Goal: Contribute content: Contribute content

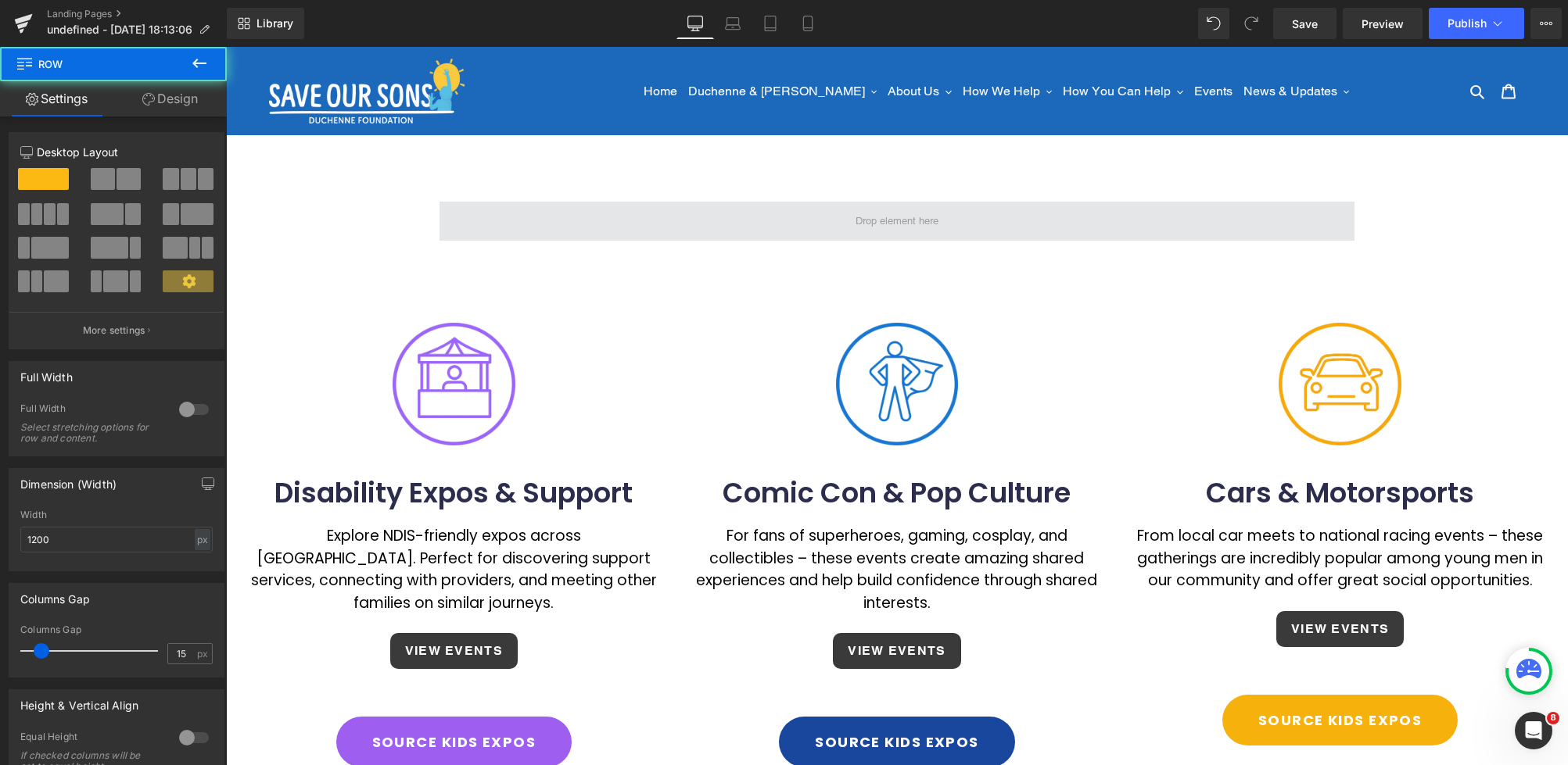
click at [912, 208] on span at bounding box center [897, 221] width 915 height 39
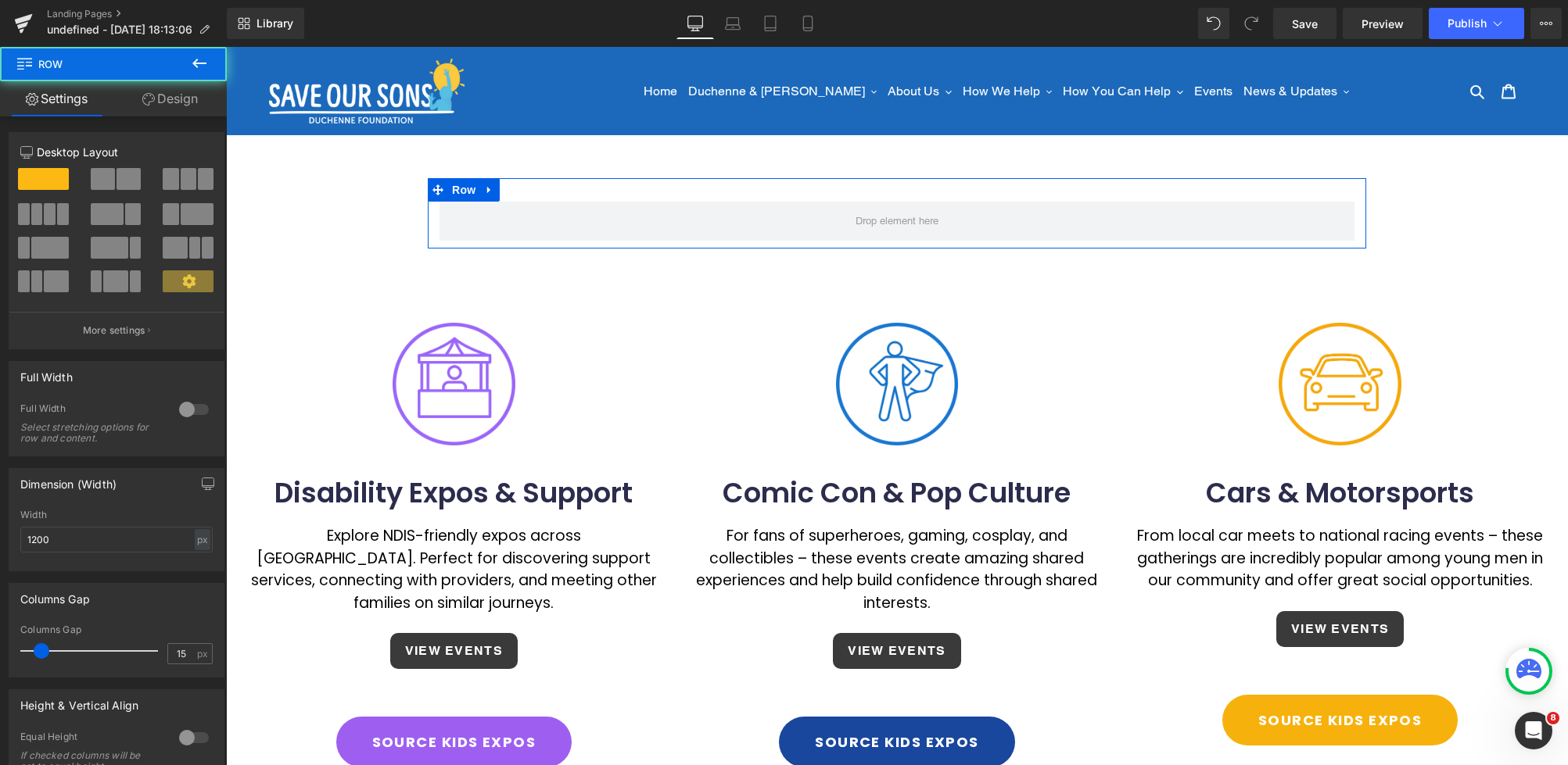
click at [487, 188] on icon at bounding box center [489, 190] width 3 height 7
click at [528, 192] on icon at bounding box center [530, 190] width 11 height 11
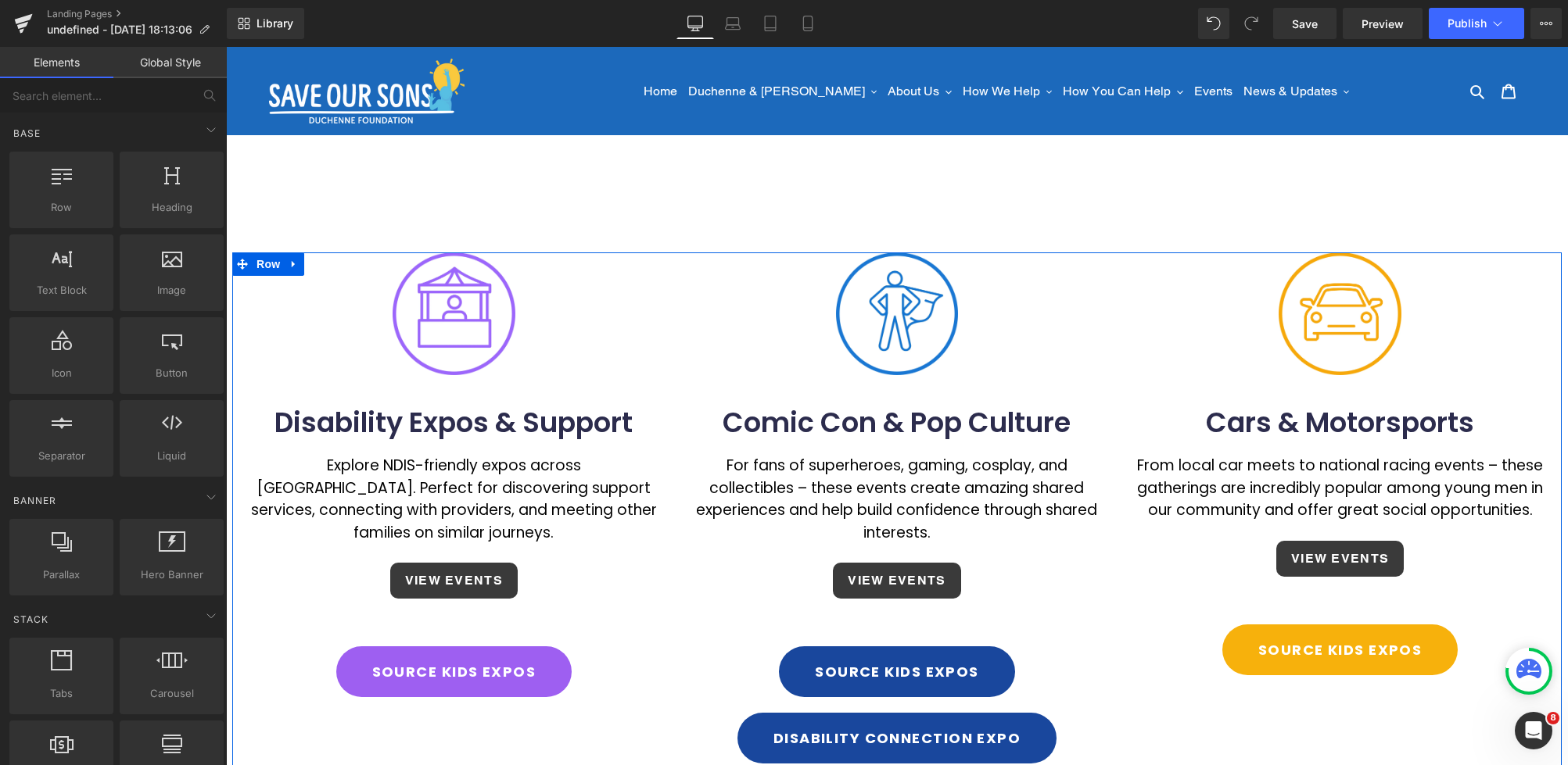
click at [298, 266] on icon at bounding box center [293, 265] width 11 height 11
click at [295, 264] on icon at bounding box center [293, 264] width 11 height 11
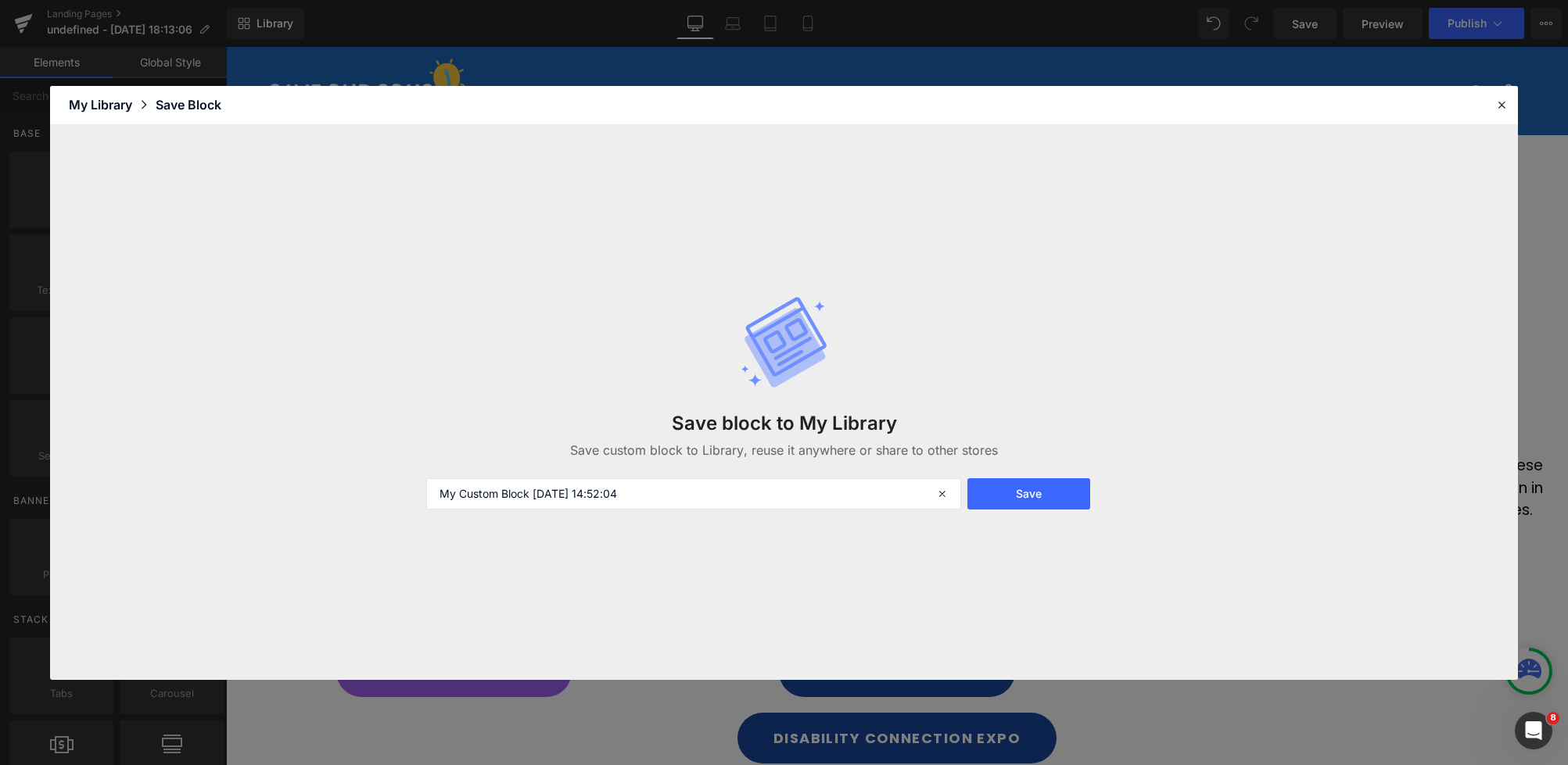
click at [102, 99] on div "My Library" at bounding box center [112, 104] width 87 height 19
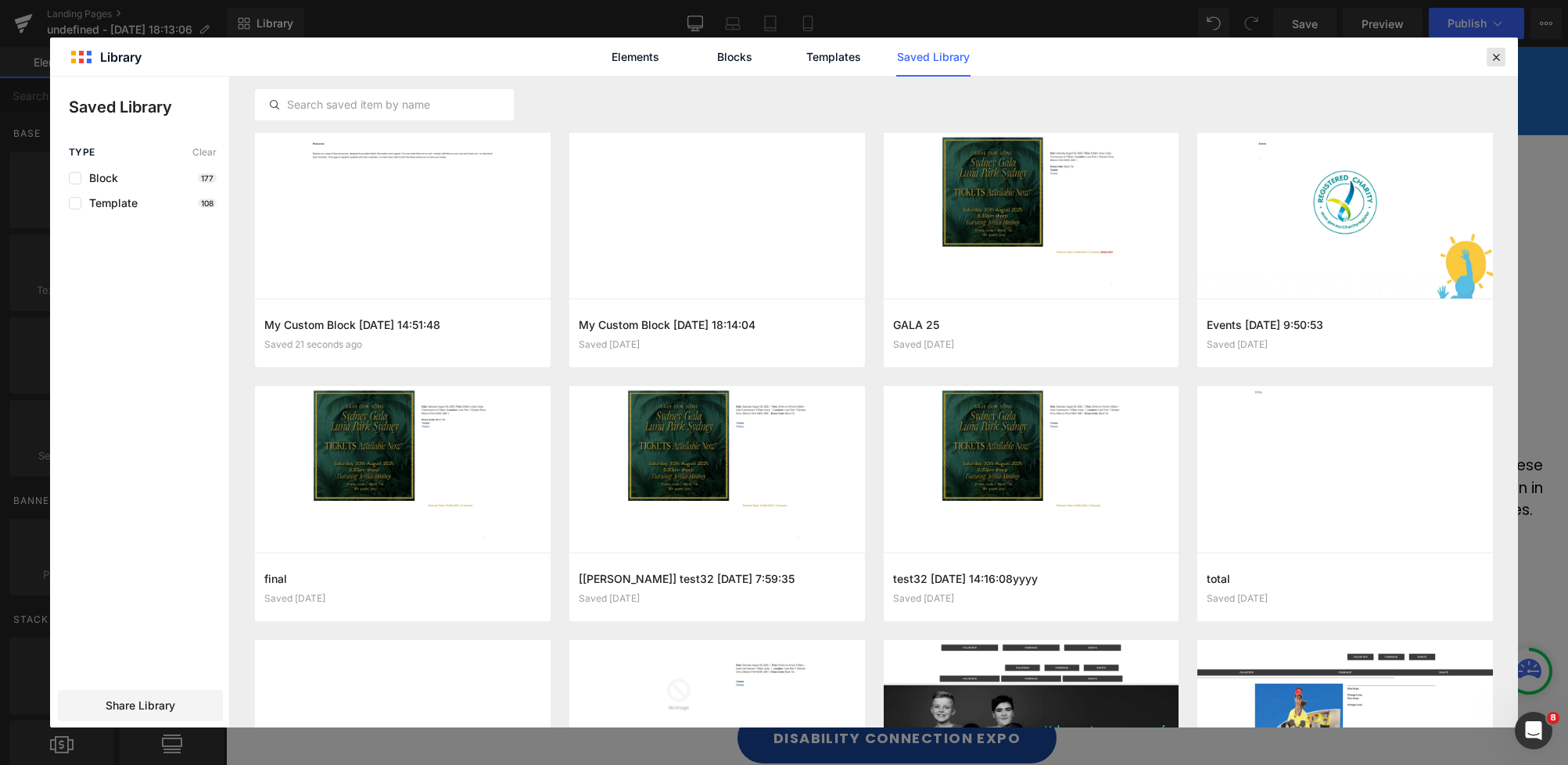
click at [1498, 58] on icon at bounding box center [1495, 57] width 14 height 14
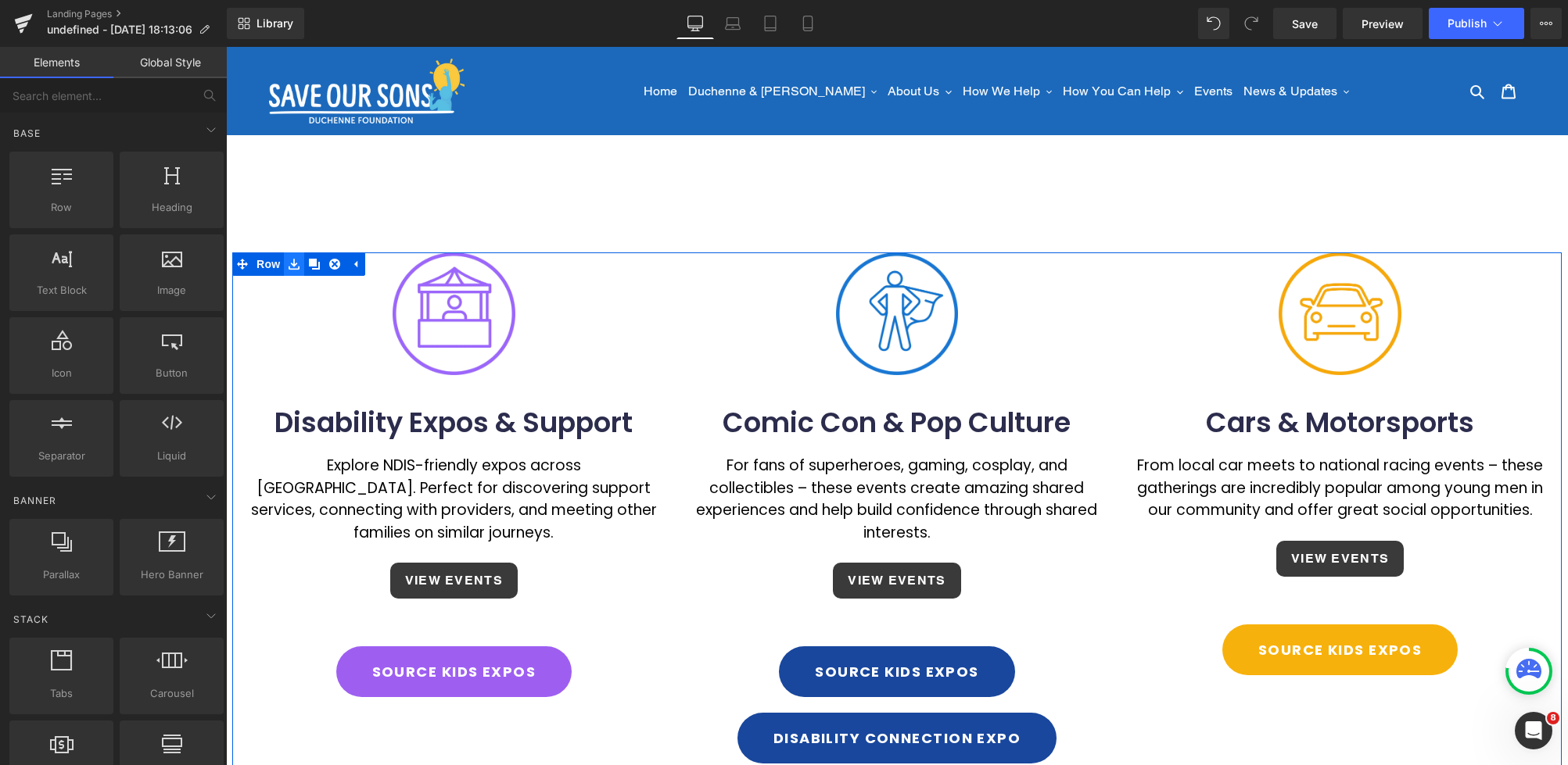
click at [295, 264] on icon at bounding box center [293, 264] width 11 height 11
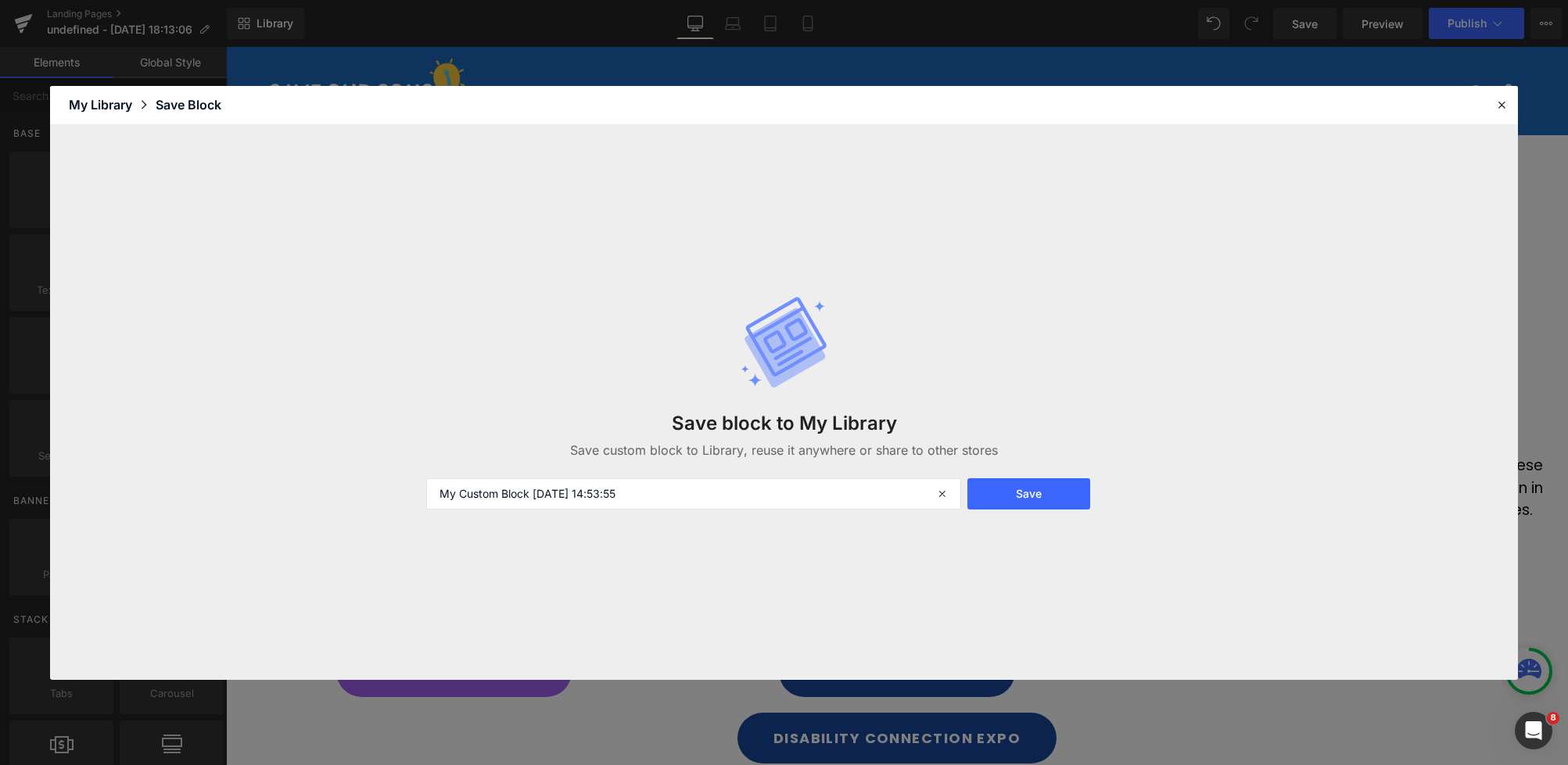
click at [123, 106] on div "My Library" at bounding box center [112, 104] width 87 height 19
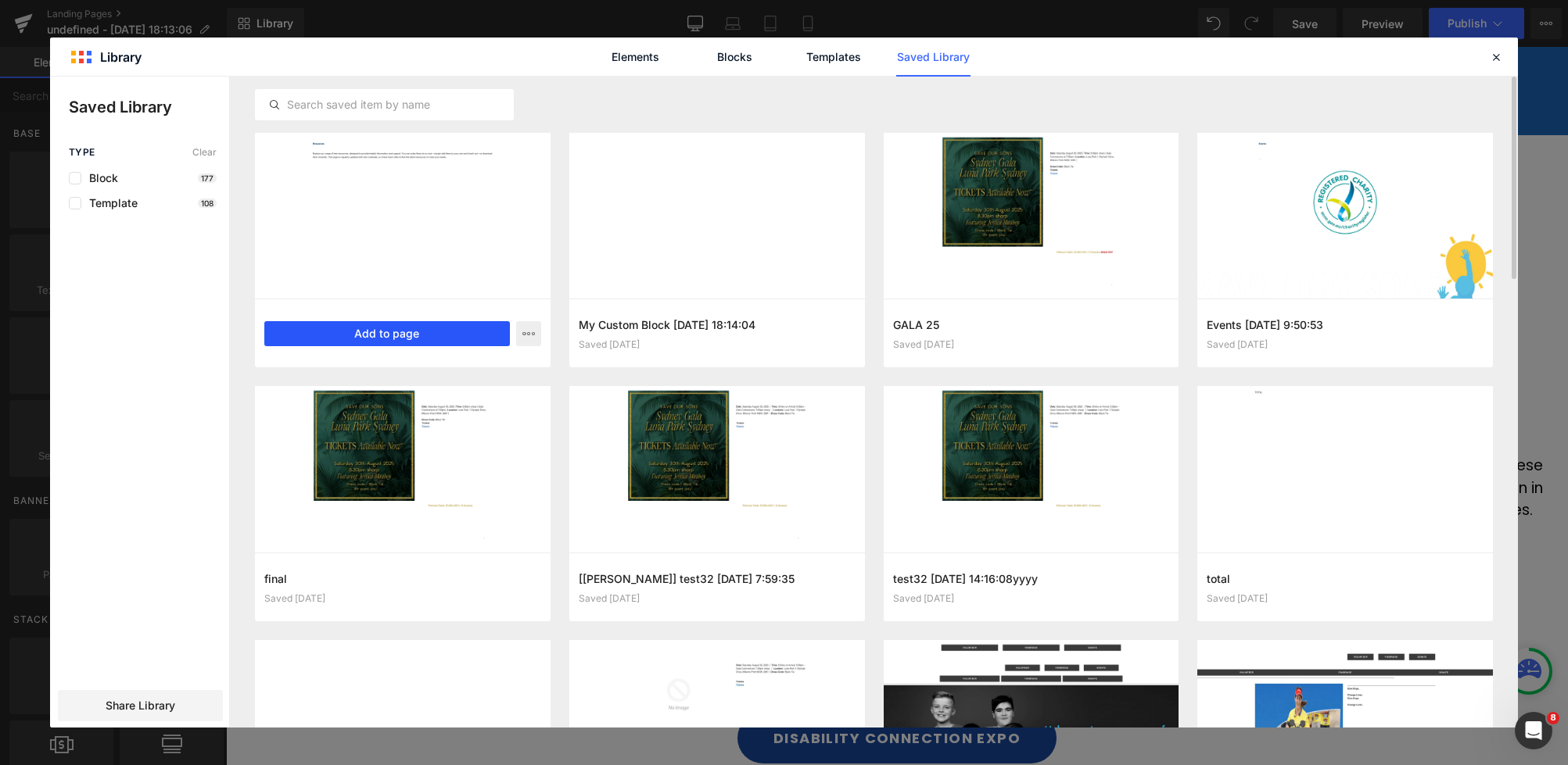
click at [418, 333] on button "Add to page" at bounding box center [387, 334] width 245 height 25
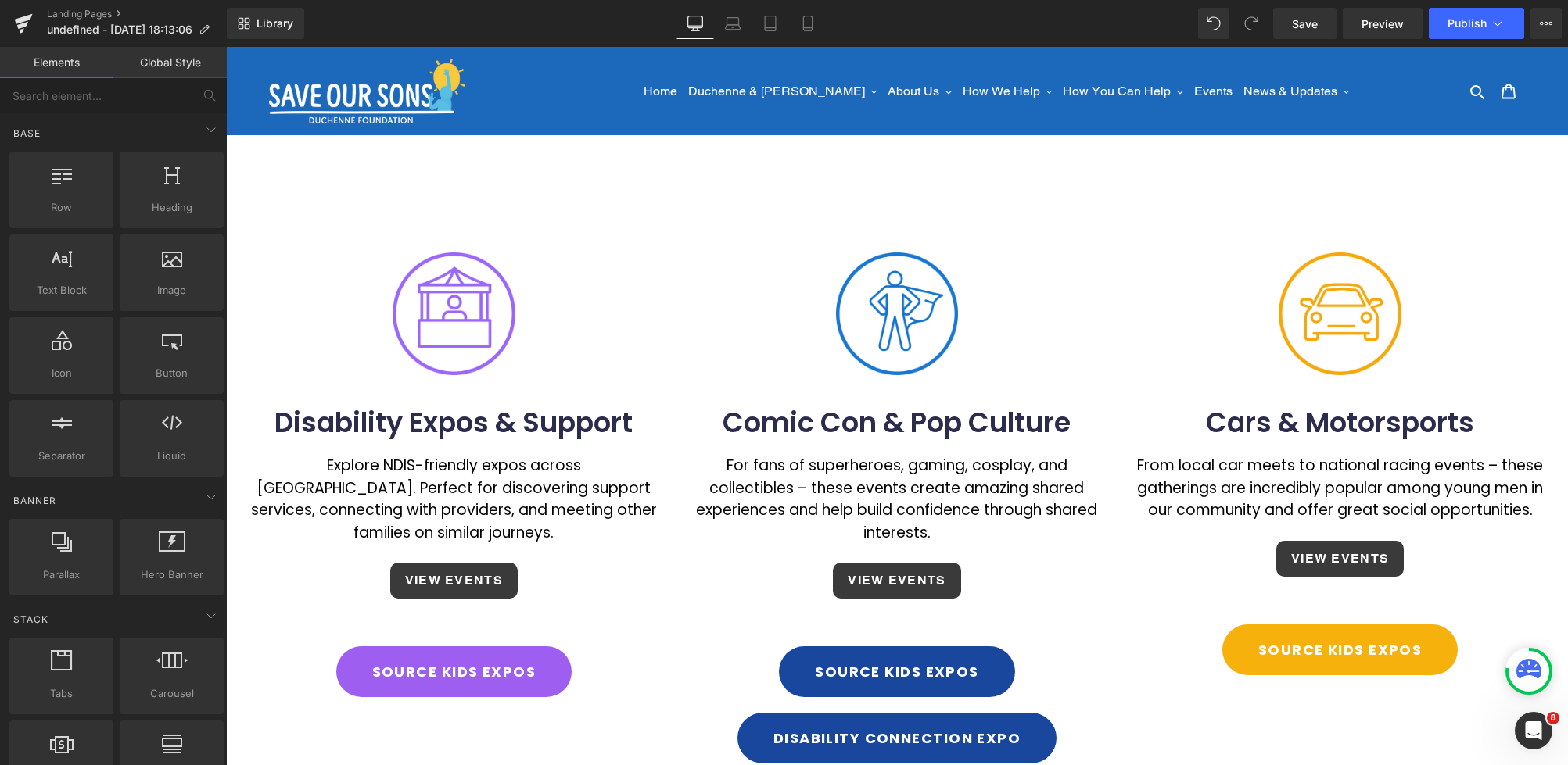
scroll to position [1294, 0]
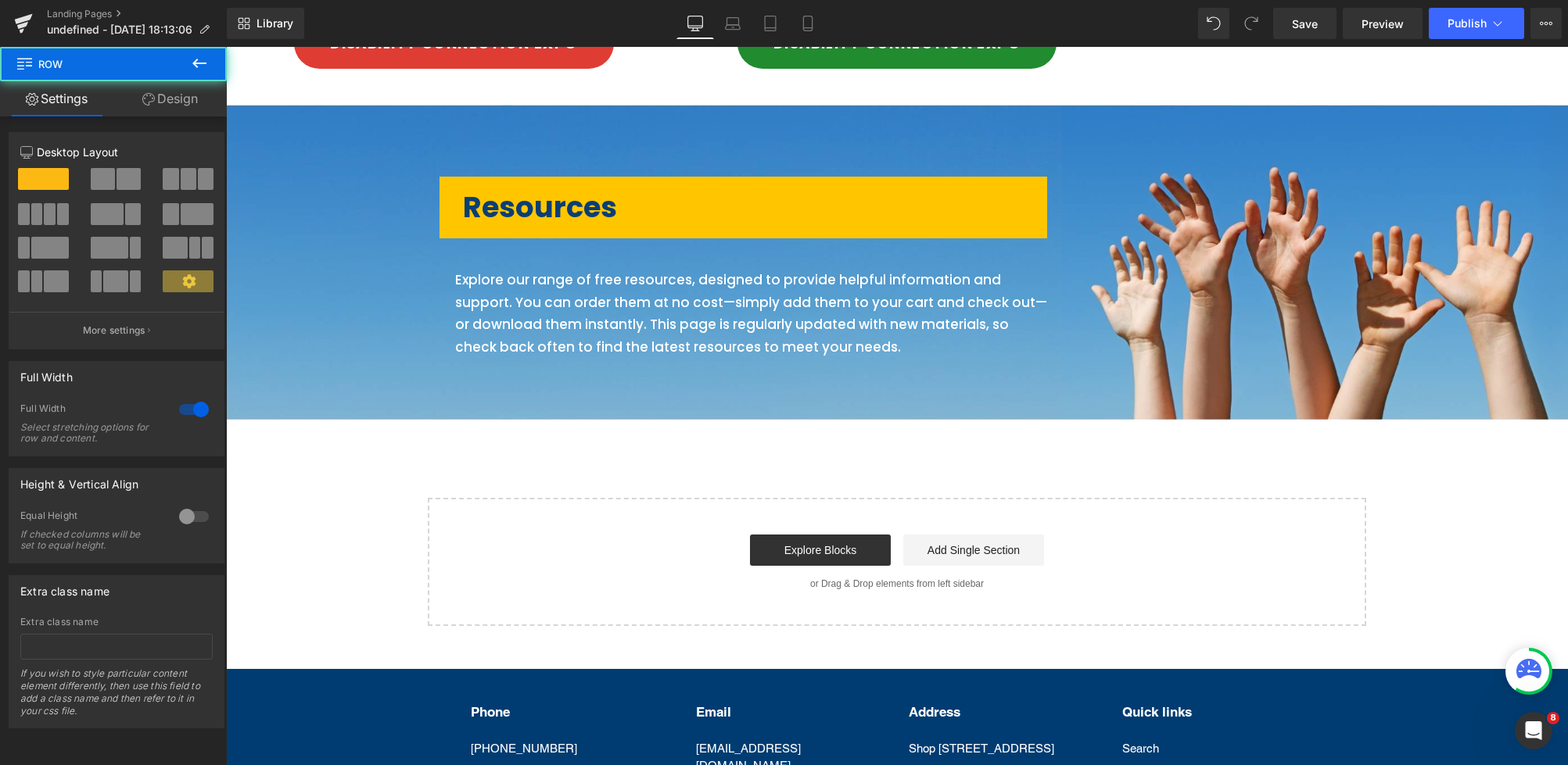
drag, startPoint x: 334, startPoint y: 126, endPoint x: 531, endPoint y: 201, distance: 210.8
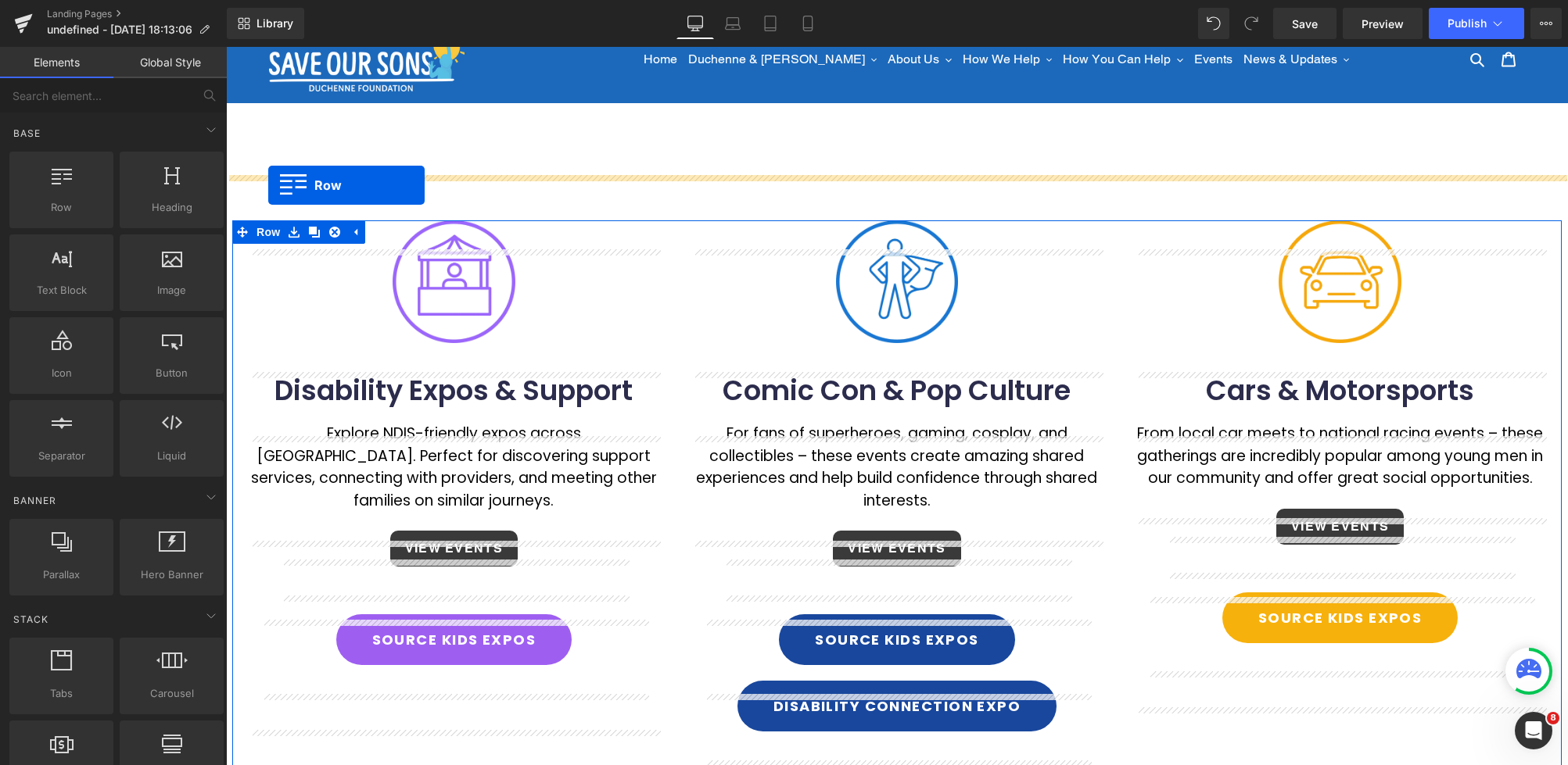
scroll to position [0, 0]
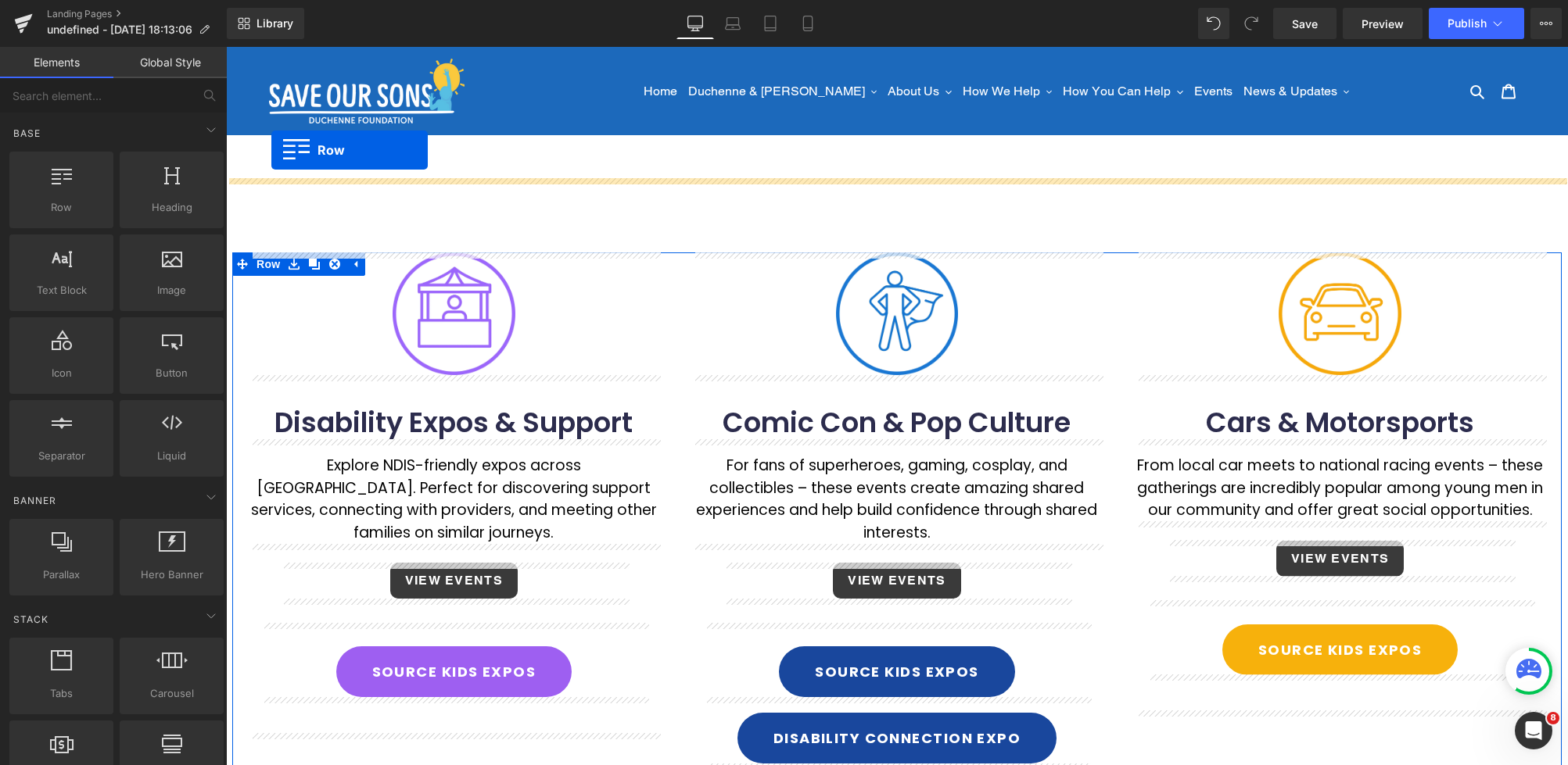
drag, startPoint x: 279, startPoint y: 146, endPoint x: 271, endPoint y: 151, distance: 9.4
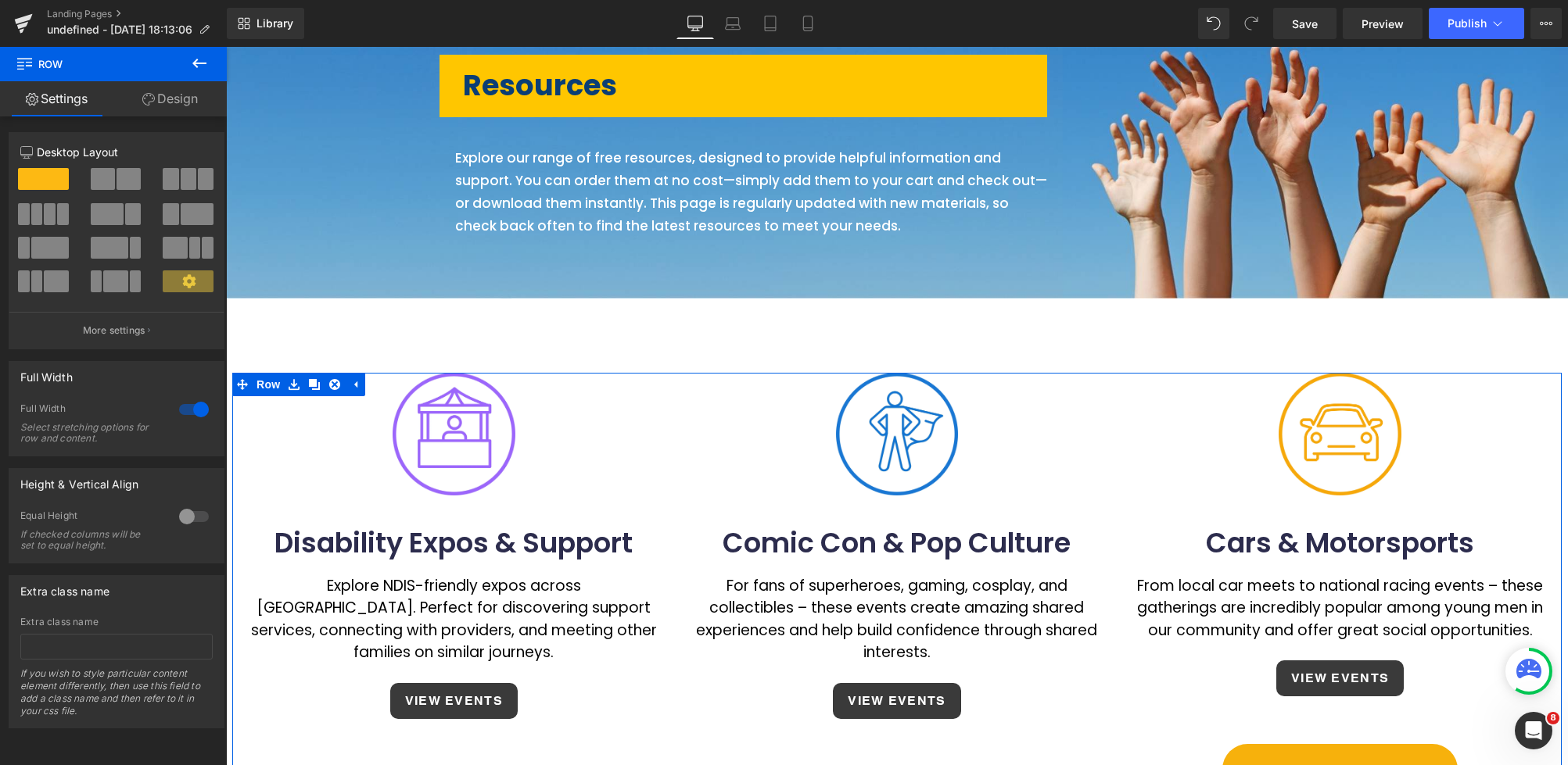
scroll to position [37, 0]
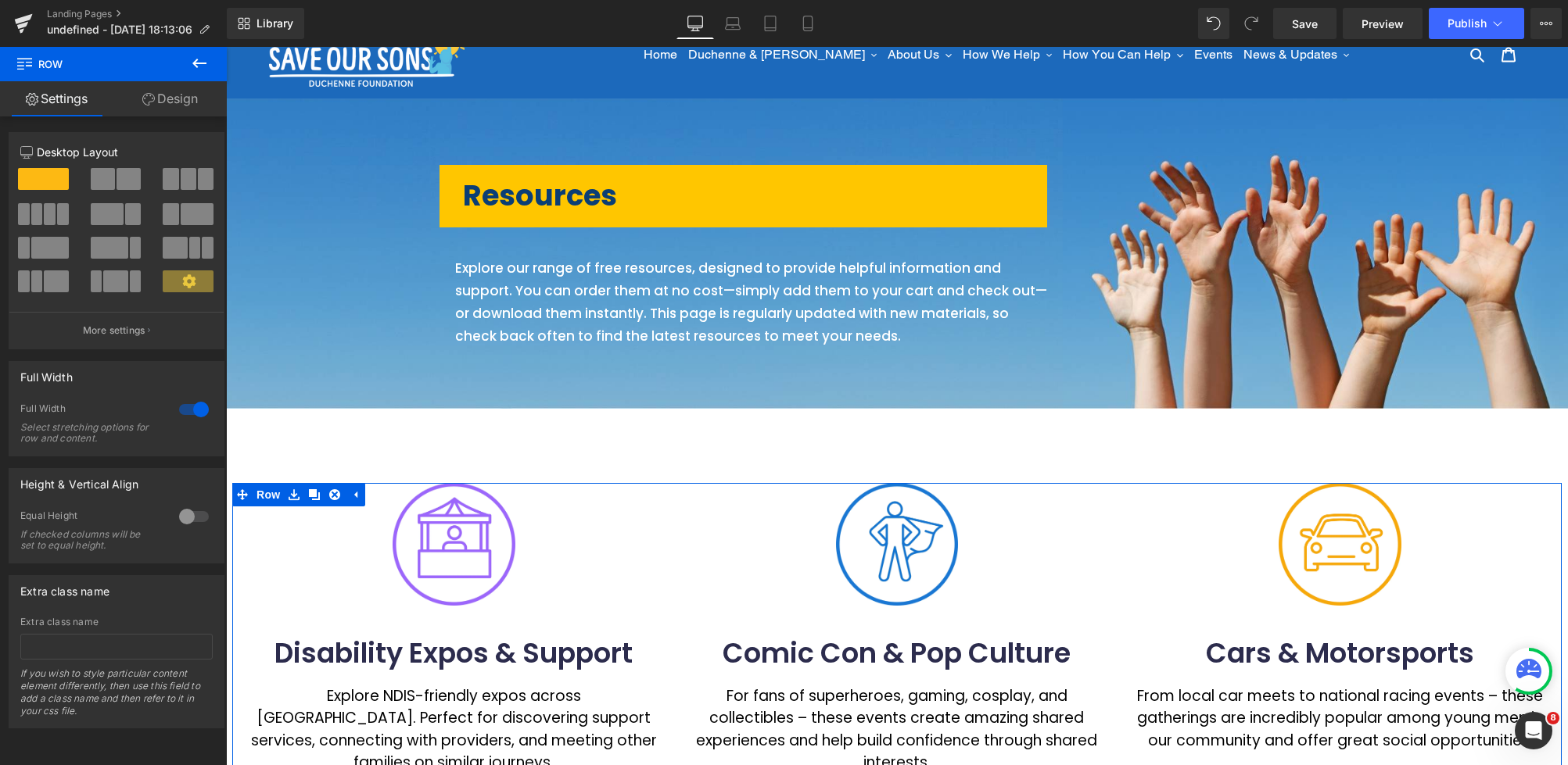
click at [538, 194] on b "Resources" at bounding box center [540, 196] width 154 height 41
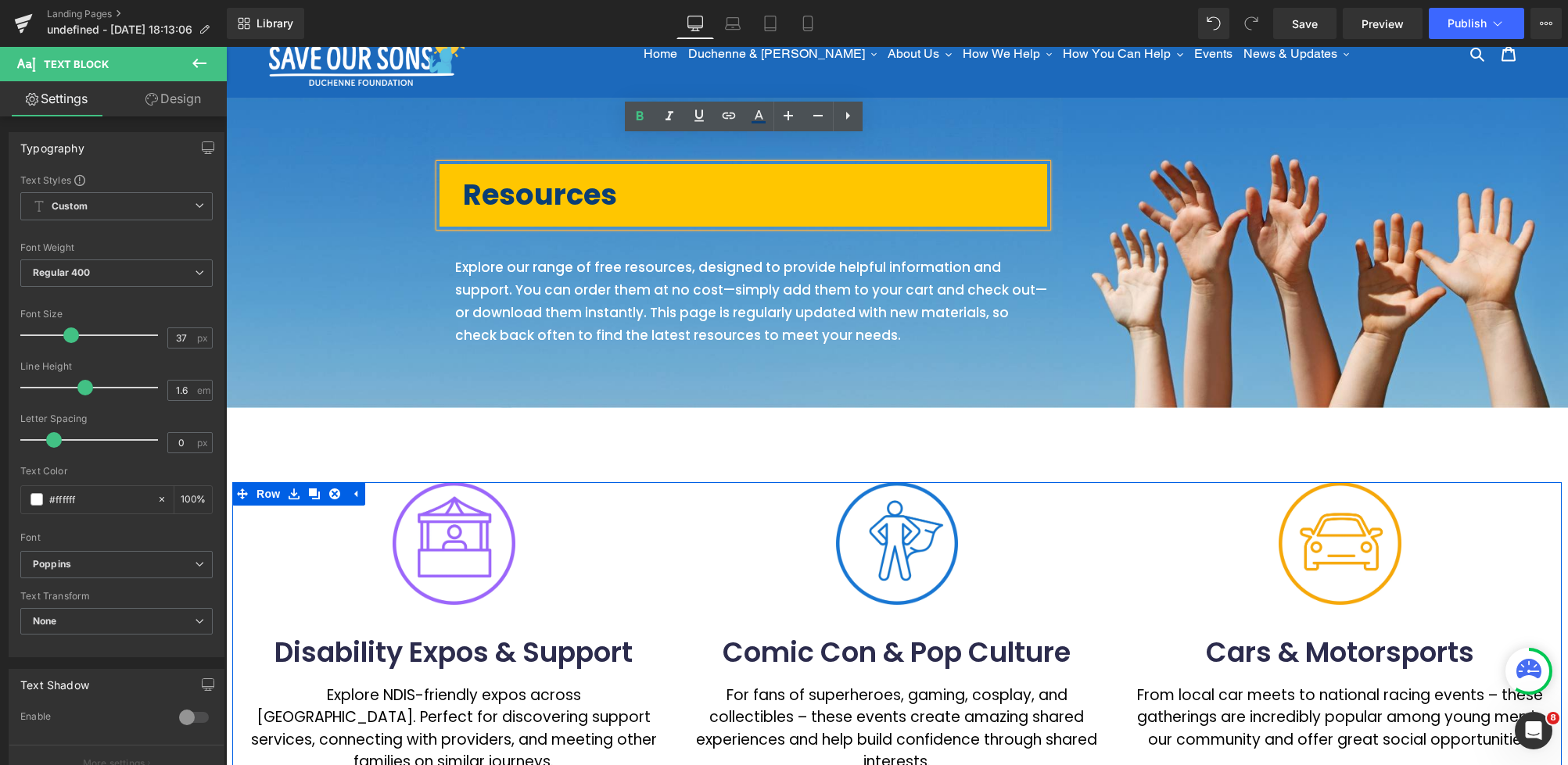
scroll to position [71, 0]
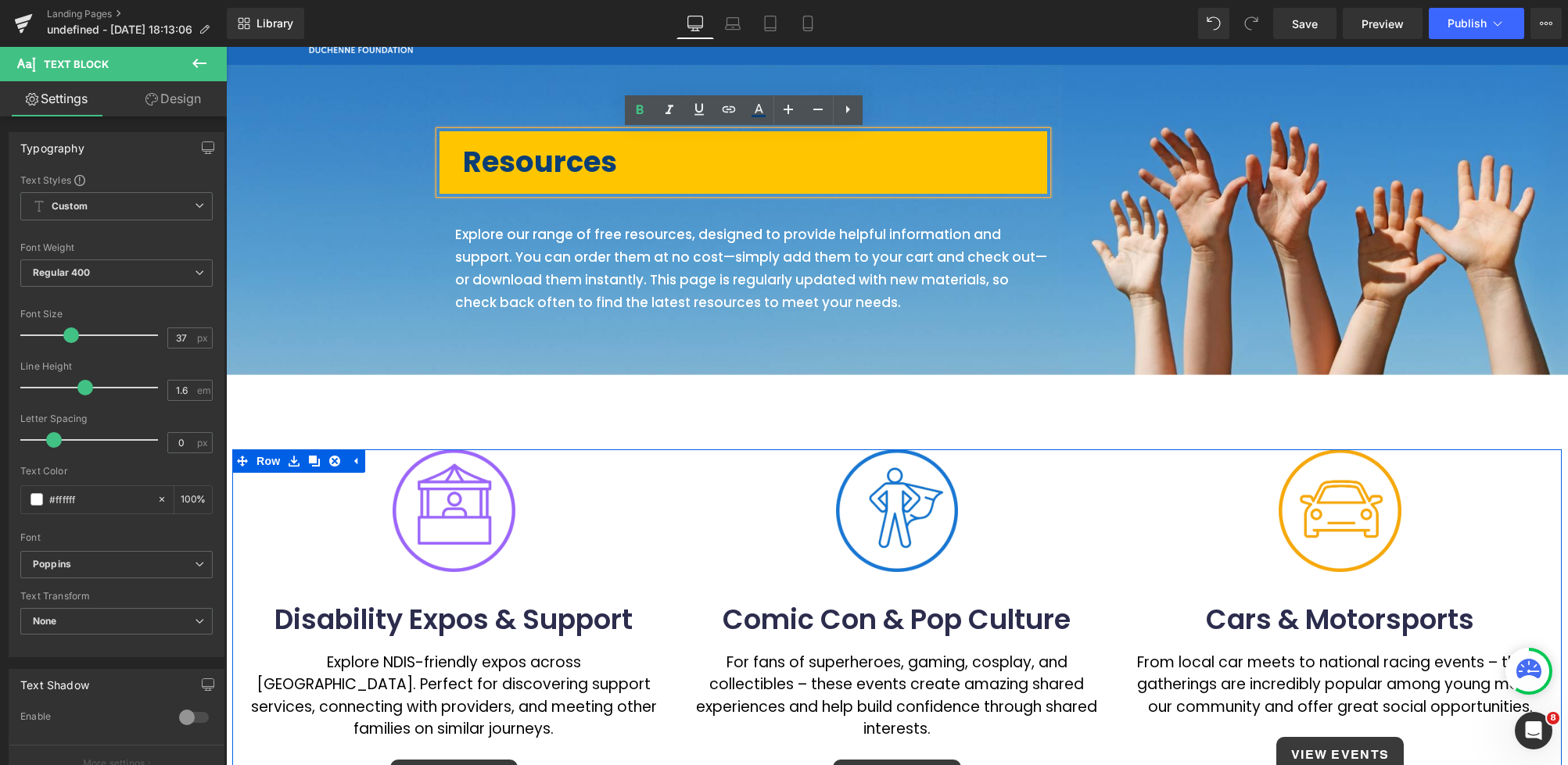
click at [617, 167] on b "Resources" at bounding box center [540, 162] width 154 height 41
drag, startPoint x: 623, startPoint y: 162, endPoint x: 469, endPoint y: 163, distance: 154.0
click at [469, 163] on b "Resources" at bounding box center [540, 162] width 154 height 41
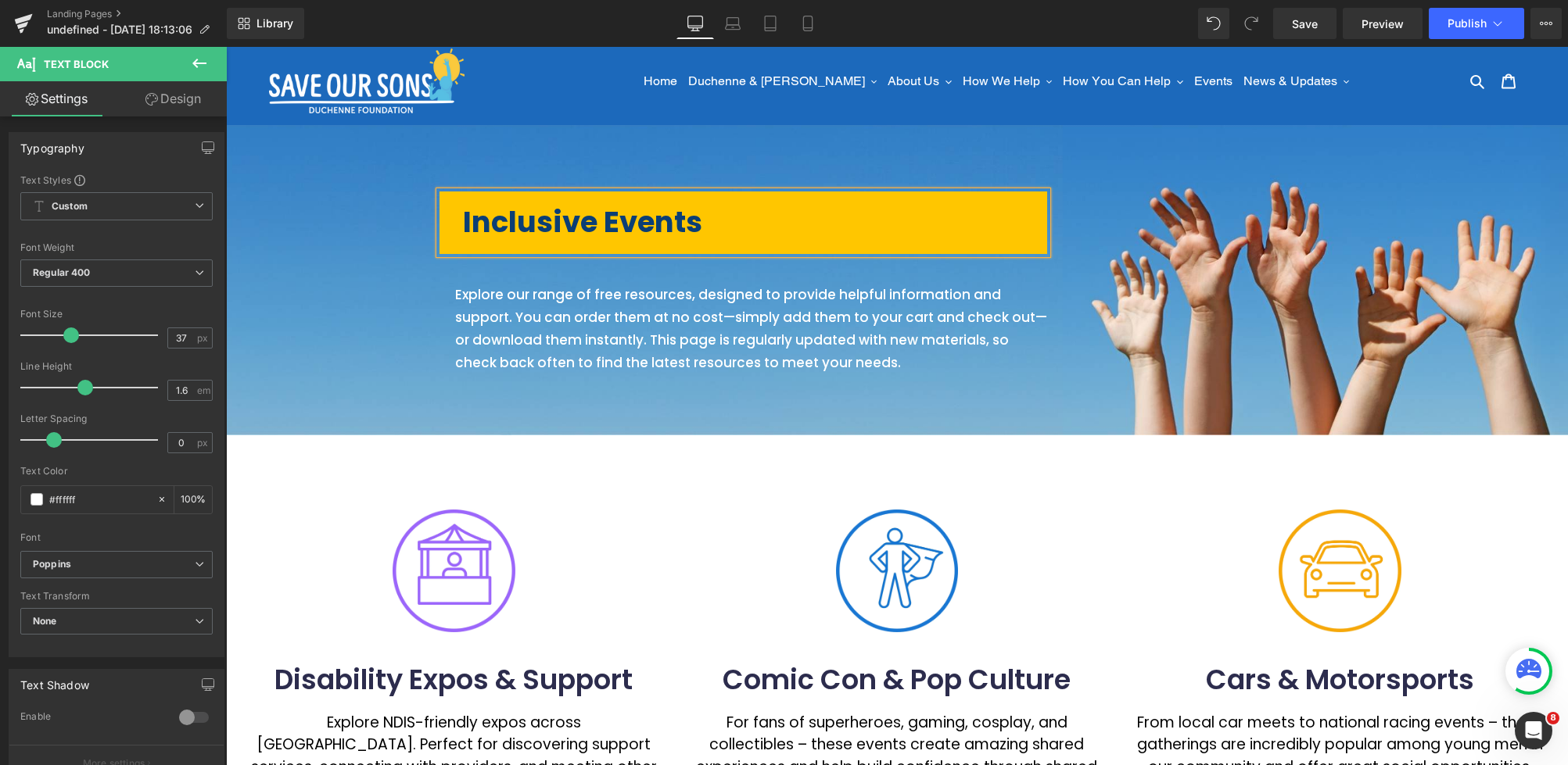
scroll to position [22, 0]
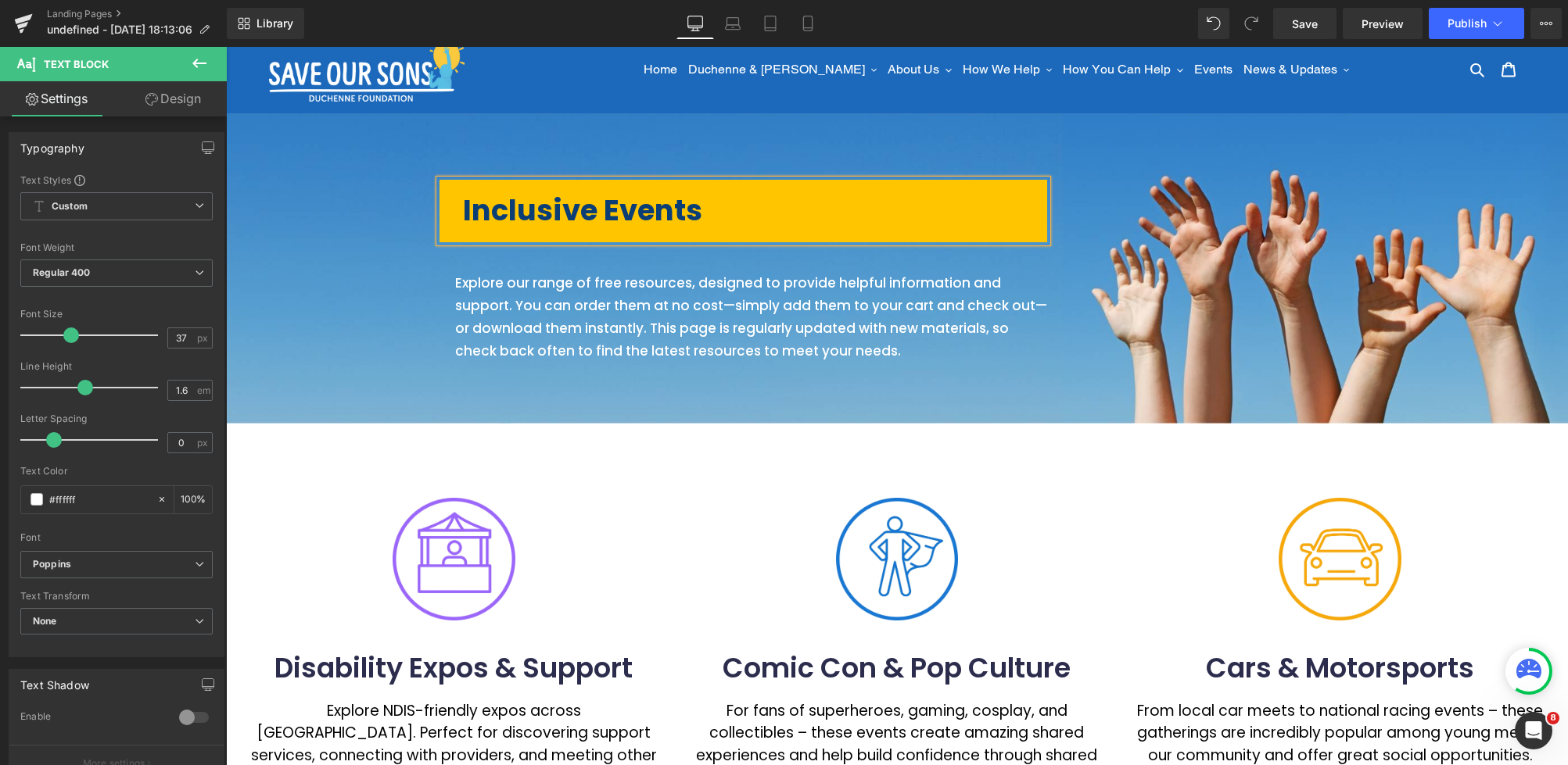
click at [793, 329] on p "Explore our range of free resources, designed to provide helpful information an…" at bounding box center [751, 318] width 592 height 91
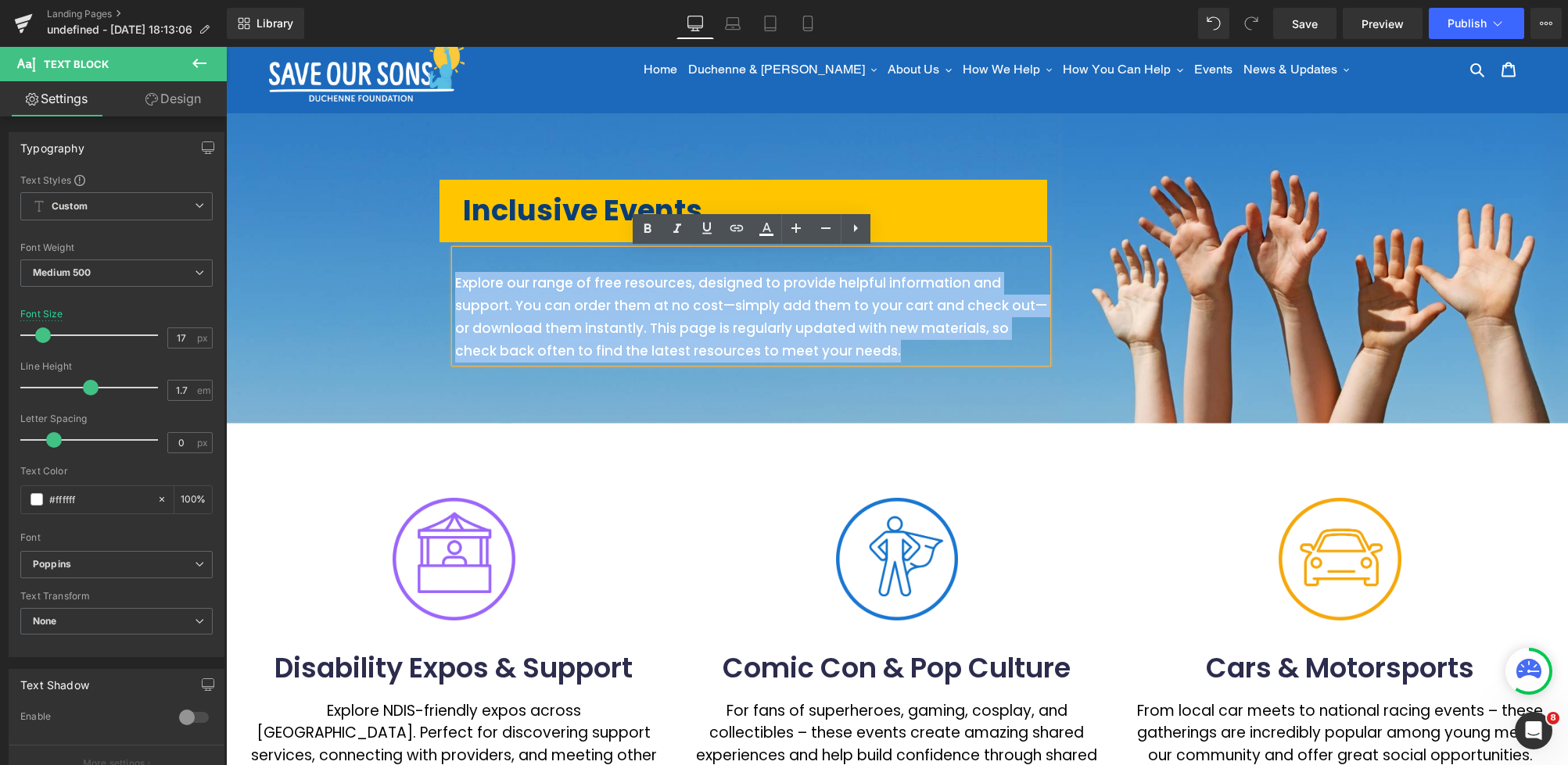
drag, startPoint x: 465, startPoint y: 283, endPoint x: 457, endPoint y: 282, distance: 8.1
click at [457, 282] on p "Explore our range of free resources, designed to provide helpful information an…" at bounding box center [751, 318] width 592 height 91
copy p "Explore our range of free resources, designed to provide helpful information an…"
click at [612, 289] on p "Explore our range of free resources, designed to provide helpful information an…" at bounding box center [751, 318] width 592 height 91
click at [852, 357] on p "Explore our range of free resources, designed to provide helpful information an…" at bounding box center [751, 318] width 592 height 91
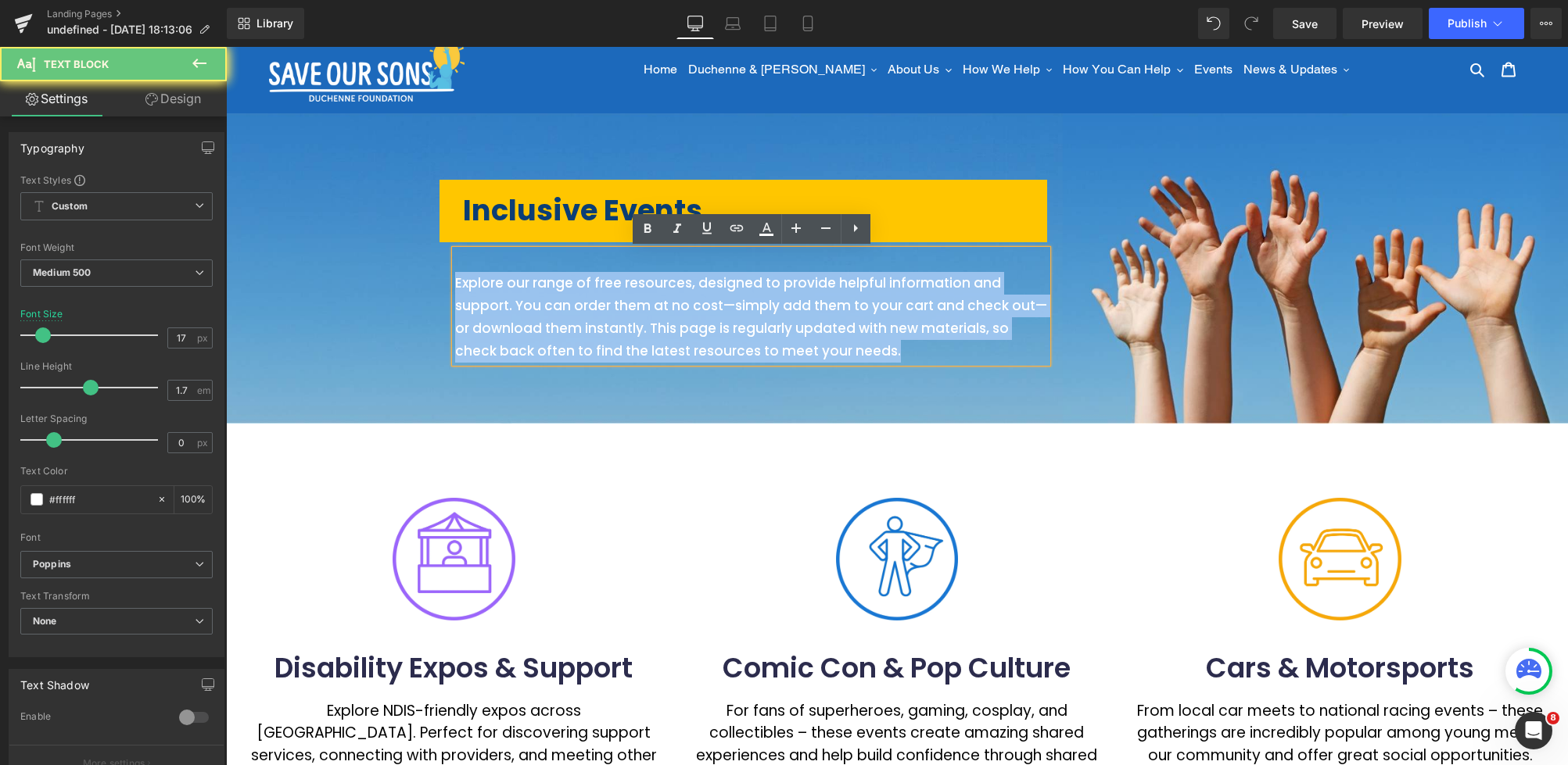
click at [457, 286] on p "Explore our range of free resources, designed to provide helpful information an…" at bounding box center [751, 318] width 592 height 91
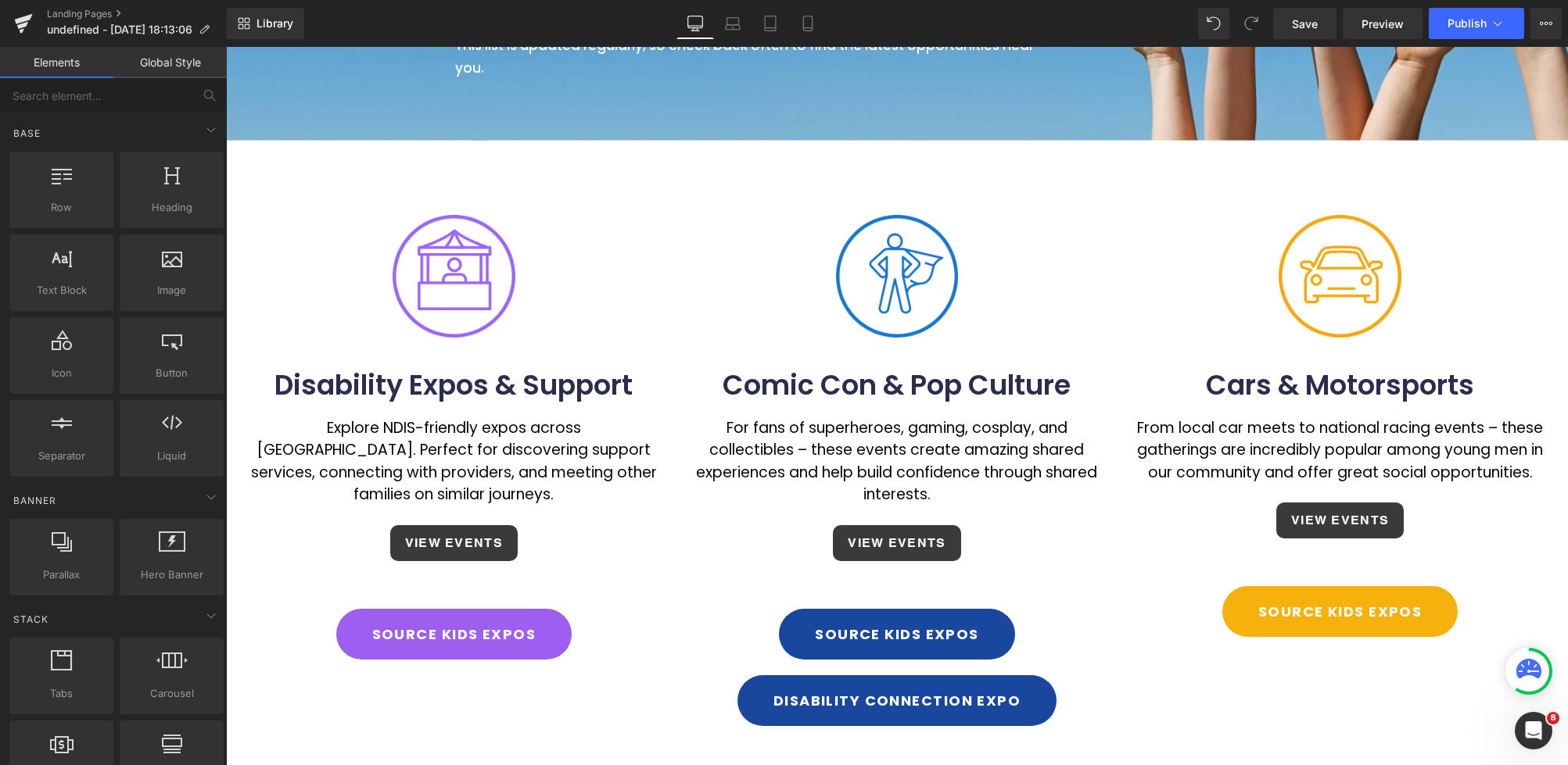
scroll to position [0, 0]
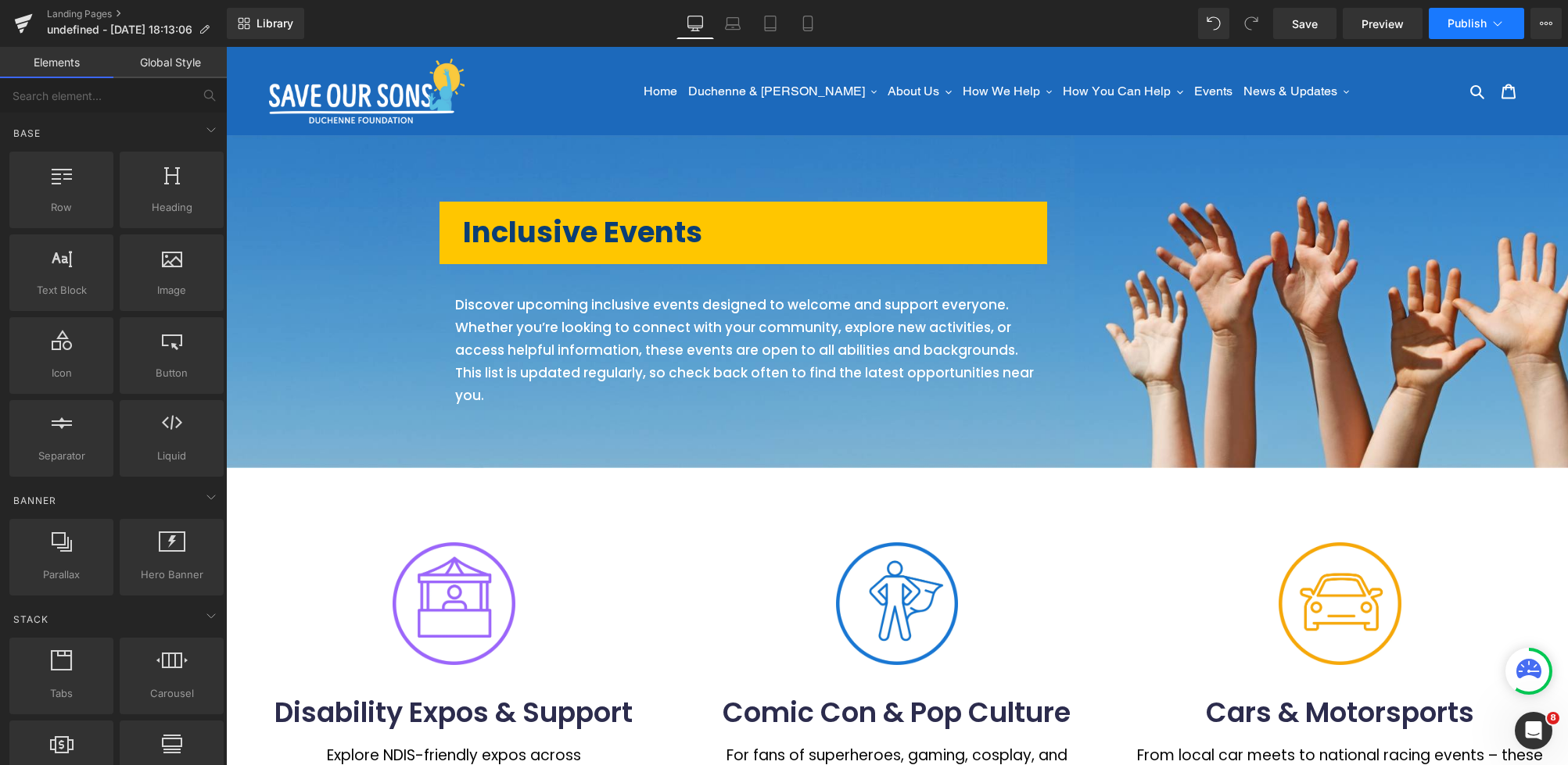
click at [1482, 28] on span "Publish" at bounding box center [1466, 23] width 39 height 12
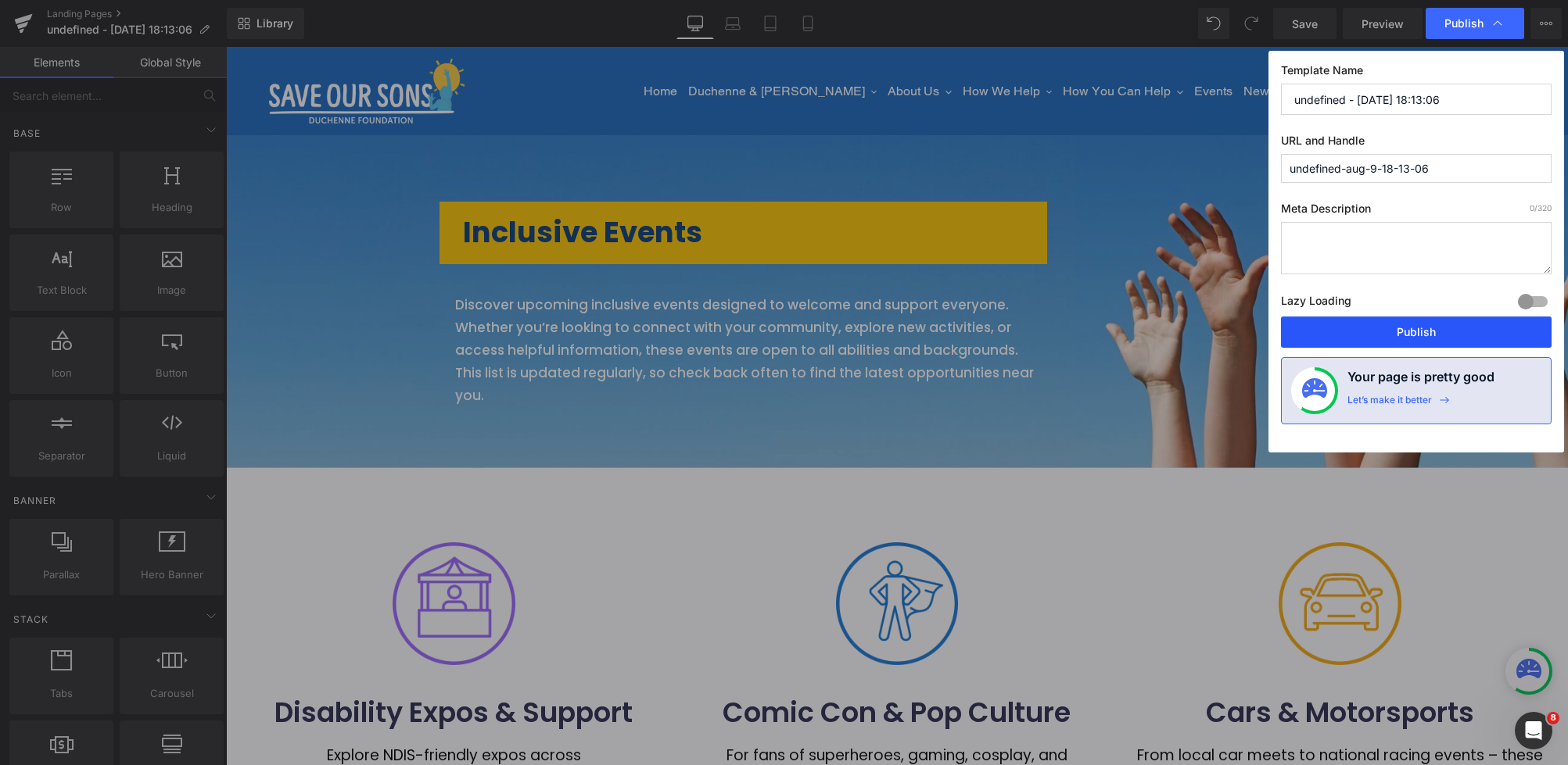
drag, startPoint x: 1406, startPoint y: 338, endPoint x: 712, endPoint y: 268, distance: 697.5
click at [1406, 338] on button "Publish" at bounding box center [1415, 332] width 271 height 31
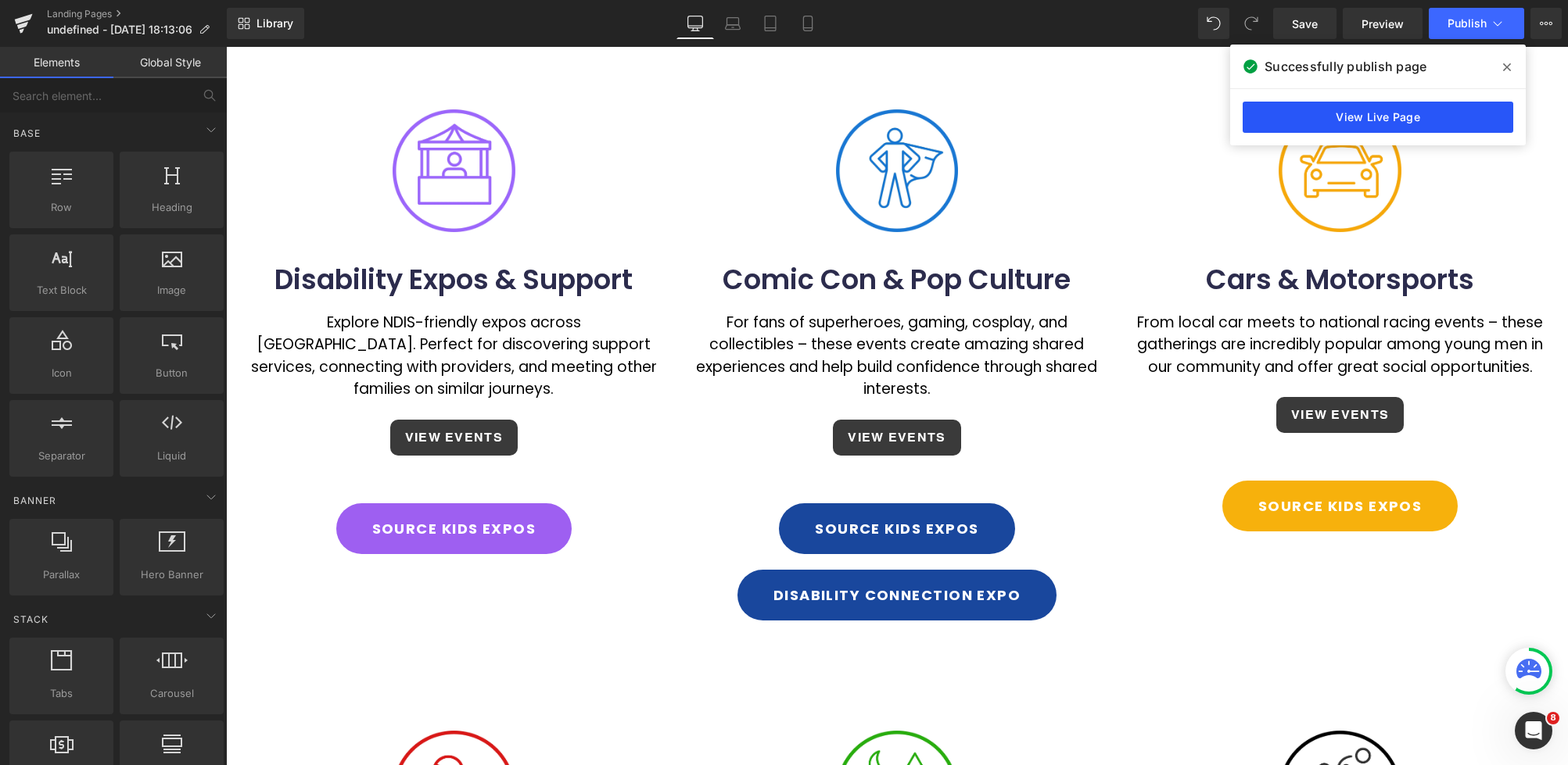
scroll to position [270, 0]
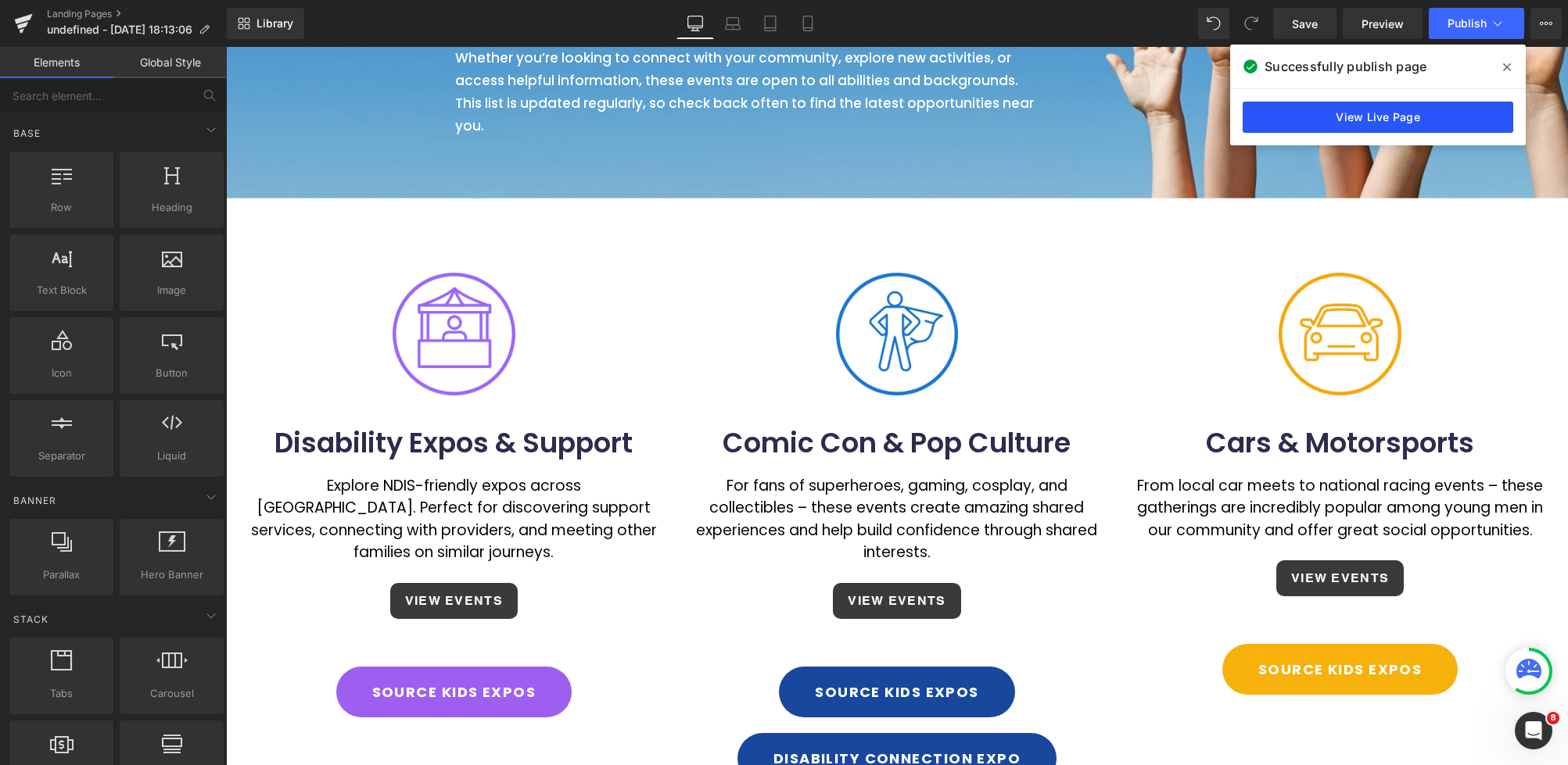
click at [1387, 115] on link "View Live Page" at bounding box center [1377, 117] width 271 height 31
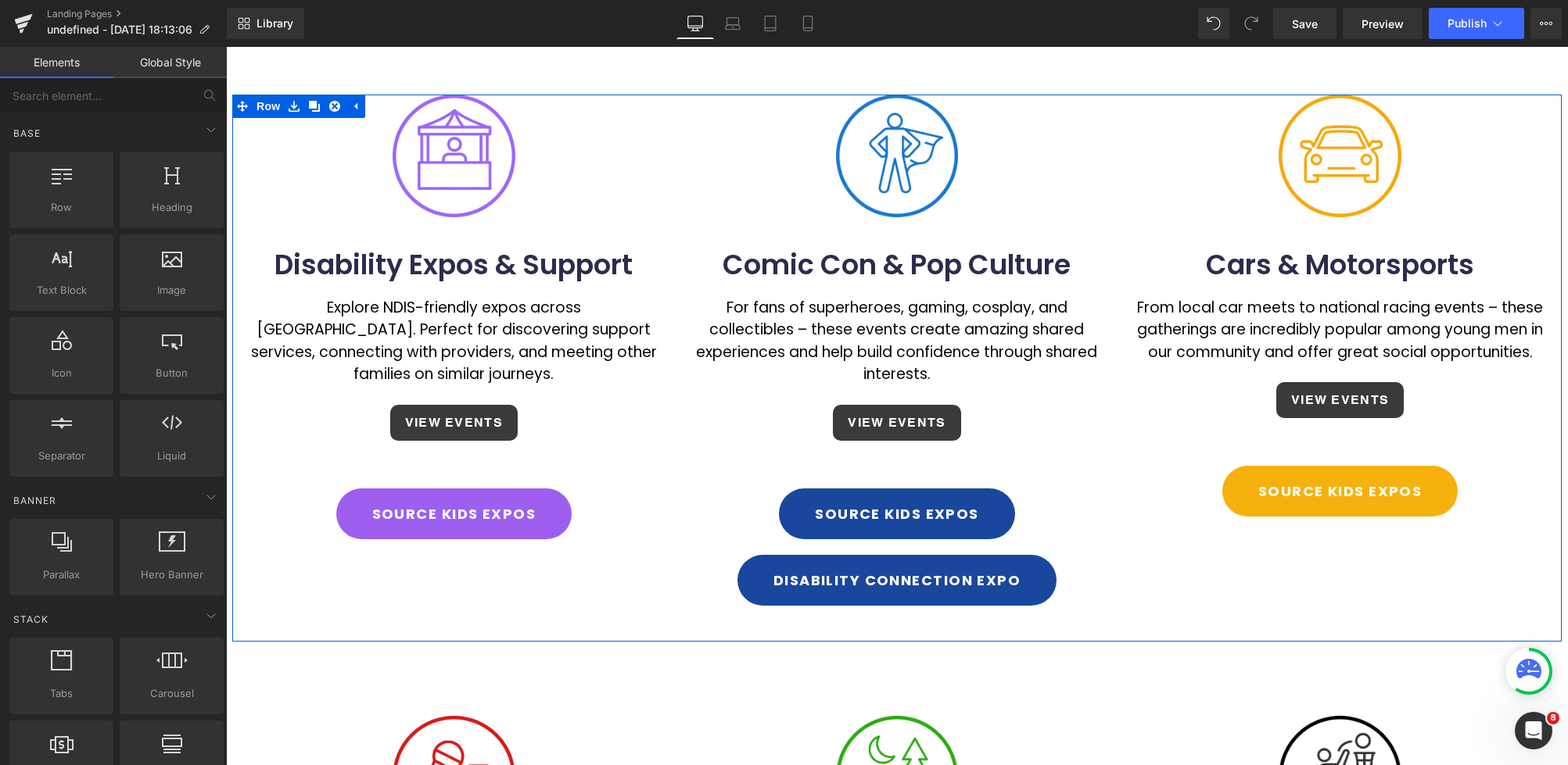
scroll to position [500, 0]
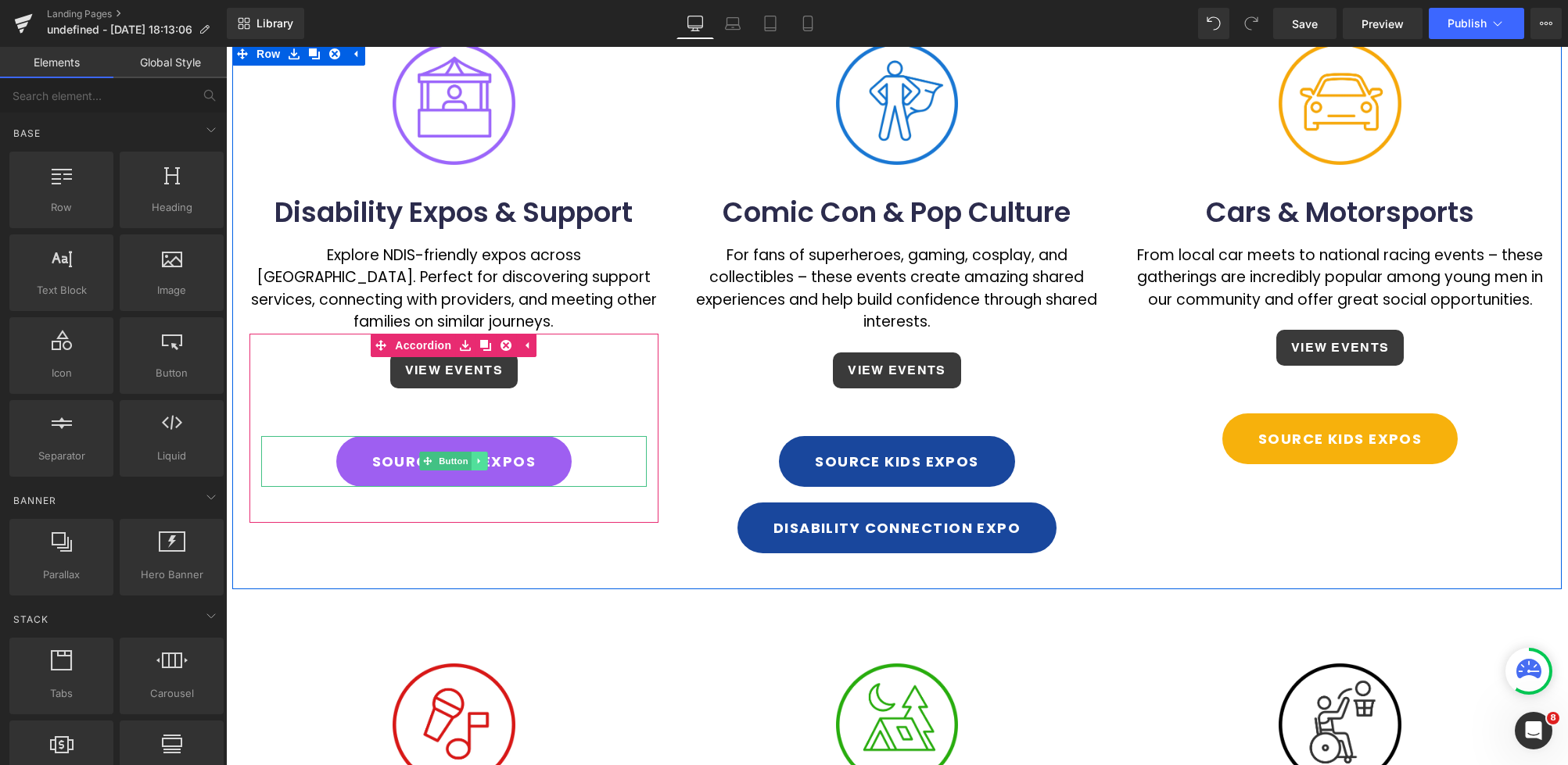
click at [485, 452] on link at bounding box center [479, 460] width 16 height 19
click at [470, 456] on icon at bounding box center [471, 461] width 9 height 10
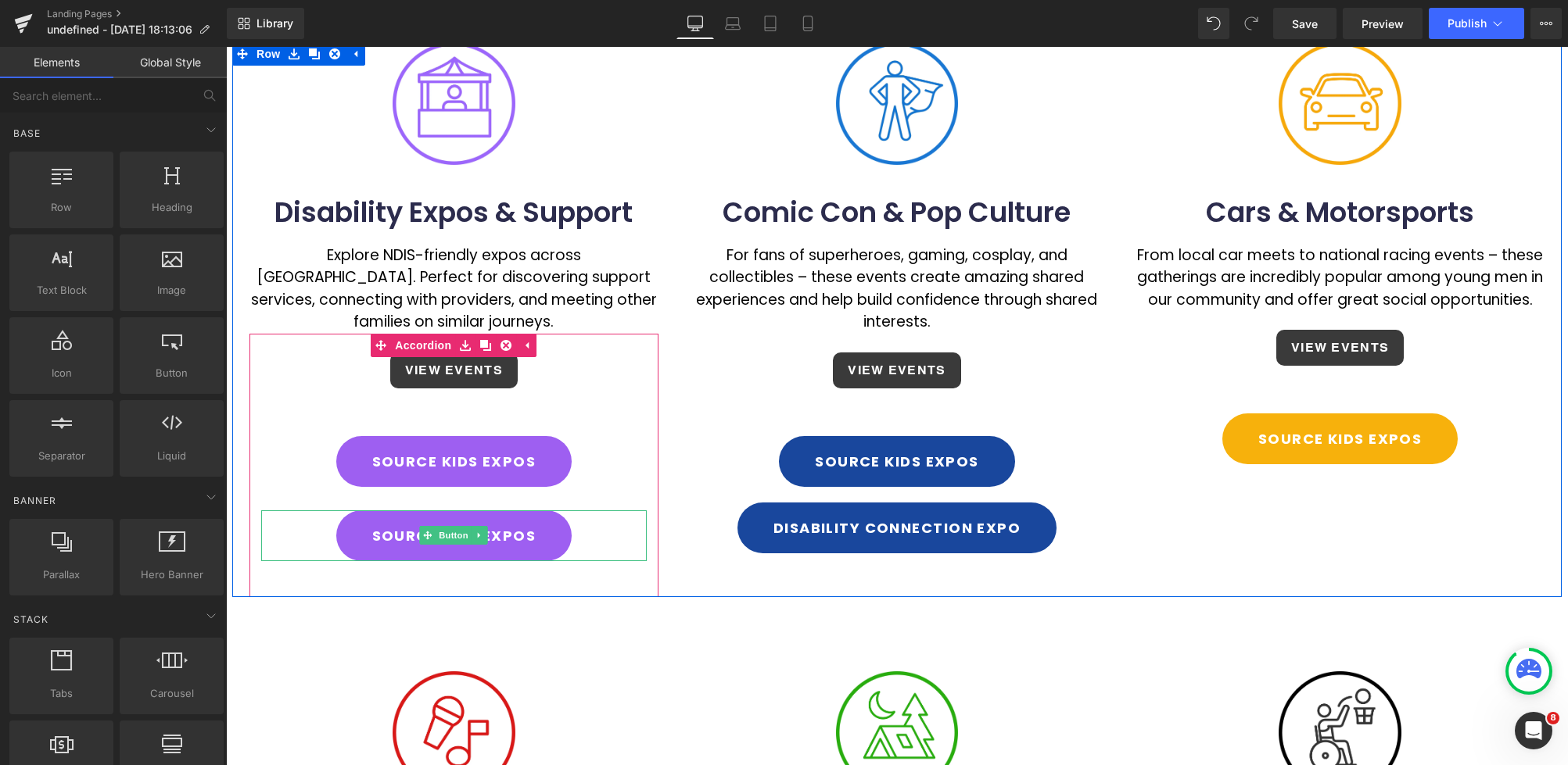
click at [456, 526] on span "Button" at bounding box center [454, 535] width 36 height 19
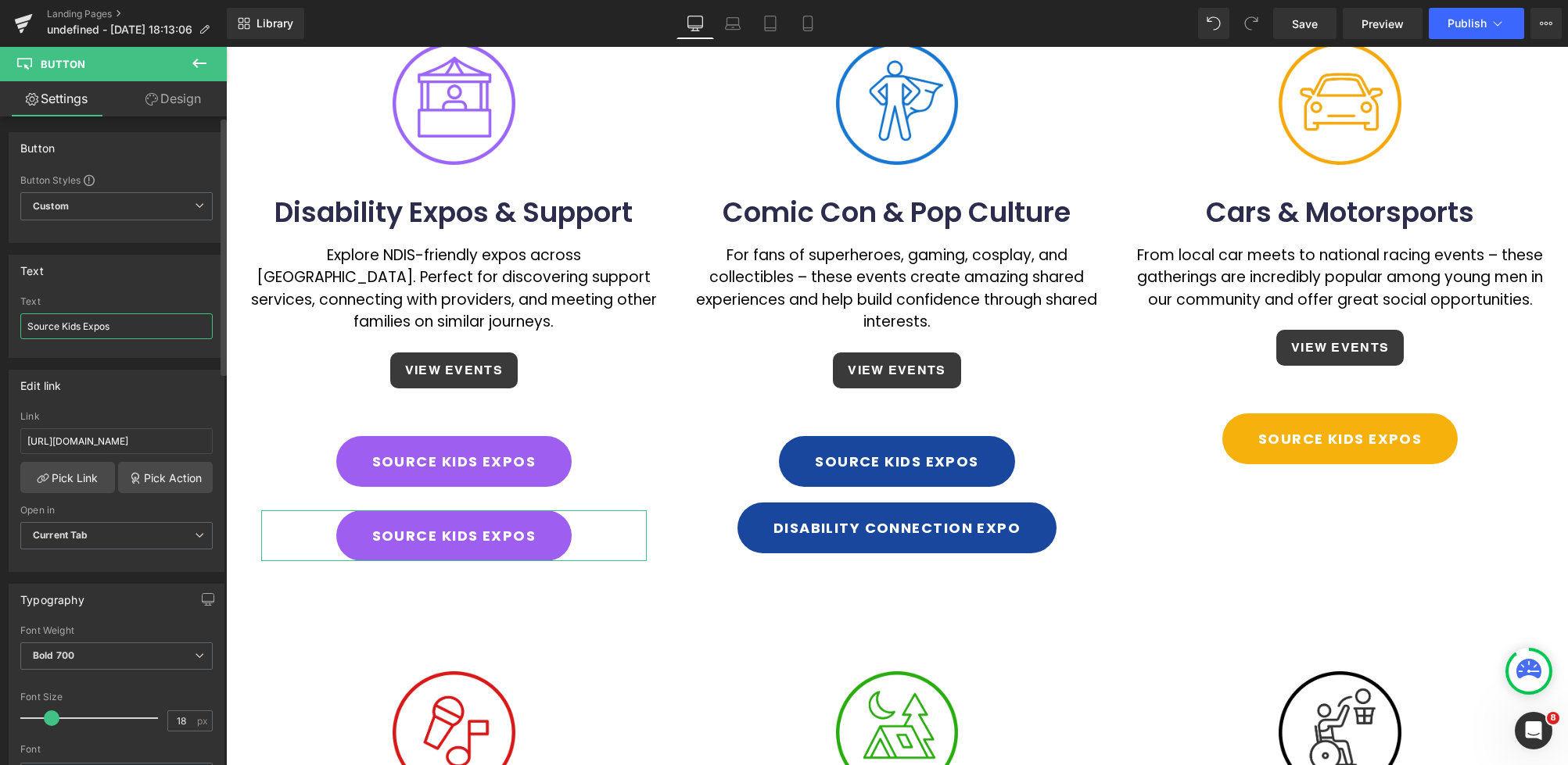
drag, startPoint x: 119, startPoint y: 322, endPoint x: 28, endPoint y: 329, distance: 91.3
click at [28, 329] on input "Source Kids Expos" at bounding box center [116, 326] width 193 height 26
type input "Disability Connection Expo"
click at [181, 437] on input "[URL][DOMAIN_NAME]" at bounding box center [116, 441] width 193 height 26
drag, startPoint x: 185, startPoint y: 439, endPoint x: -38, endPoint y: 432, distance: 223.1
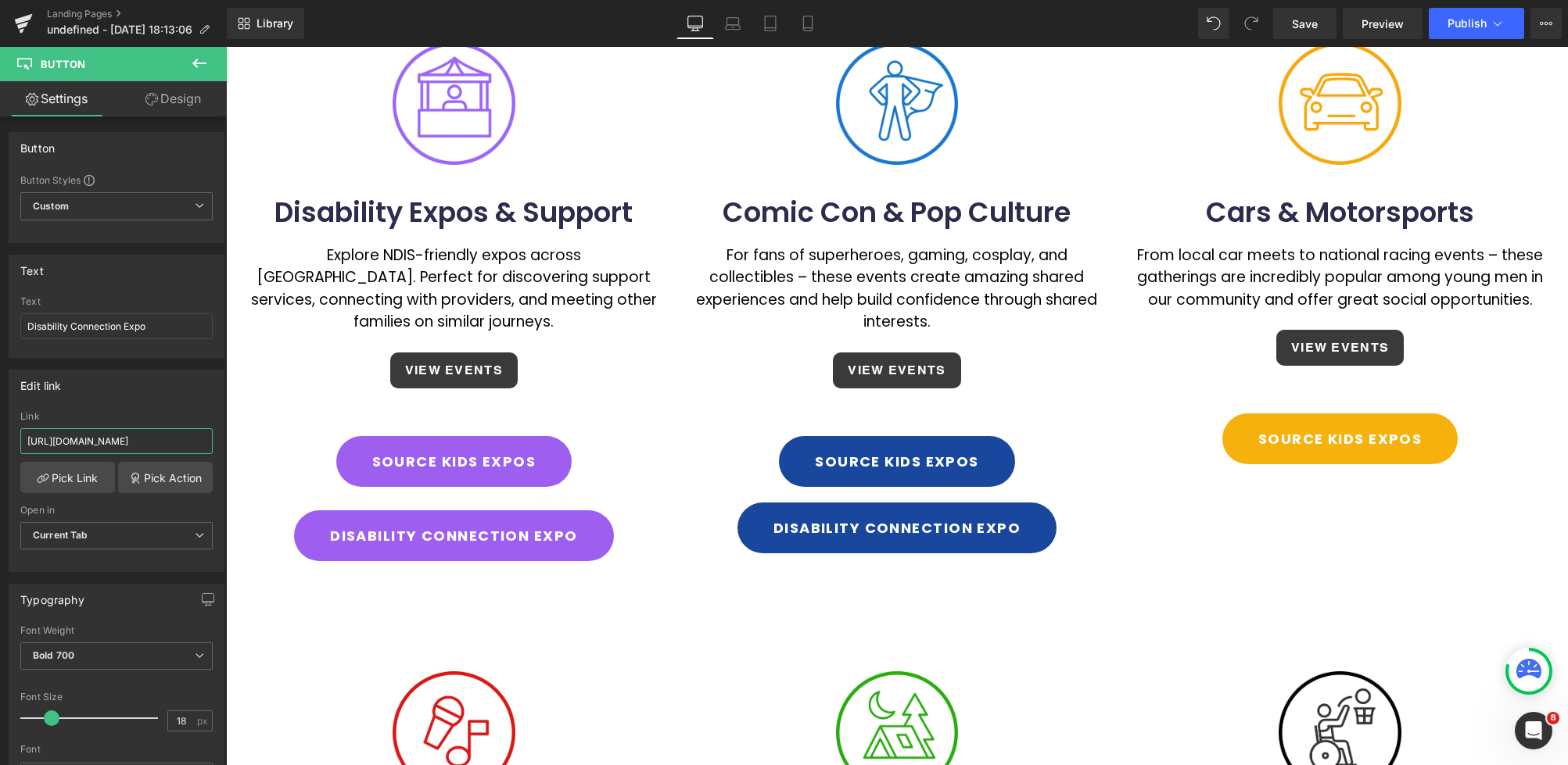
click at [0, 432] on html "Button You are previewing how the will restyle your page. You can not edit Elem…" at bounding box center [784, 382] width 1568 height 765
paste input "[DOMAIN_NAME][URL]"
type input "[URL][DOMAIN_NAME]"
click at [84, 405] on div "Edit link [URL][DOMAIN_NAME] Link [URL][DOMAIN_NAME] Pick Link Pick Action Curr…" at bounding box center [117, 470] width 216 height 202
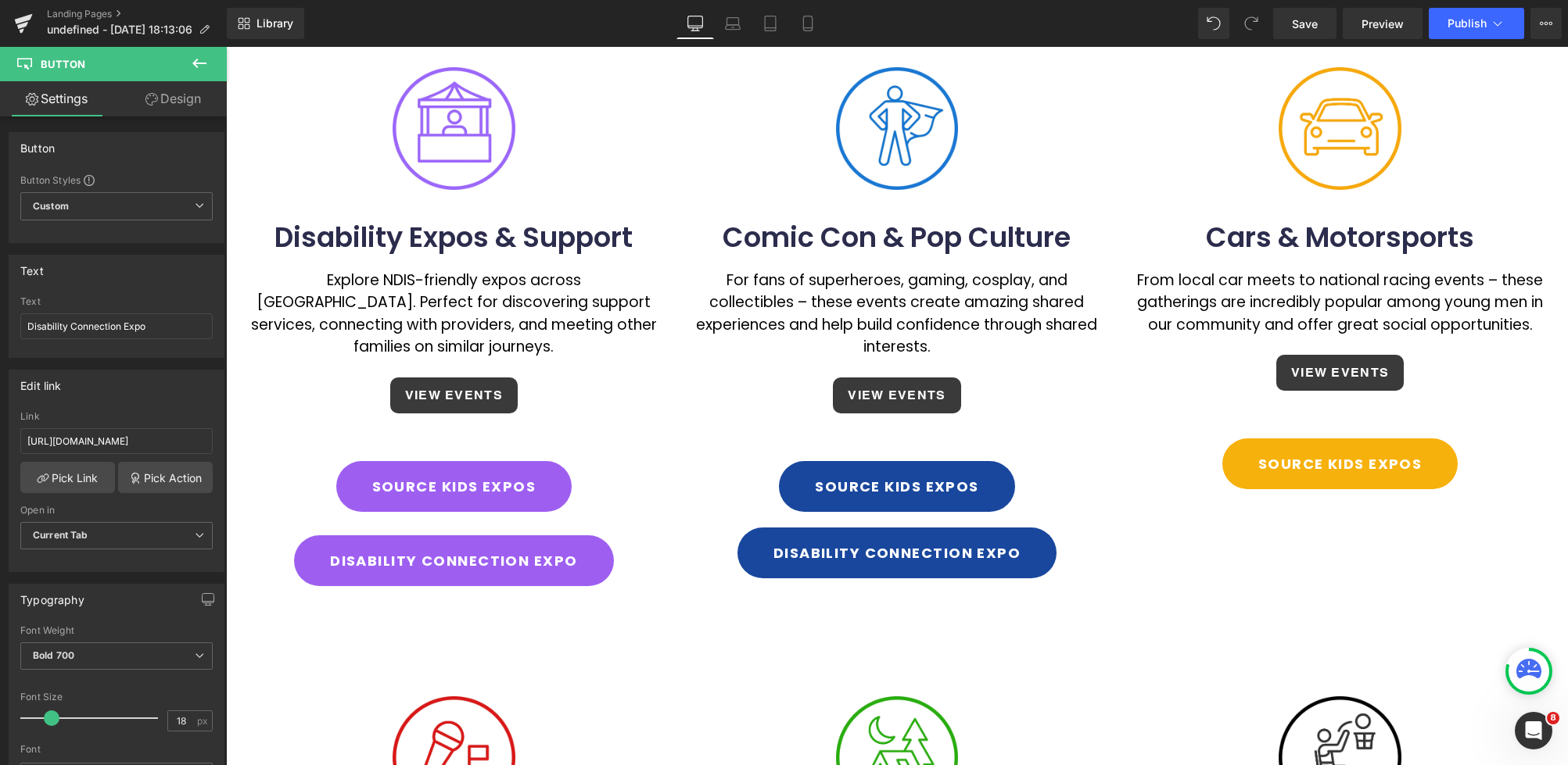
scroll to position [415, 0]
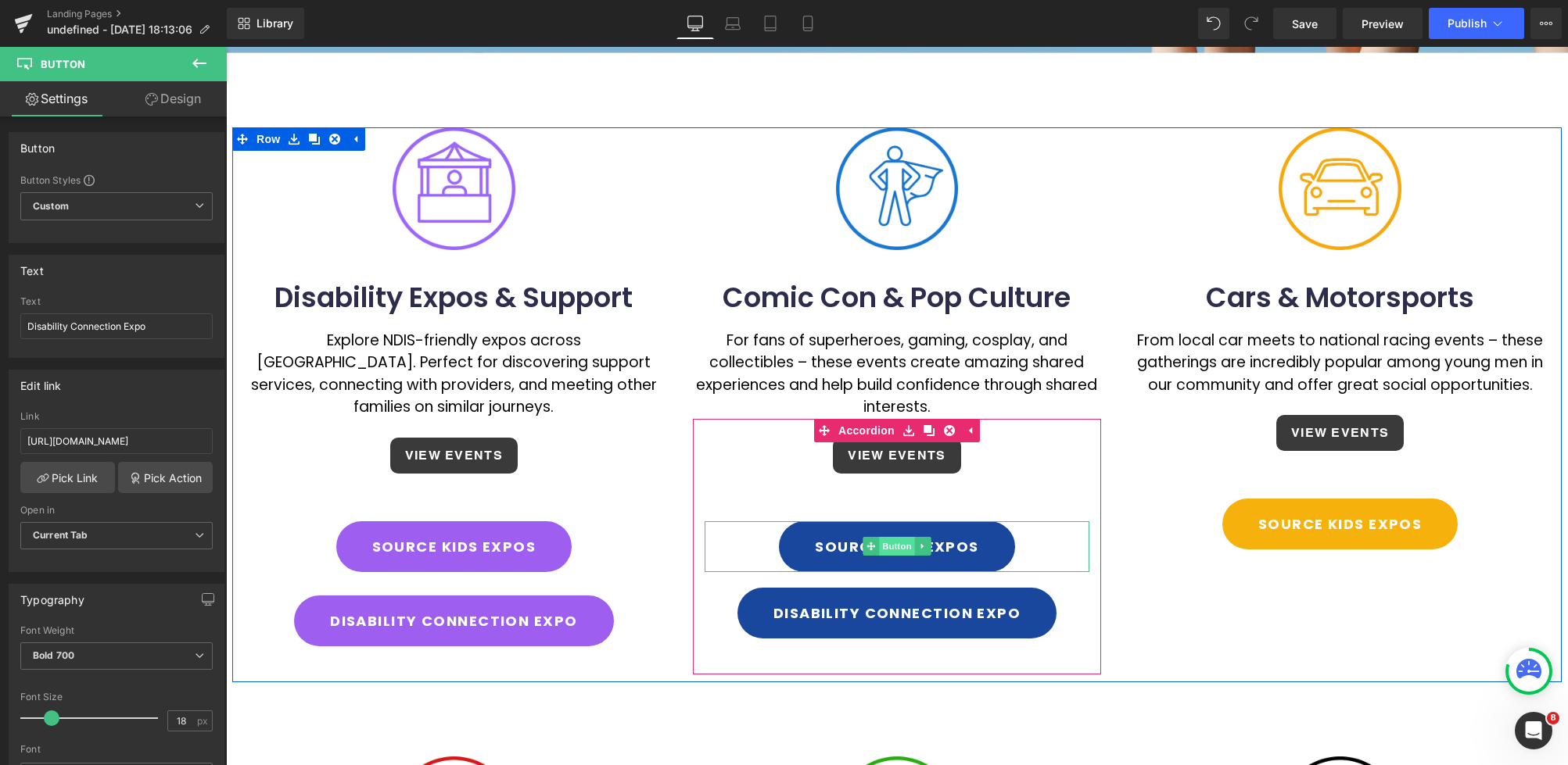
click at [907, 537] on span "Button" at bounding box center [897, 546] width 36 height 19
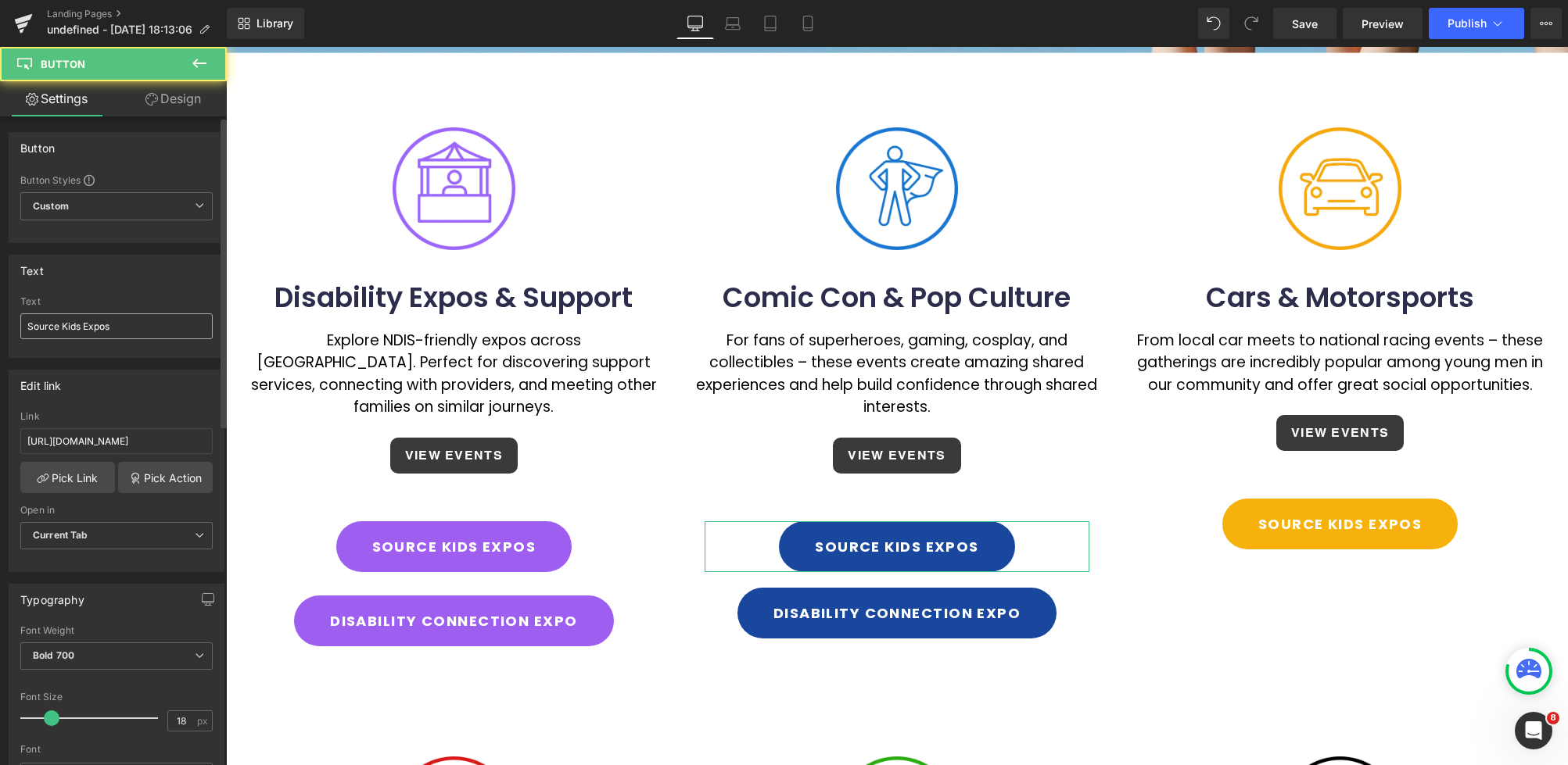
click at [27, 326] on input "Source Kids Expos" at bounding box center [116, 326] width 193 height 26
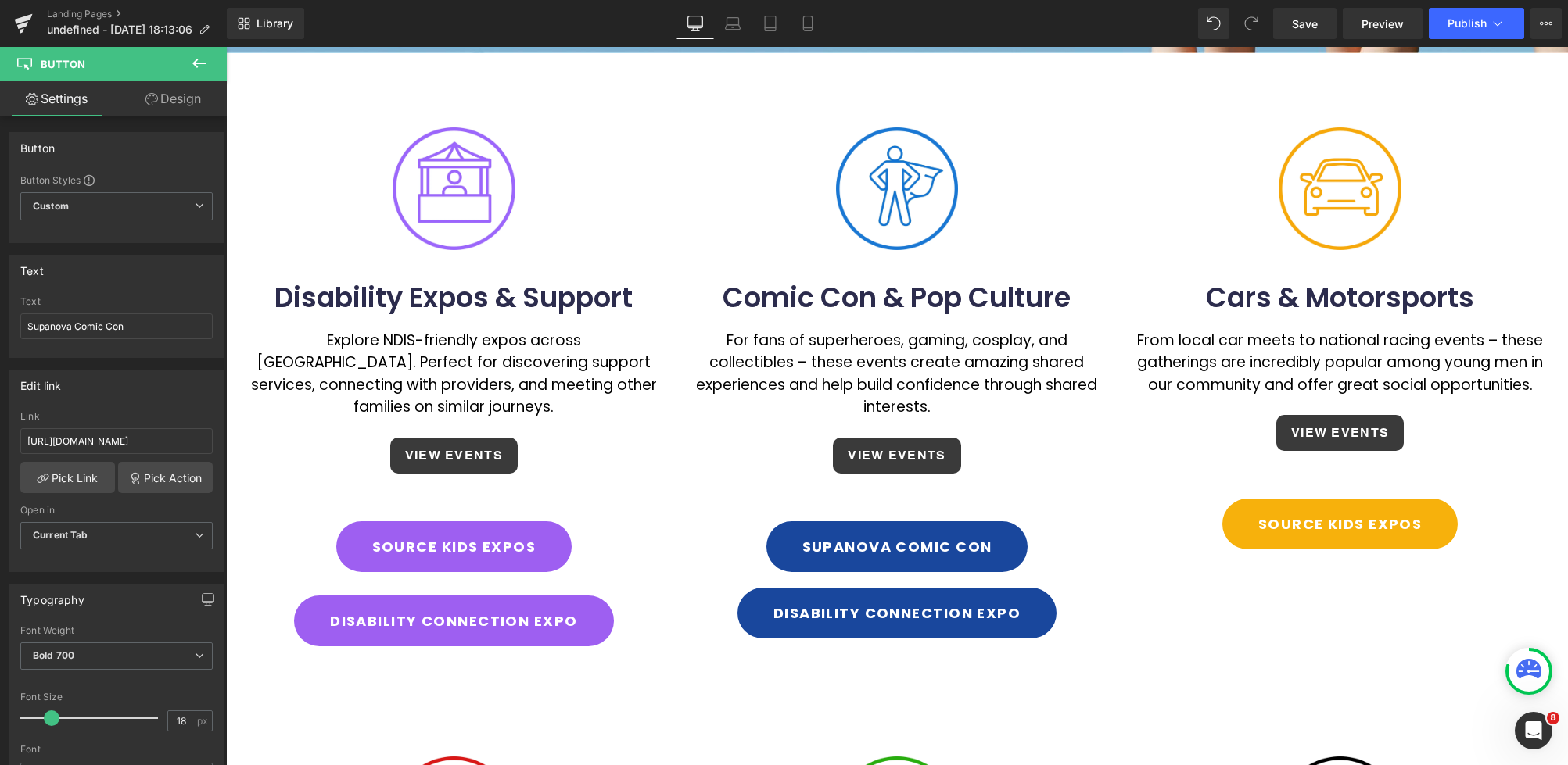
type input "Supanova Comic Con"
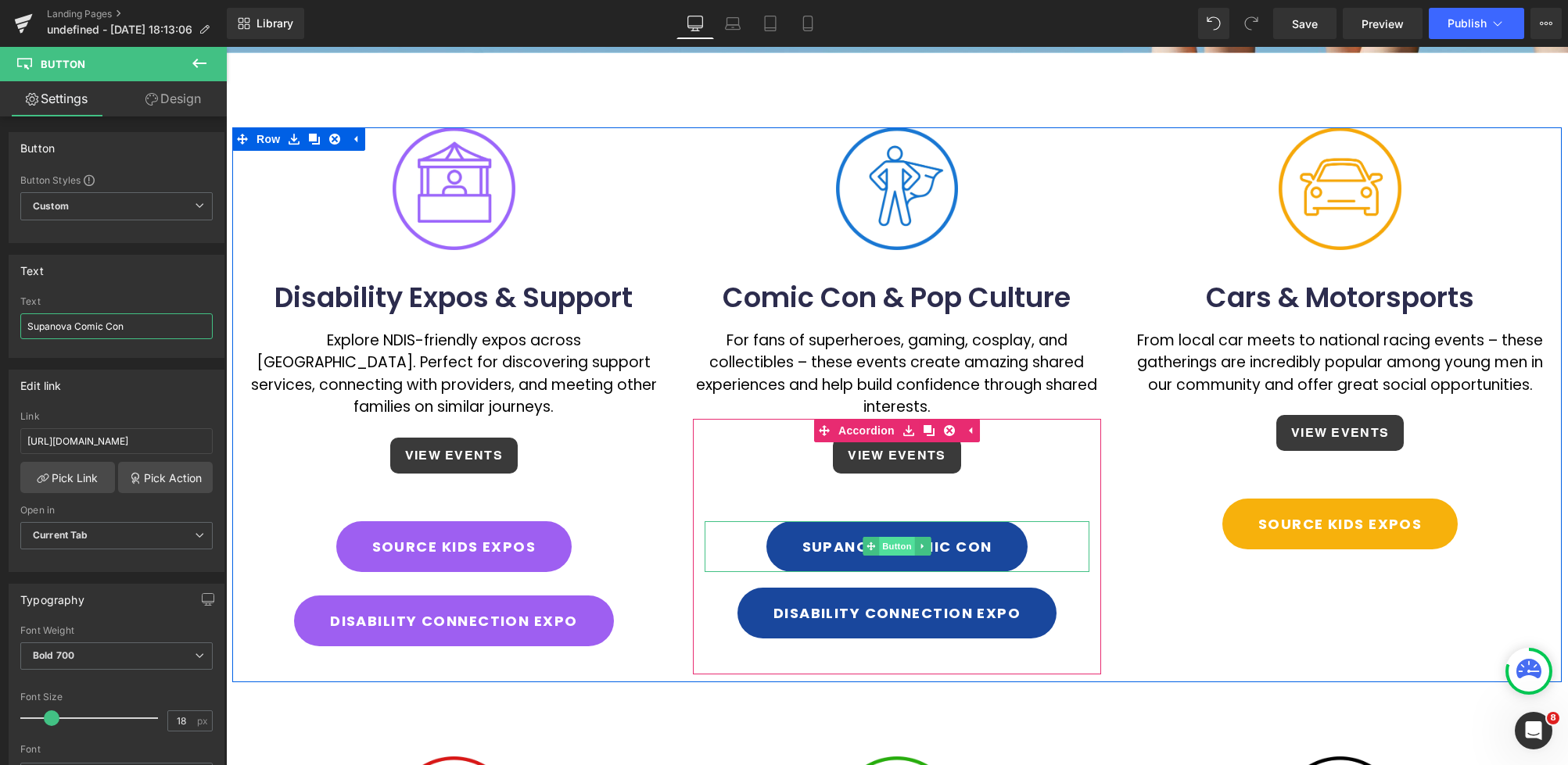
click at [896, 537] on span "Button" at bounding box center [897, 546] width 36 height 19
click at [200, 440] on input "[URL][DOMAIN_NAME]" at bounding box center [116, 441] width 193 height 26
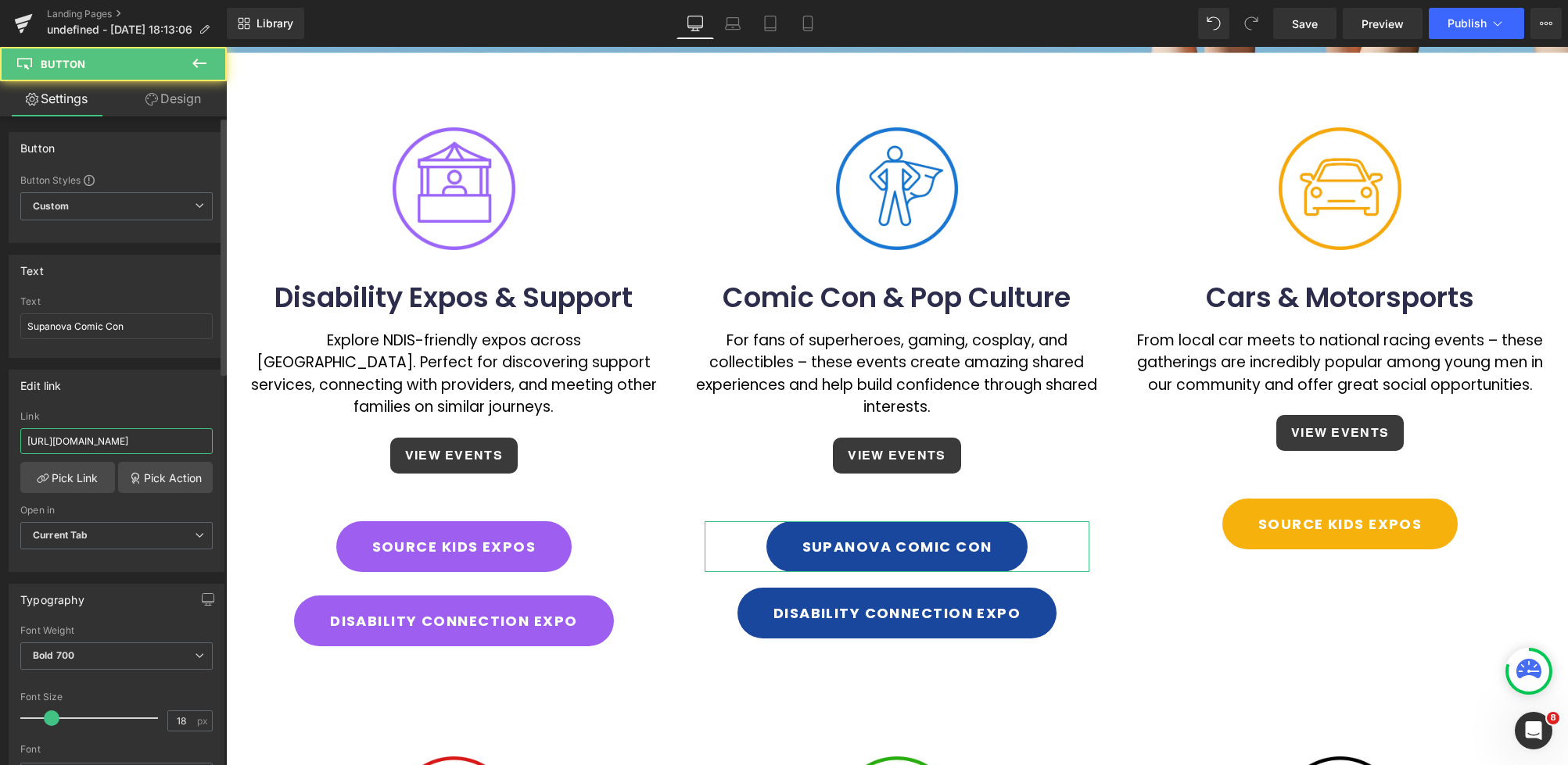
click at [185, 441] on input "[URL][DOMAIN_NAME]" at bounding box center [116, 441] width 193 height 26
drag, startPoint x: 187, startPoint y: 441, endPoint x: 26, endPoint y: 439, distance: 161.0
click at [26, 439] on input "[URL][DOMAIN_NAME]" at bounding box center [116, 441] width 193 height 26
paste input "upanova"
type input "[URL][DOMAIN_NAME]"
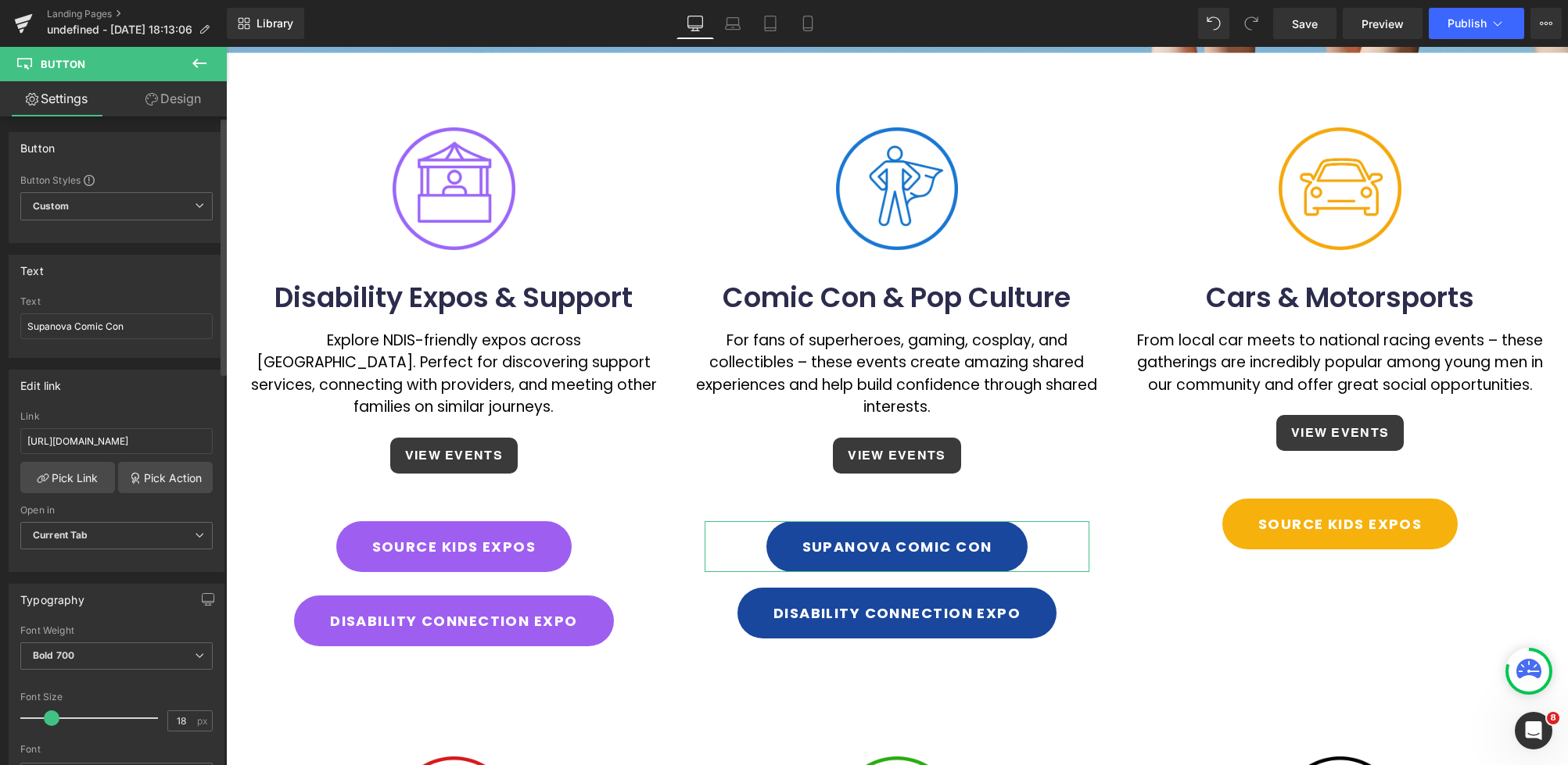
click at [138, 391] on div "Edit link" at bounding box center [117, 385] width 214 height 30
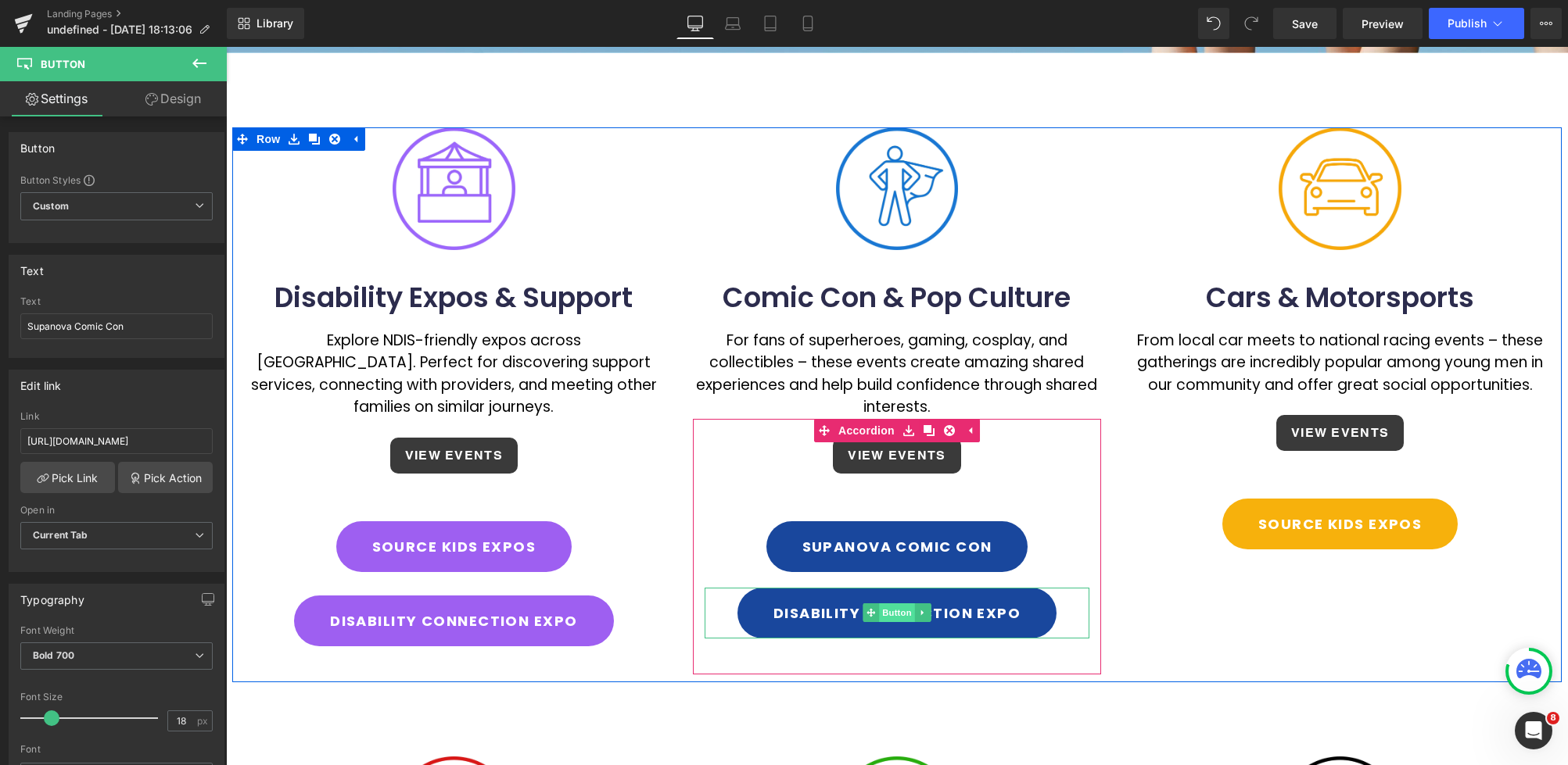
click at [890, 603] on span "Button" at bounding box center [897, 612] width 36 height 19
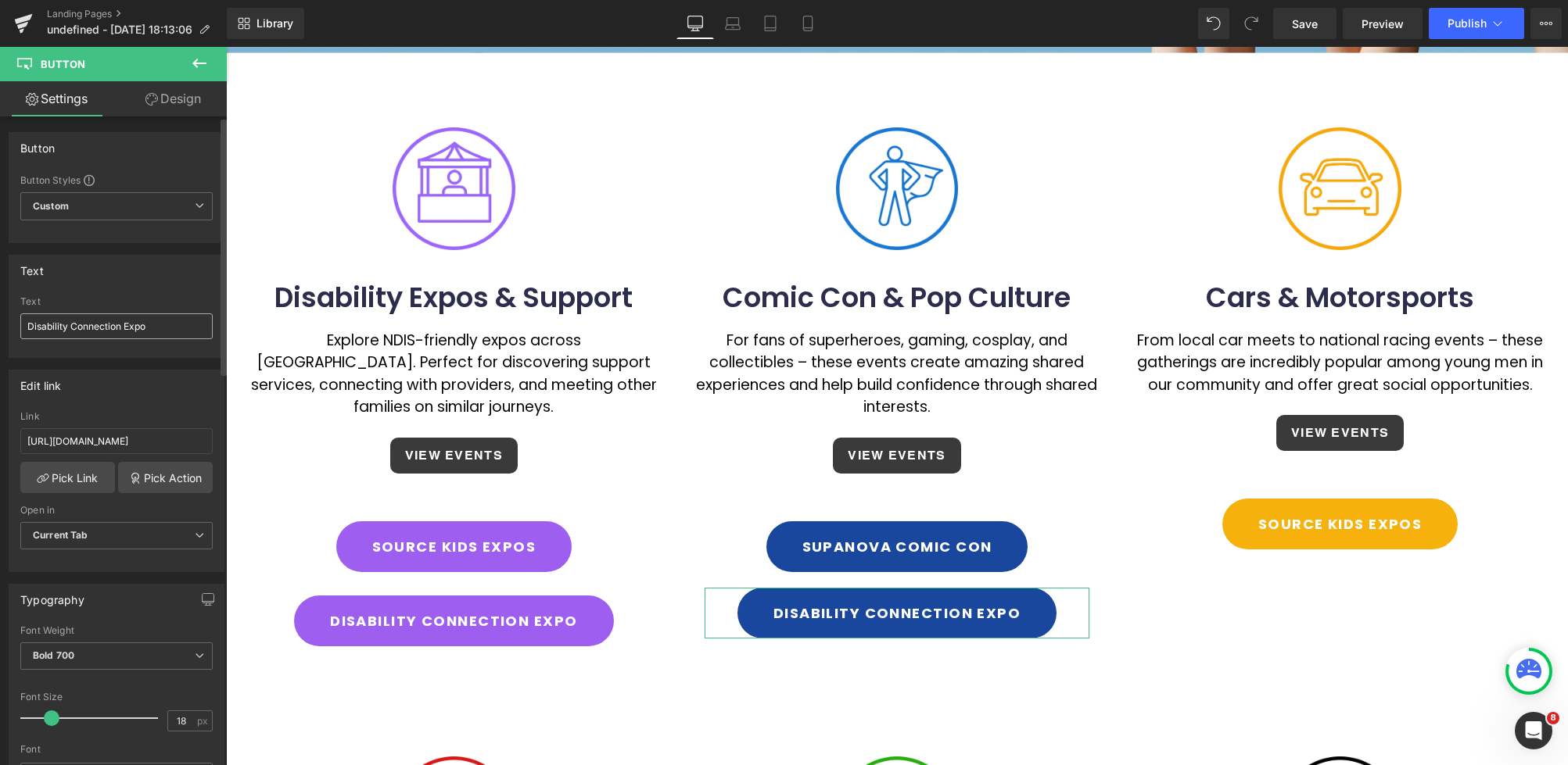
click at [28, 326] on input "Disability Connection Expo" at bounding box center [116, 326] width 193 height 26
type input "Oz Comic-Con"
click at [124, 283] on div "Text" at bounding box center [117, 270] width 214 height 30
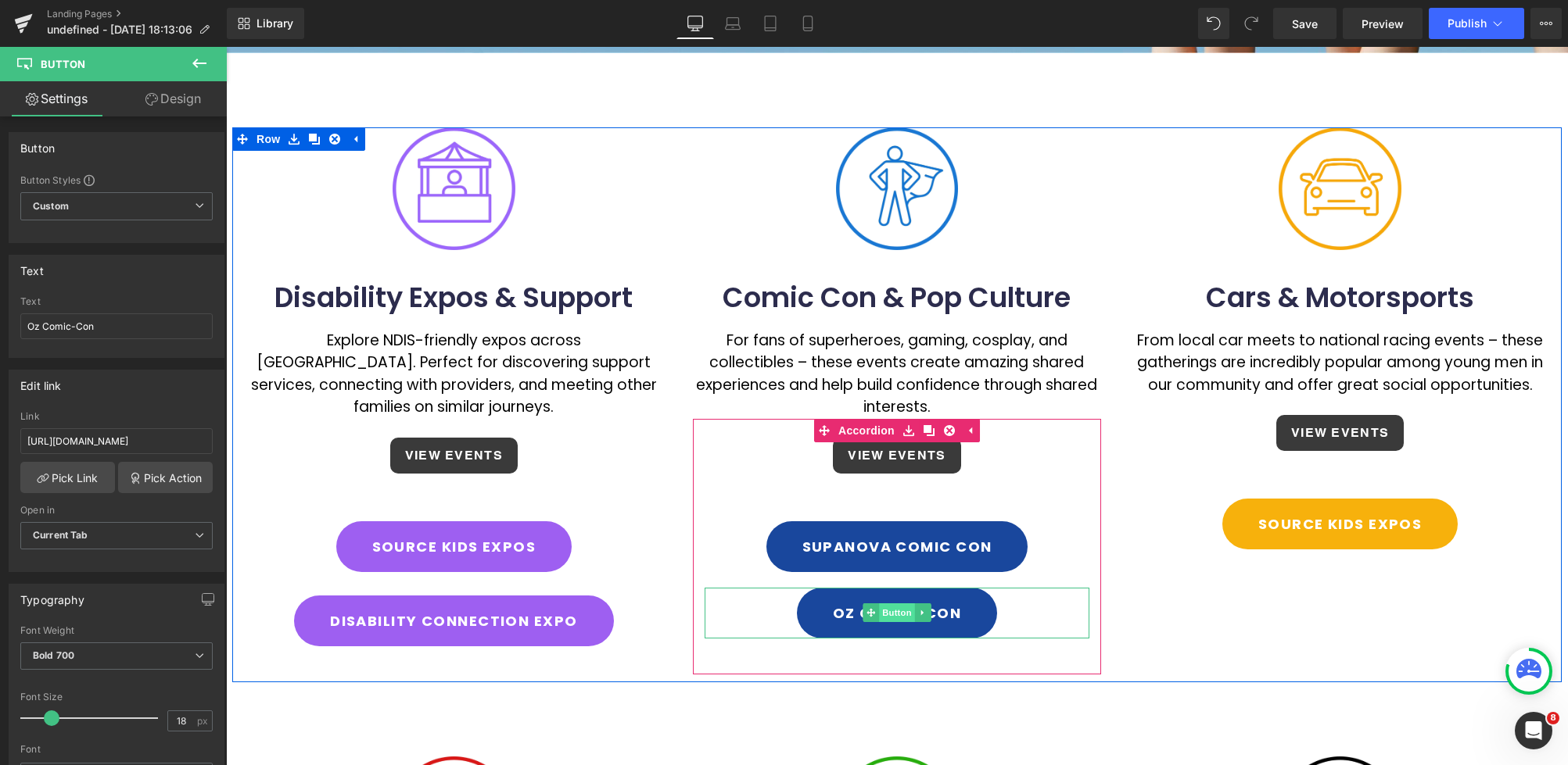
click at [880, 603] on span "Button" at bounding box center [897, 612] width 36 height 19
click at [181, 441] on input "[URL][DOMAIN_NAME]" at bounding box center [116, 441] width 193 height 26
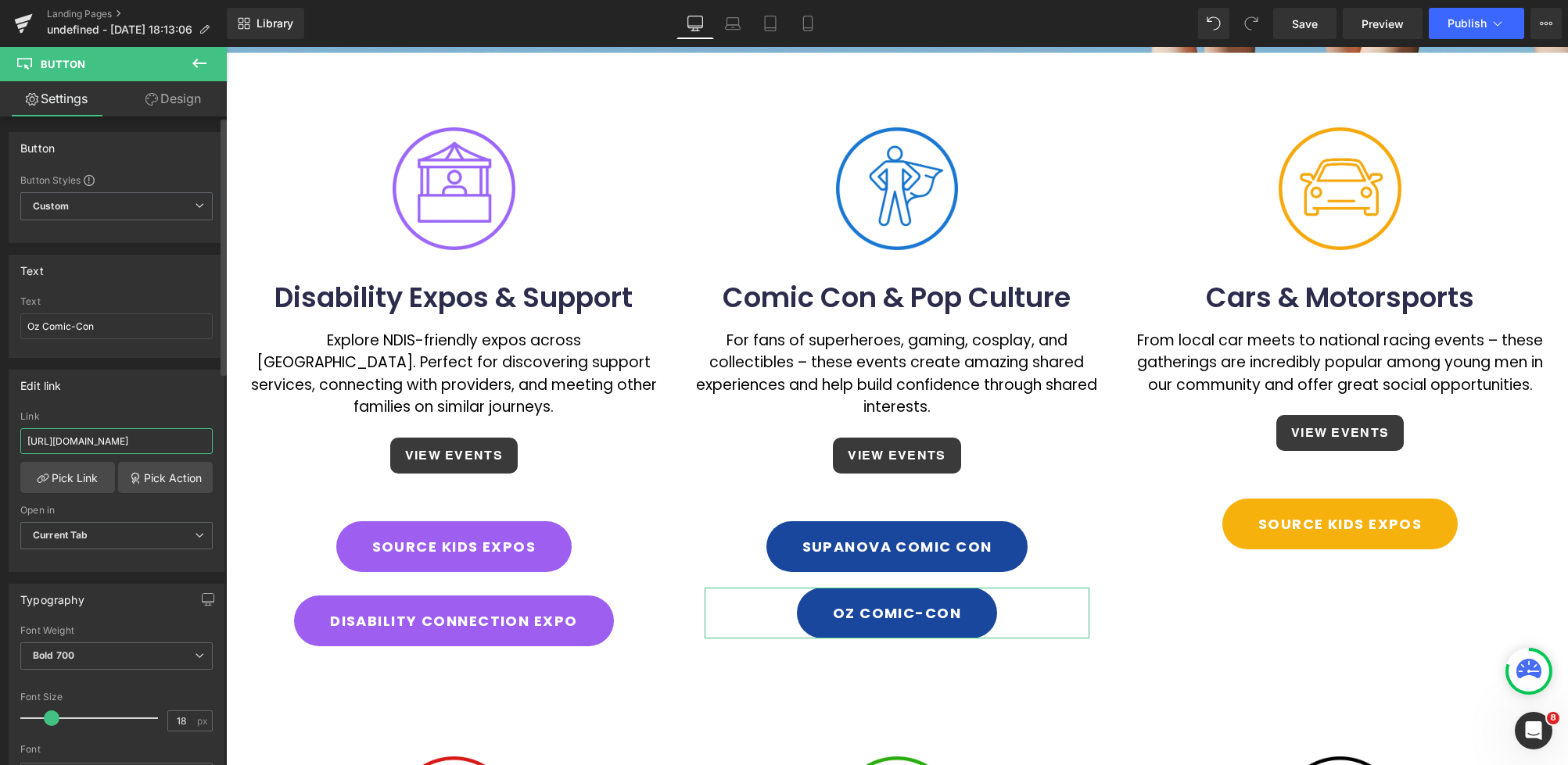
paste input "[DOMAIN_NAME]"
type input "[URL][DOMAIN_NAME]"
click at [156, 389] on div "Edit link" at bounding box center [117, 385] width 214 height 30
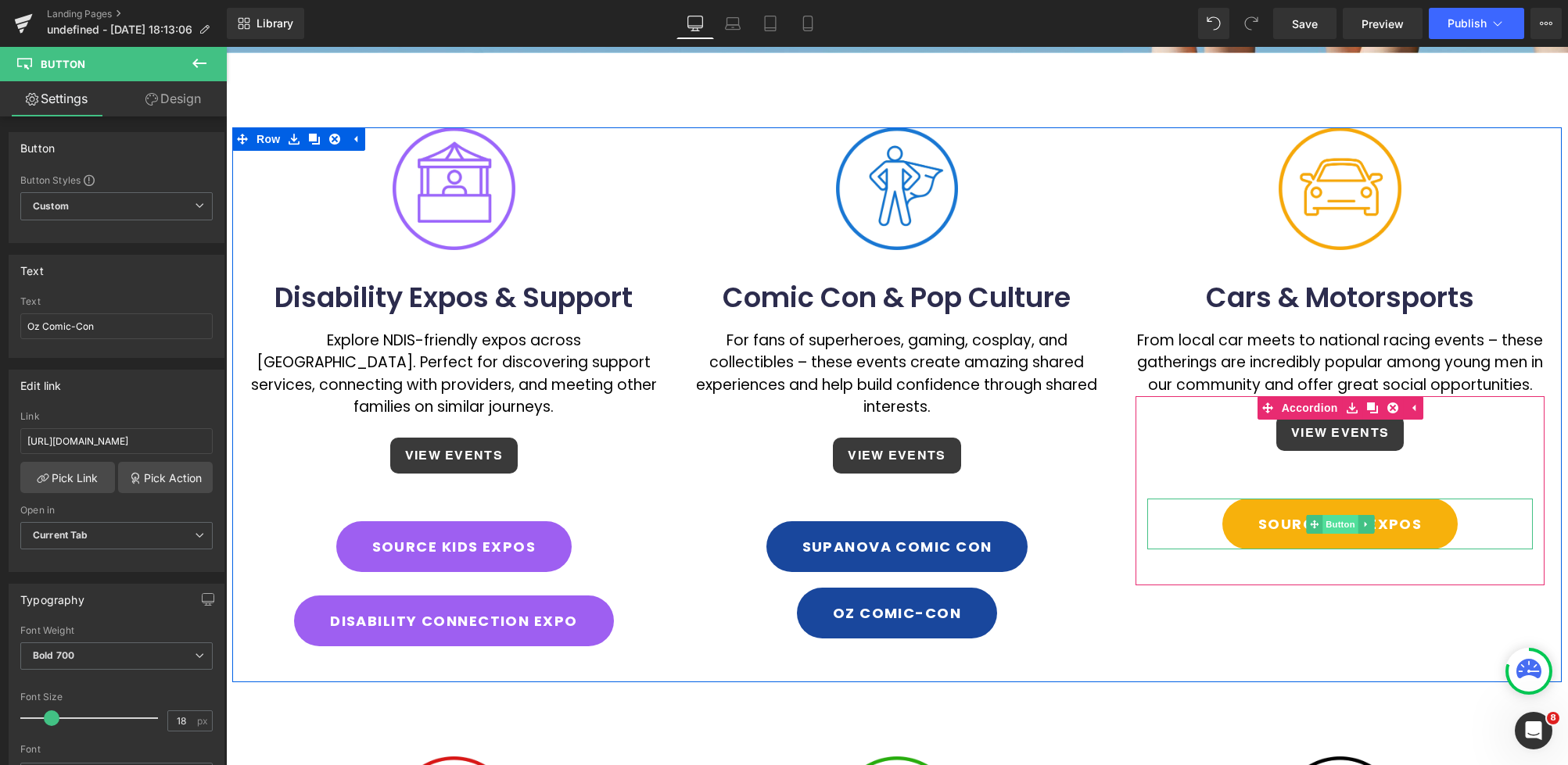
click at [1332, 515] on span "Button" at bounding box center [1340, 524] width 36 height 19
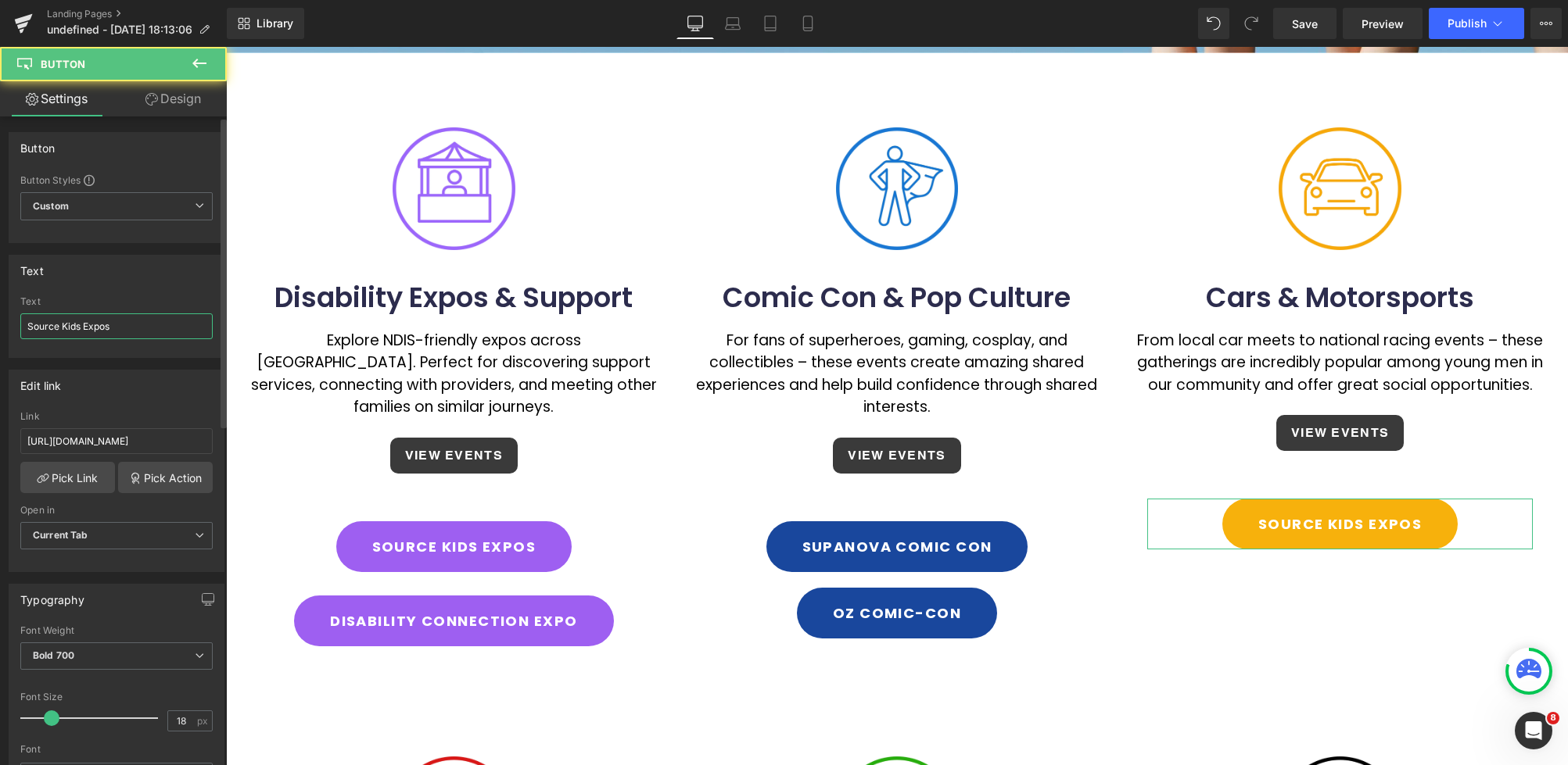
click at [31, 326] on input "Source Kids Expos" at bounding box center [116, 326] width 193 height 26
click at [119, 323] on input "Source Kids Expos" at bounding box center [116, 326] width 193 height 26
drag, startPoint x: 119, startPoint y: 324, endPoint x: 16, endPoint y: 322, distance: 103.0
click at [15, 322] on div "Source Kids Expos Text Source Kids Expos" at bounding box center [117, 326] width 214 height 61
paste input "Car Shows Calendar"
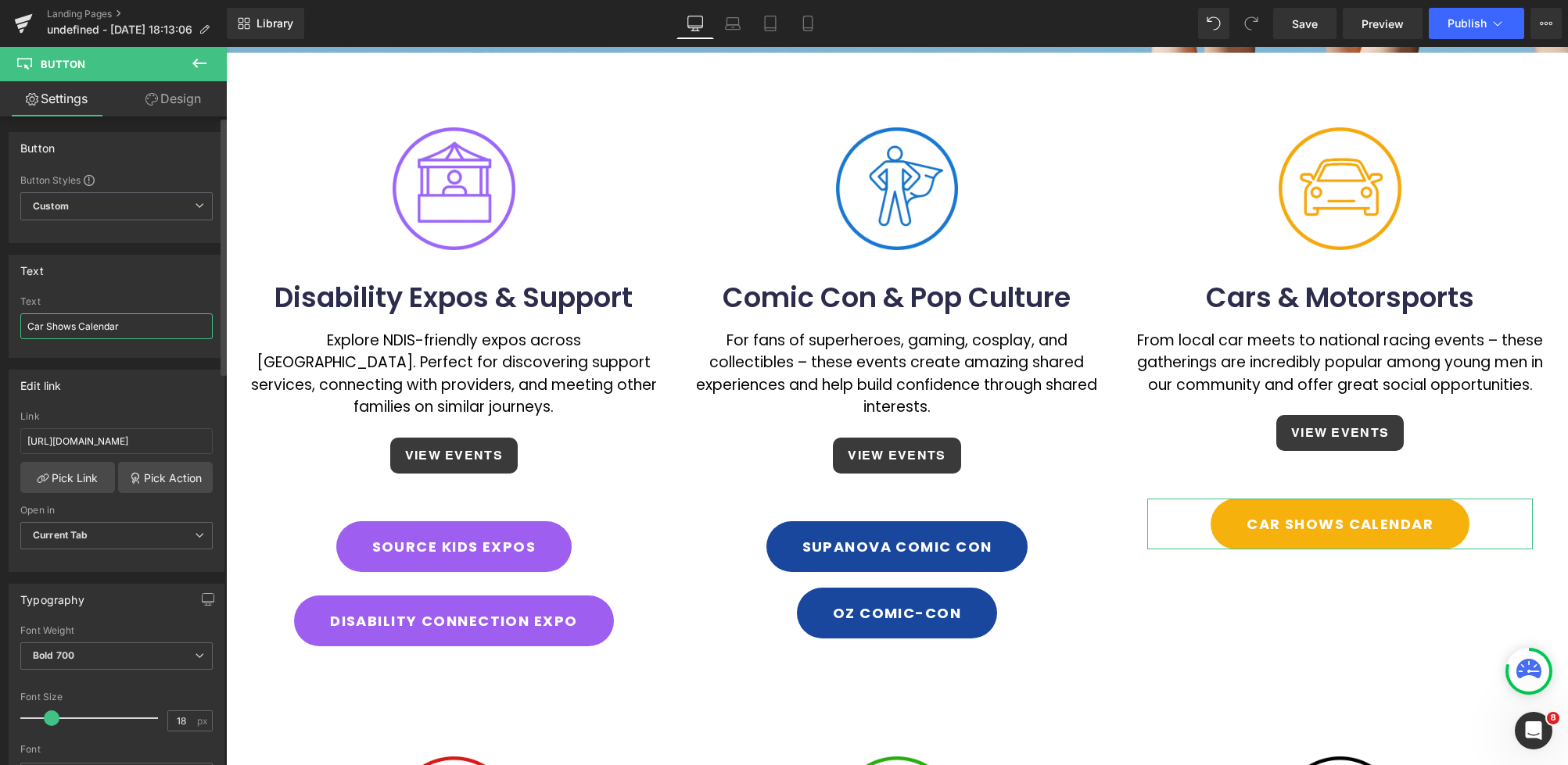
type input "Car Shows Calendar"
click at [136, 296] on div "Text Car Shows Calendar Text Car Shows Calendar" at bounding box center [117, 306] width 216 height 103
drag, startPoint x: 188, startPoint y: 438, endPoint x: -44, endPoint y: 434, distance: 232.0
click at [0, 434] on html "Button You are previewing how the will restyle your page. You can not edit Elem…" at bounding box center [784, 382] width 1568 height 765
paste input "[DOMAIN_NAME][URL]"
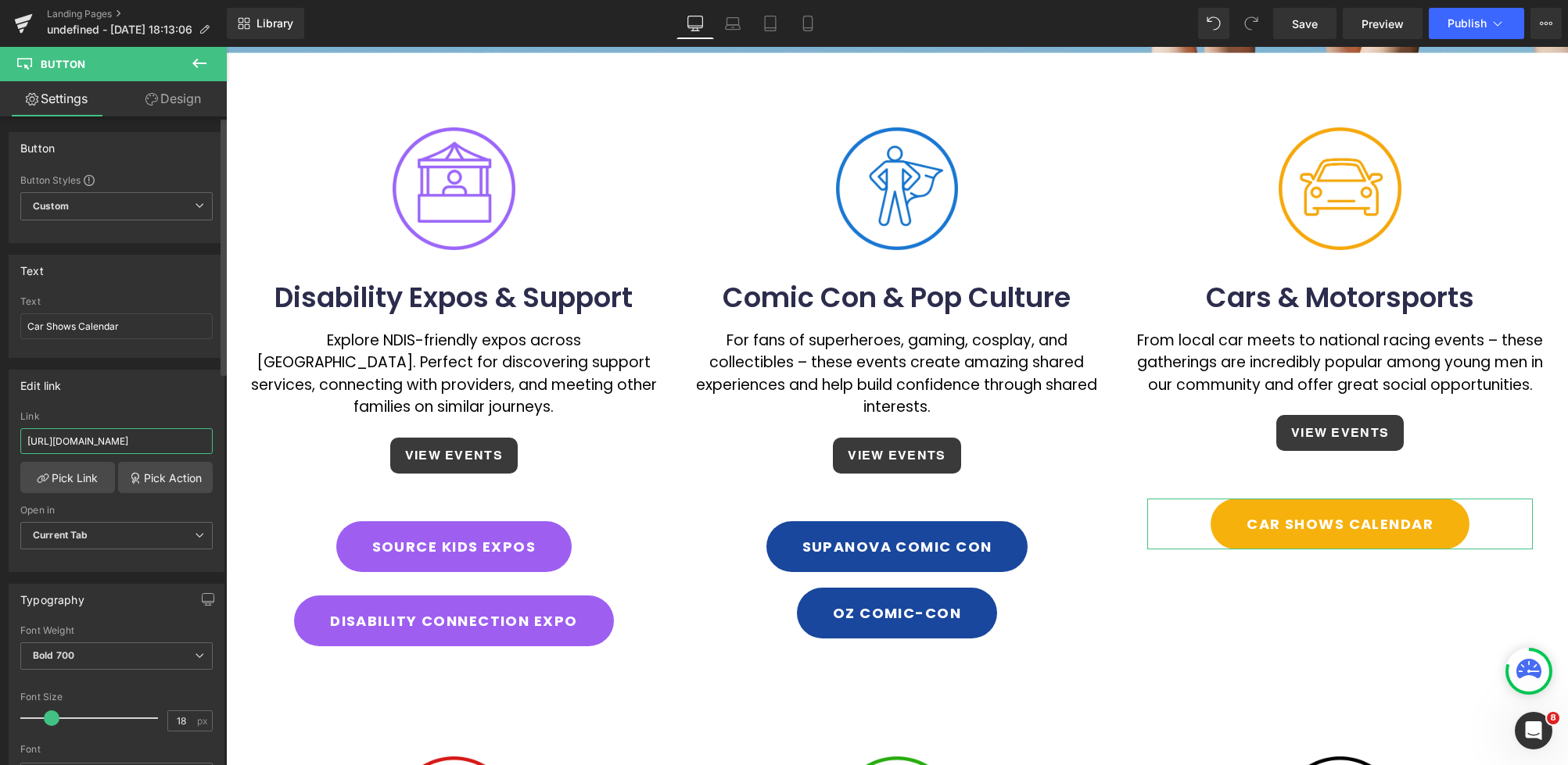
scroll to position [0, 90]
type input "[URL][DOMAIN_NAME]"
click at [135, 417] on div "Link" at bounding box center [116, 416] width 193 height 11
click at [123, 442] on input "[URL][DOMAIN_NAME]" at bounding box center [116, 441] width 193 height 26
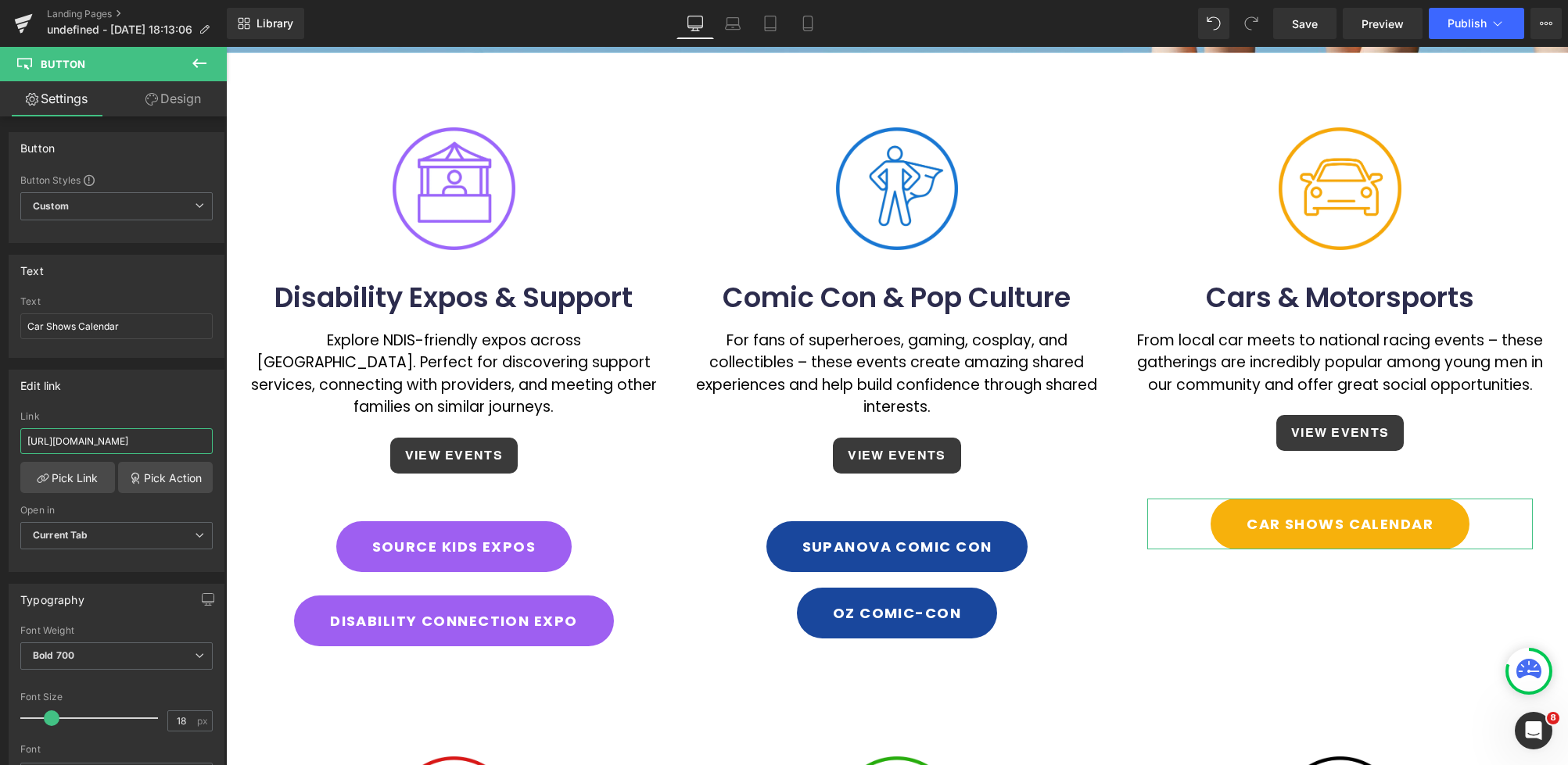
scroll to position [0, 90]
drag, startPoint x: 99, startPoint y: 436, endPoint x: 193, endPoint y: 436, distance: 94.0
click at [191, 435] on input "[URL][DOMAIN_NAME]" at bounding box center [116, 441] width 193 height 26
click at [181, 399] on div "Edit link" at bounding box center [117, 385] width 214 height 30
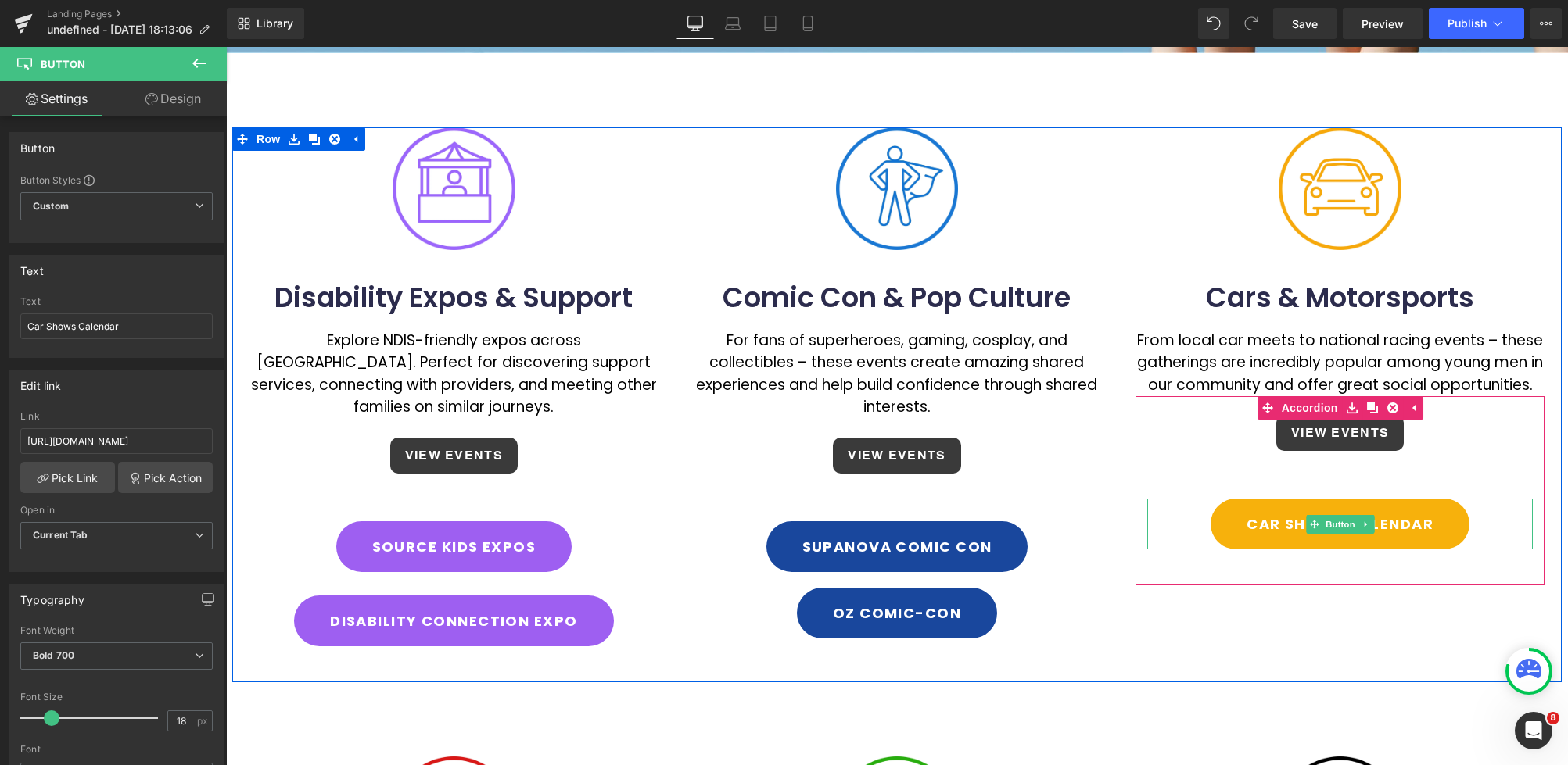
click at [1360, 515] on link at bounding box center [1366, 524] width 16 height 19
click at [1359, 520] on icon at bounding box center [1358, 524] width 9 height 9
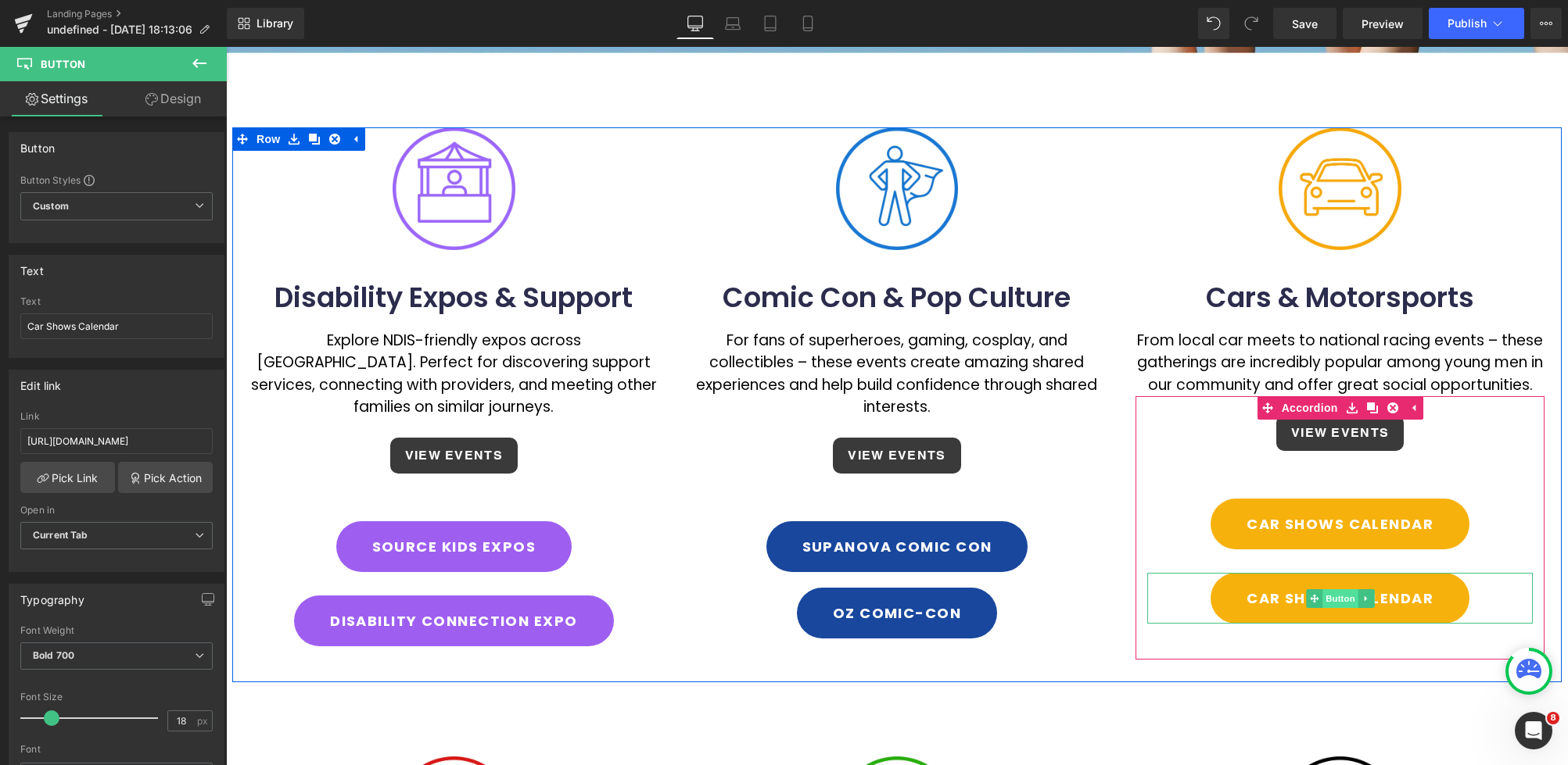
click at [1333, 590] on span "Button" at bounding box center [1340, 599] width 36 height 19
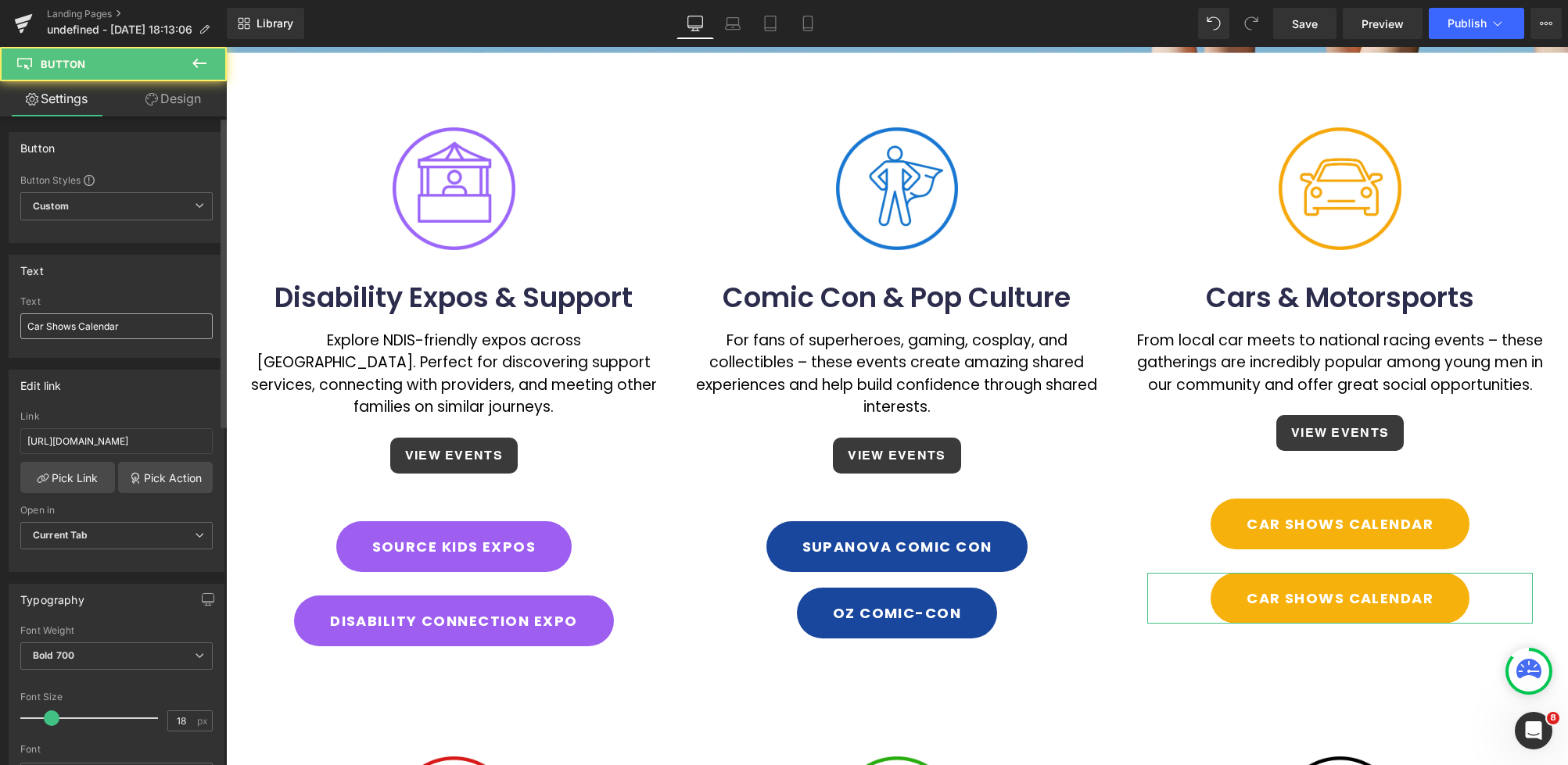
click at [25, 326] on input "Car Shows Calendar" at bounding box center [116, 326] width 193 height 26
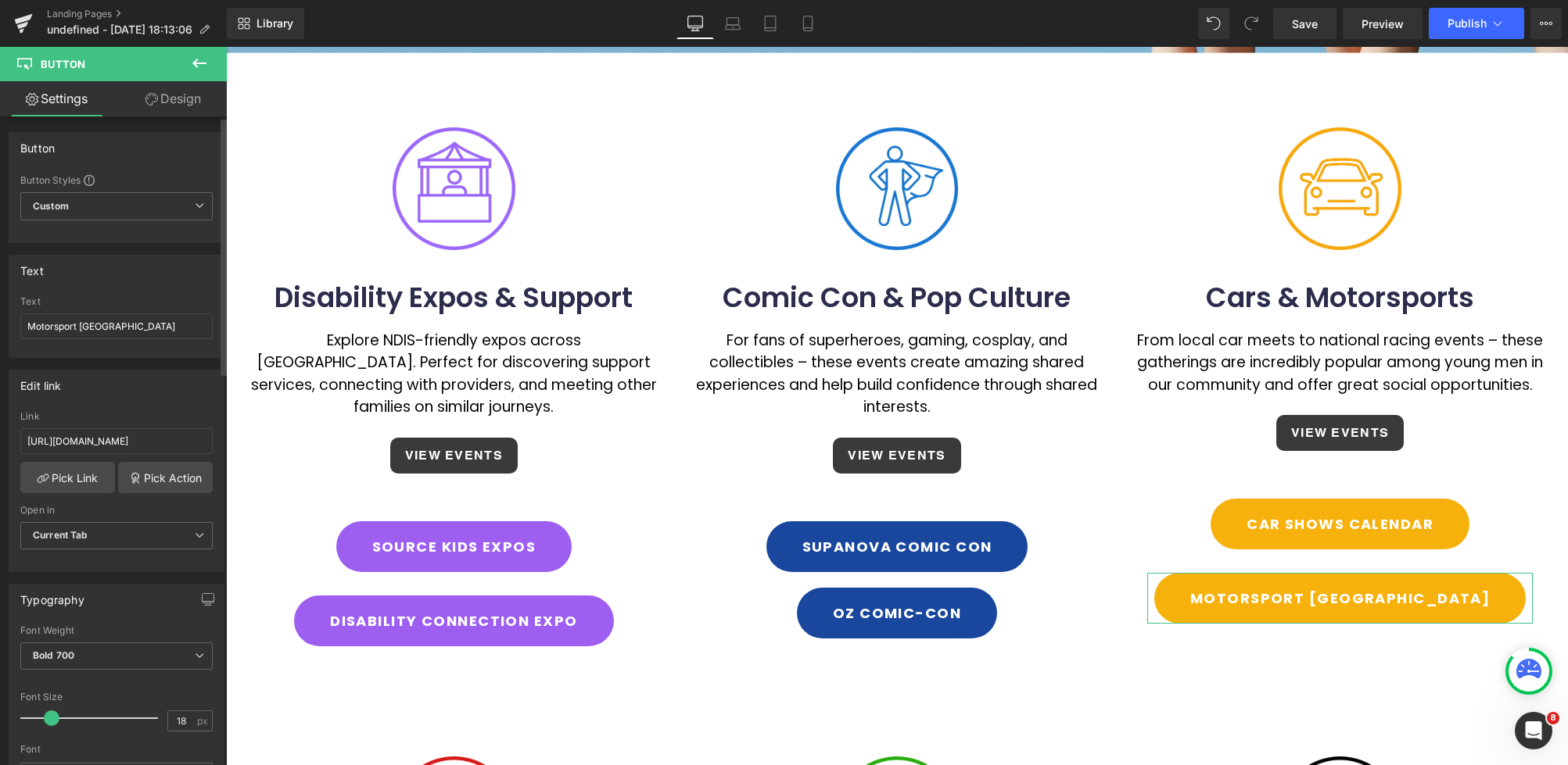
type input "Motorsport [GEOGRAPHIC_DATA]"
click at [137, 300] on div "Text" at bounding box center [116, 301] width 193 height 11
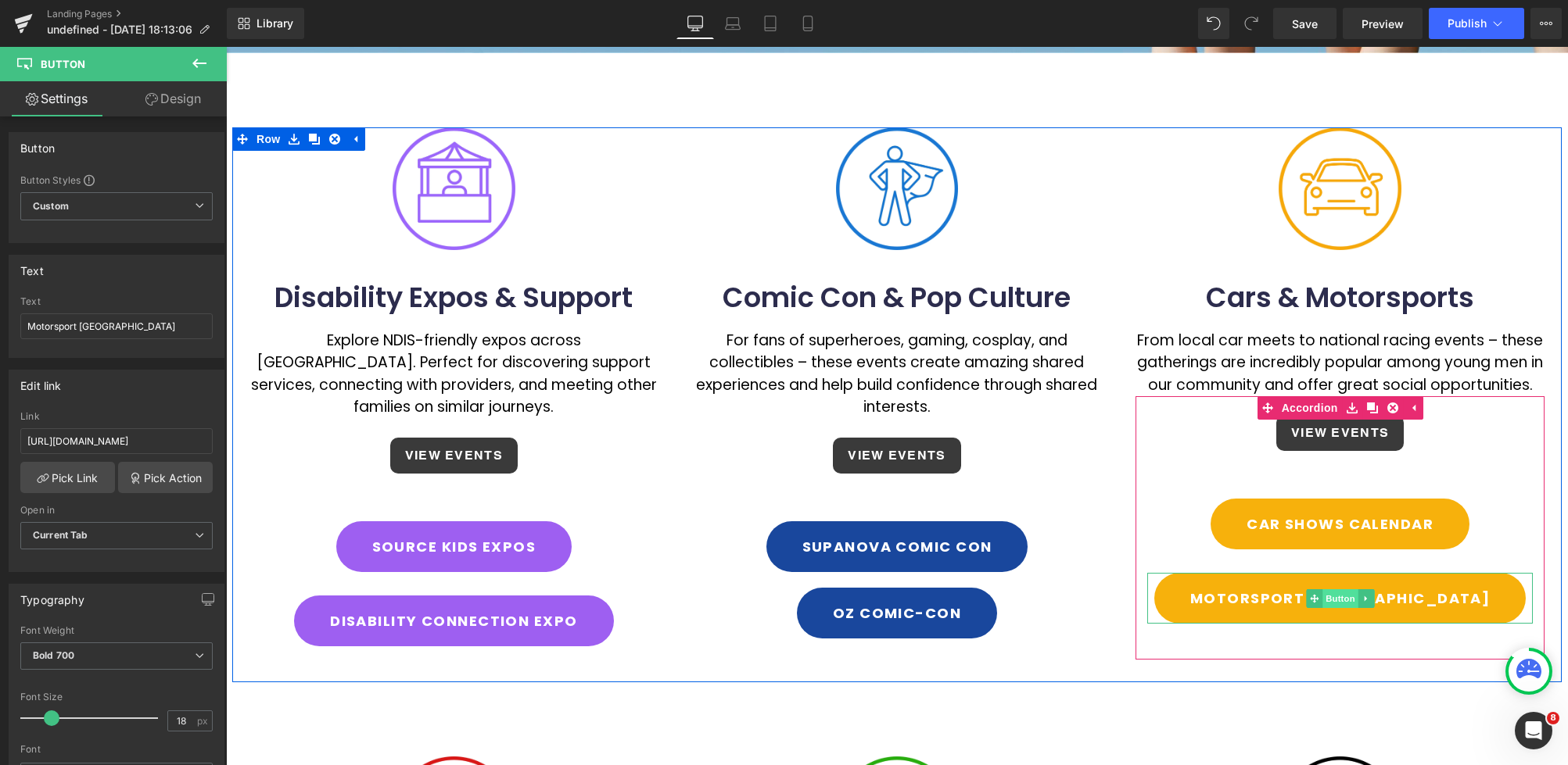
click at [1335, 590] on span "Button" at bounding box center [1340, 599] width 36 height 19
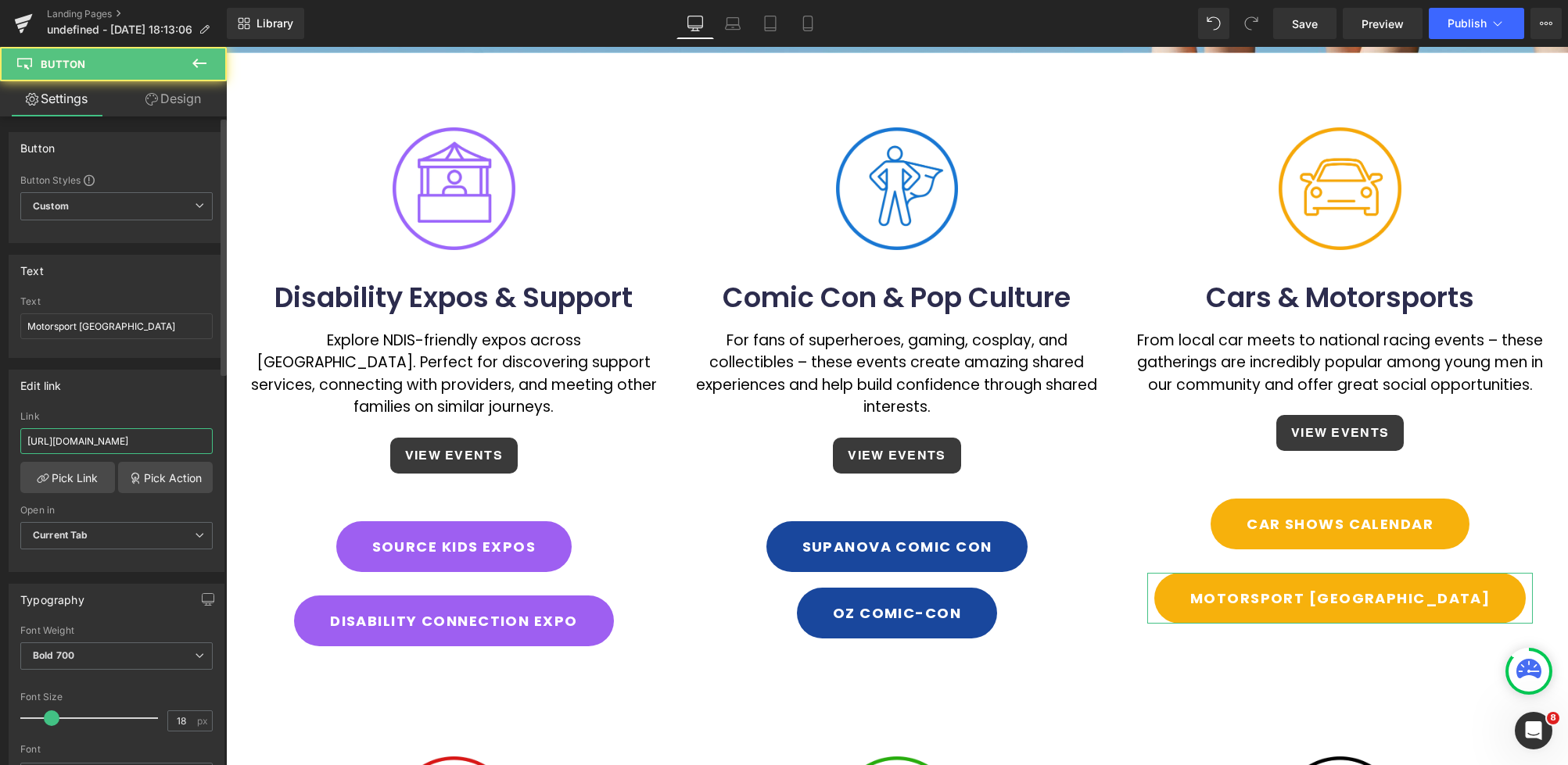
click at [106, 439] on input "[URL][DOMAIN_NAME]" at bounding box center [116, 441] width 193 height 26
paste input "[DOMAIN_NAME][URL]"
type input "[URL][DOMAIN_NAME]"
click at [170, 419] on div "Link" at bounding box center [116, 416] width 193 height 11
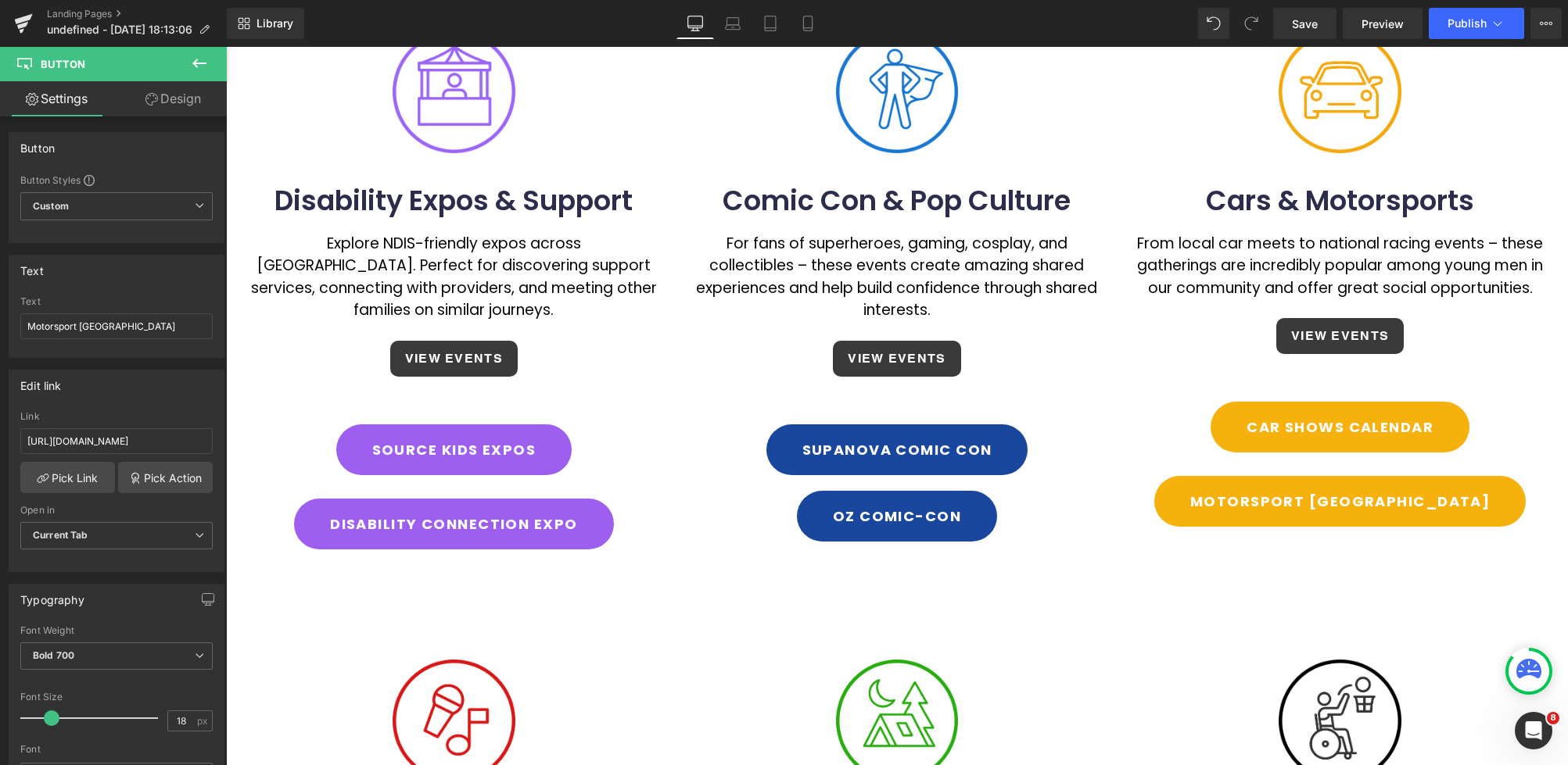
scroll to position [479, 0]
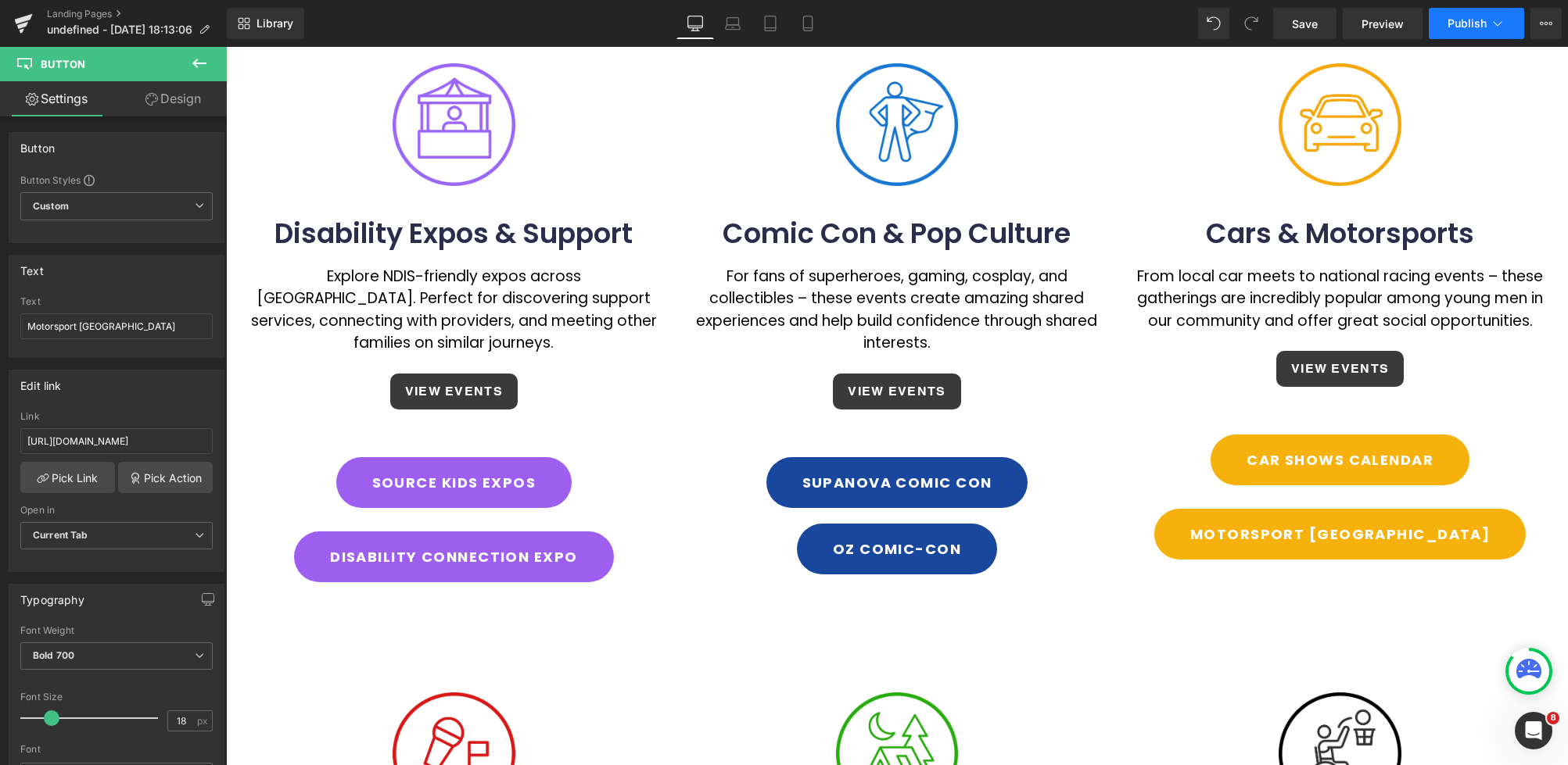
click at [1494, 24] on icon at bounding box center [1497, 23] width 15 height 15
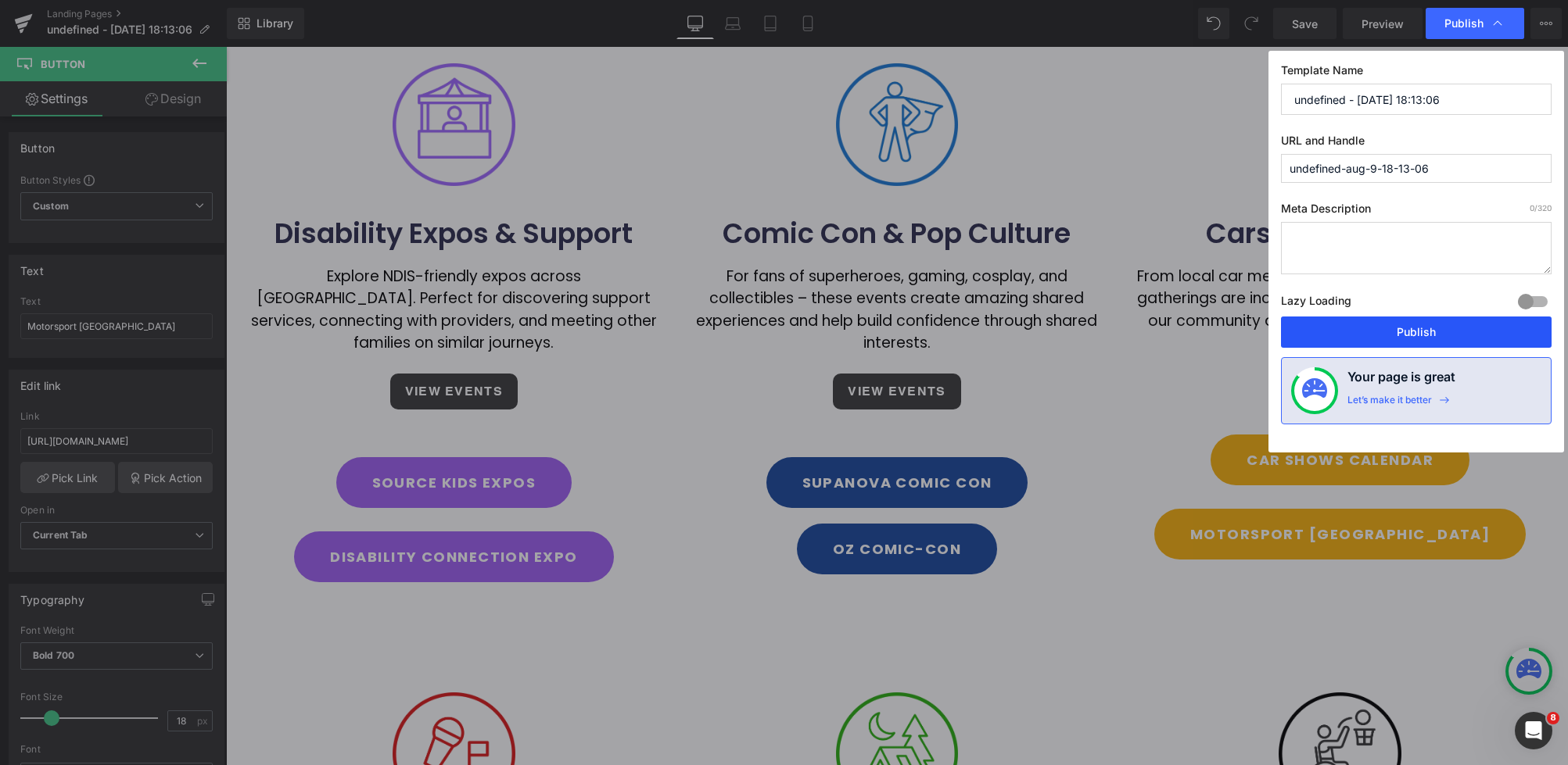
drag, startPoint x: 1465, startPoint y: 339, endPoint x: 1060, endPoint y: 176, distance: 436.6
click at [1465, 339] on button "Publish" at bounding box center [1415, 332] width 271 height 31
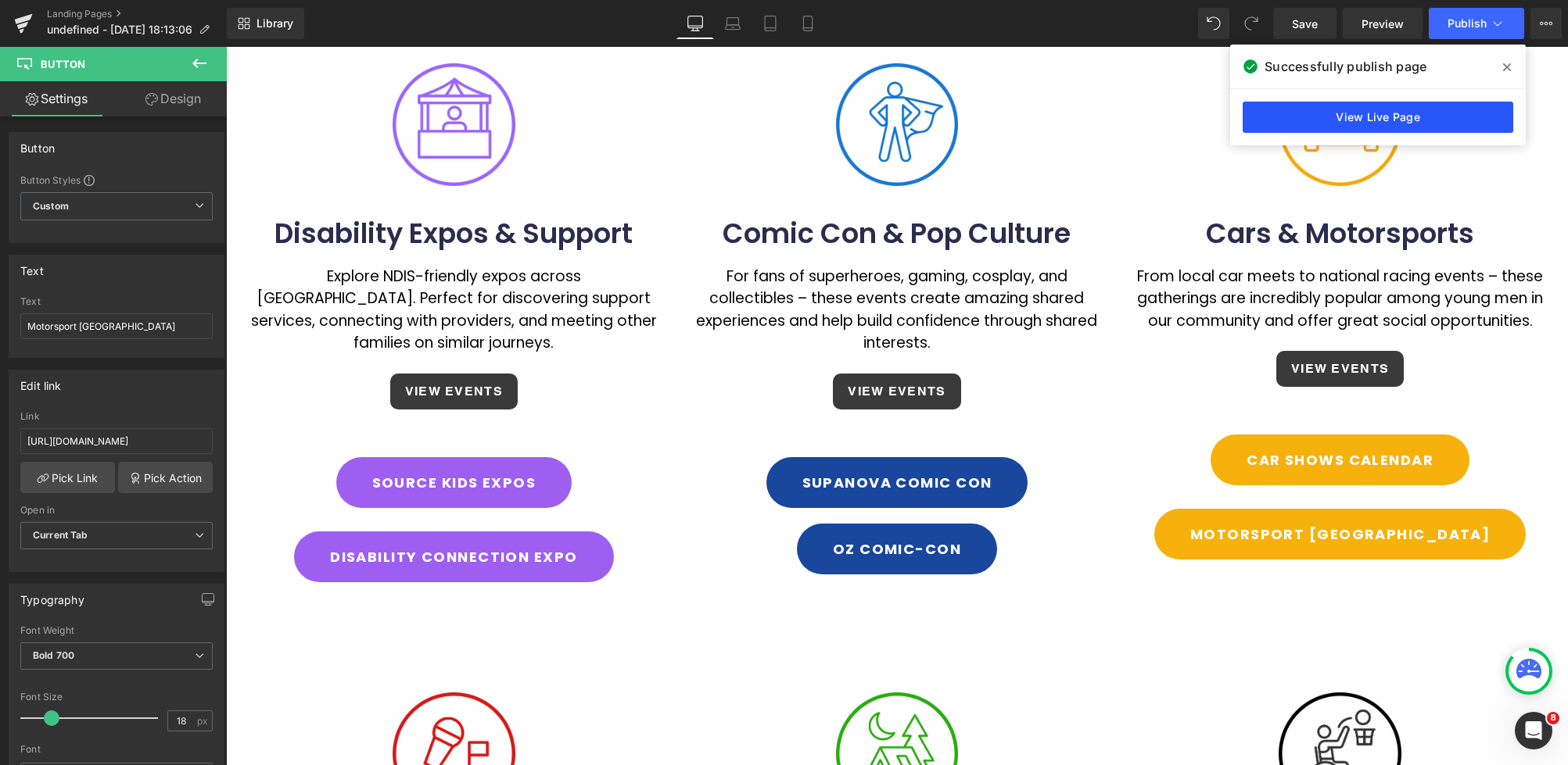
click at [1371, 115] on link "View Live Page" at bounding box center [1377, 117] width 271 height 31
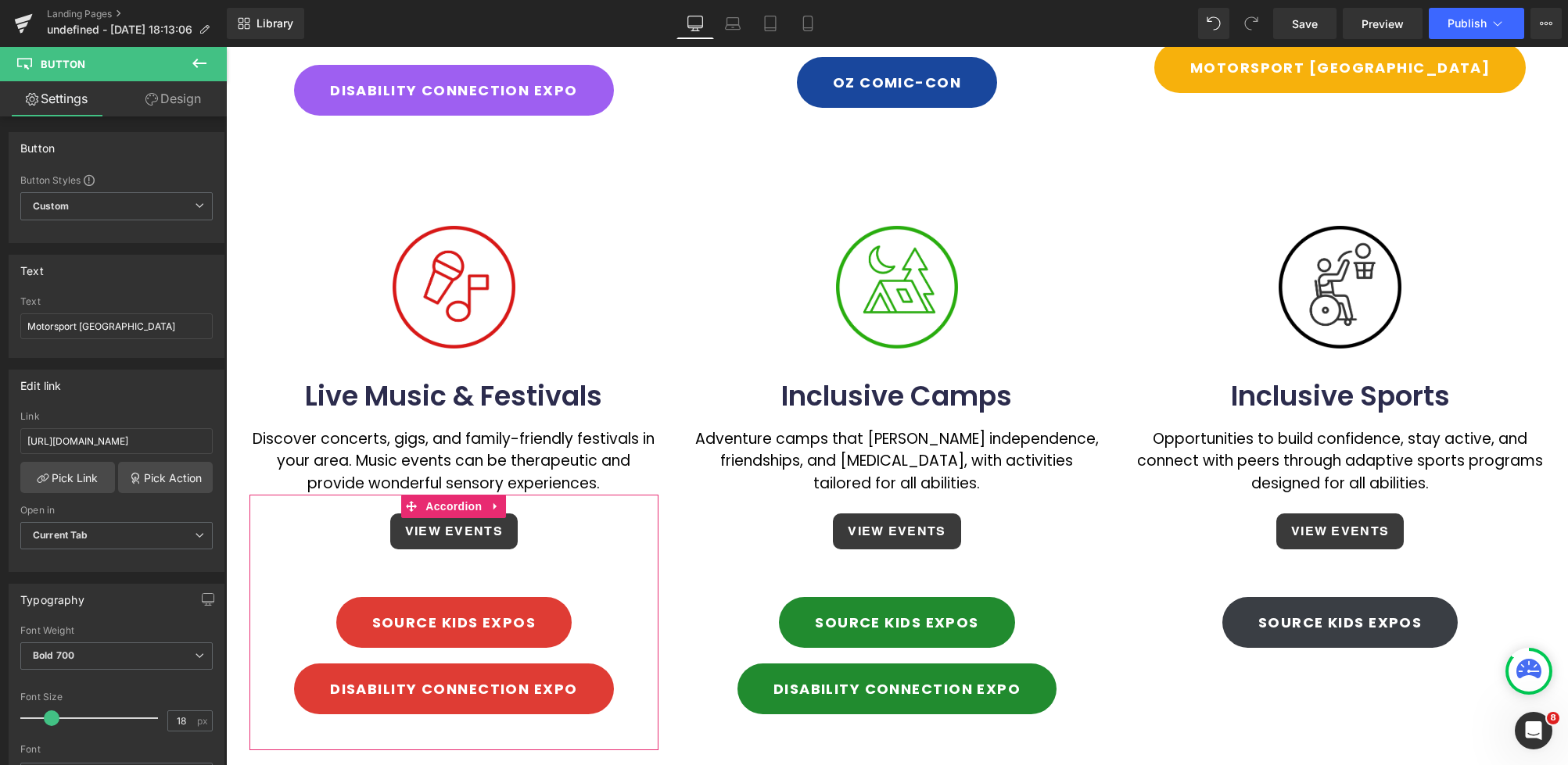
scroll to position [1069, 0]
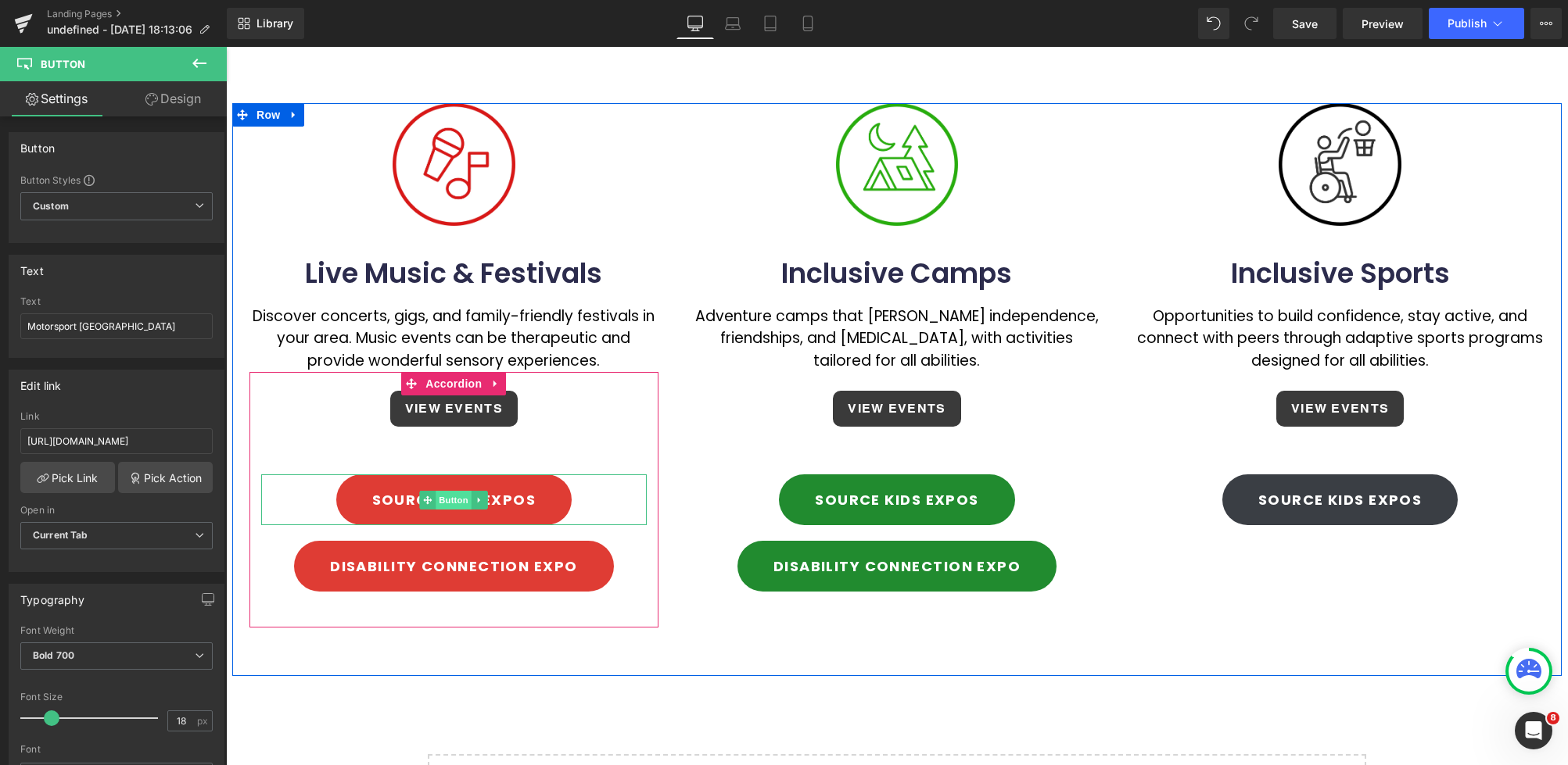
click at [450, 491] on span "Button" at bounding box center [454, 499] width 36 height 19
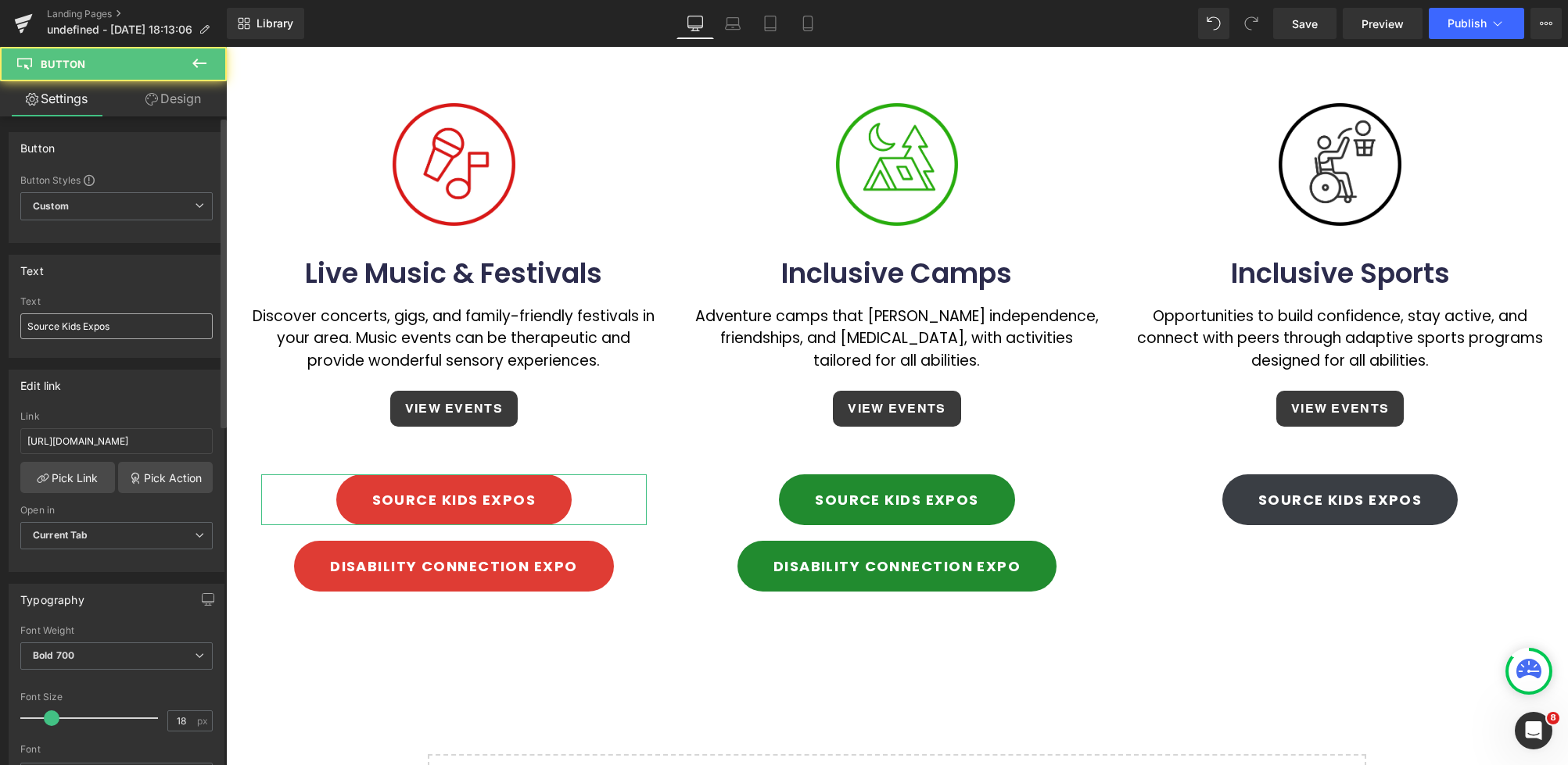
drag, startPoint x: 224, startPoint y: 432, endPoint x: 21, endPoint y: 324, distance: 229.9
click at [21, 324] on input "Source Kids Expos" at bounding box center [116, 326] width 193 height 26
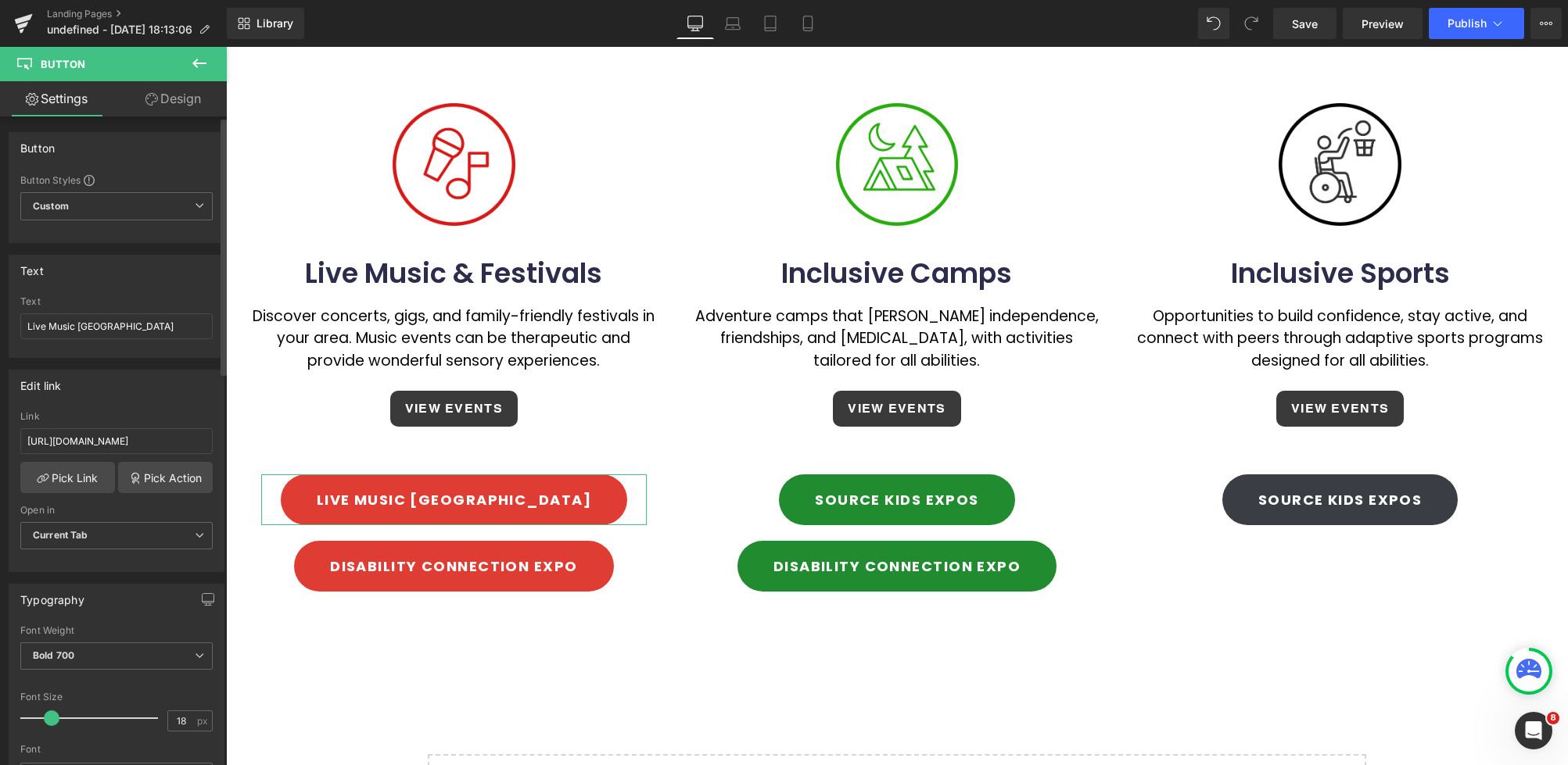
type input "Live Music [GEOGRAPHIC_DATA]"
click at [125, 284] on div "Text" at bounding box center [117, 270] width 214 height 30
click at [181, 442] on input "[URL][DOMAIN_NAME]" at bounding box center [116, 441] width 193 height 26
drag, startPoint x: 184, startPoint y: 441, endPoint x: -27, endPoint y: 441, distance: 211.0
click at [0, 441] on html "Button You are previewing how the will restyle your page. You can not edit Elem…" at bounding box center [784, 382] width 1568 height 765
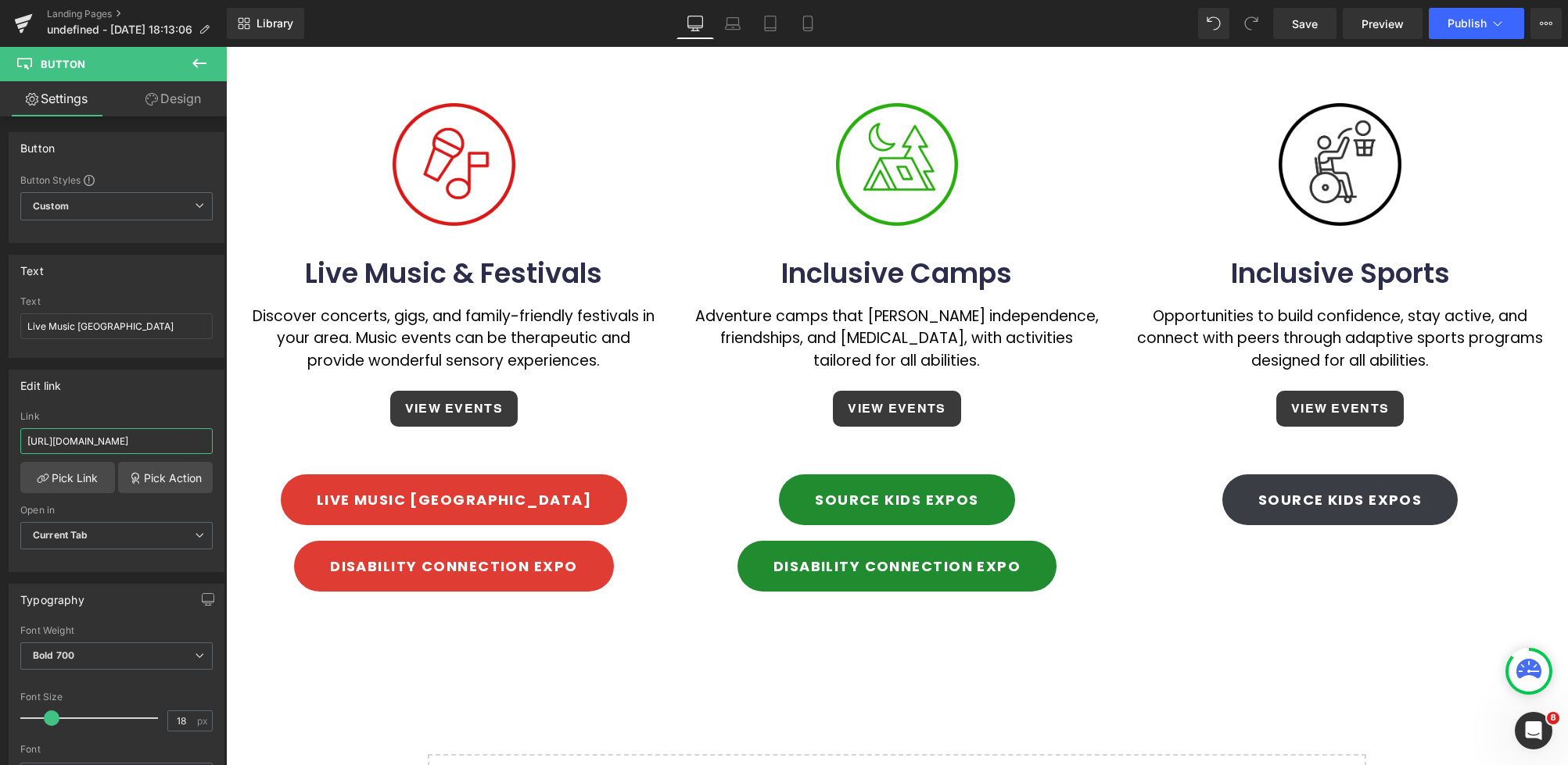
paste input "livemusic"
type input "[URL][DOMAIN_NAME]"
click at [145, 408] on div "Edit link [URL][DOMAIN_NAME] Link [URL][DOMAIN_NAME] Pick Link Pick Action Curr…" at bounding box center [117, 470] width 216 height 202
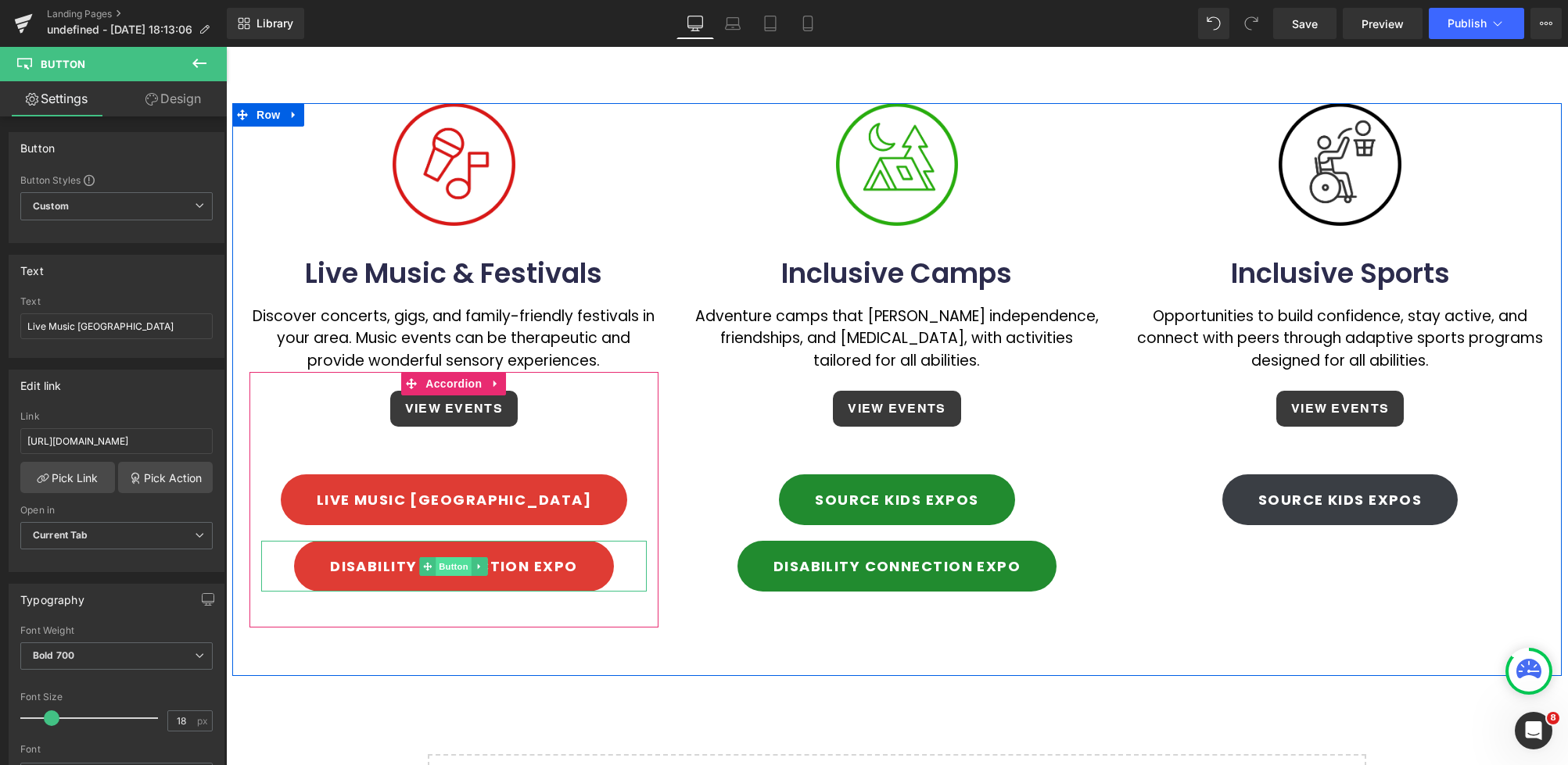
click at [445, 557] on span "Button" at bounding box center [454, 566] width 36 height 19
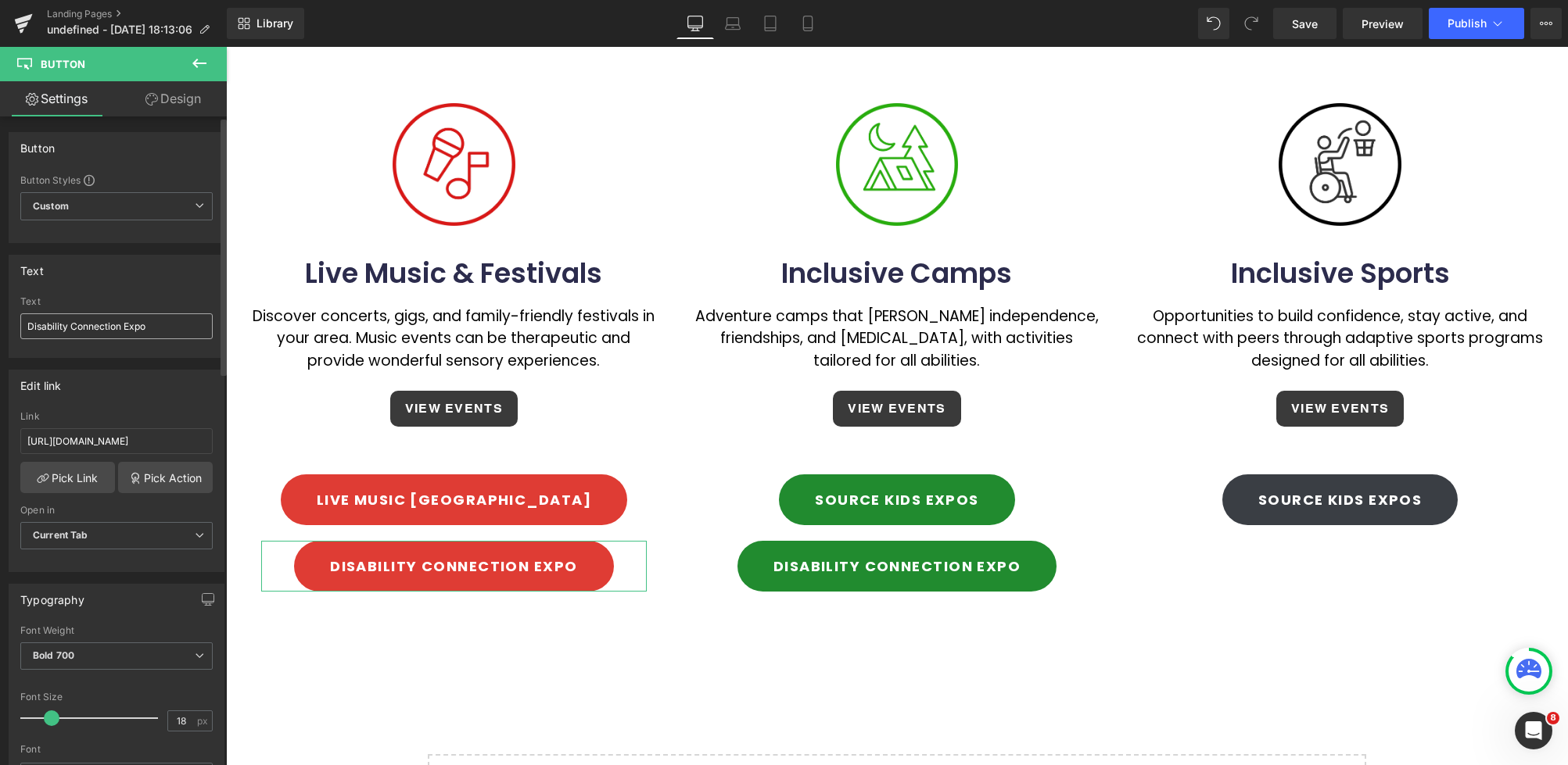
click at [23, 325] on input "Disability Connection Expo" at bounding box center [116, 326] width 193 height 26
type input "Fringe Festival Index"
click at [142, 436] on input "[URL][DOMAIN_NAME]" at bounding box center [116, 439] width 193 height 26
paste input "[DOMAIN_NAME]"
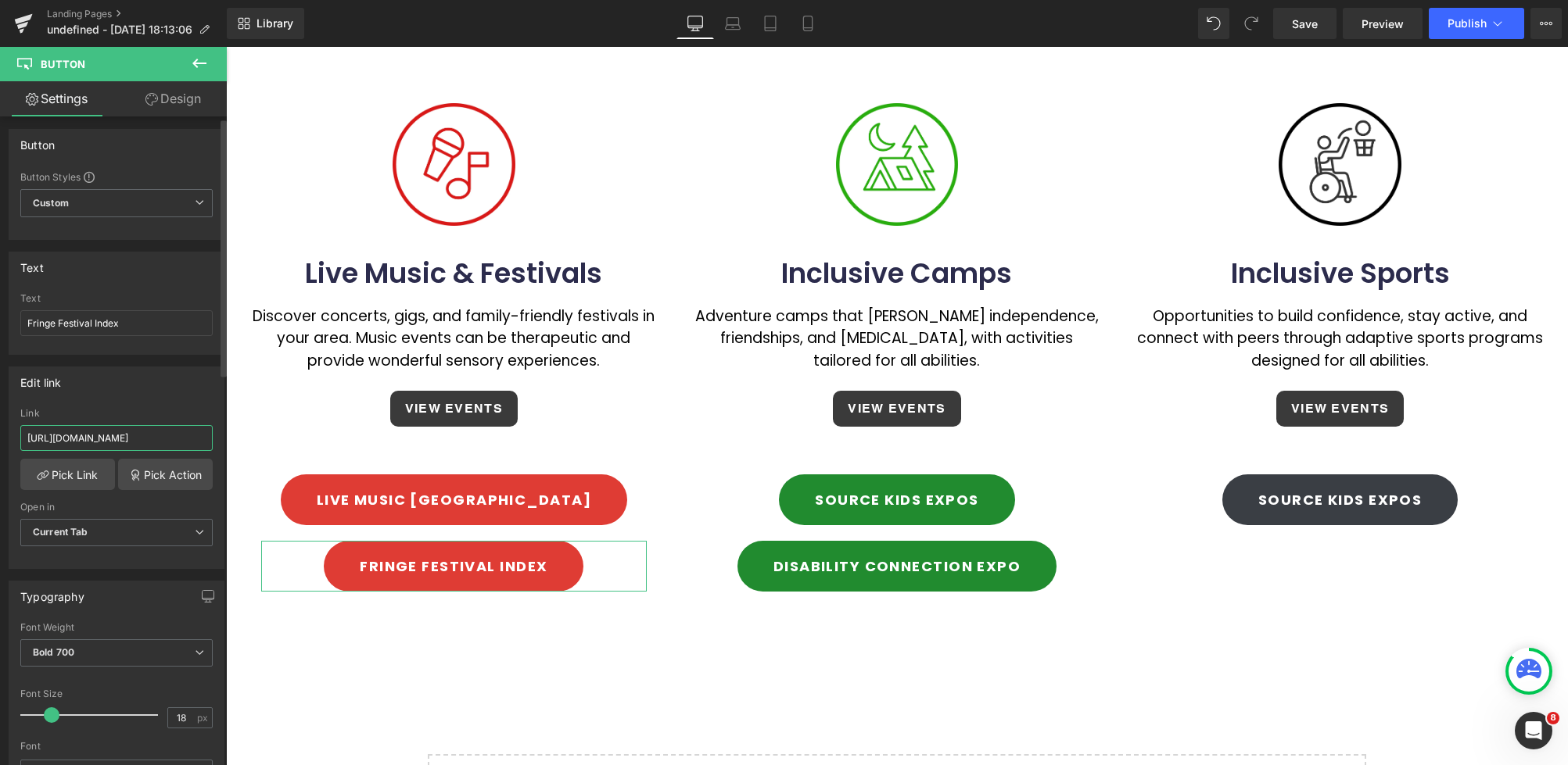
type input "[URL][DOMAIN_NAME]"
click at [157, 408] on div "Link" at bounding box center [116, 413] width 193 height 11
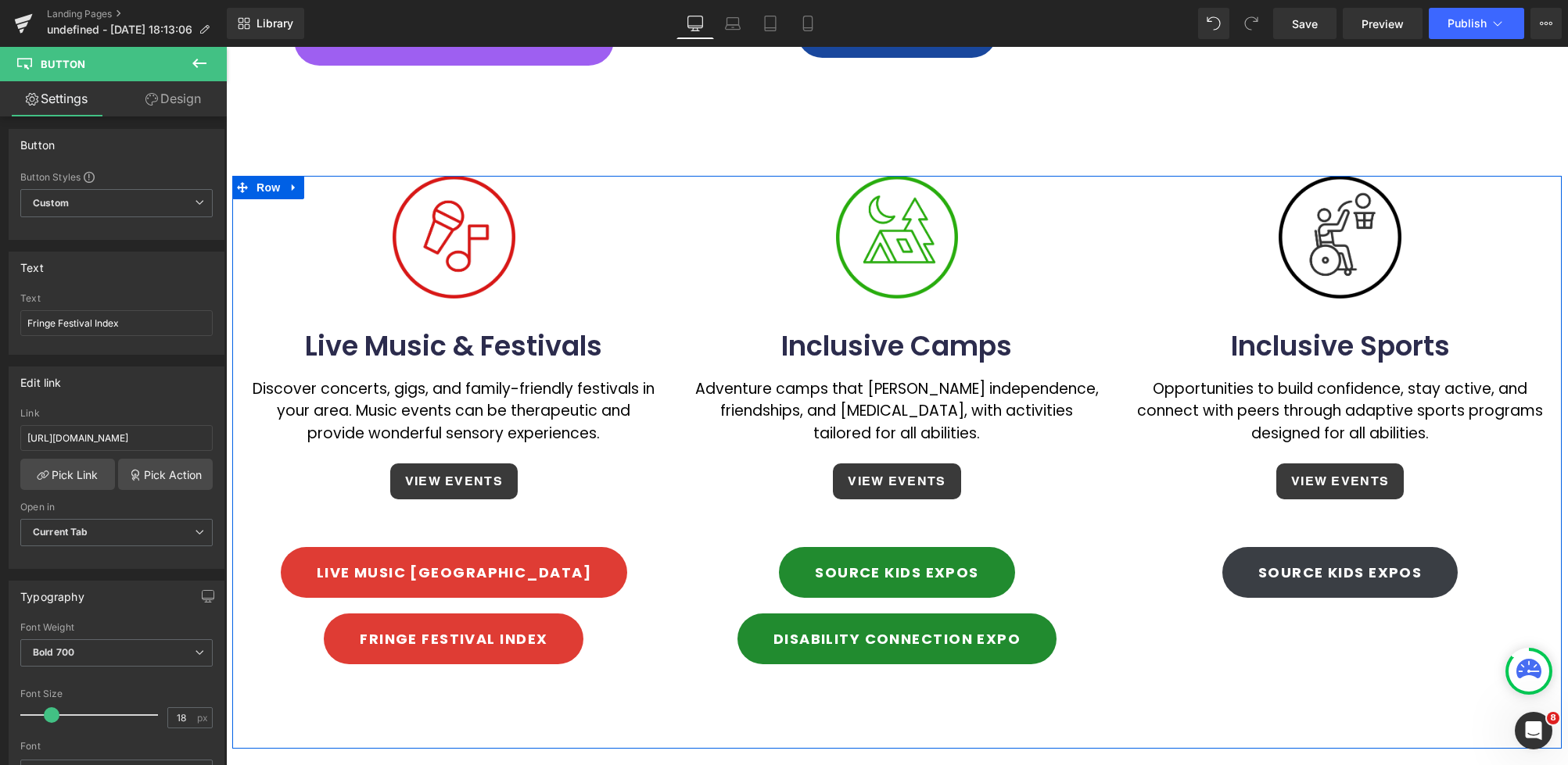
scroll to position [937, 0]
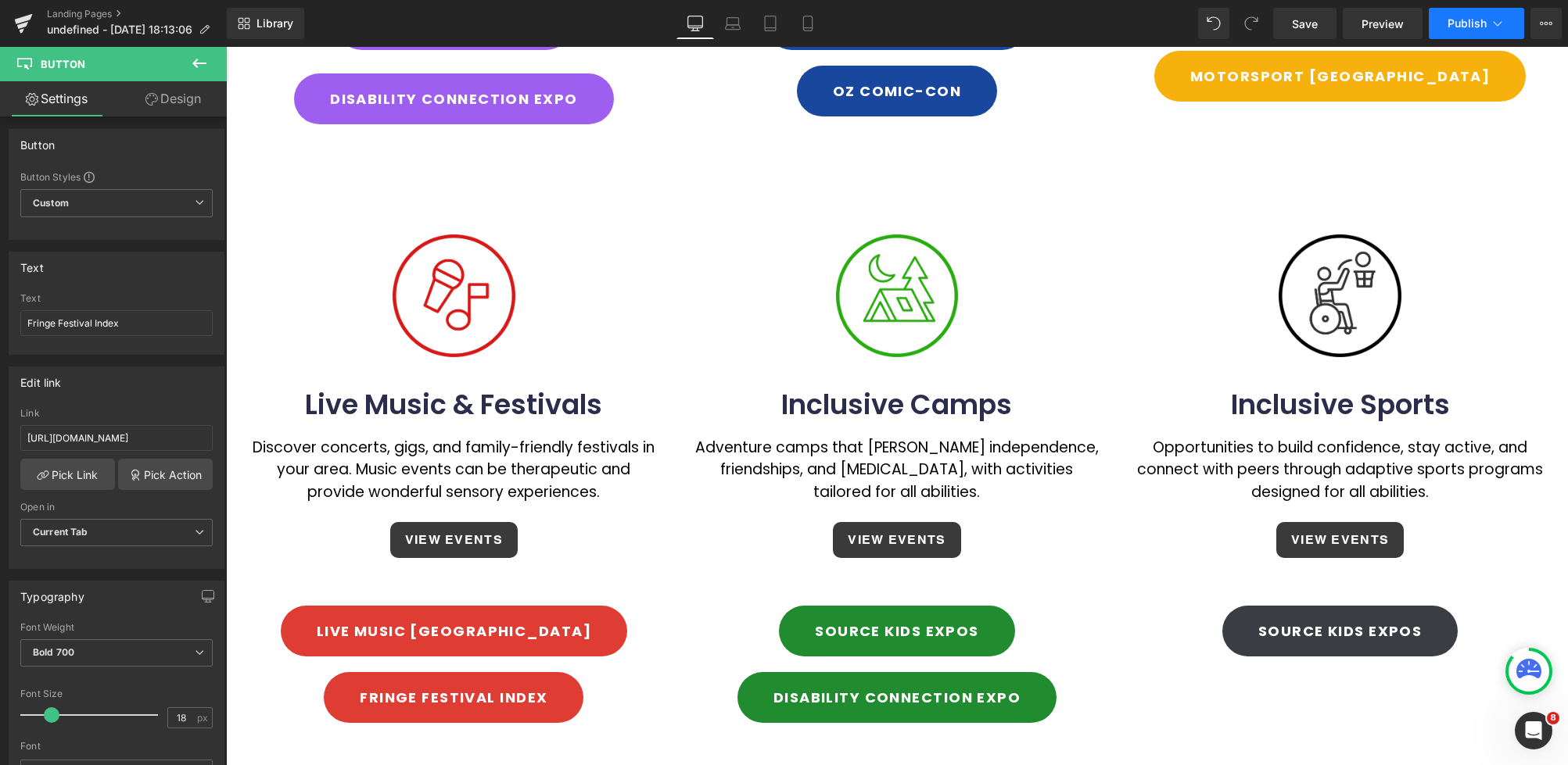
click at [1480, 31] on button "Publish" at bounding box center [1475, 24] width 95 height 31
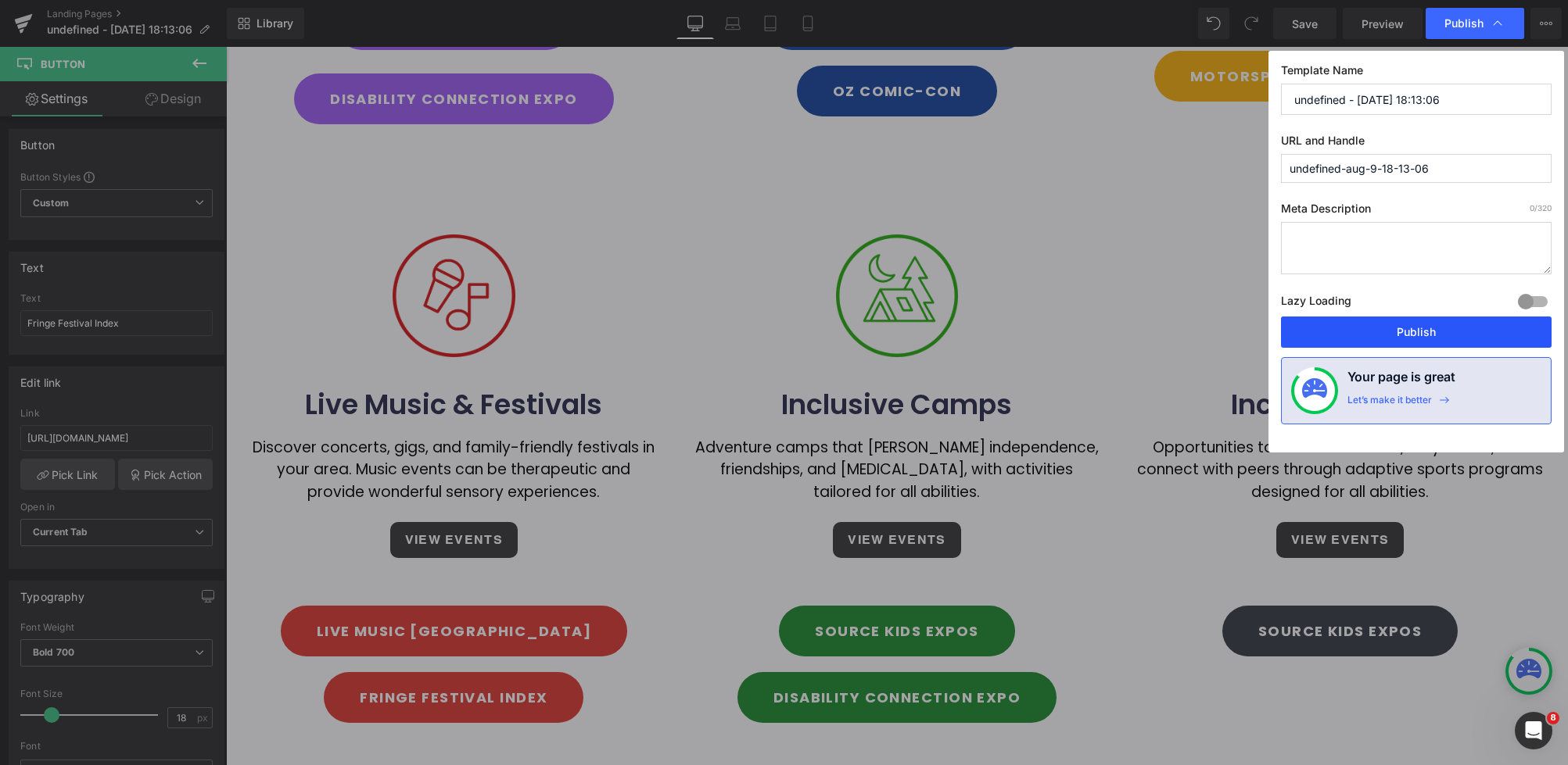
click at [1402, 333] on button "Publish" at bounding box center [1415, 332] width 271 height 31
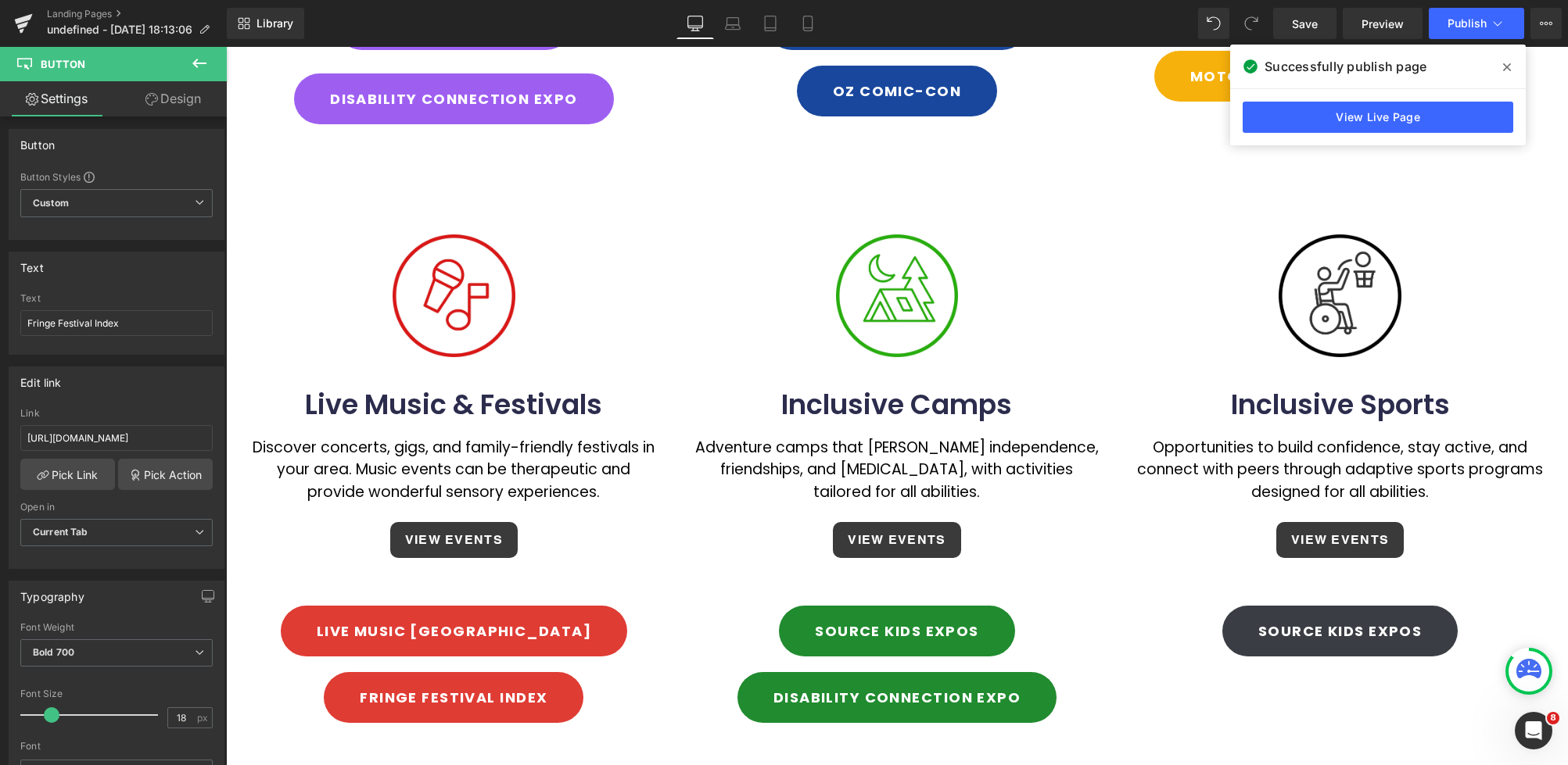
scroll to position [945, 0]
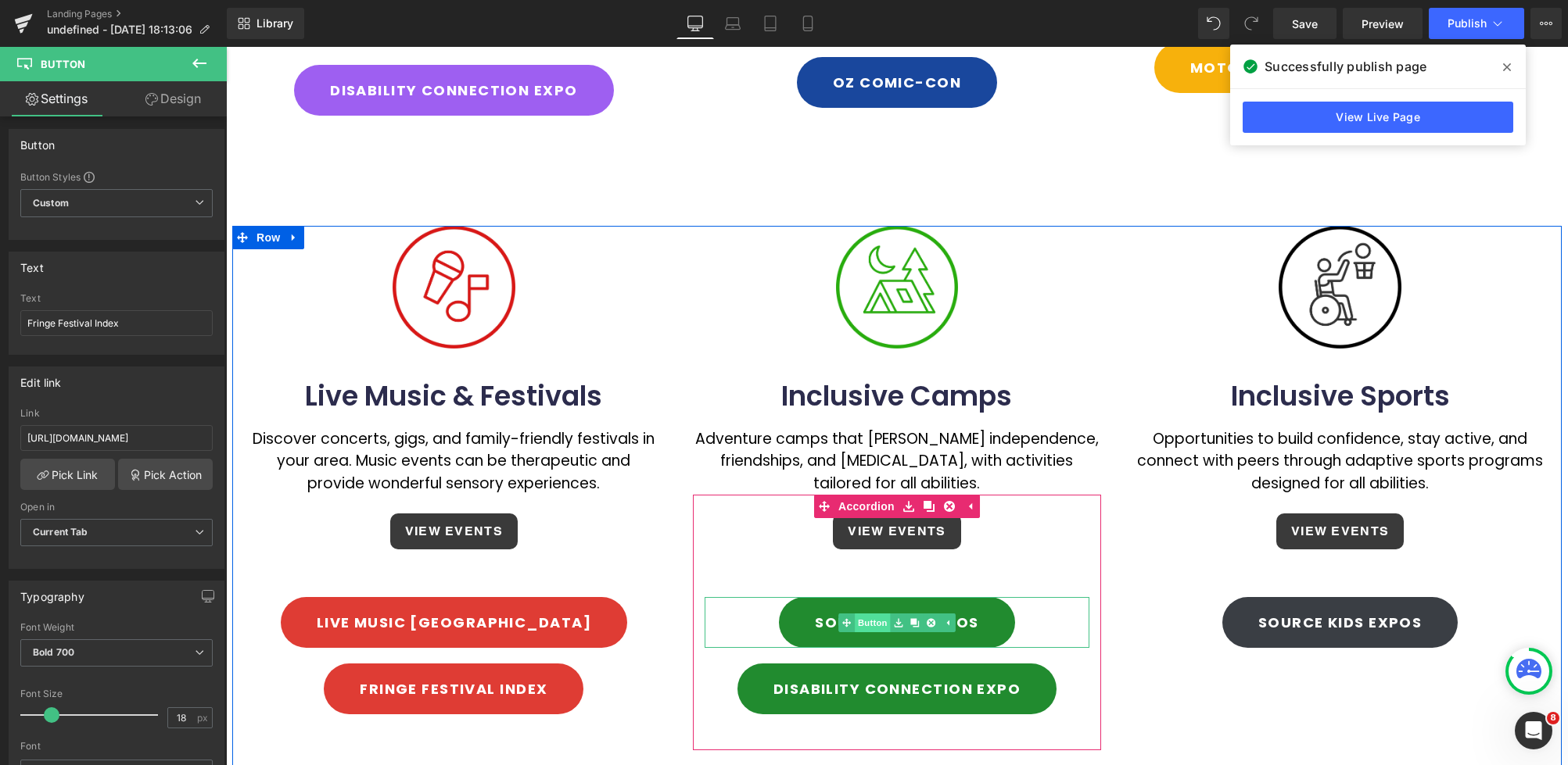
click at [870, 613] on link "Button" at bounding box center [864, 622] width 52 height 19
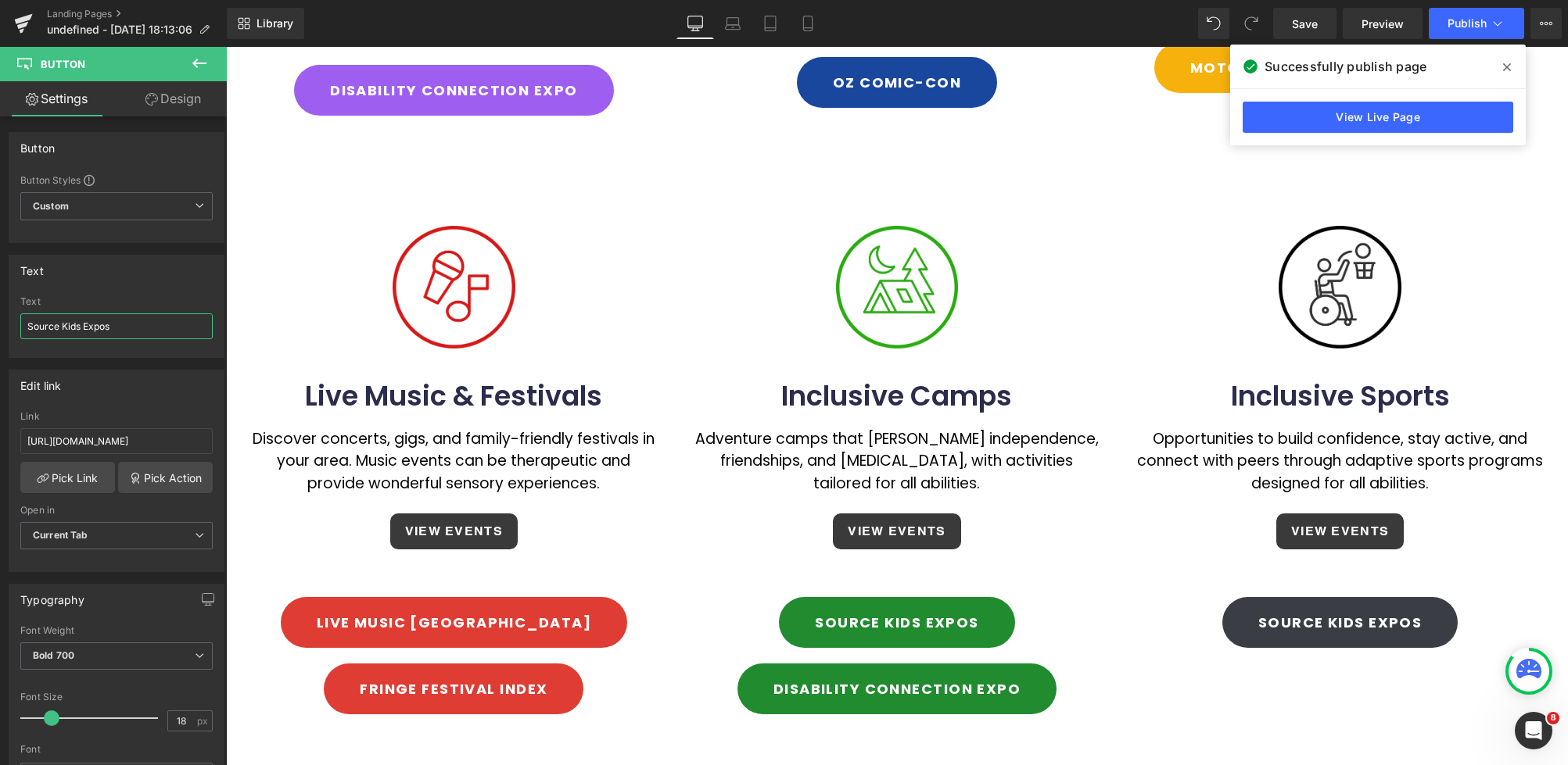
drag, startPoint x: 117, startPoint y: 326, endPoint x: -15, endPoint y: 323, distance: 132.0
click at [0, 323] on html "Button You are previewing how the will restyle your page. You can not edit Elem…" at bounding box center [784, 382] width 1568 height 765
paste input "MDA Summer Camp"
type input "MDA Summer Camp"
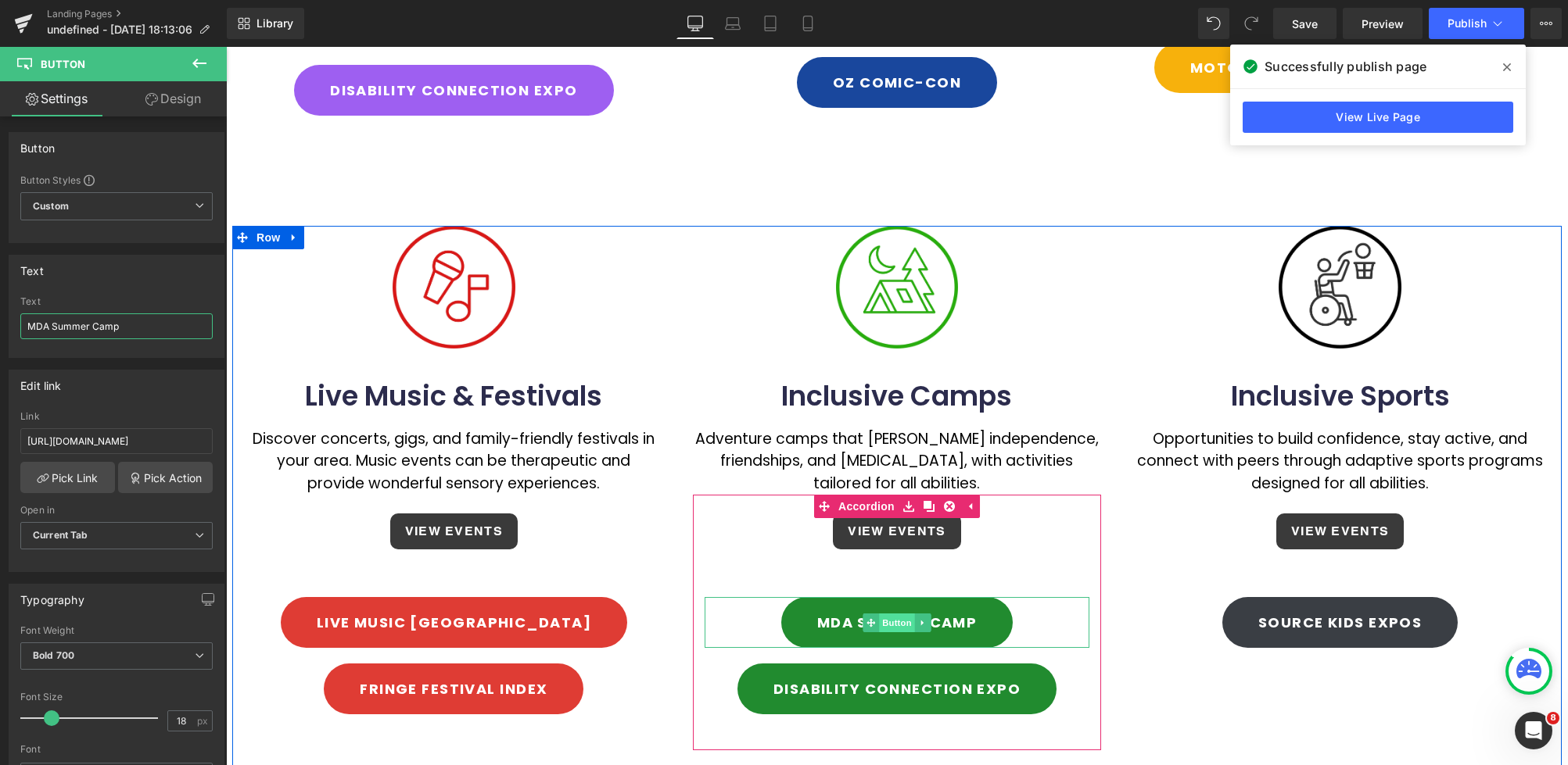
click at [886, 613] on span "Button" at bounding box center [897, 622] width 36 height 19
click at [159, 441] on input "[URL][DOMAIN_NAME]" at bounding box center [116, 441] width 193 height 26
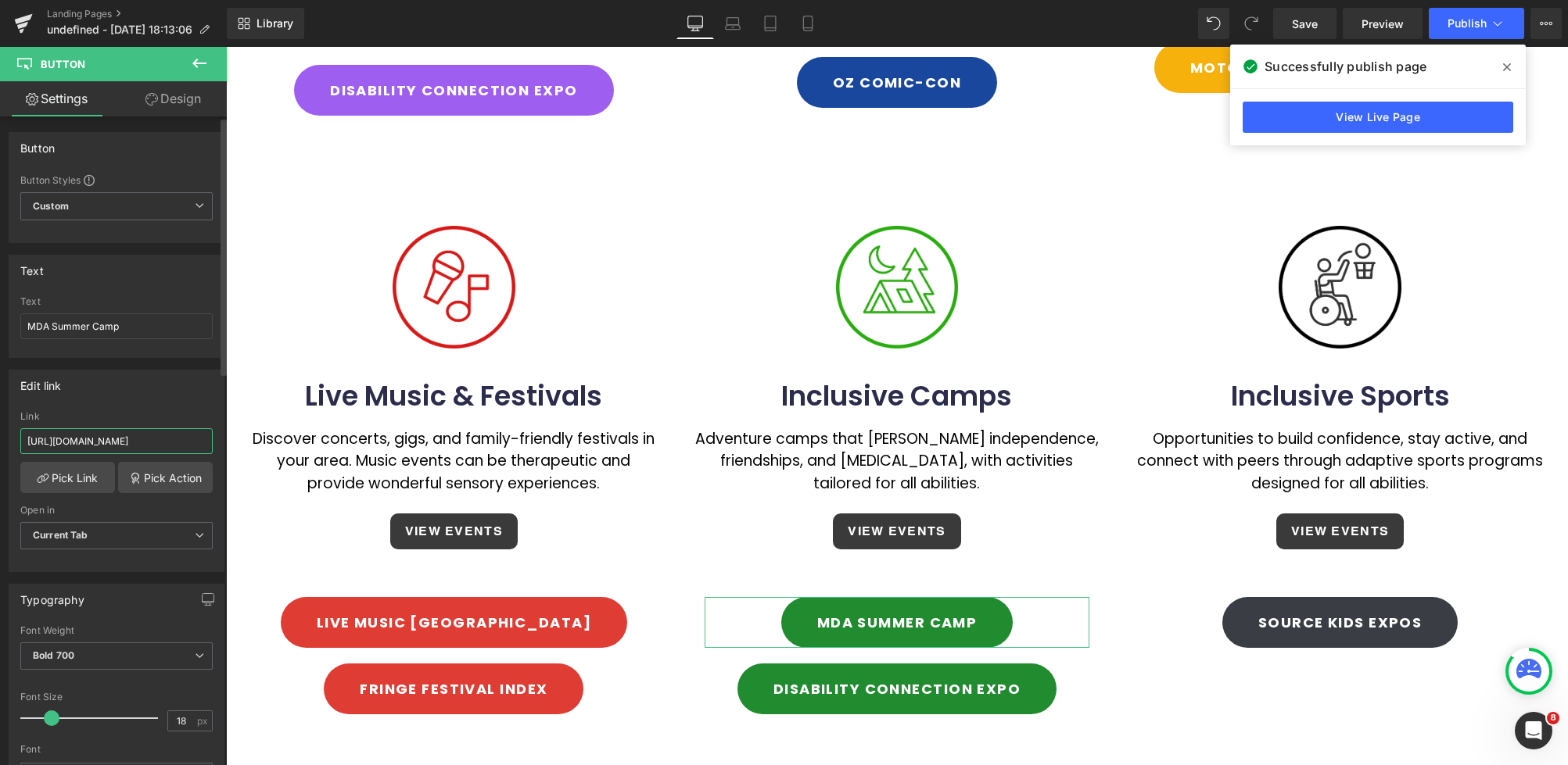
click at [25, 437] on input "[URL][DOMAIN_NAME]" at bounding box center [116, 441] width 193 height 26
paste input "[DOMAIN_NAME][URL]"
type input "[URL][DOMAIN_NAME]"
click at [121, 409] on div "Edit link [URL][DOMAIN_NAME] Link [URL][DOMAIN_NAME] Pick Link Pick Action Curr…" at bounding box center [117, 470] width 216 height 202
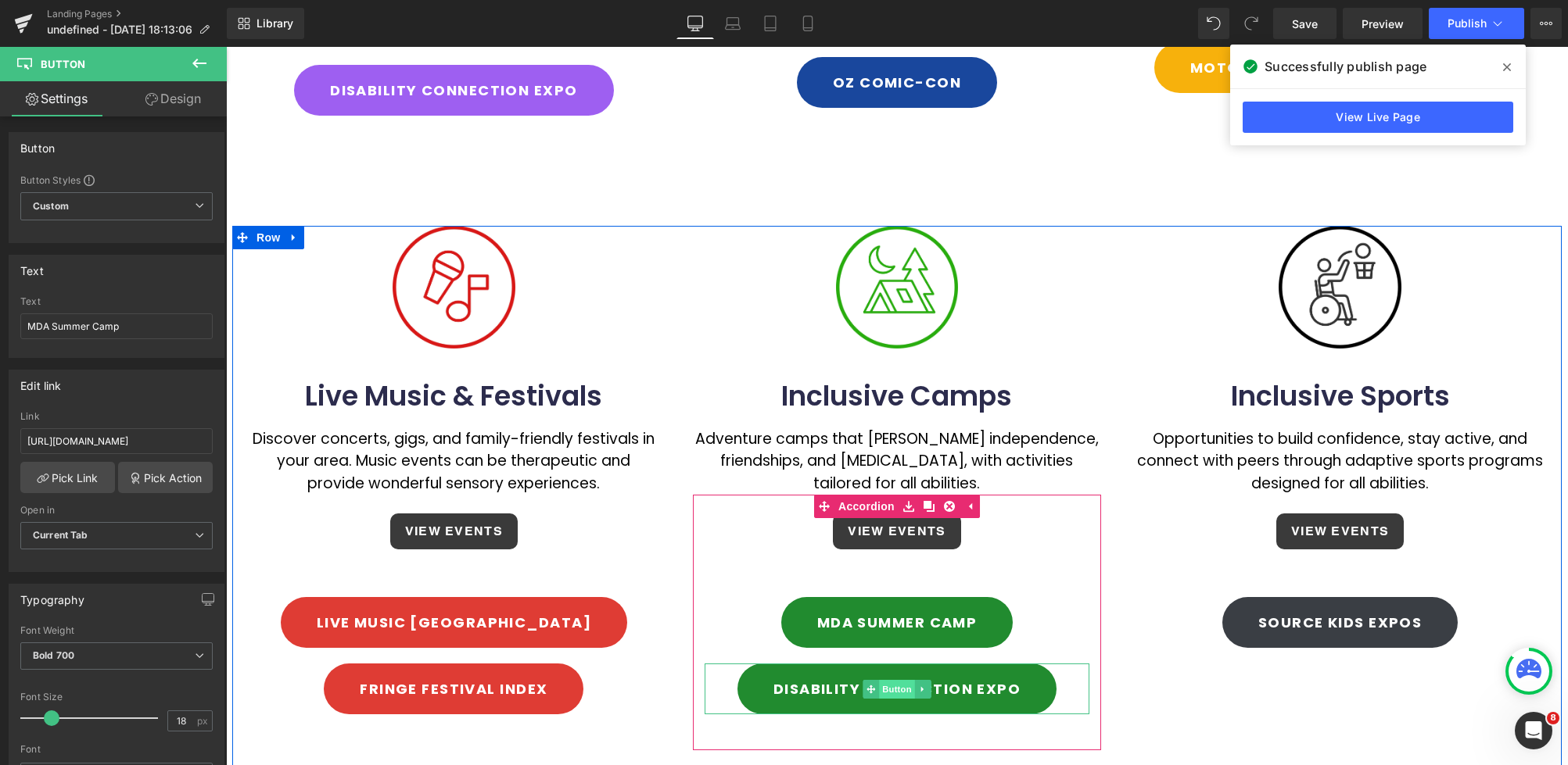
click at [890, 680] on span "Button" at bounding box center [897, 689] width 36 height 19
click at [927, 680] on link at bounding box center [923, 689] width 16 height 19
click at [926, 685] on icon at bounding box center [930, 689] width 9 height 9
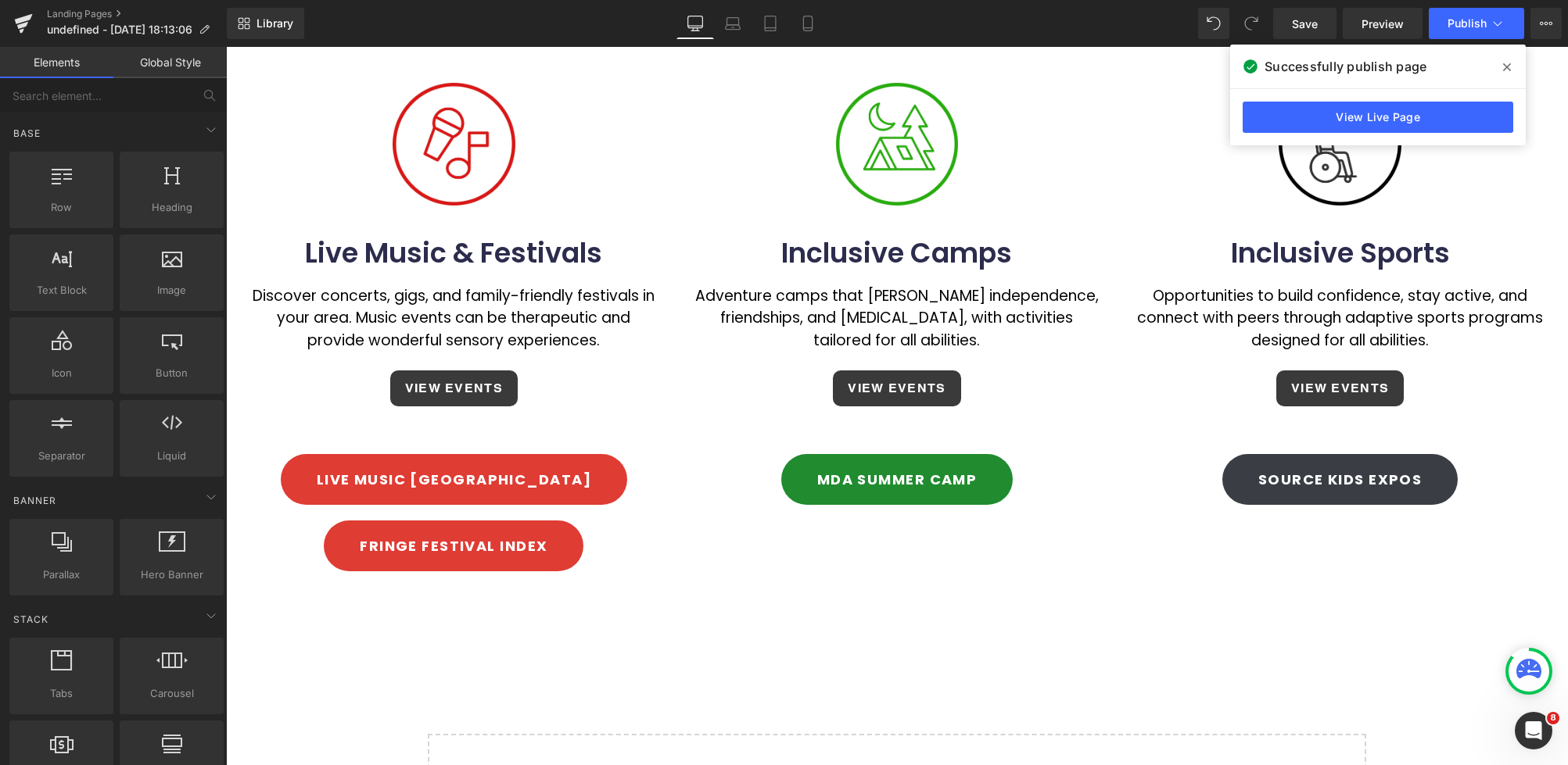
scroll to position [1096, 0]
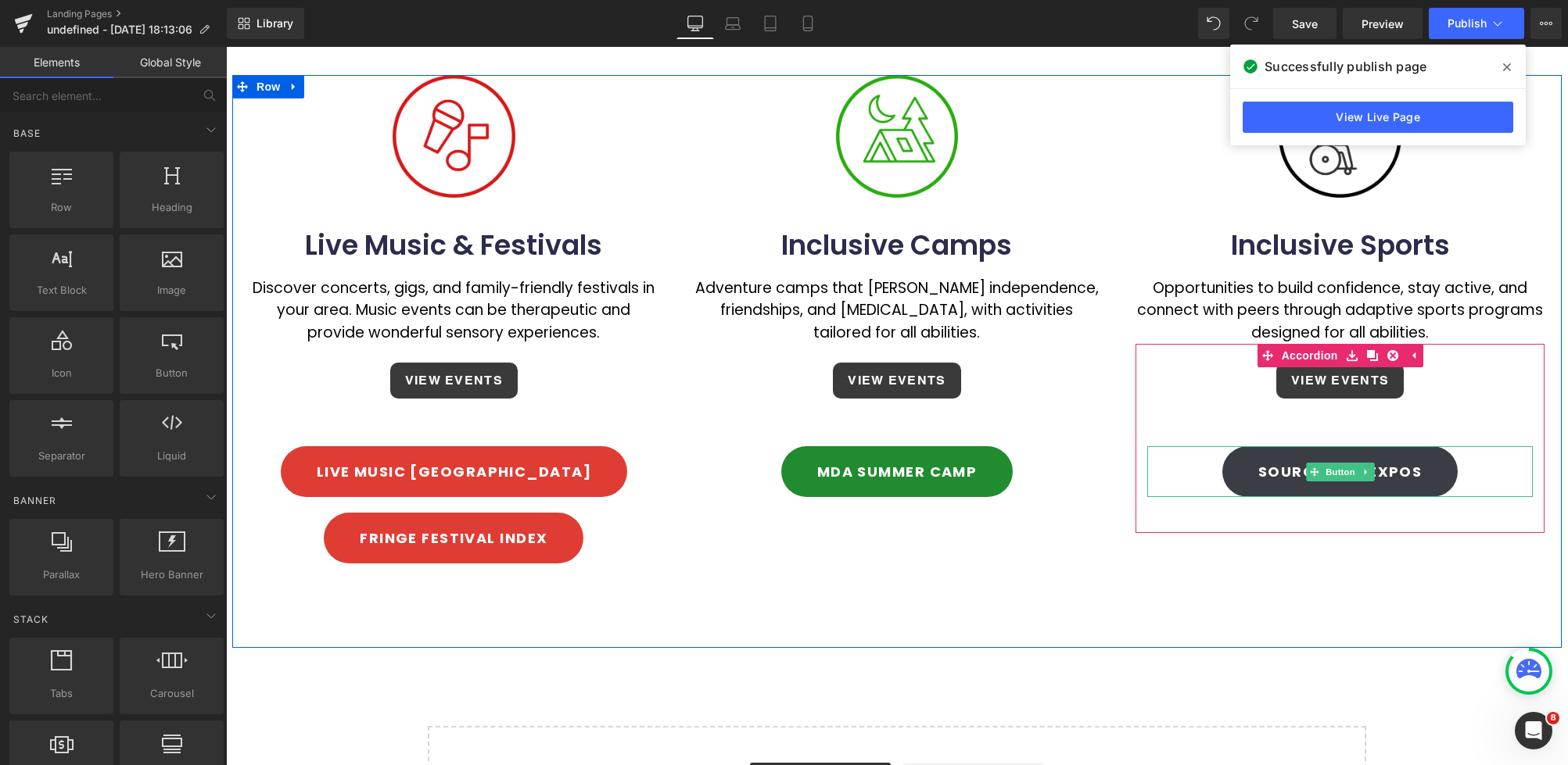
click at [1362, 467] on icon at bounding box center [1365, 472] width 9 height 10
click at [1359, 467] on icon at bounding box center [1358, 471] width 9 height 9
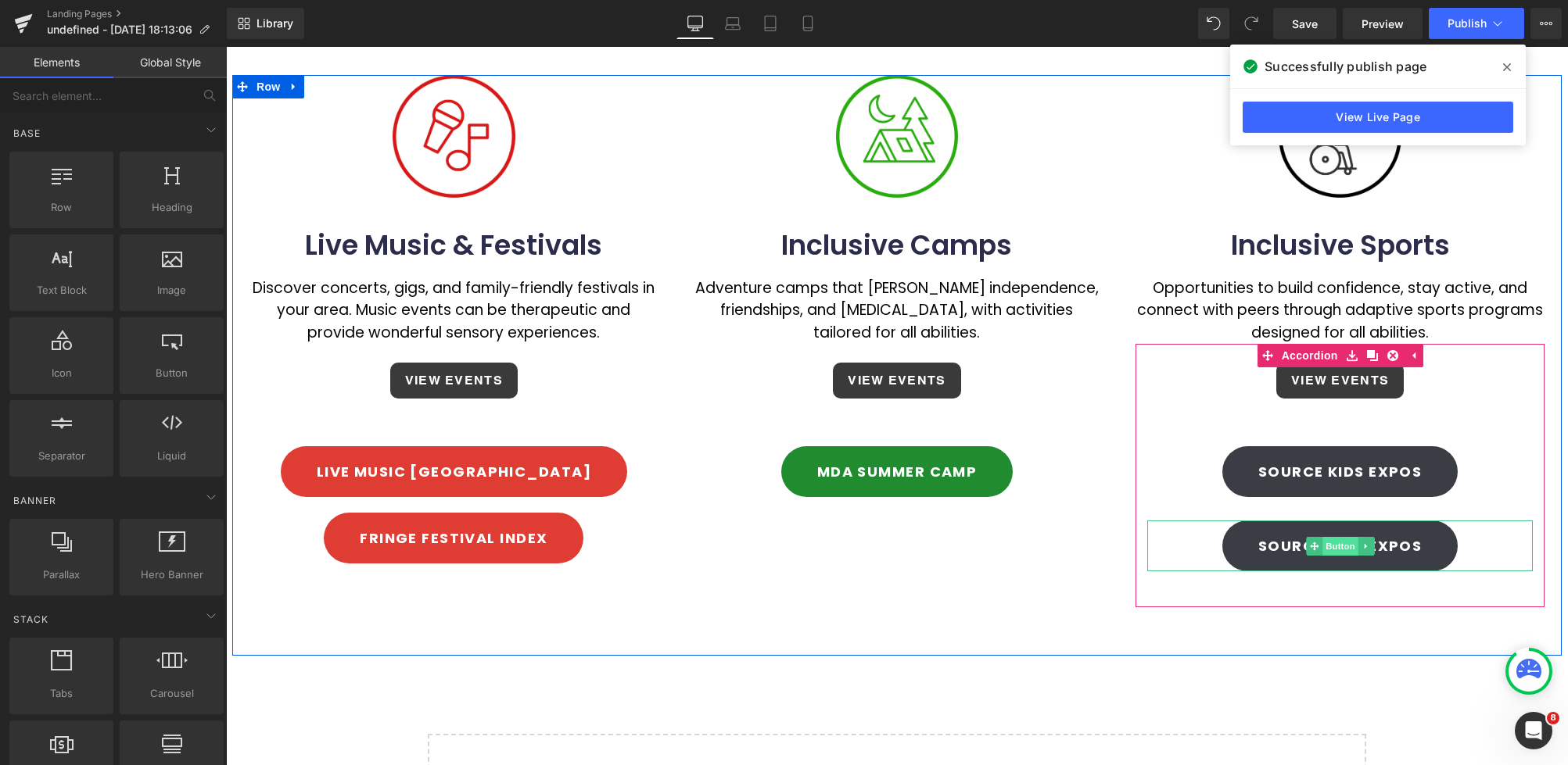
click at [1332, 537] on span "Button" at bounding box center [1340, 546] width 36 height 19
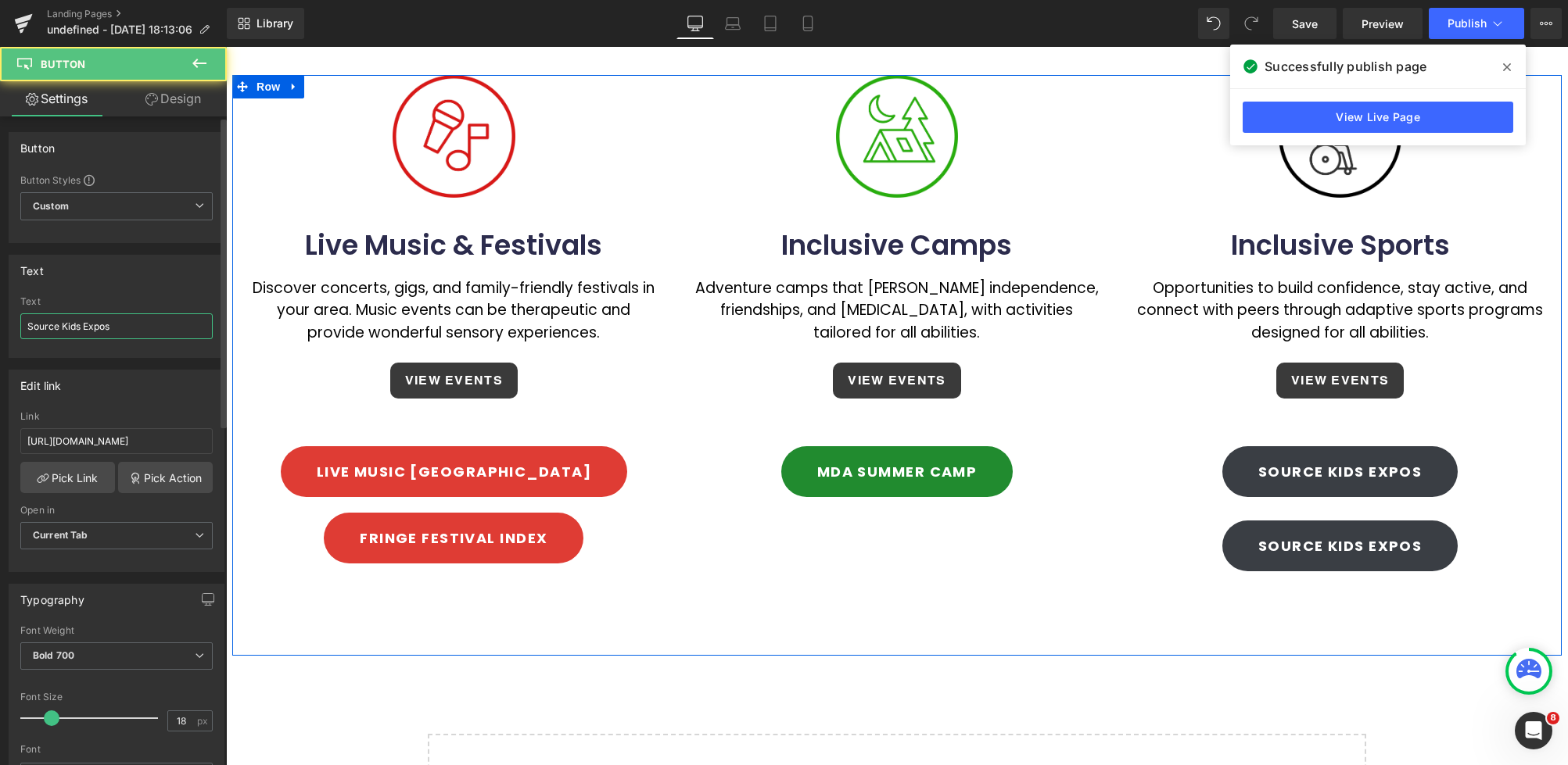
click at [50, 322] on input "Source Kids Expos" at bounding box center [116, 326] width 193 height 26
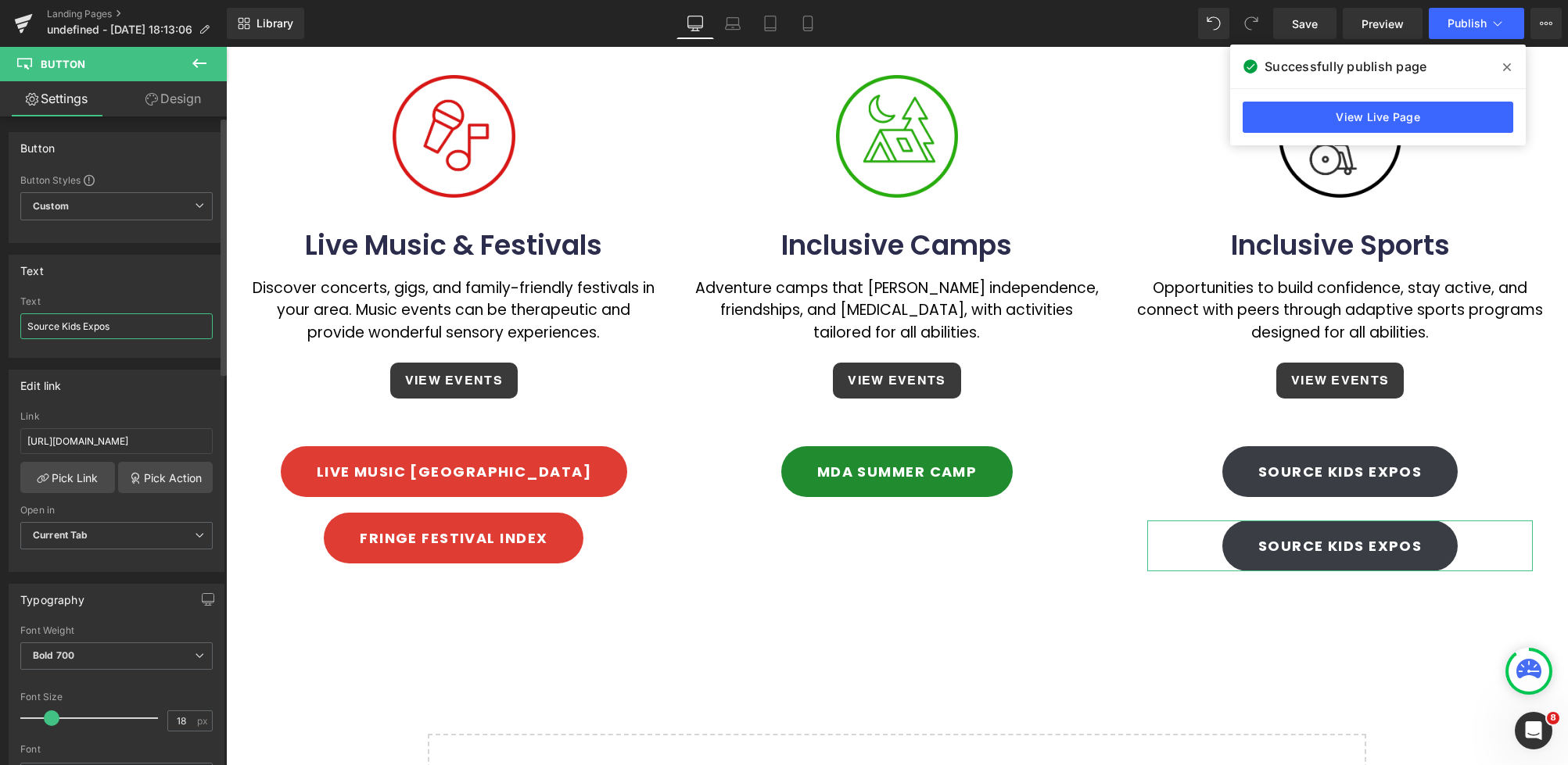
drag, startPoint x: 114, startPoint y: 322, endPoint x: 9, endPoint y: 323, distance: 105.0
click at [10, 323] on div "Source Kids Expos Text Source Kids Expos" at bounding box center [117, 326] width 214 height 61
paste input "Wheelchair Sports [GEOGRAPHIC_DATA]"
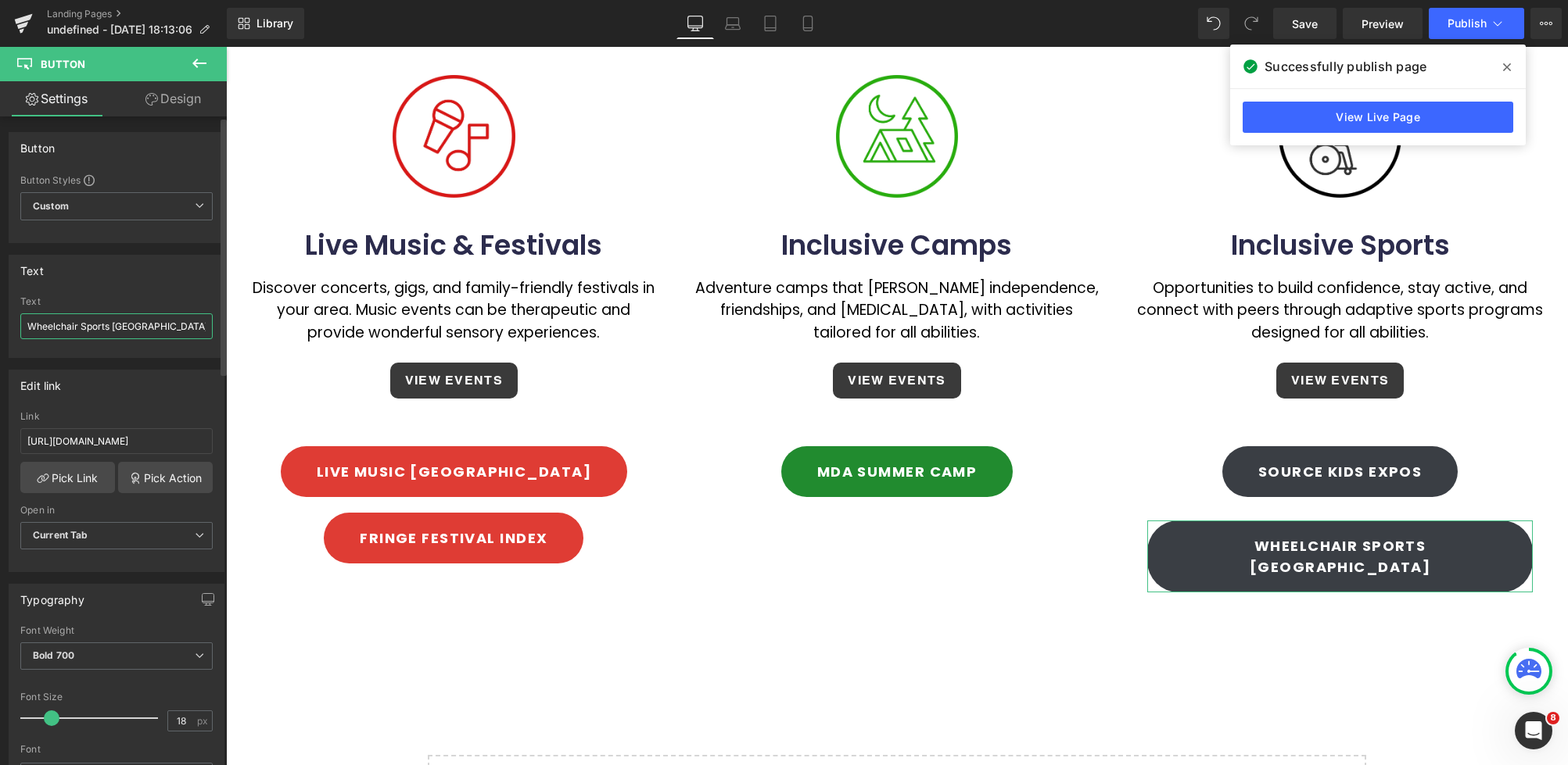
type input "Wheelchair Sports [GEOGRAPHIC_DATA]"
click at [116, 293] on div "Text Wheelchair Sports NSW Text Wheelchair Sports [GEOGRAPHIC_DATA]" at bounding box center [117, 306] width 216 height 103
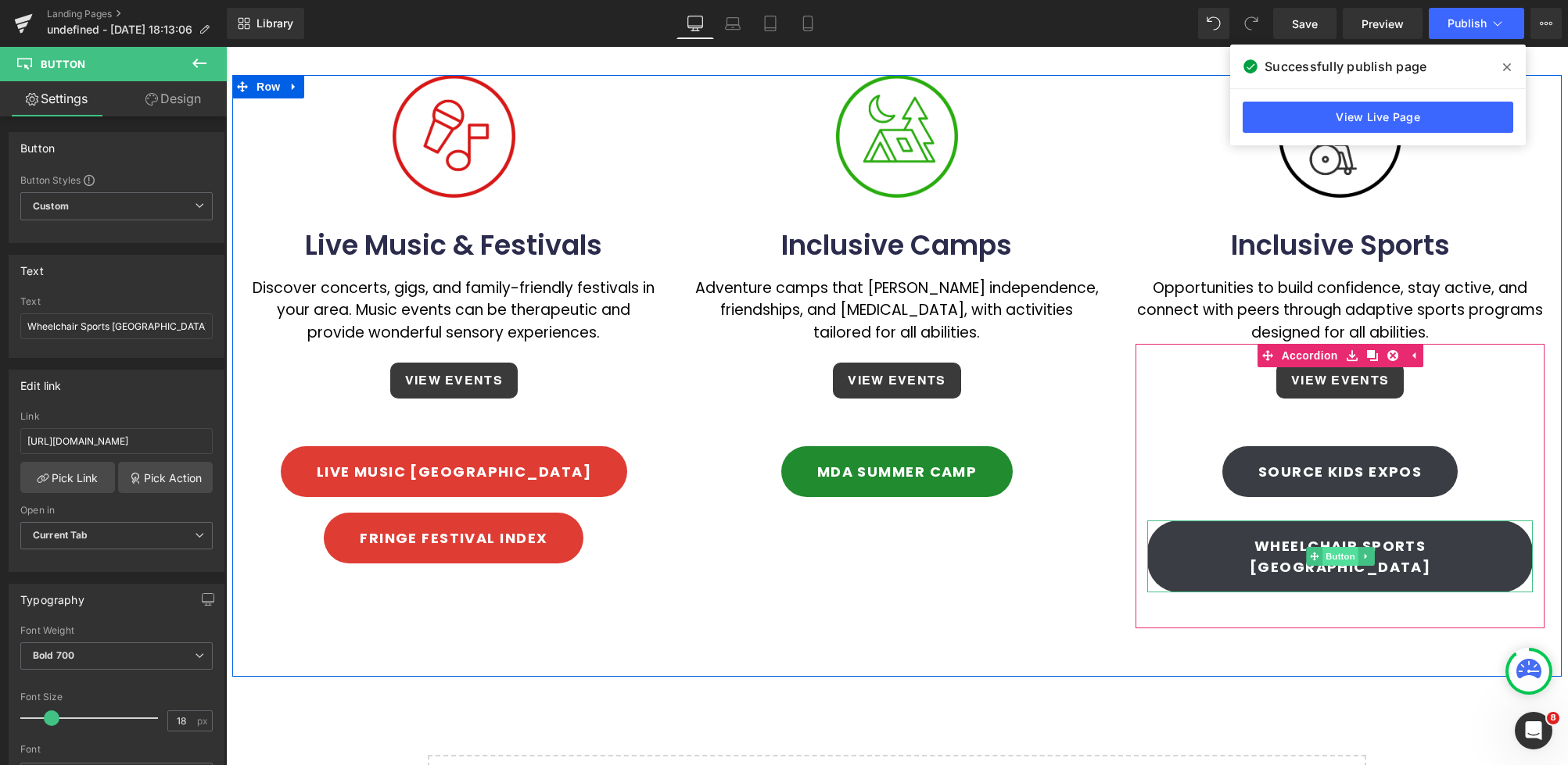
click at [1325, 547] on span "Button" at bounding box center [1340, 556] width 36 height 19
click at [173, 439] on input "[URL][DOMAIN_NAME]" at bounding box center [116, 441] width 193 height 26
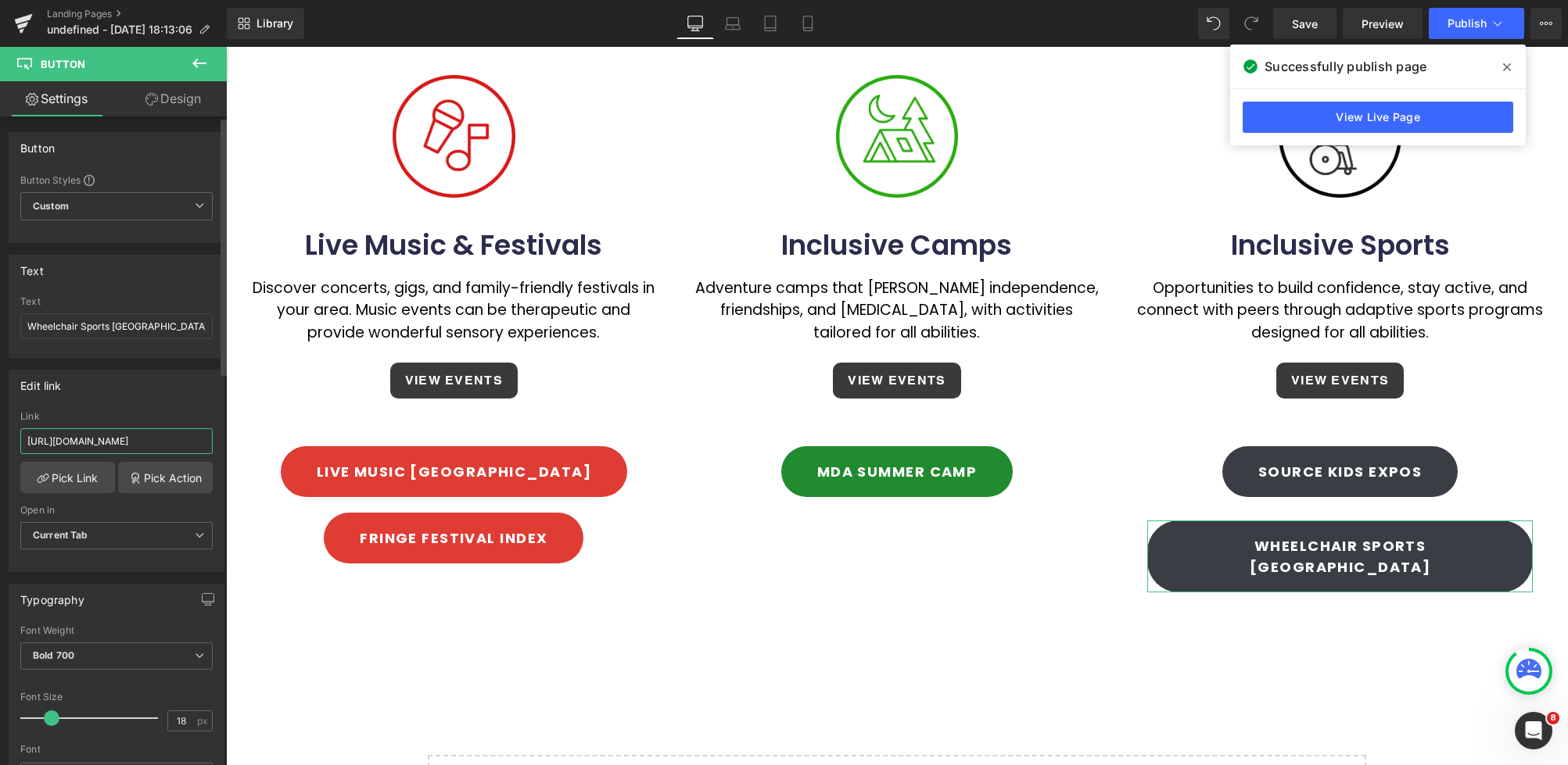
click at [24, 441] on input "[URL][DOMAIN_NAME]" at bounding box center [116, 441] width 193 height 26
paste input "[DOMAIN_NAME]"
type input "[URL][DOMAIN_NAME]"
click at [143, 406] on div "Edit link [URL][DOMAIN_NAME] Link [URL][DOMAIN_NAME] Pick Link Pick Action Curr…" at bounding box center [117, 470] width 216 height 202
drag, startPoint x: 1506, startPoint y: 69, endPoint x: 1179, endPoint y: 45, distance: 327.9
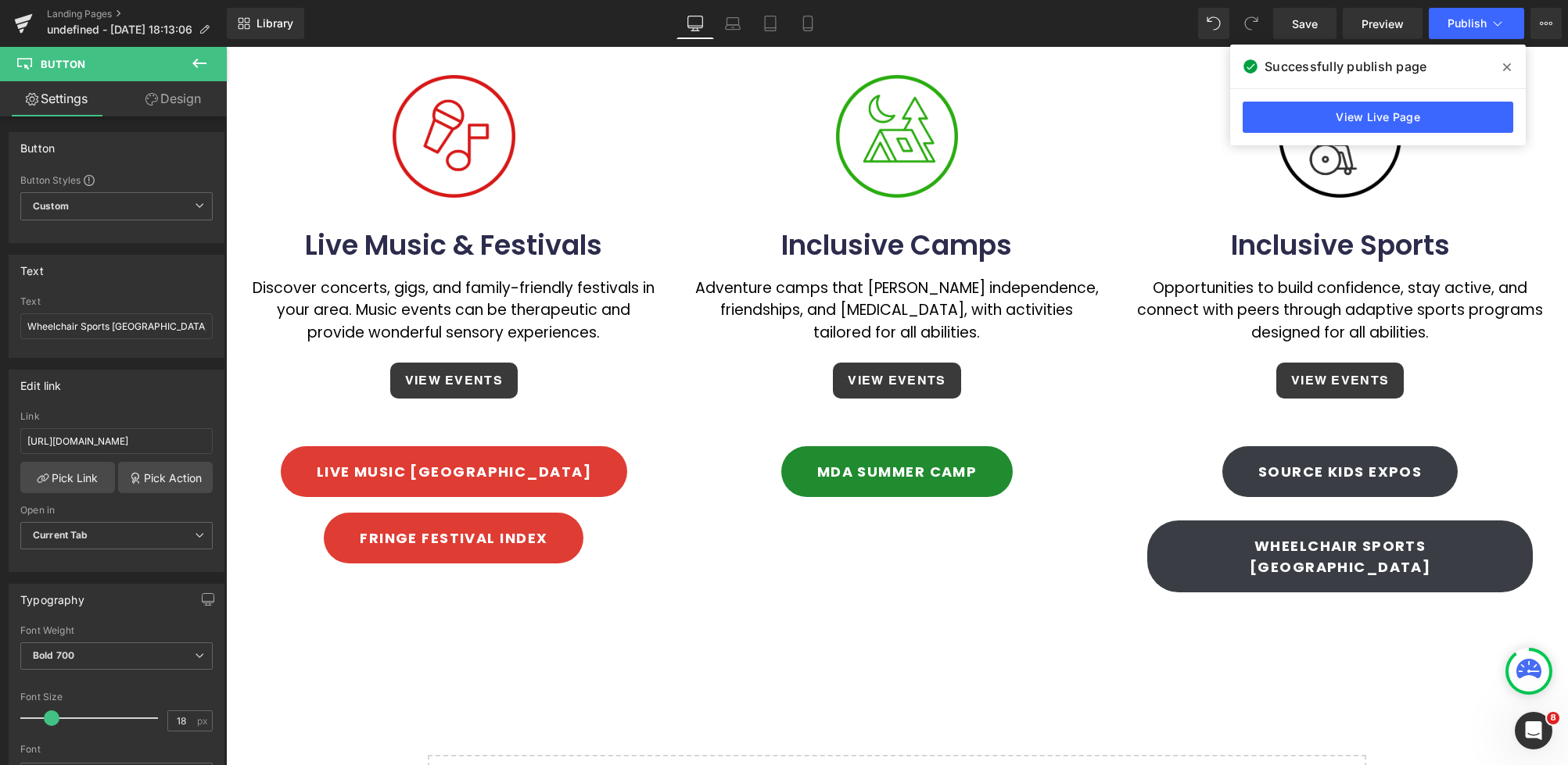
click at [1506, 69] on icon at bounding box center [1507, 67] width 8 height 12
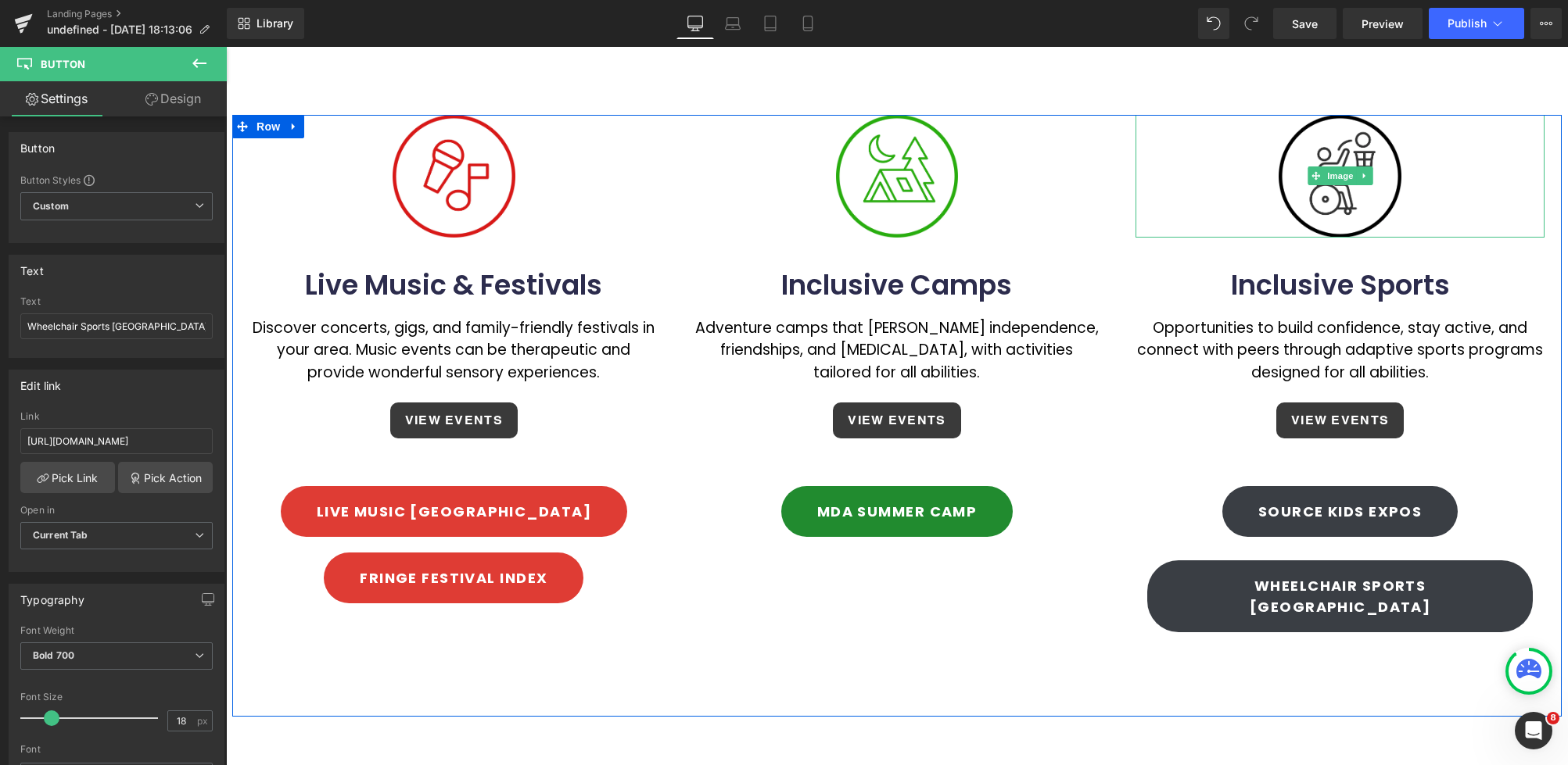
scroll to position [1090, 0]
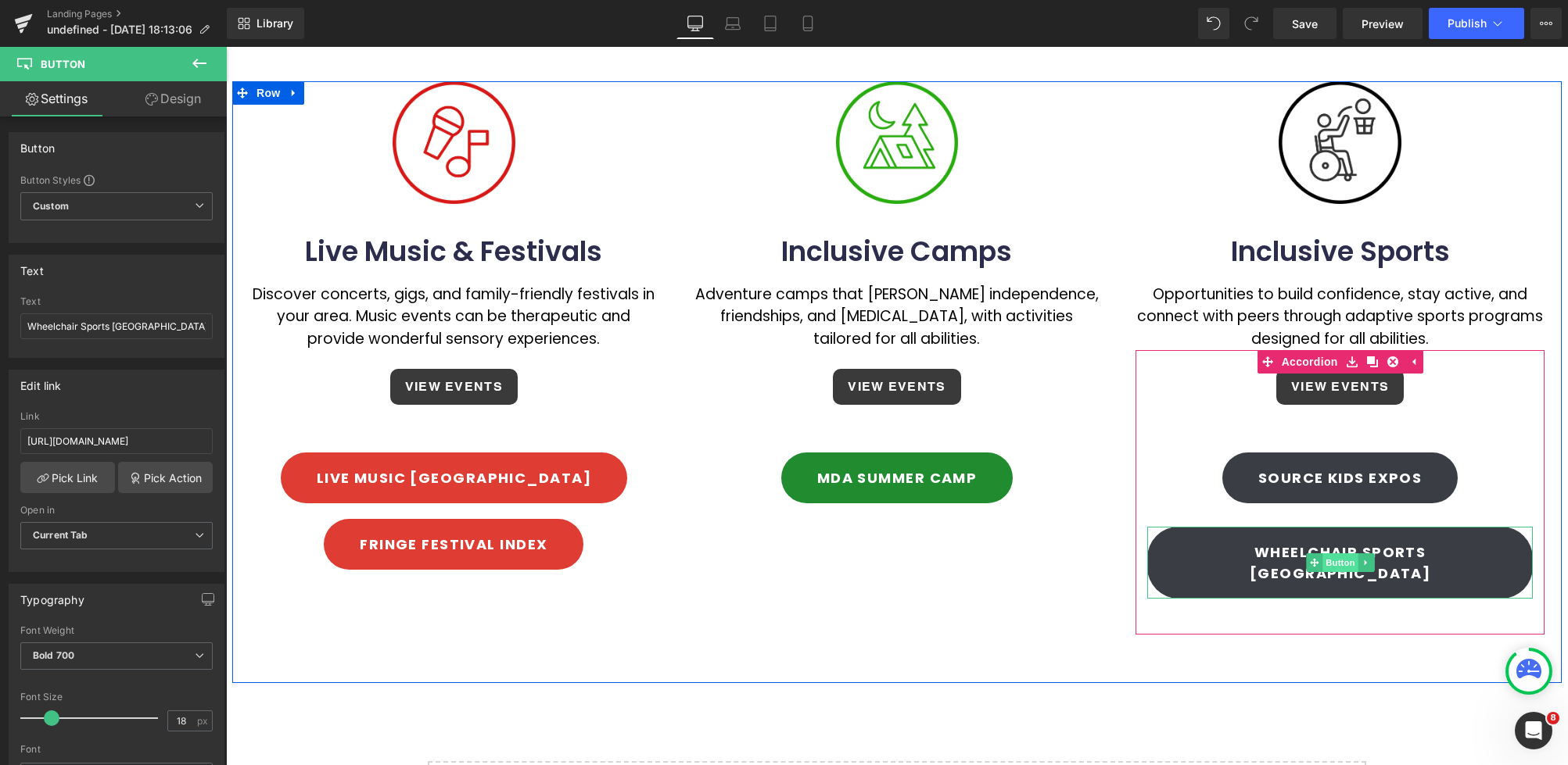
click at [1334, 553] on span "Button" at bounding box center [1340, 562] width 36 height 19
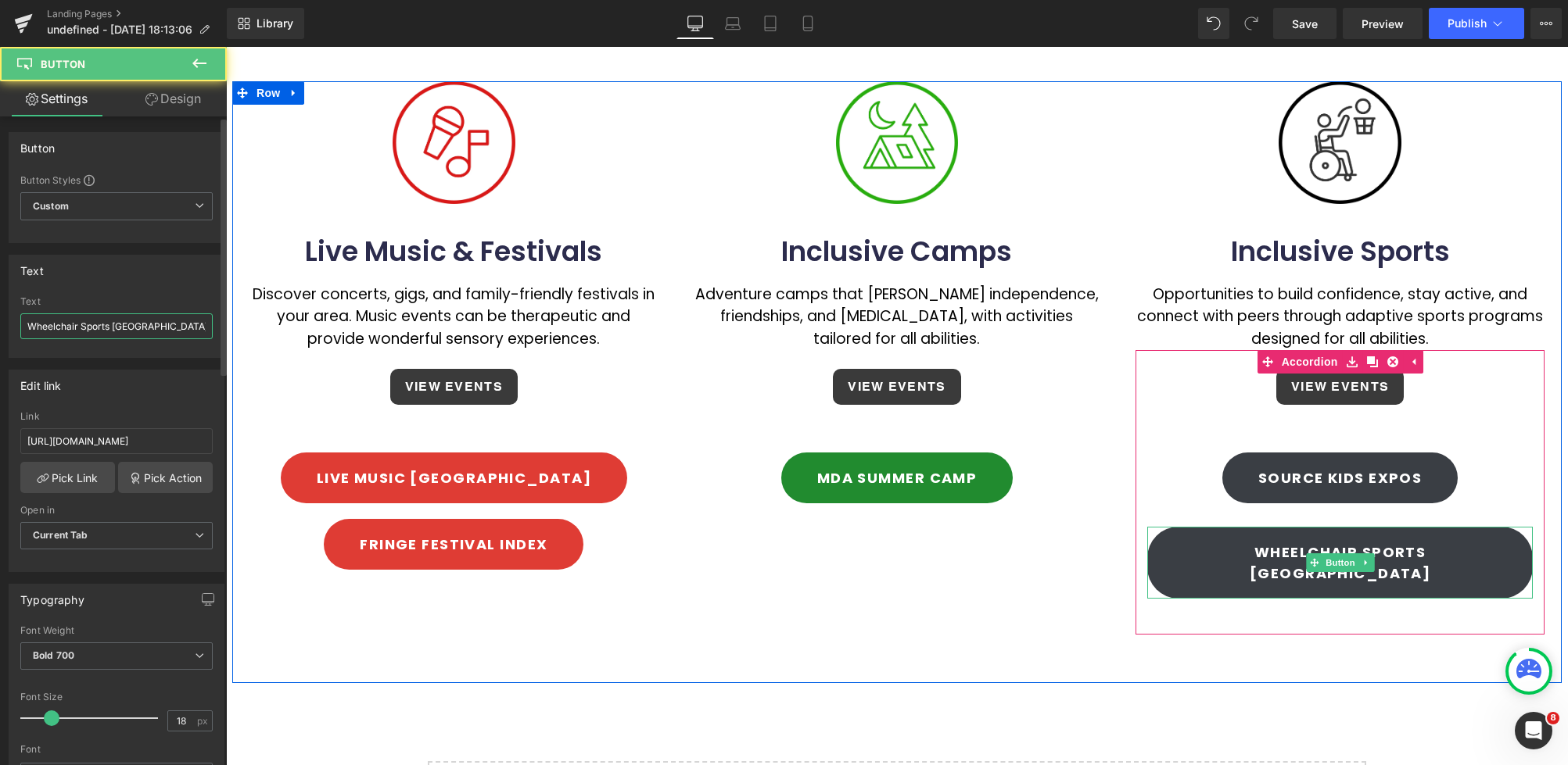
click at [141, 321] on input "Wheelchair Sports [GEOGRAPHIC_DATA]" at bounding box center [116, 326] width 193 height 26
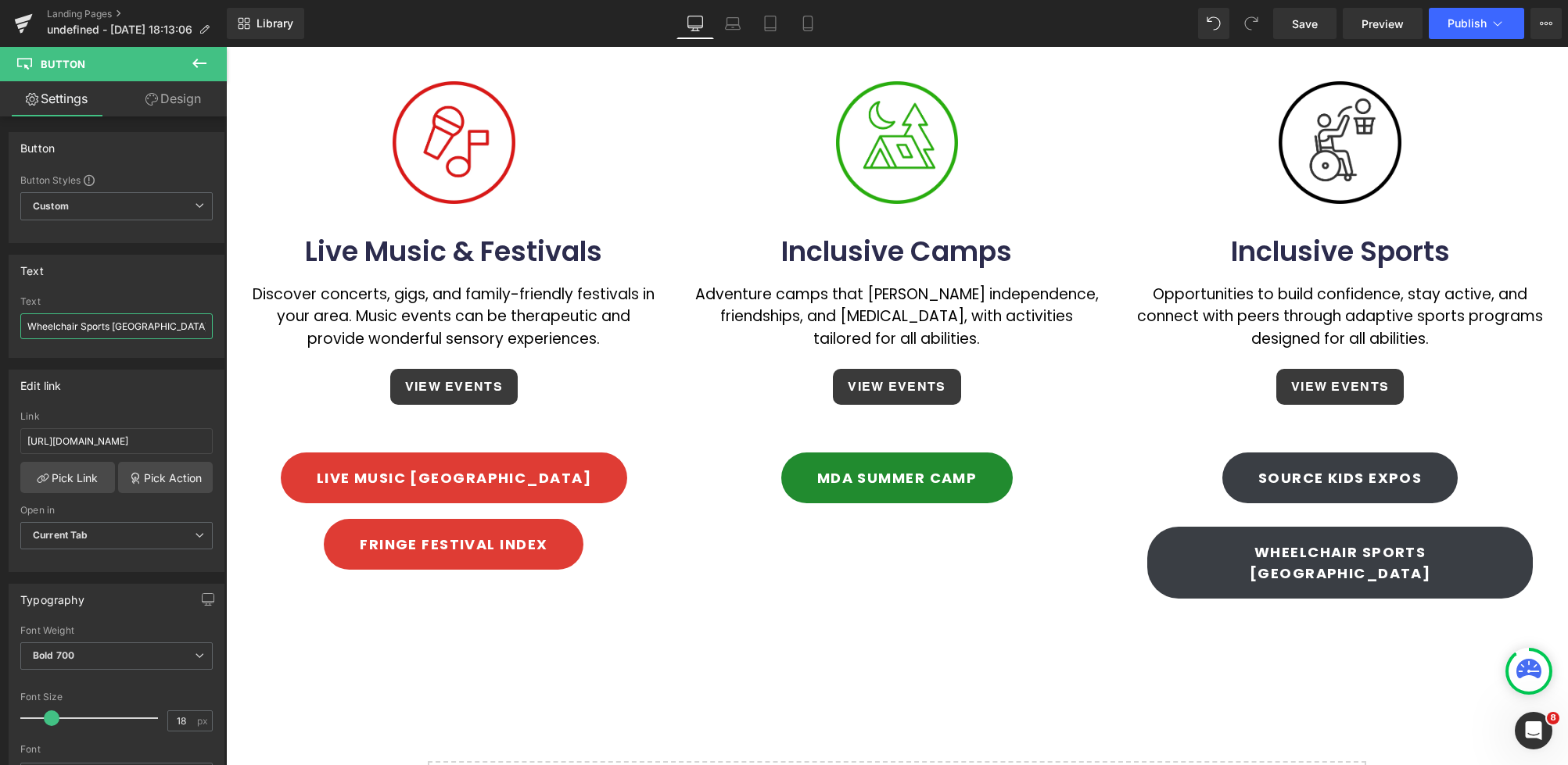
drag, startPoint x: 2, startPoint y: 318, endPoint x: -28, endPoint y: 319, distance: 30.0
click at [0, 319] on html "Button You are previewing how the will restyle your page. You can not edit Elem…" at bounding box center [784, 382] width 1568 height 765
paste input "Australian Boccia Clubs"
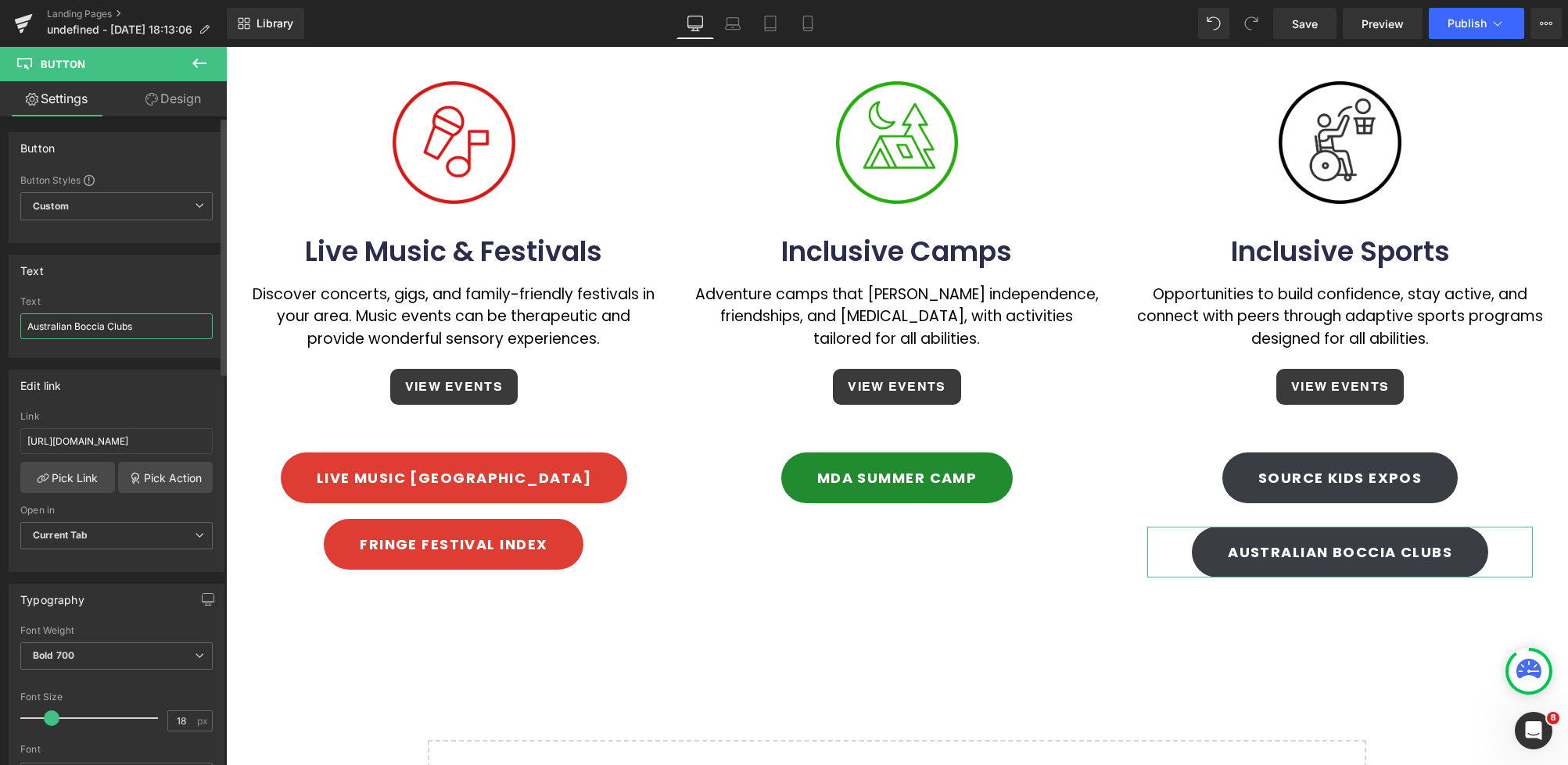
type input "Wheelchair Sports [GEOGRAPHIC_DATA]"
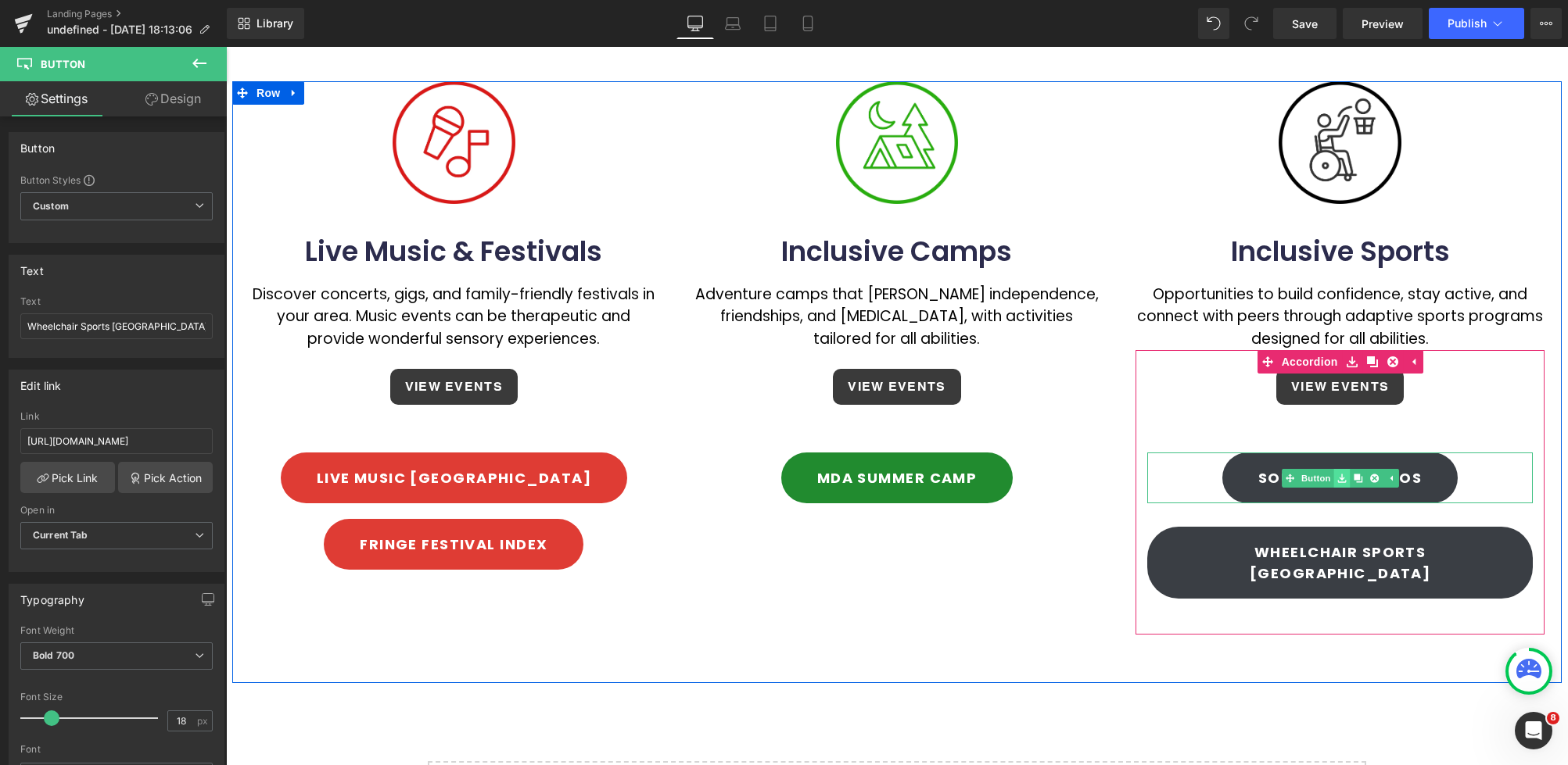
click at [1338, 473] on icon at bounding box center [1341, 478] width 9 height 10
click at [1319, 469] on link "Button" at bounding box center [1307, 478] width 52 height 19
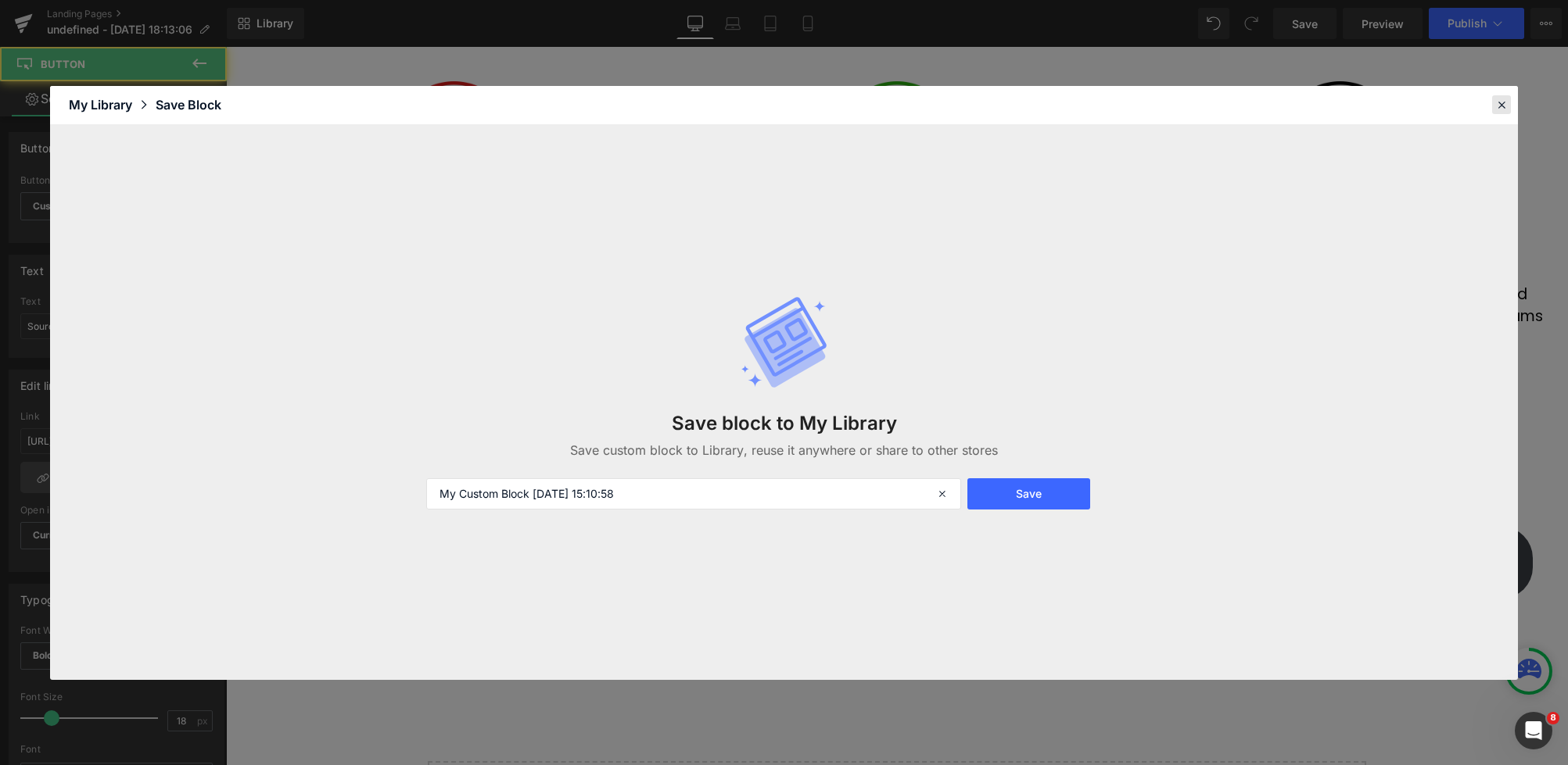
click at [1505, 107] on icon at bounding box center [1501, 104] width 14 height 14
click at [1501, 107] on div at bounding box center [1339, 142] width 409 height 123
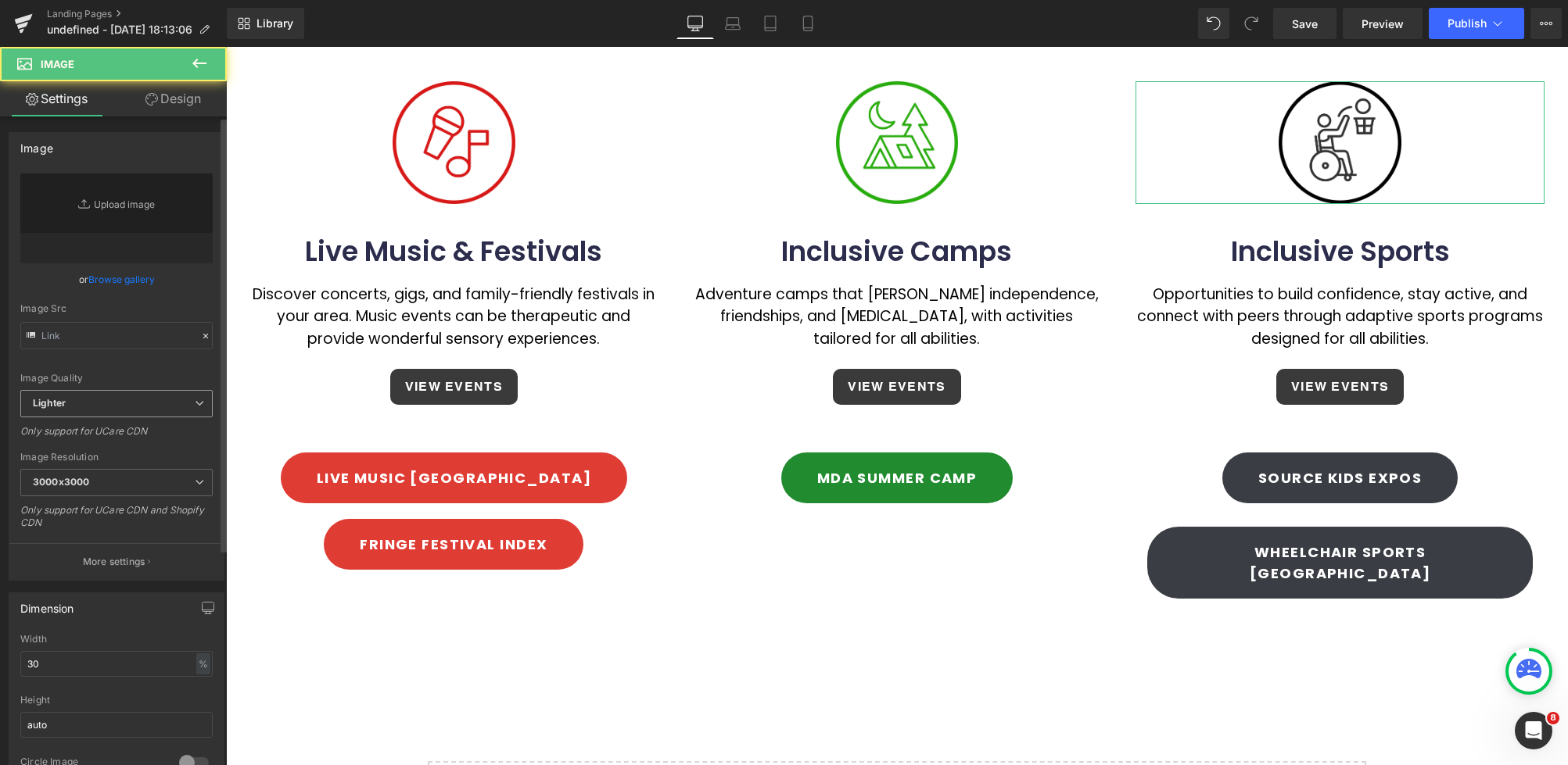
click at [115, 375] on div "Image Quality" at bounding box center [116, 378] width 193 height 11
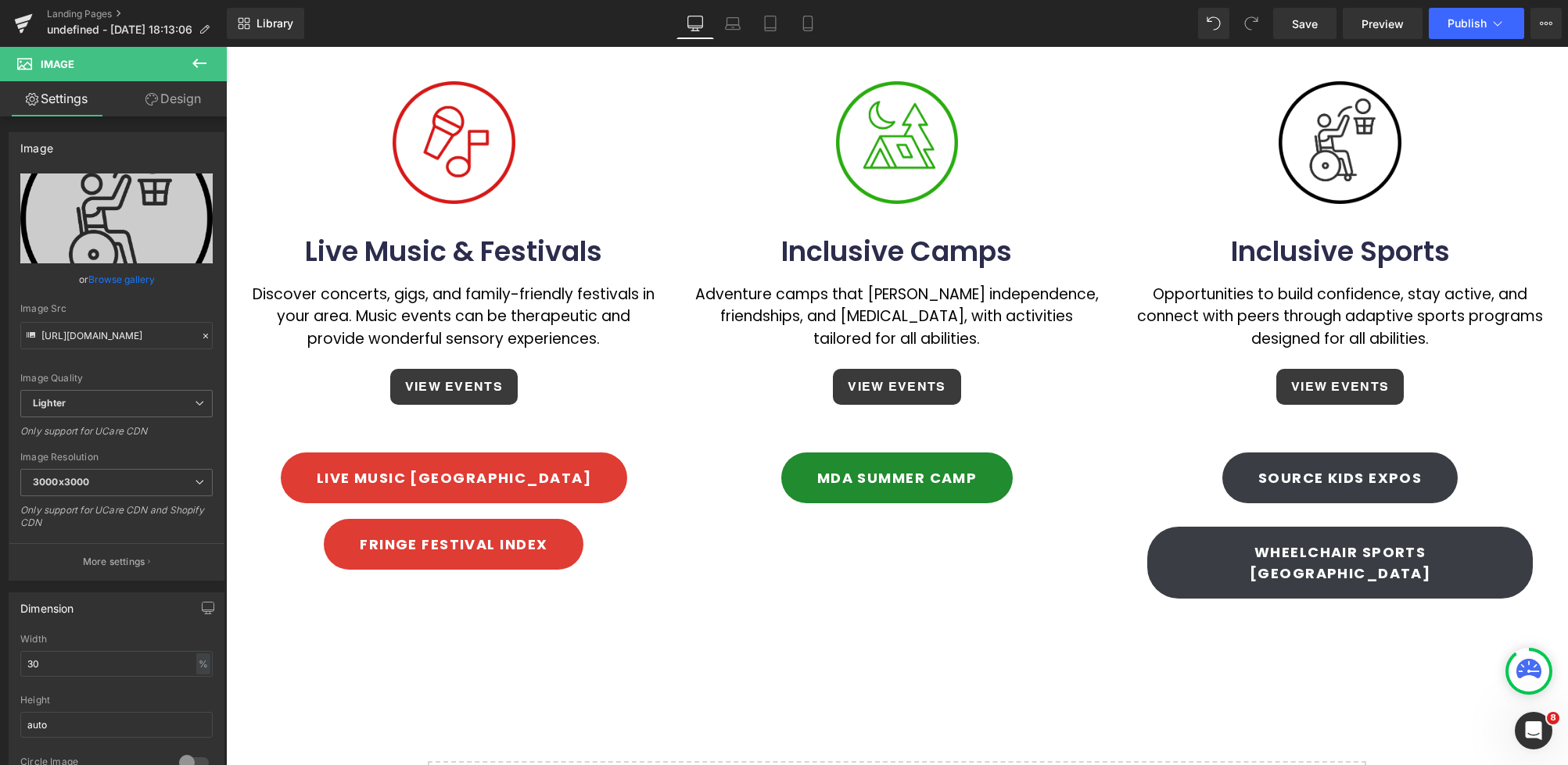
click at [1341, 452] on div "Source Kids Expos Button" at bounding box center [1340, 478] width 385 height 51
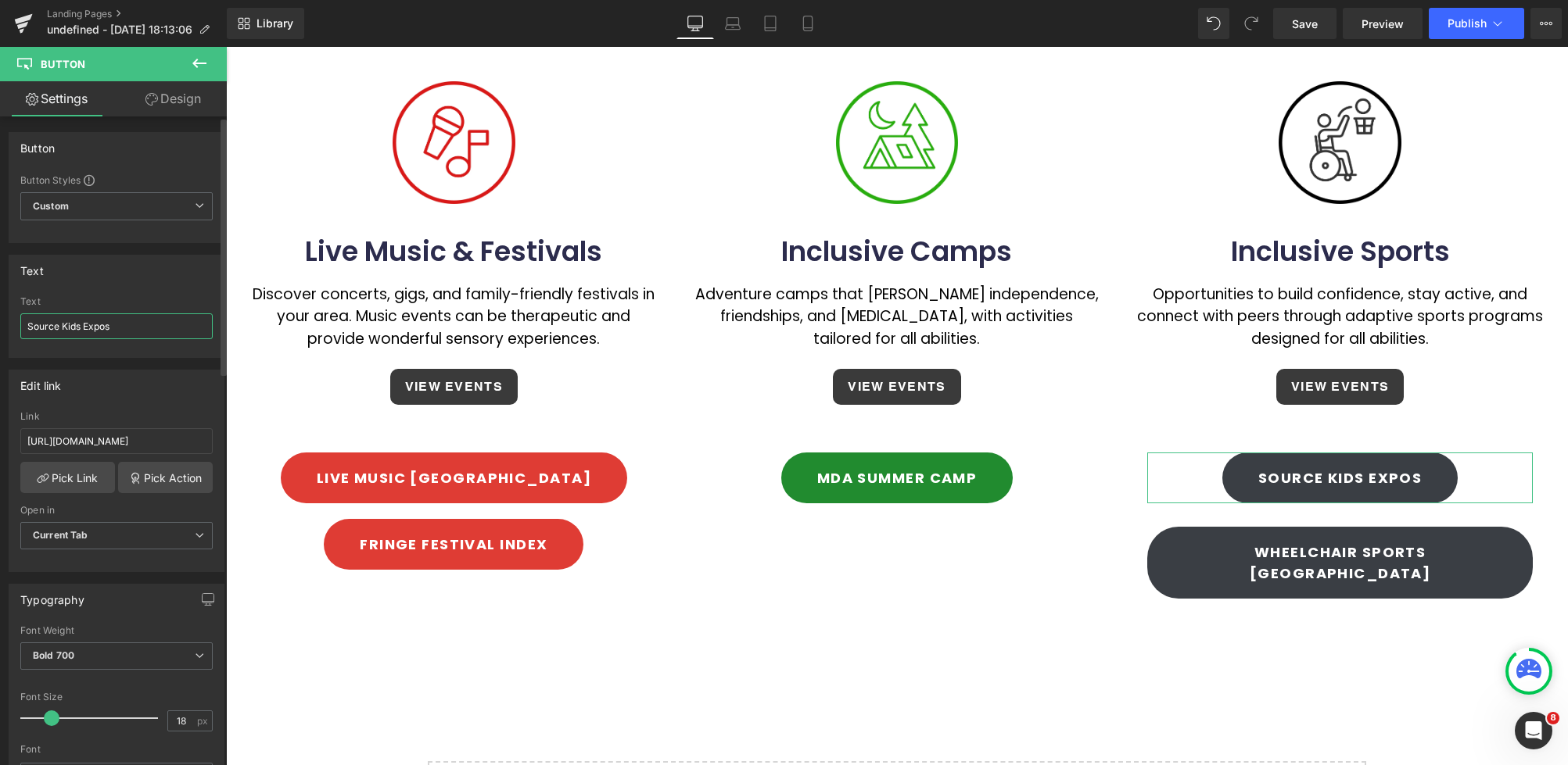
drag, startPoint x: 113, startPoint y: 328, endPoint x: 21, endPoint y: 324, distance: 92.1
click at [21, 324] on input "Source Kids Expos" at bounding box center [116, 326] width 193 height 26
type input "Australian Boccia Clubs"
click at [158, 440] on input "[URL][DOMAIN_NAME]" at bounding box center [116, 441] width 193 height 26
drag, startPoint x: 177, startPoint y: 440, endPoint x: 23, endPoint y: 440, distance: 154.0
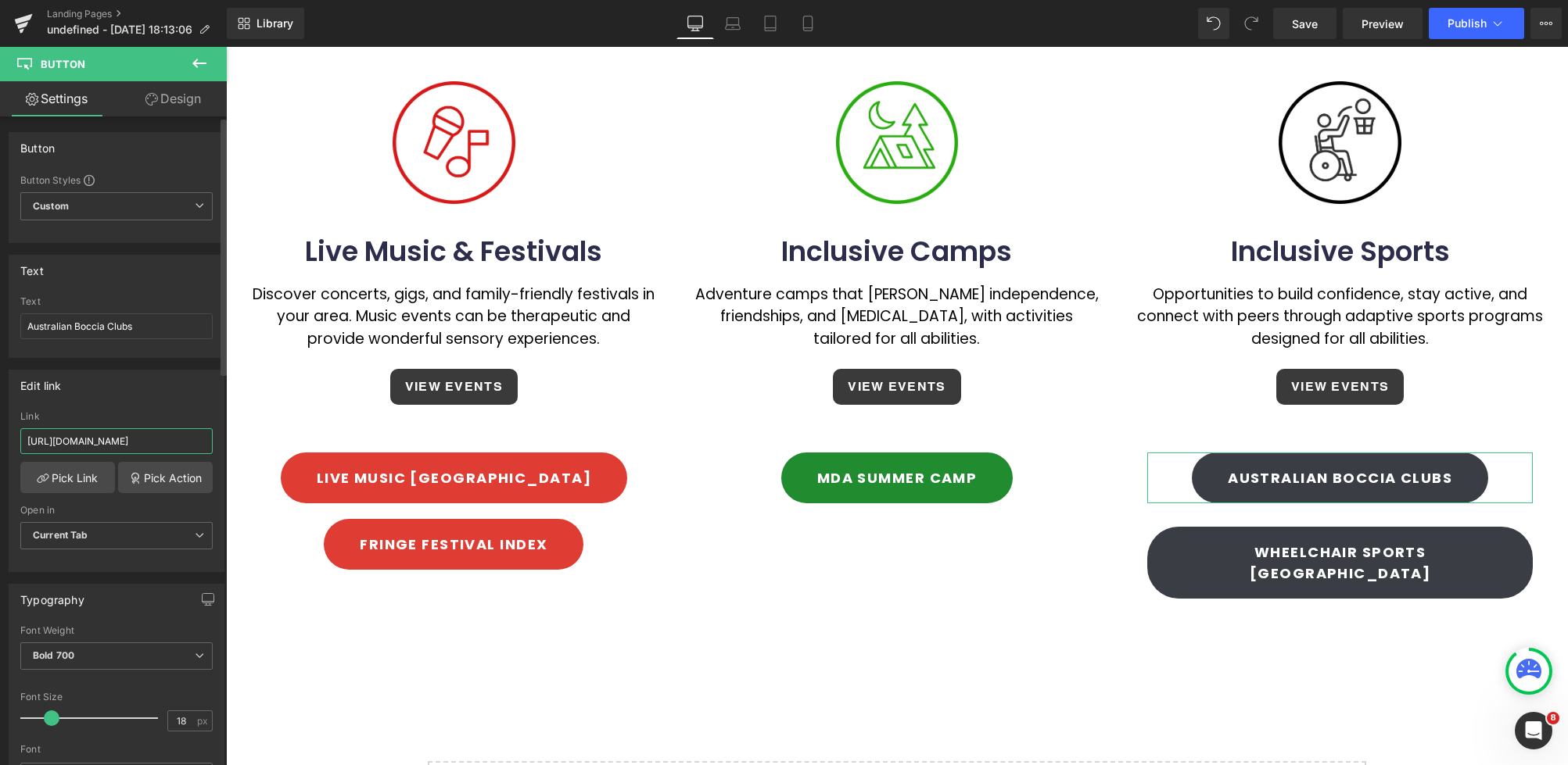
click at [23, 440] on input "[URL][DOMAIN_NAME]" at bounding box center [116, 441] width 193 height 26
paste input "[DOMAIN_NAME][URL]"
type input "[URL][DOMAIN_NAME]"
click at [118, 405] on div "Edit link [URL][DOMAIN_NAME] Link [URL][DOMAIN_NAME] Pick Link Pick Action Curr…" at bounding box center [117, 470] width 216 height 202
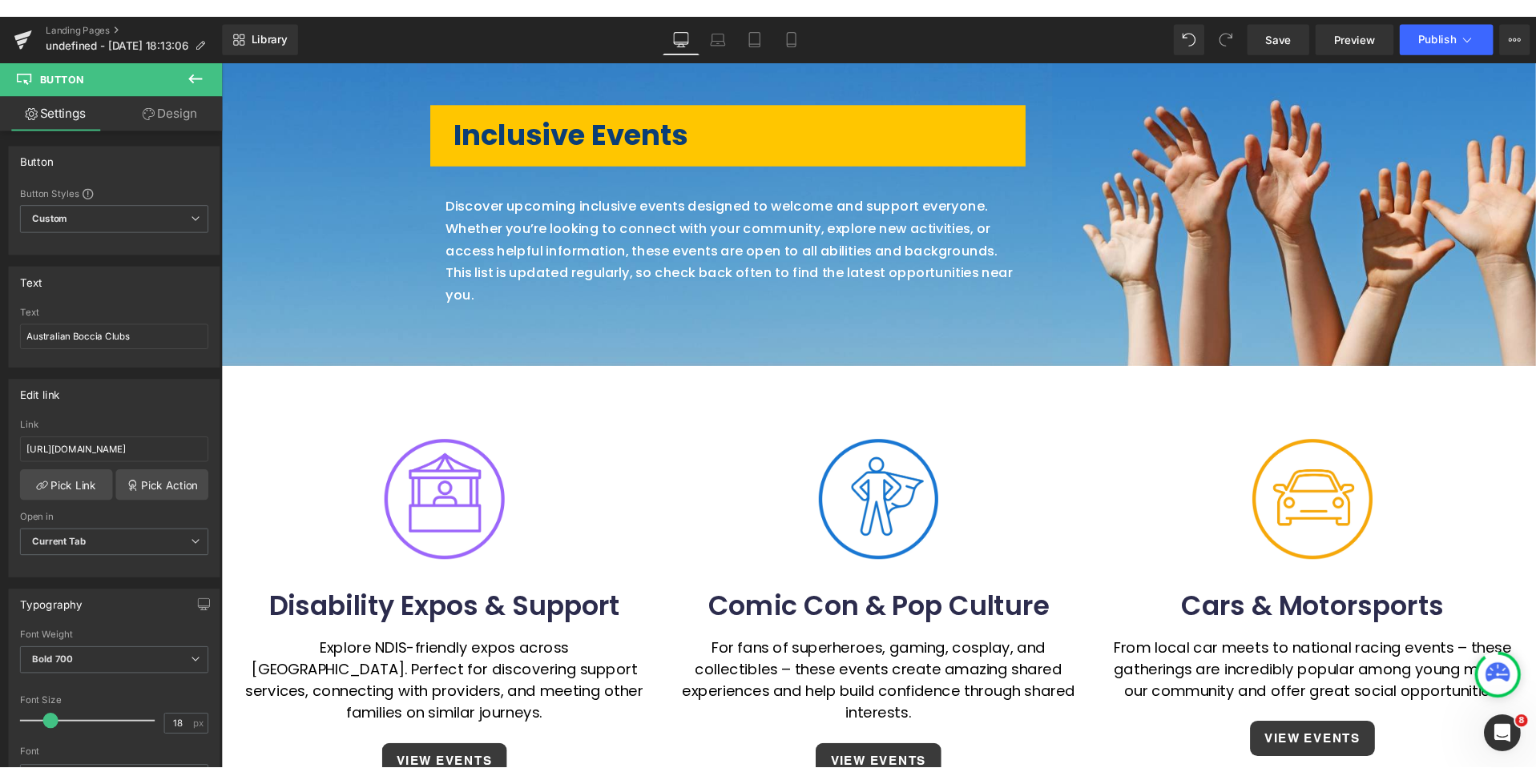
scroll to position [0, 0]
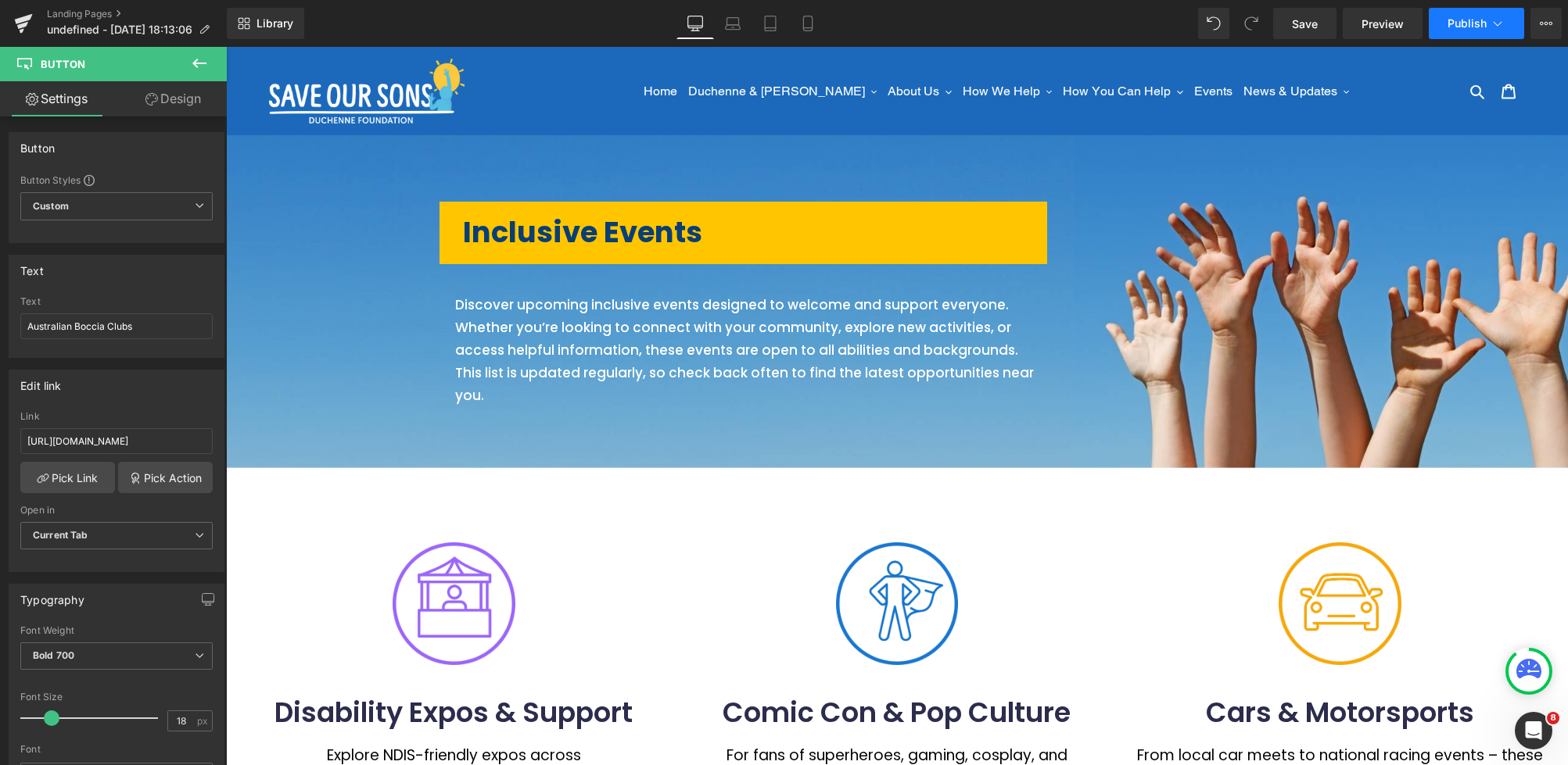
click at [1470, 25] on span "Publish" at bounding box center [1466, 23] width 39 height 12
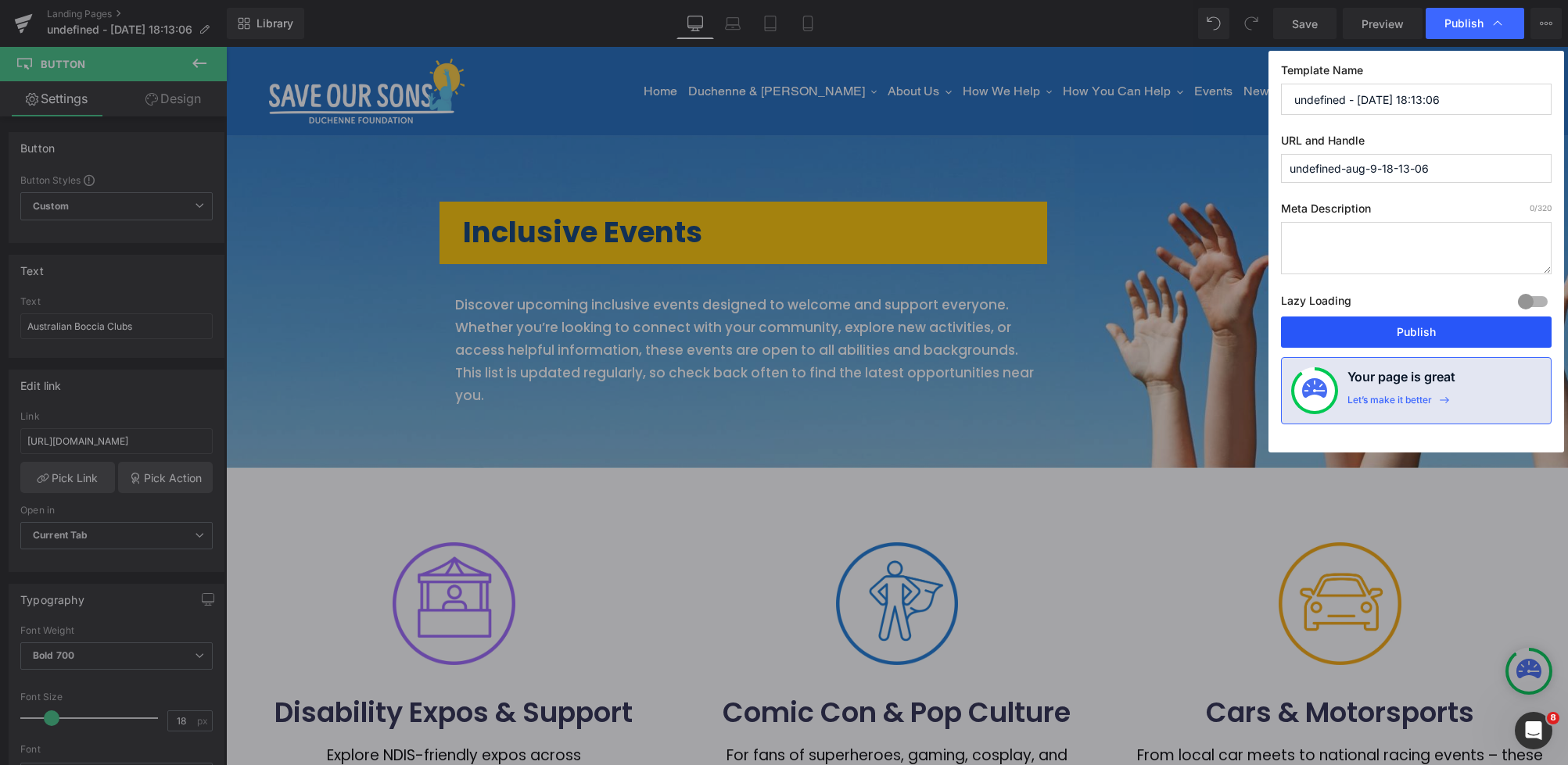
click at [1420, 325] on button "Publish" at bounding box center [1415, 332] width 271 height 31
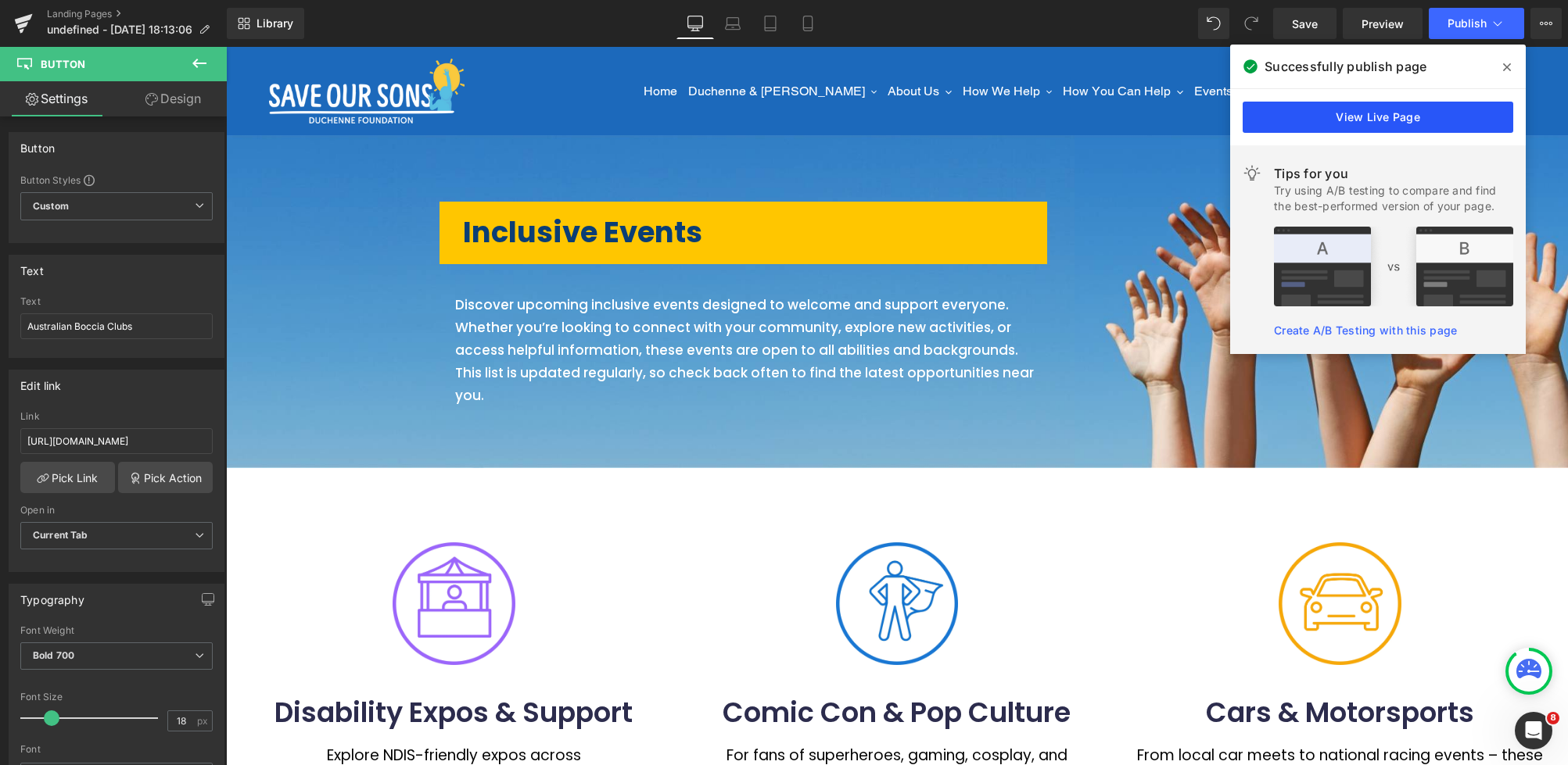
click at [1329, 116] on link "View Live Page" at bounding box center [1377, 117] width 271 height 31
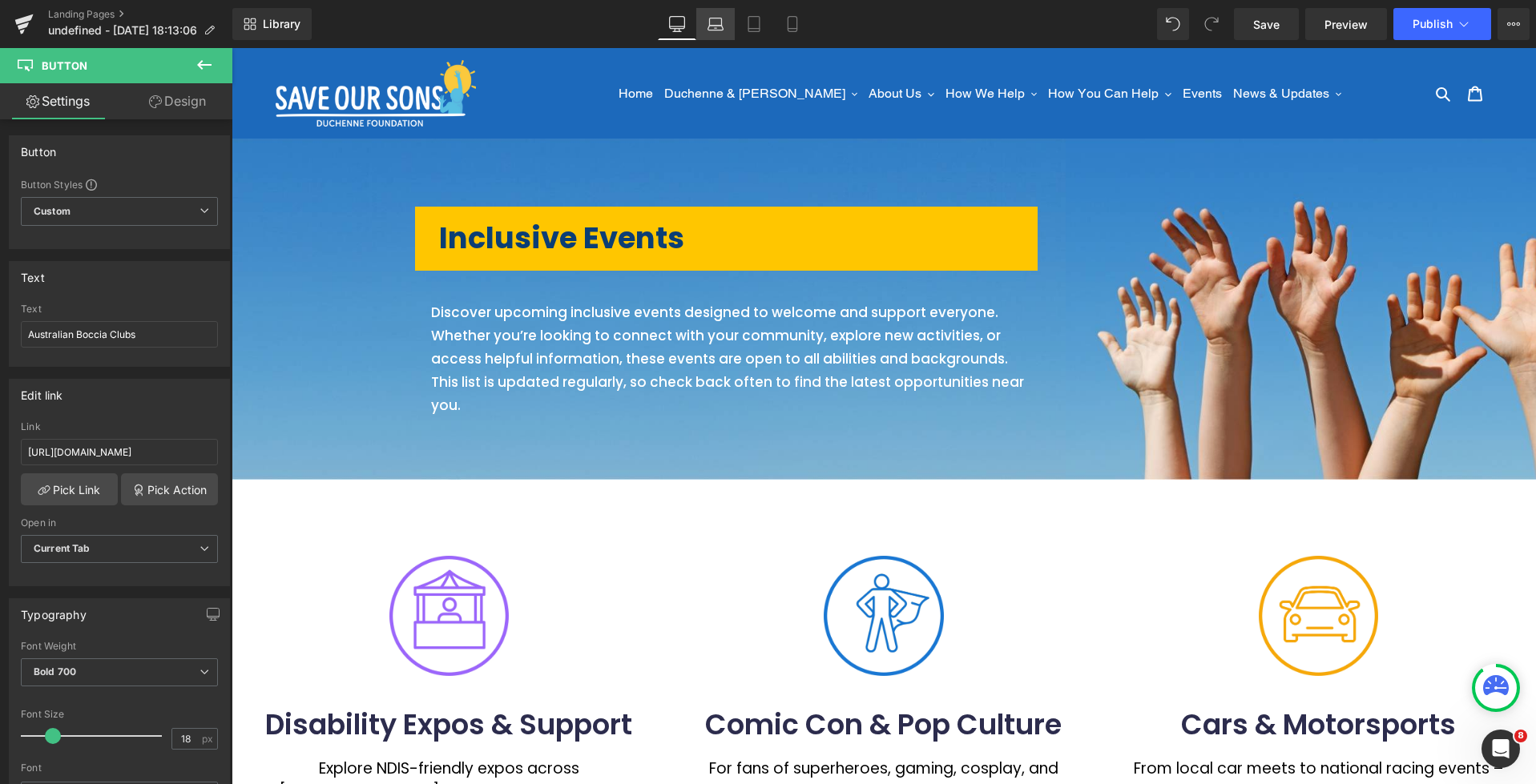
click at [714, 29] on icon at bounding box center [715, 28] width 15 height 5
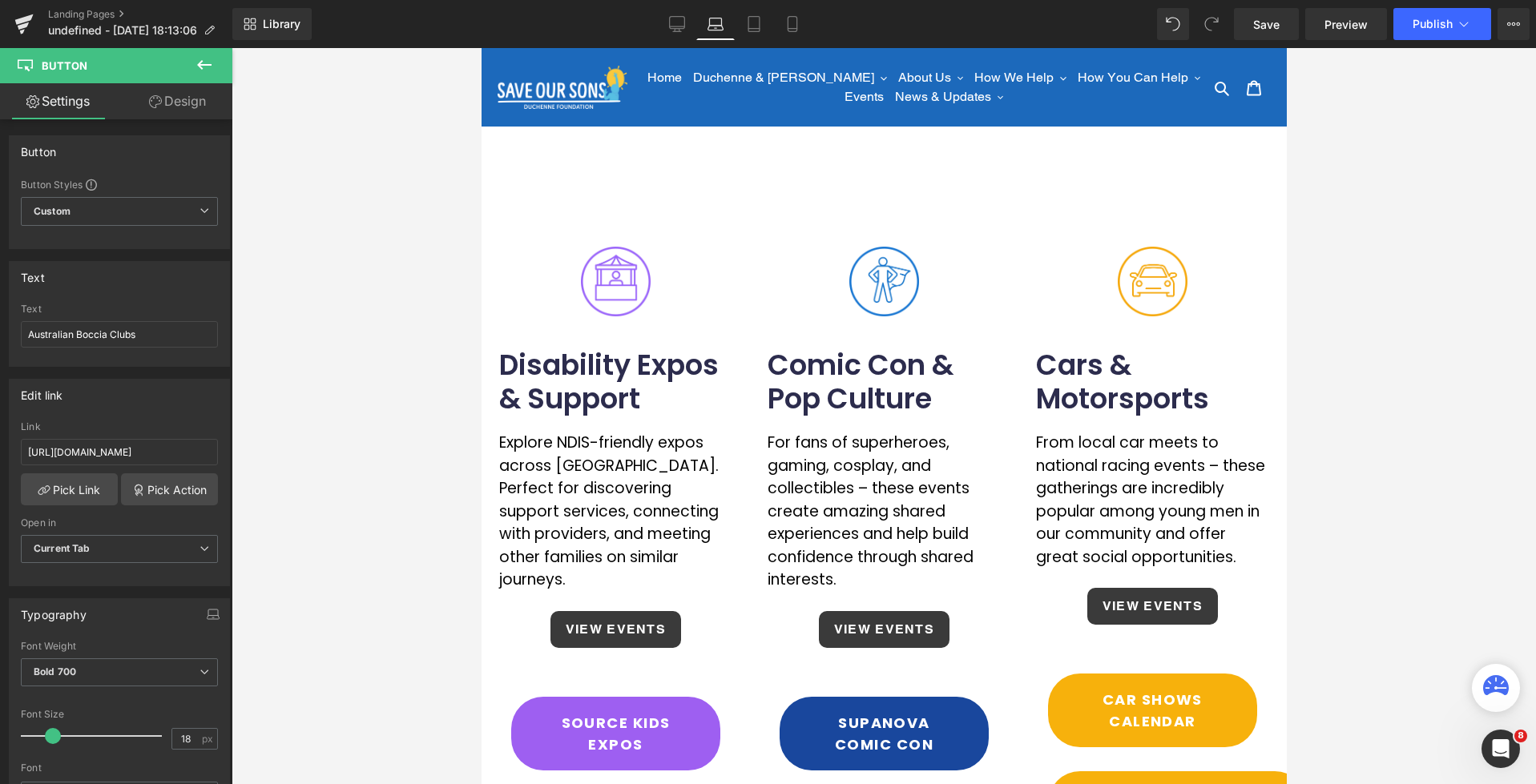
type input "100"
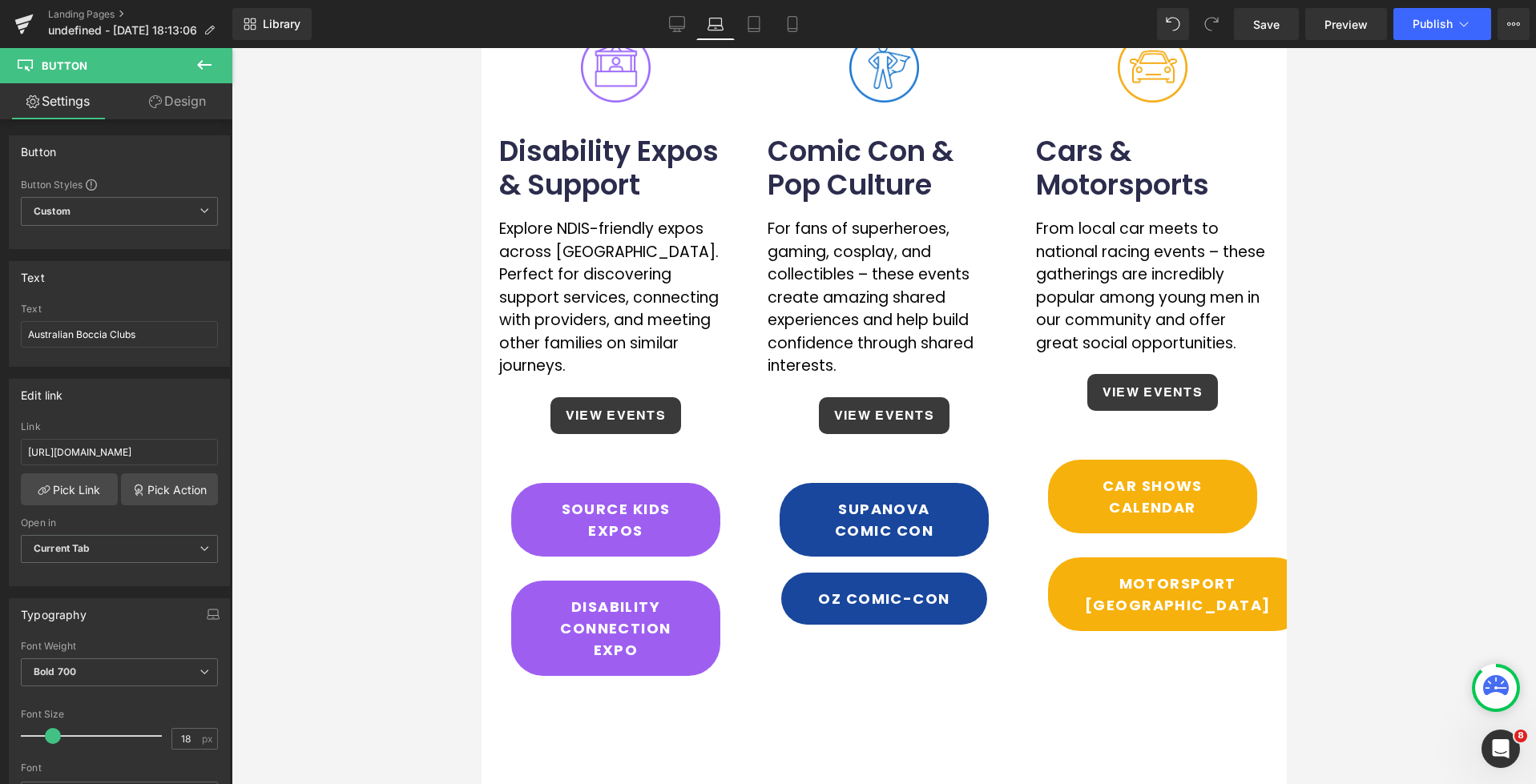
scroll to position [105, 0]
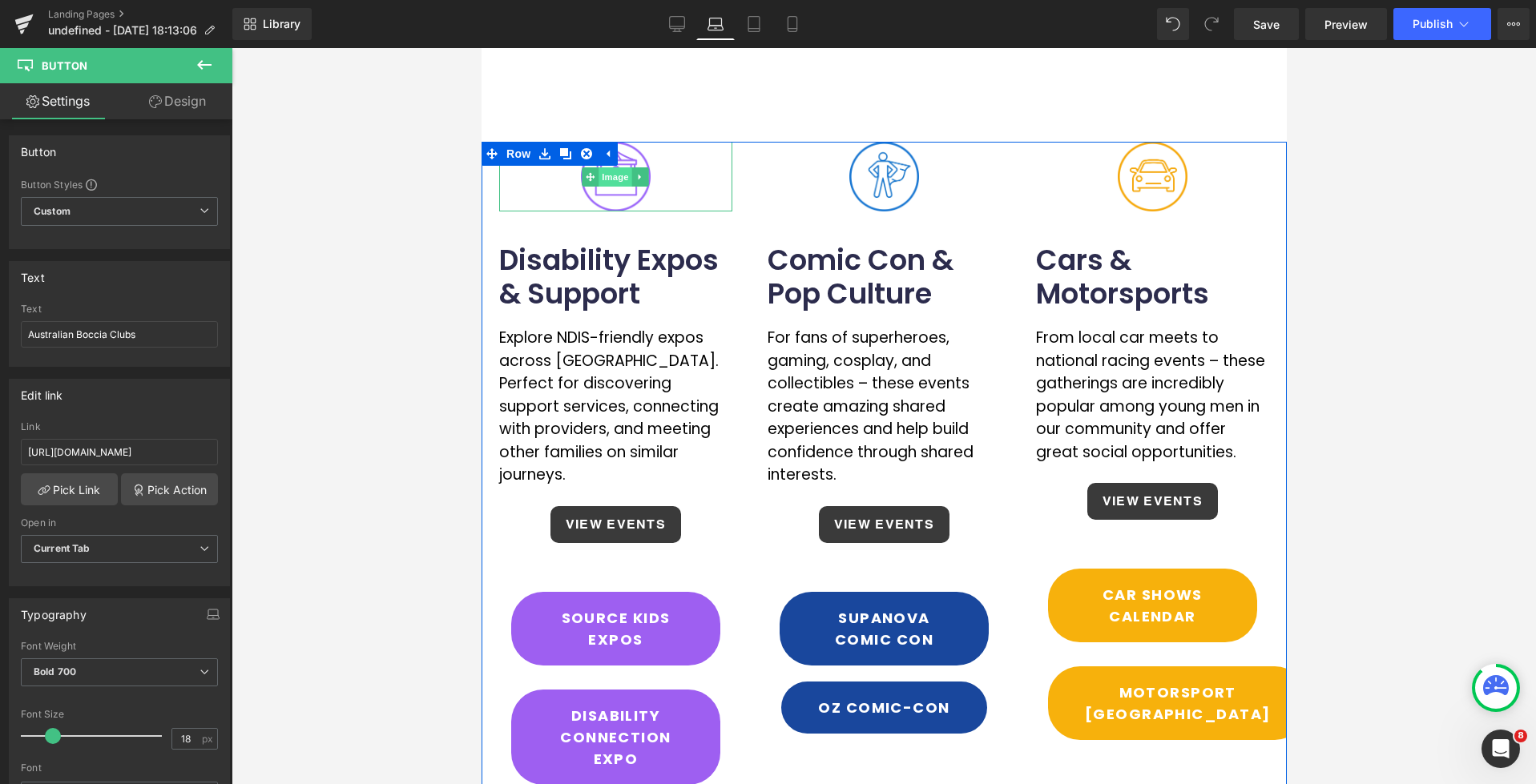
click at [609, 181] on span "Image" at bounding box center [615, 176] width 33 height 19
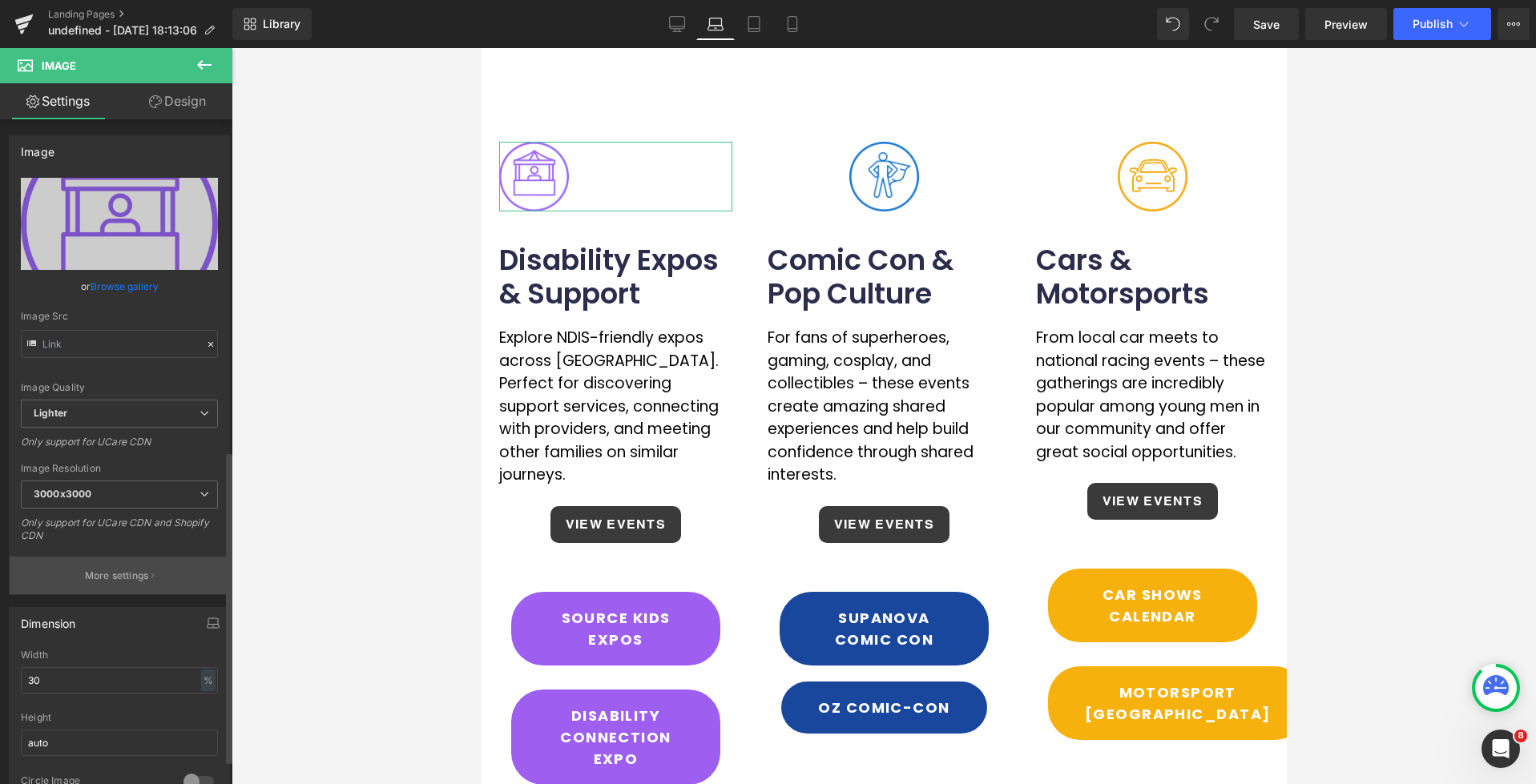
type input "[URL][DOMAIN_NAME]"
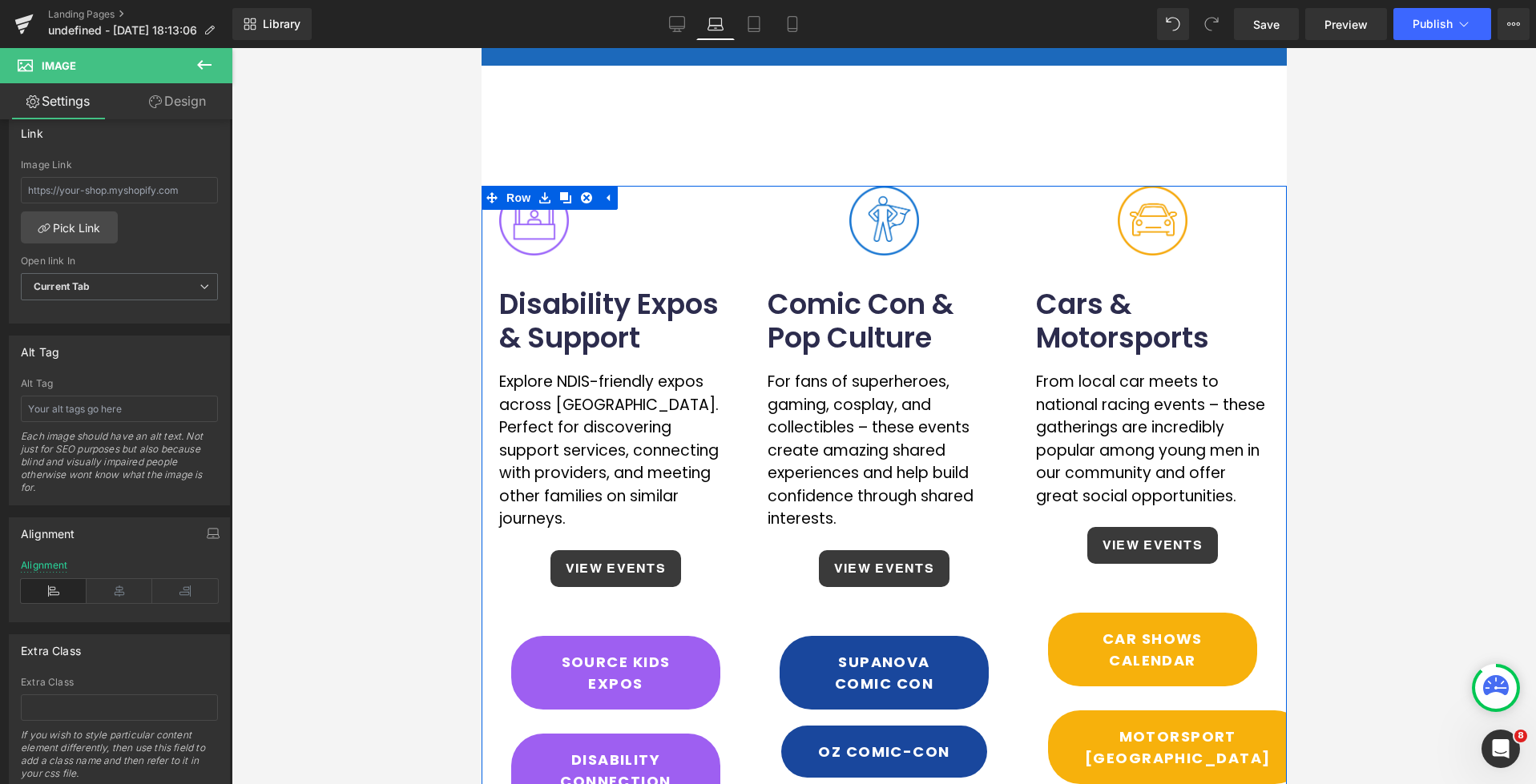
scroll to position [25, 0]
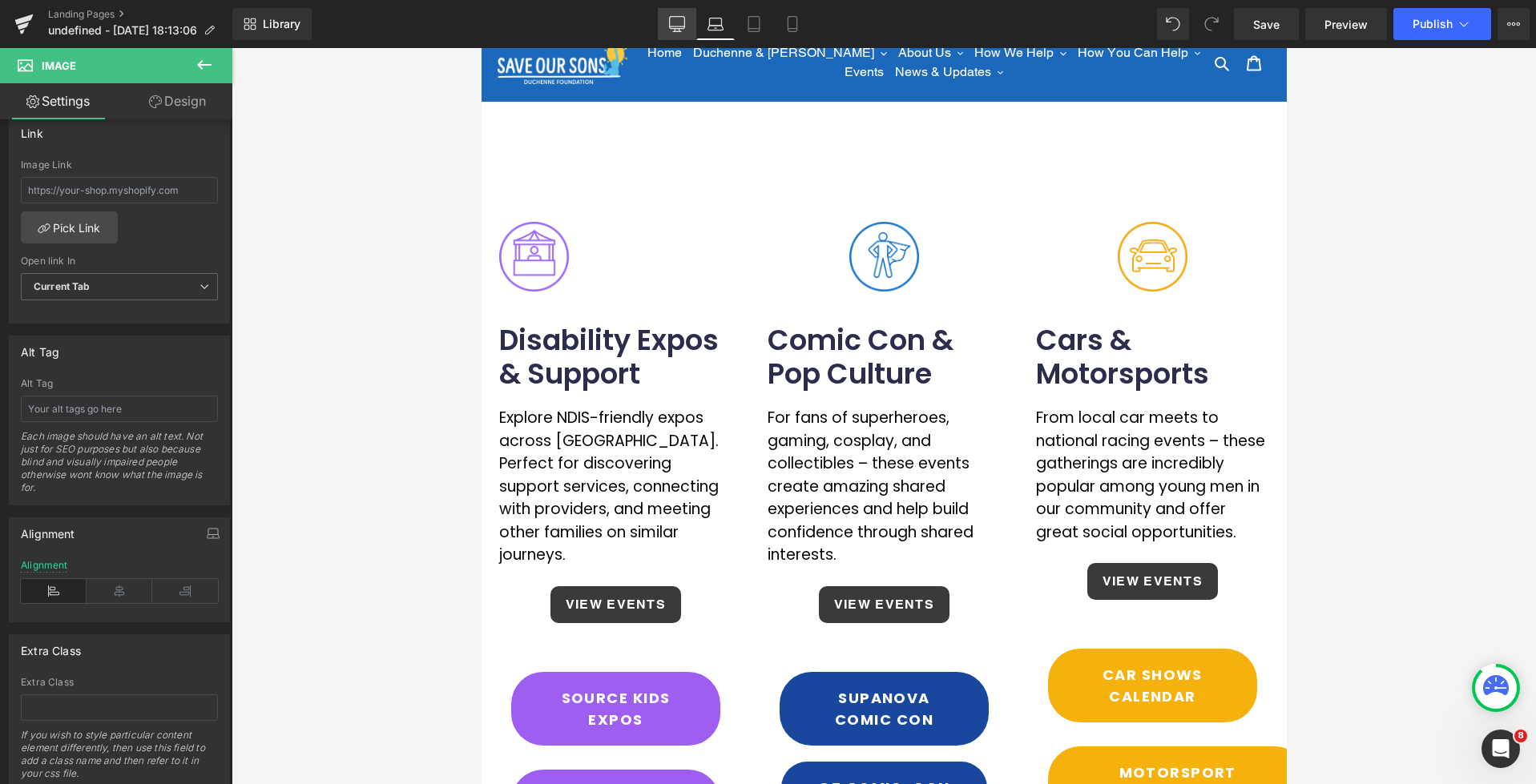
click at [684, 27] on icon at bounding box center [677, 22] width 15 height 12
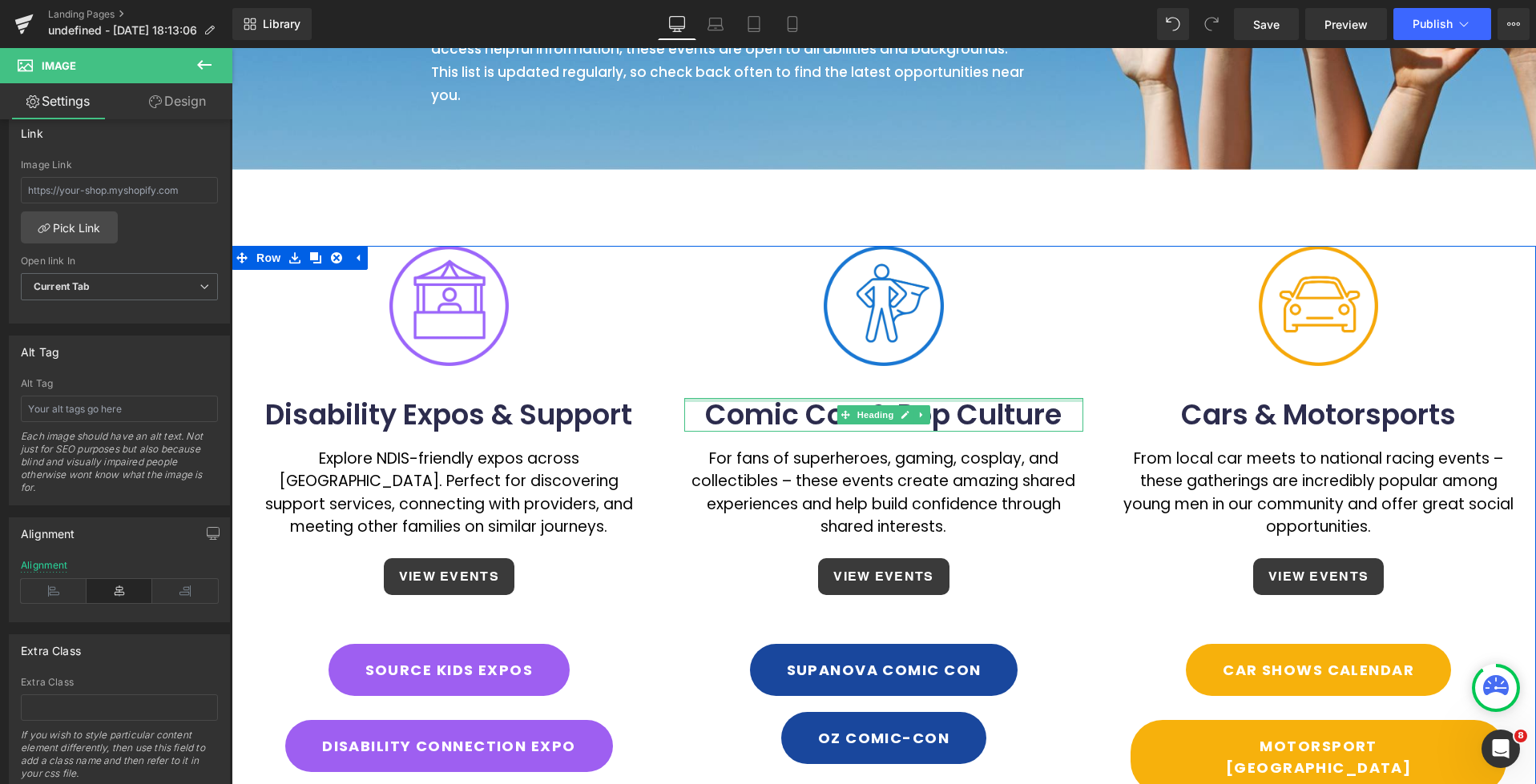
scroll to position [0, 0]
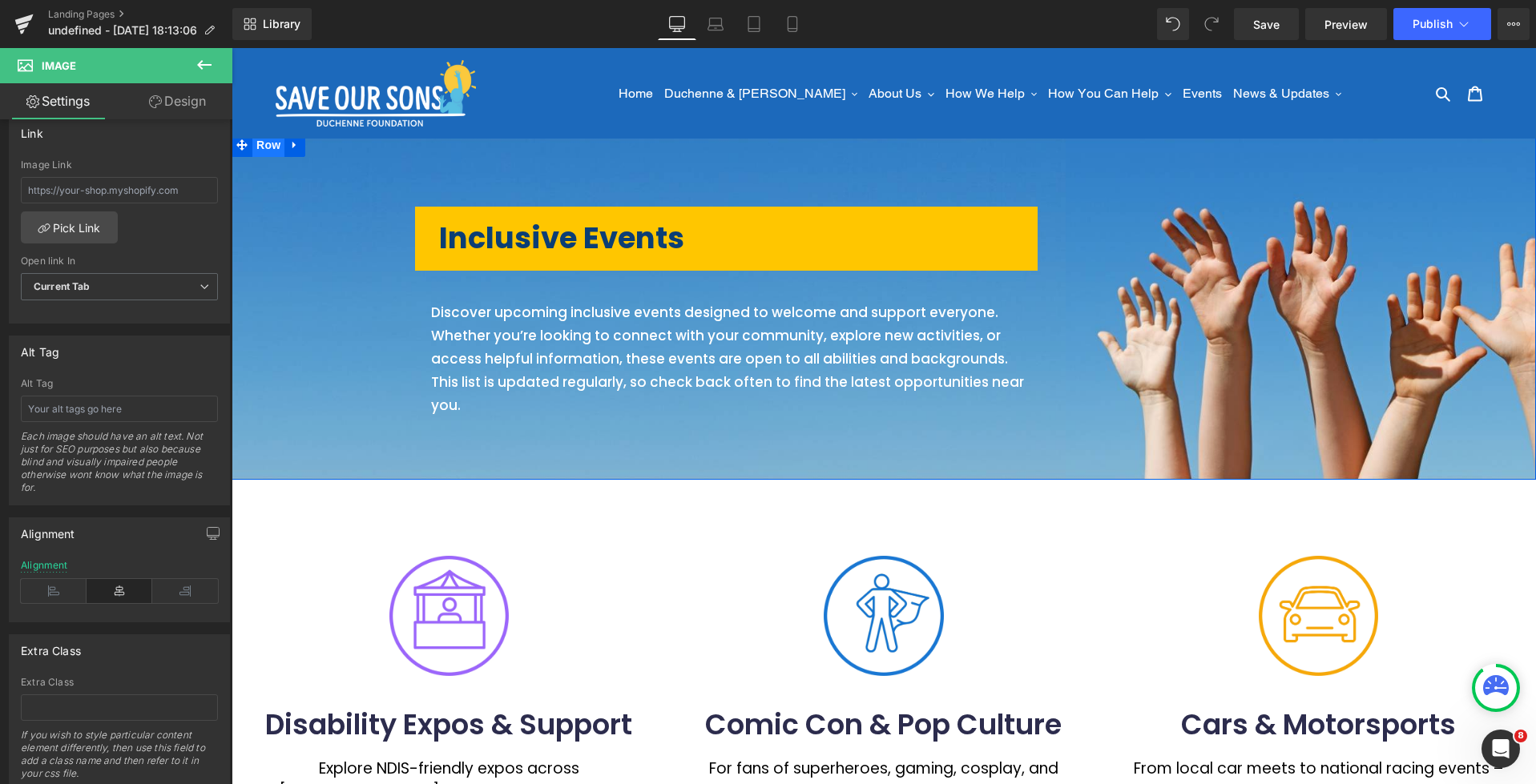
click at [272, 146] on span "Row" at bounding box center [268, 145] width 32 height 24
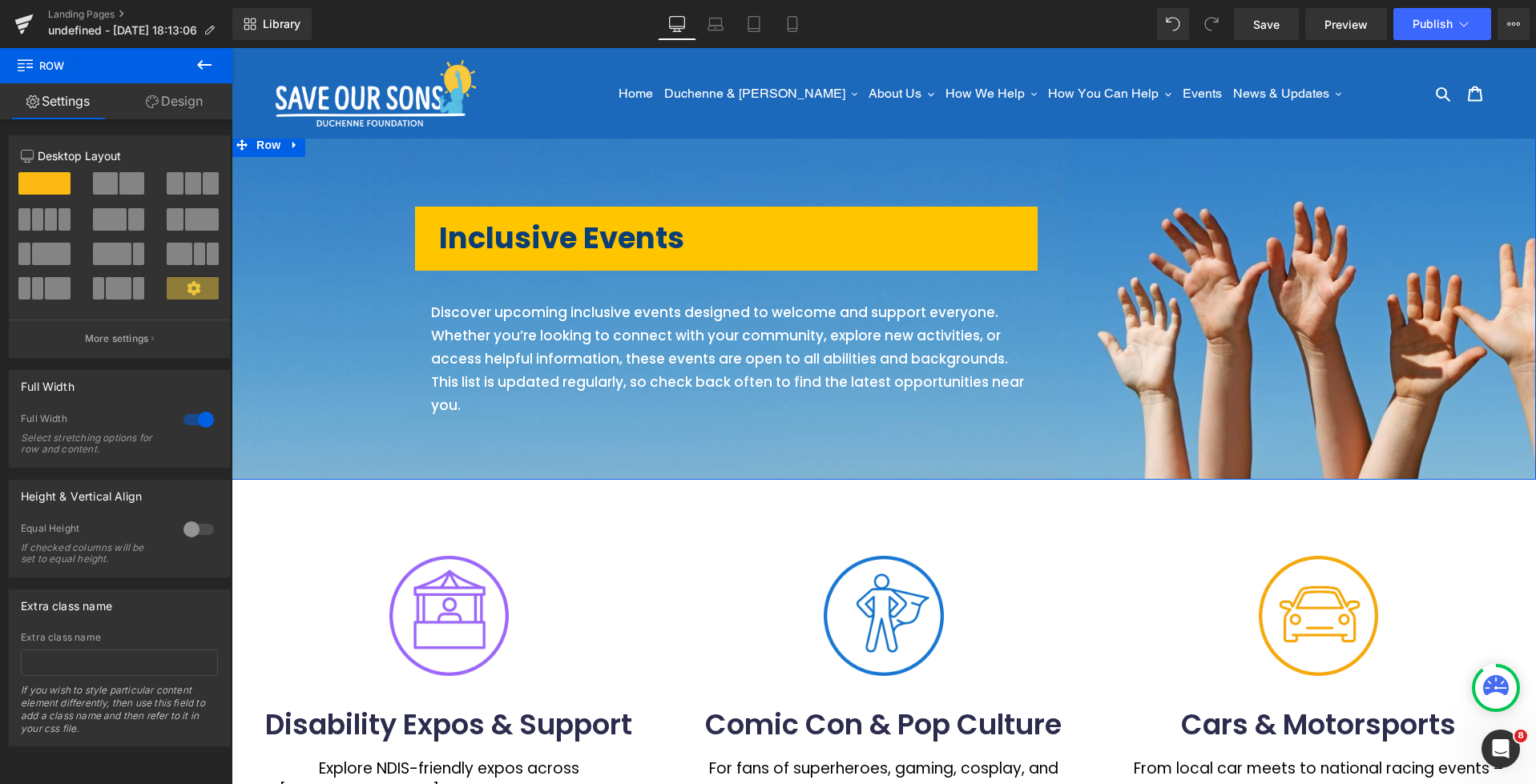
click at [176, 107] on link "Design" at bounding box center [175, 101] width 117 height 36
click at [0, 0] on div "Visibility" at bounding box center [0, 0] width 0 height 0
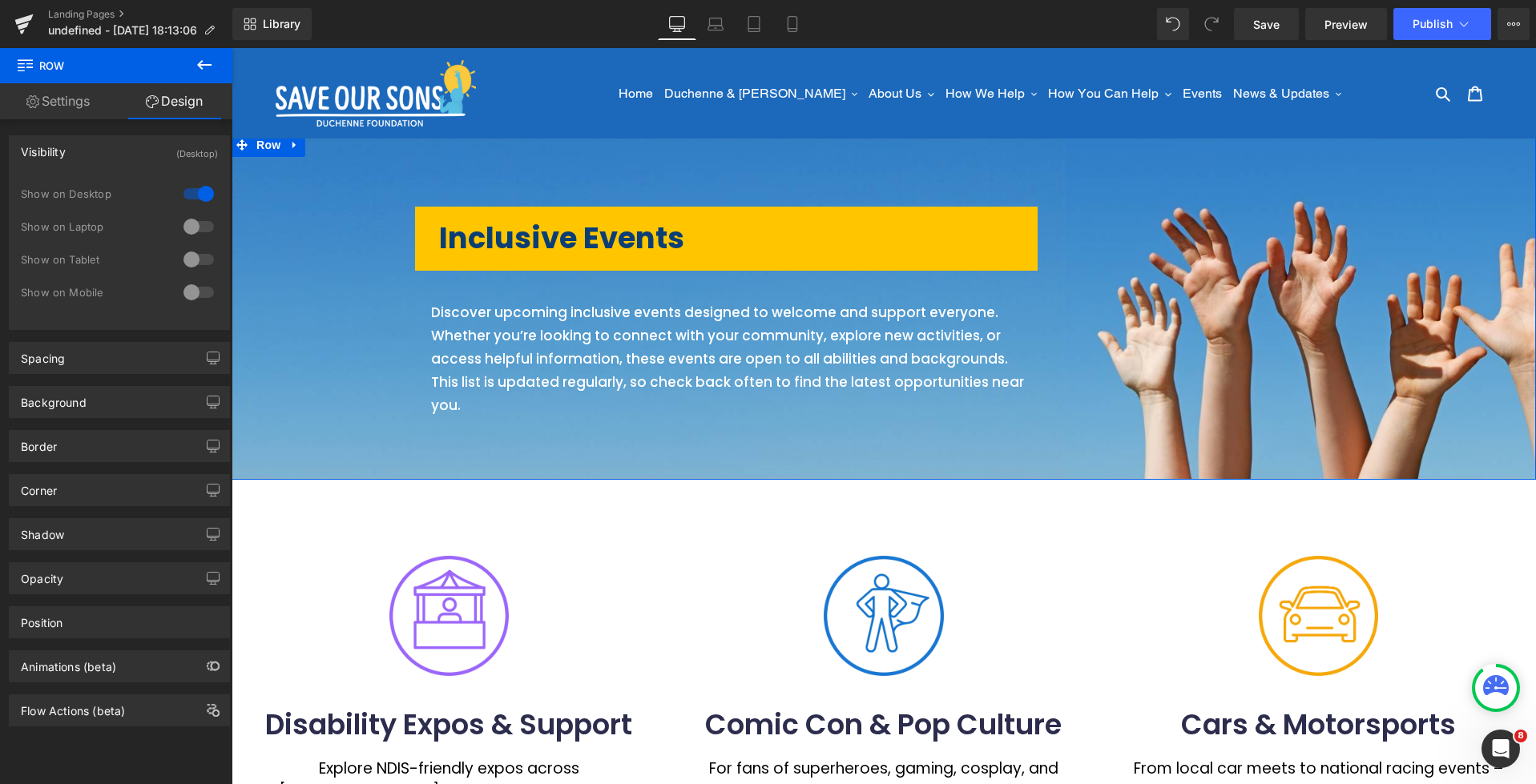
click at [200, 226] on div at bounding box center [199, 226] width 38 height 26
click at [199, 263] on div at bounding box center [199, 259] width 38 height 26
click at [199, 298] on div at bounding box center [199, 292] width 38 height 26
click at [798, 27] on icon at bounding box center [792, 23] width 16 height 16
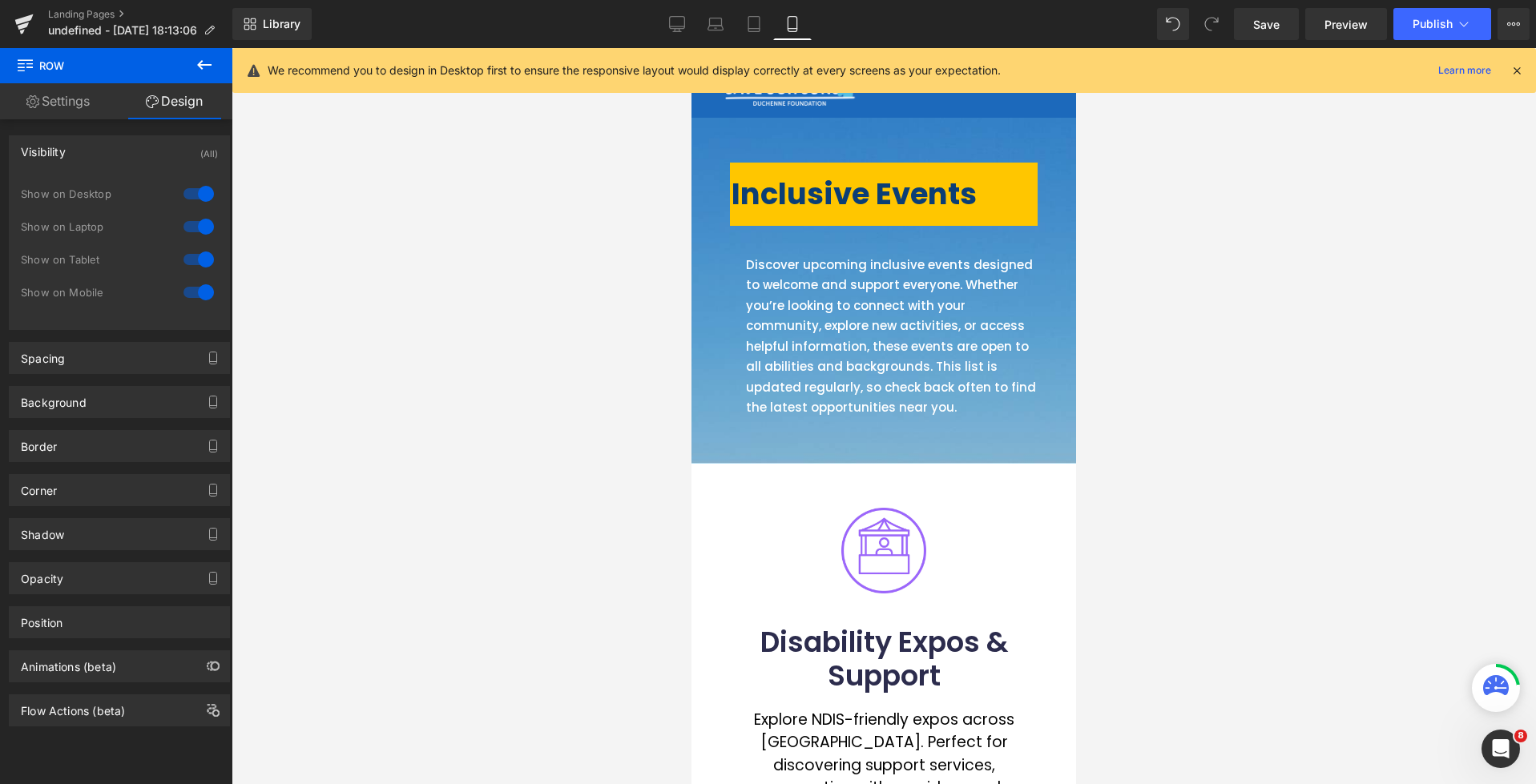
click at [788, 197] on b "Inclusive Events" at bounding box center [854, 194] width 245 height 42
click at [736, 193] on b "Inclusive Events" at bounding box center [854, 194] width 245 height 42
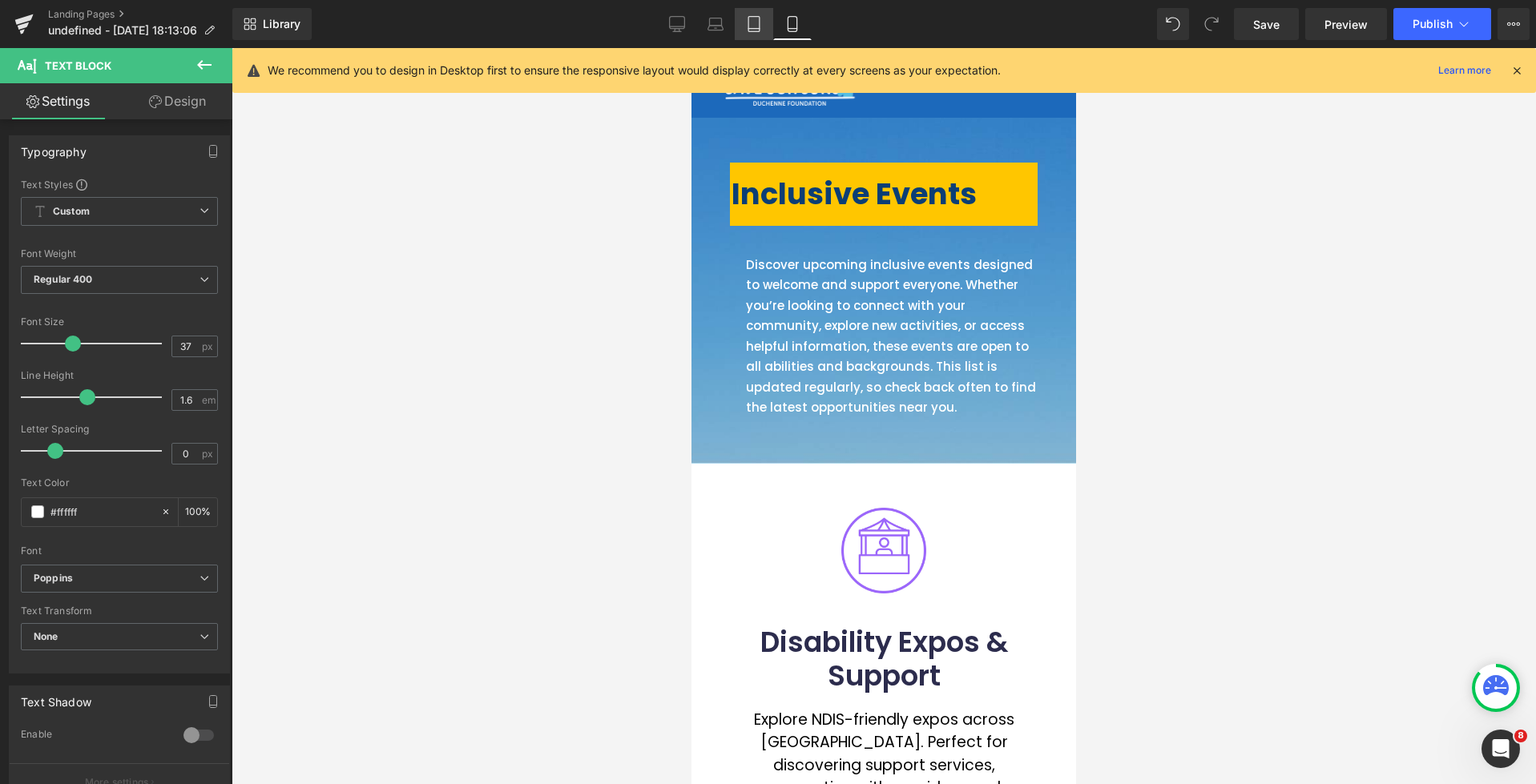
click at [748, 30] on icon at bounding box center [753, 23] width 16 height 16
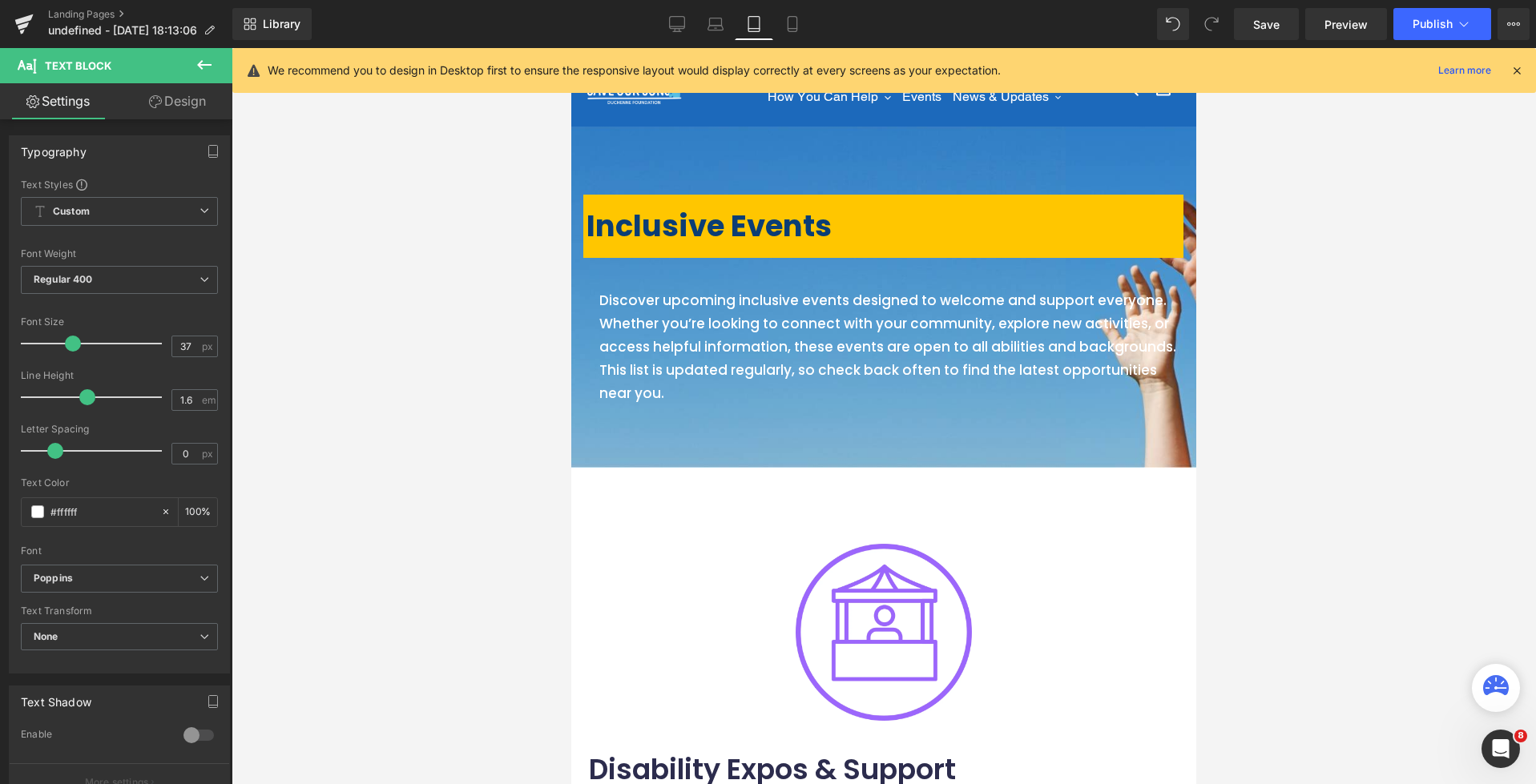
type input "100"
click at [604, 204] on span "Row" at bounding box center [608, 201] width 32 height 24
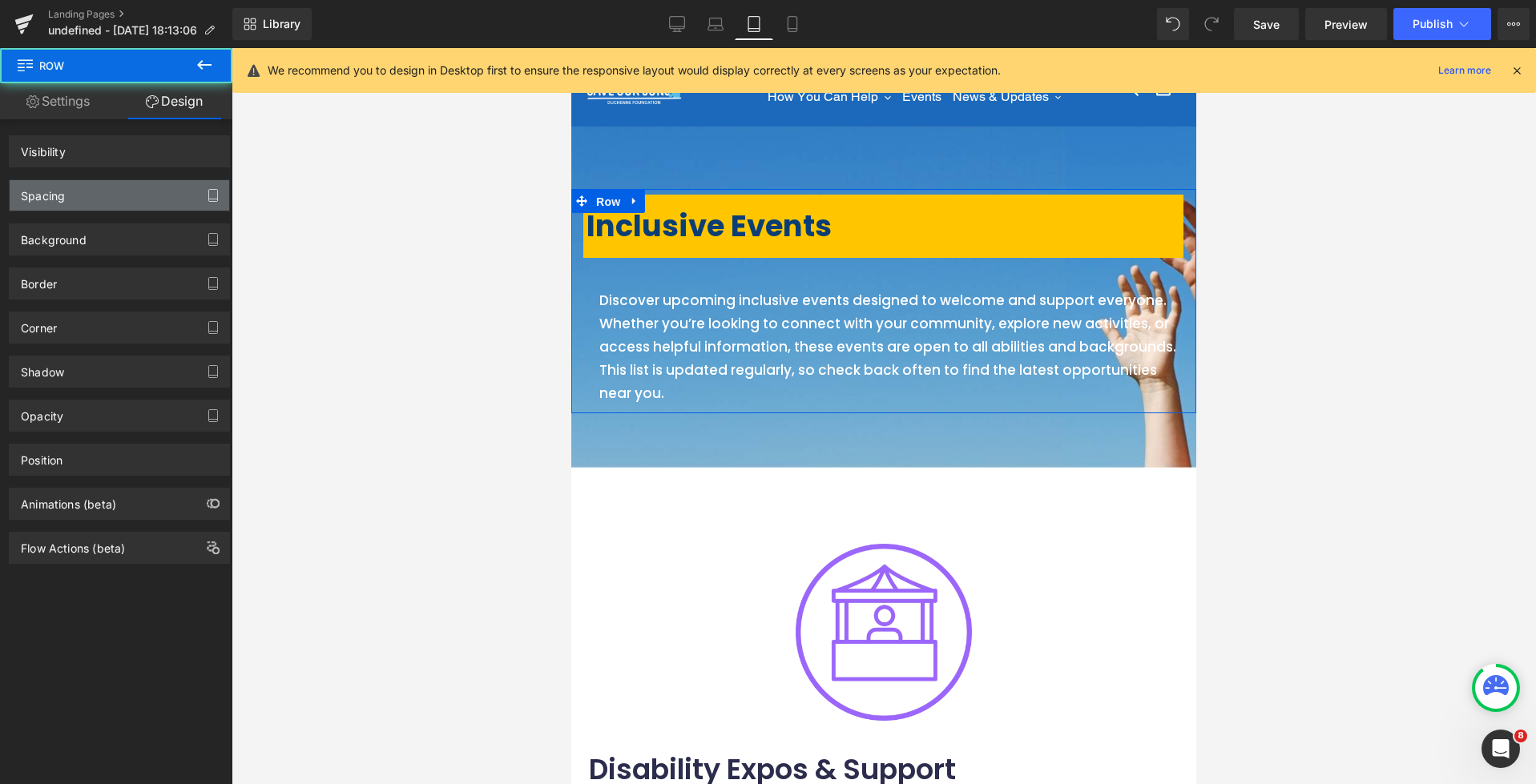
click at [96, 202] on div "Spacing" at bounding box center [120, 196] width 220 height 31
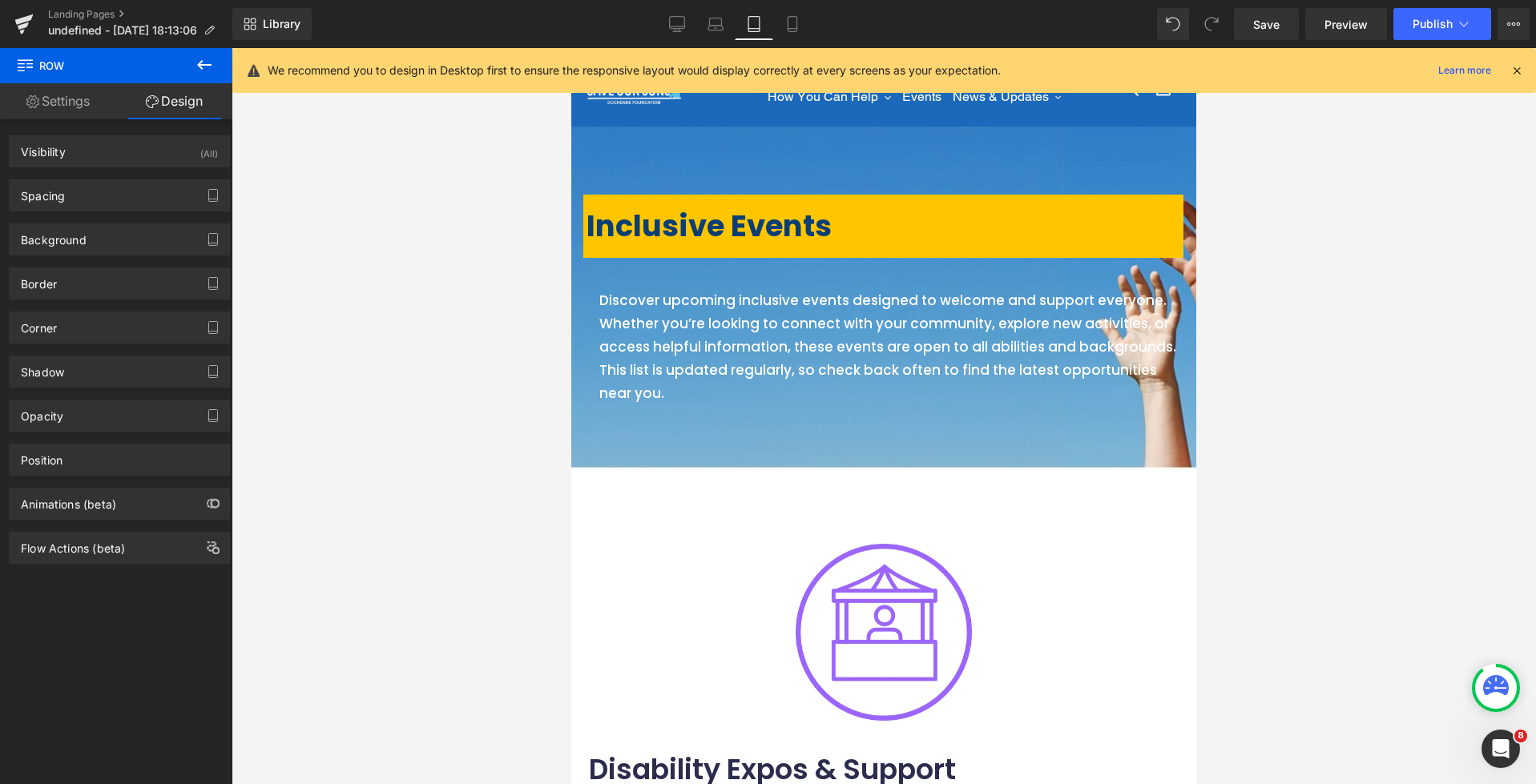
type input "0"
type input "7"
type input "0.8"
type input "10"
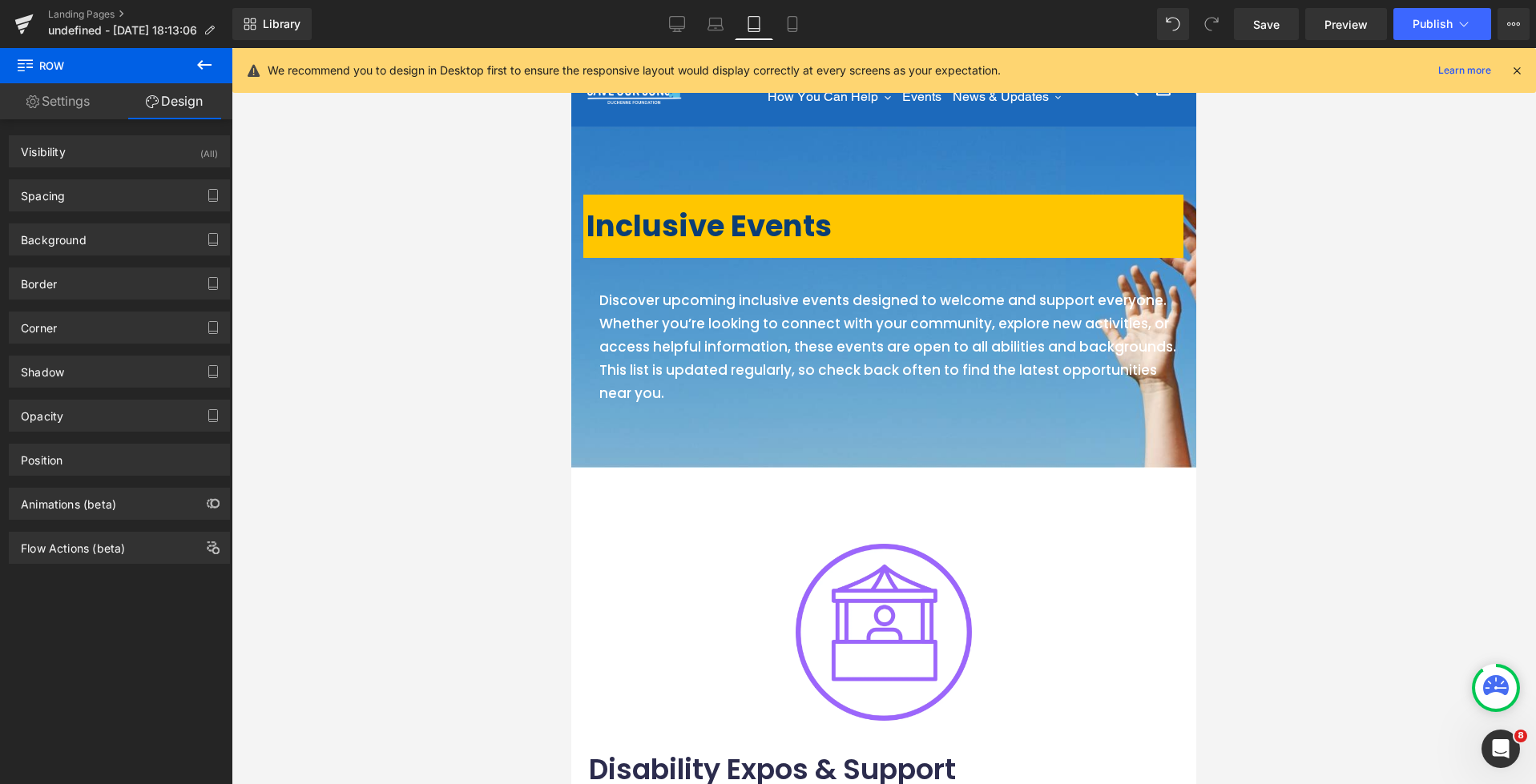
type input "0"
click at [107, 201] on div "Spacing" at bounding box center [120, 196] width 220 height 31
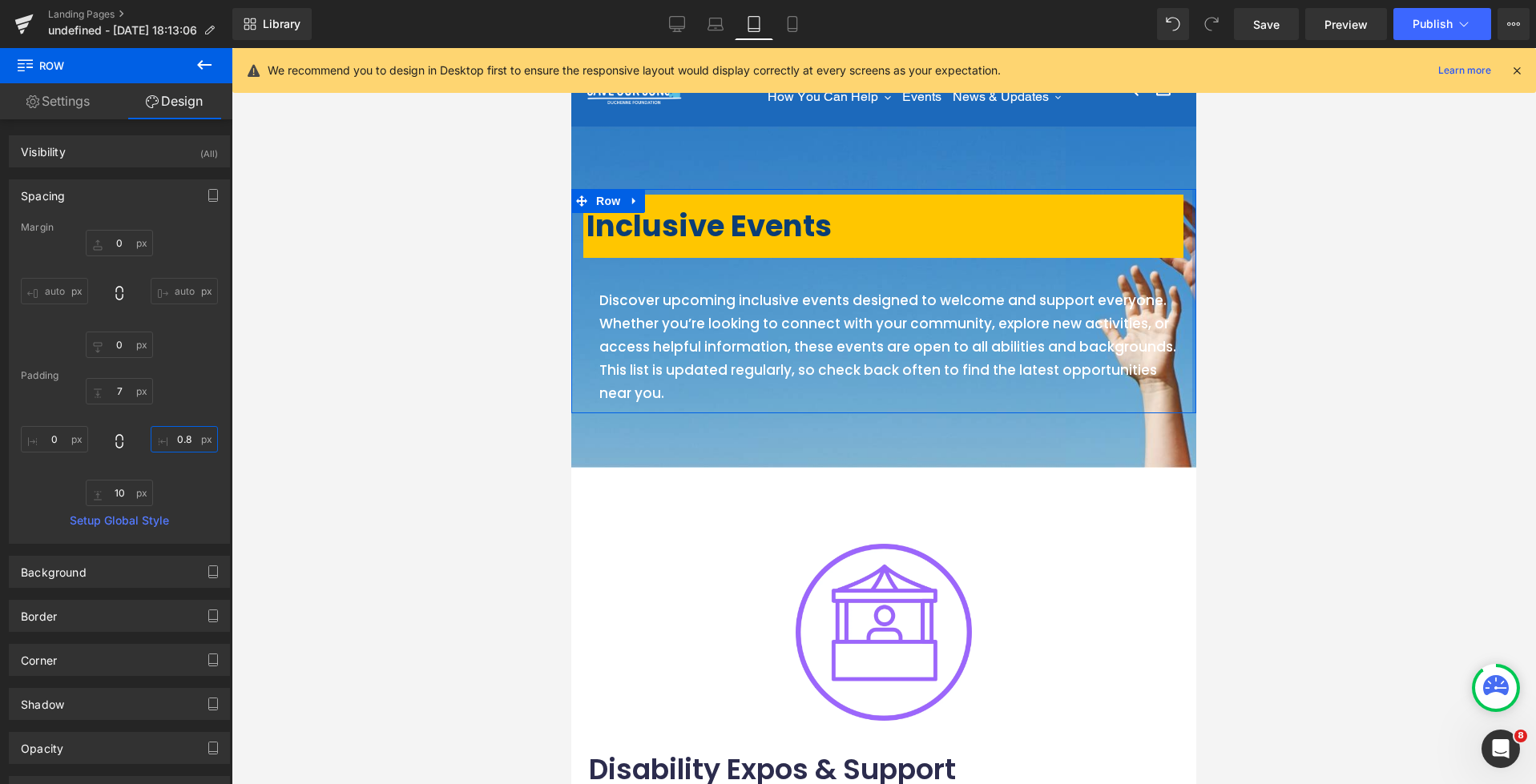
click at [164, 439] on input "0.8" at bounding box center [184, 439] width 67 height 27
drag, startPoint x: 176, startPoint y: 437, endPoint x: 160, endPoint y: 437, distance: 16.0
click at [158, 436] on input ".84" at bounding box center [184, 439] width 67 height 27
type input "44"
drag, startPoint x: 59, startPoint y: 440, endPoint x: 50, endPoint y: 440, distance: 9.0
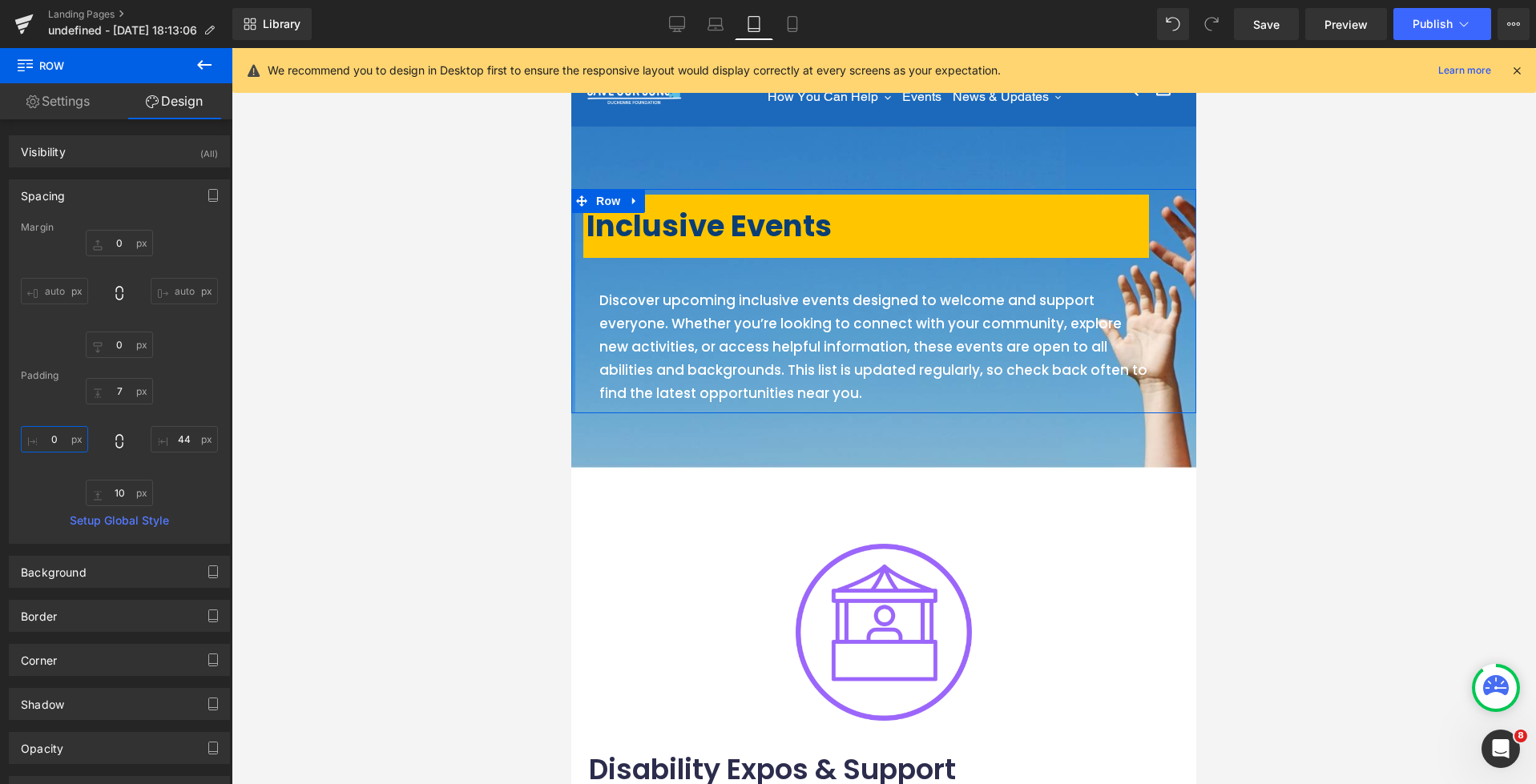
click at [50, 440] on input "0" at bounding box center [54, 439] width 67 height 27
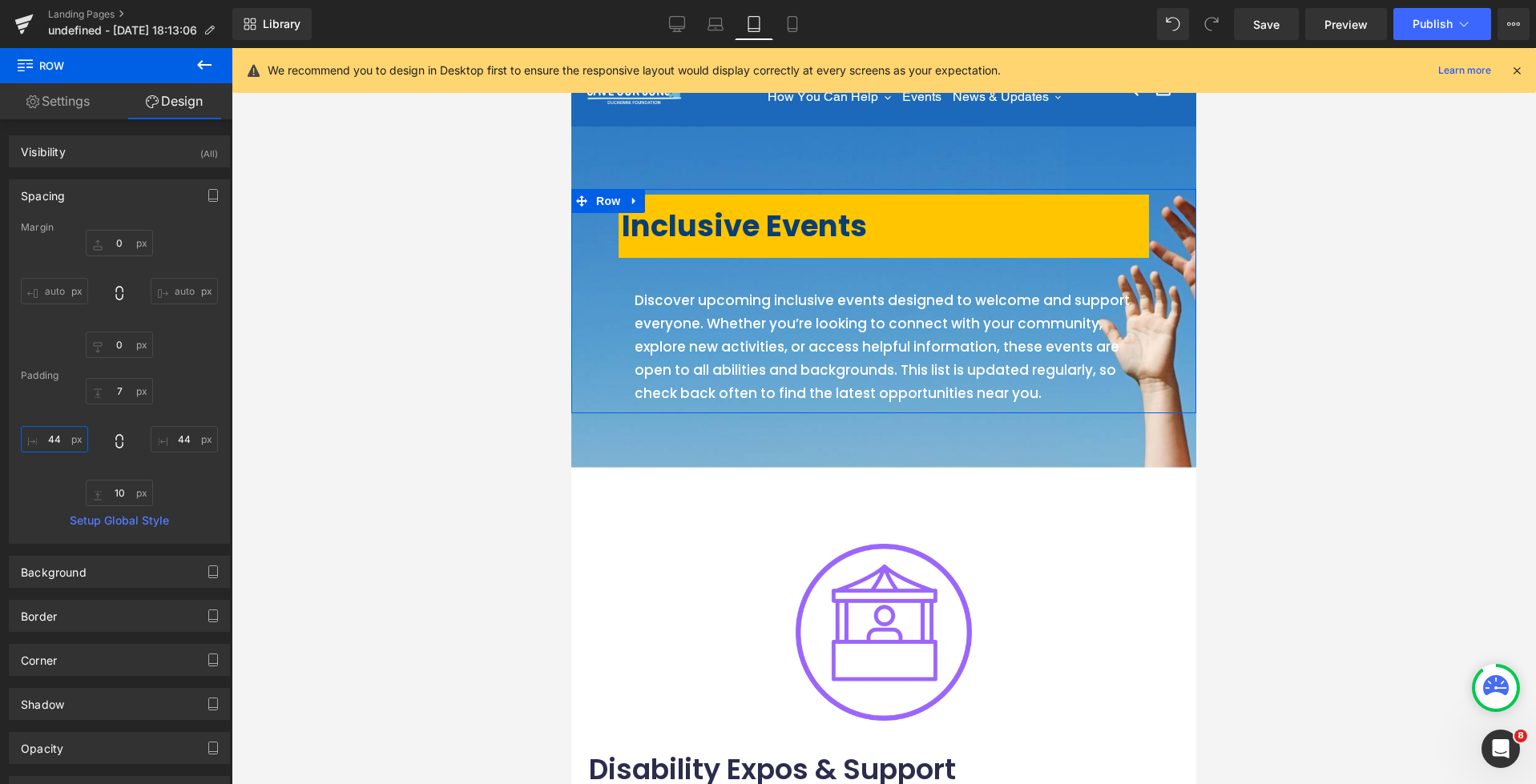
type input "4"
type input "38"
click at [719, 26] on icon at bounding box center [715, 28] width 15 height 5
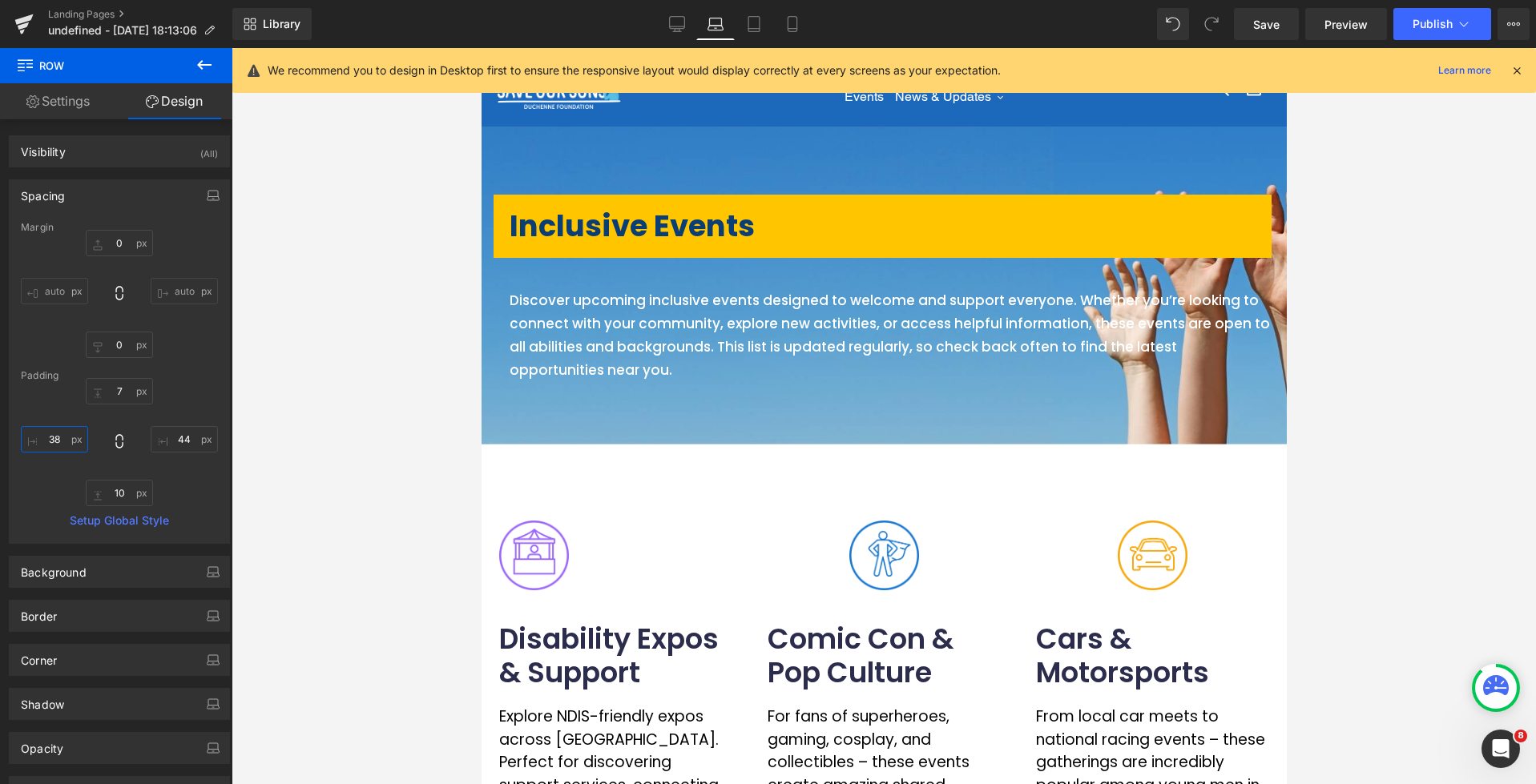
click at [57, 440] on input "38" at bounding box center [54, 439] width 67 height 27
type input "0"
type input "7"
type input "4"
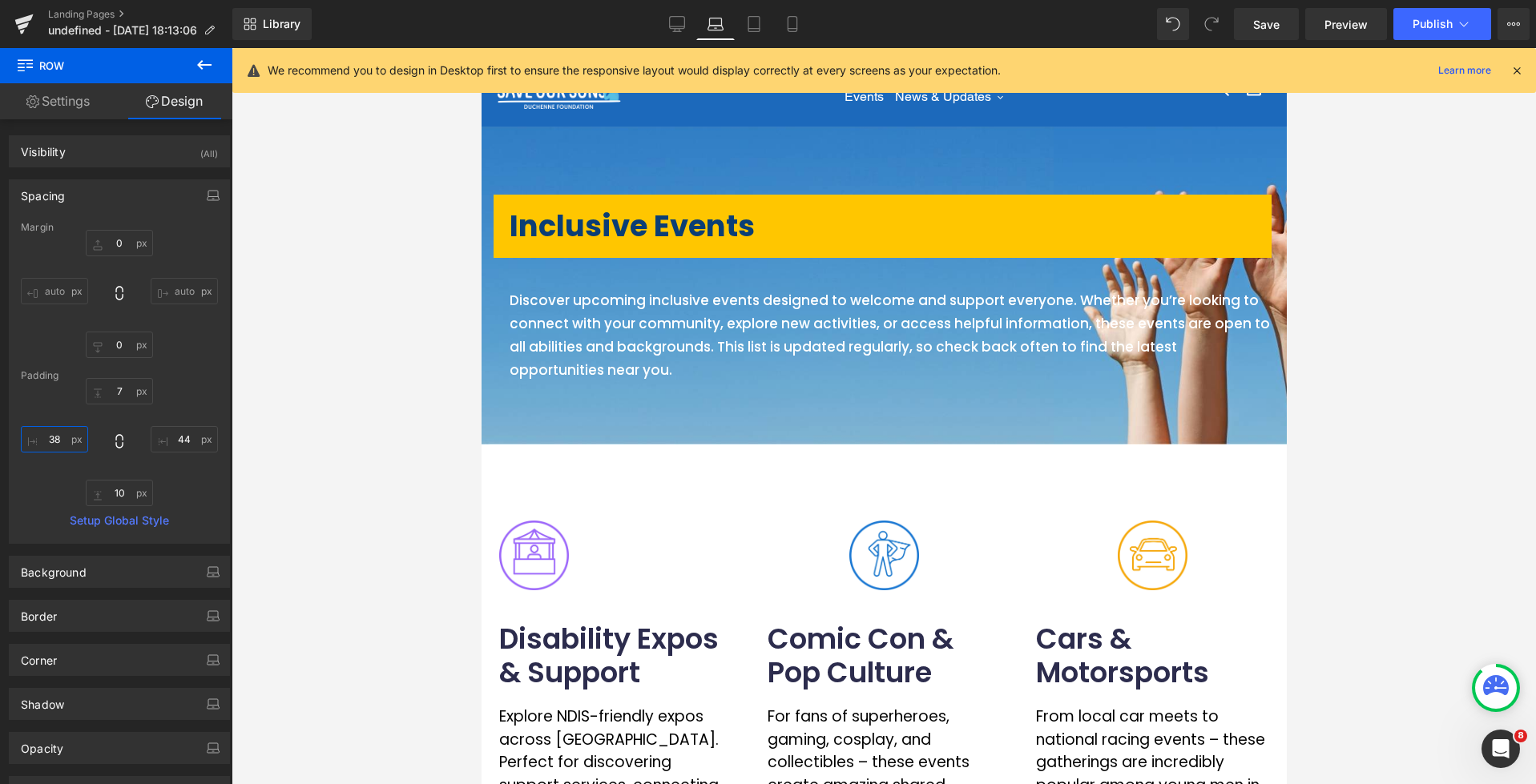
type input "10"
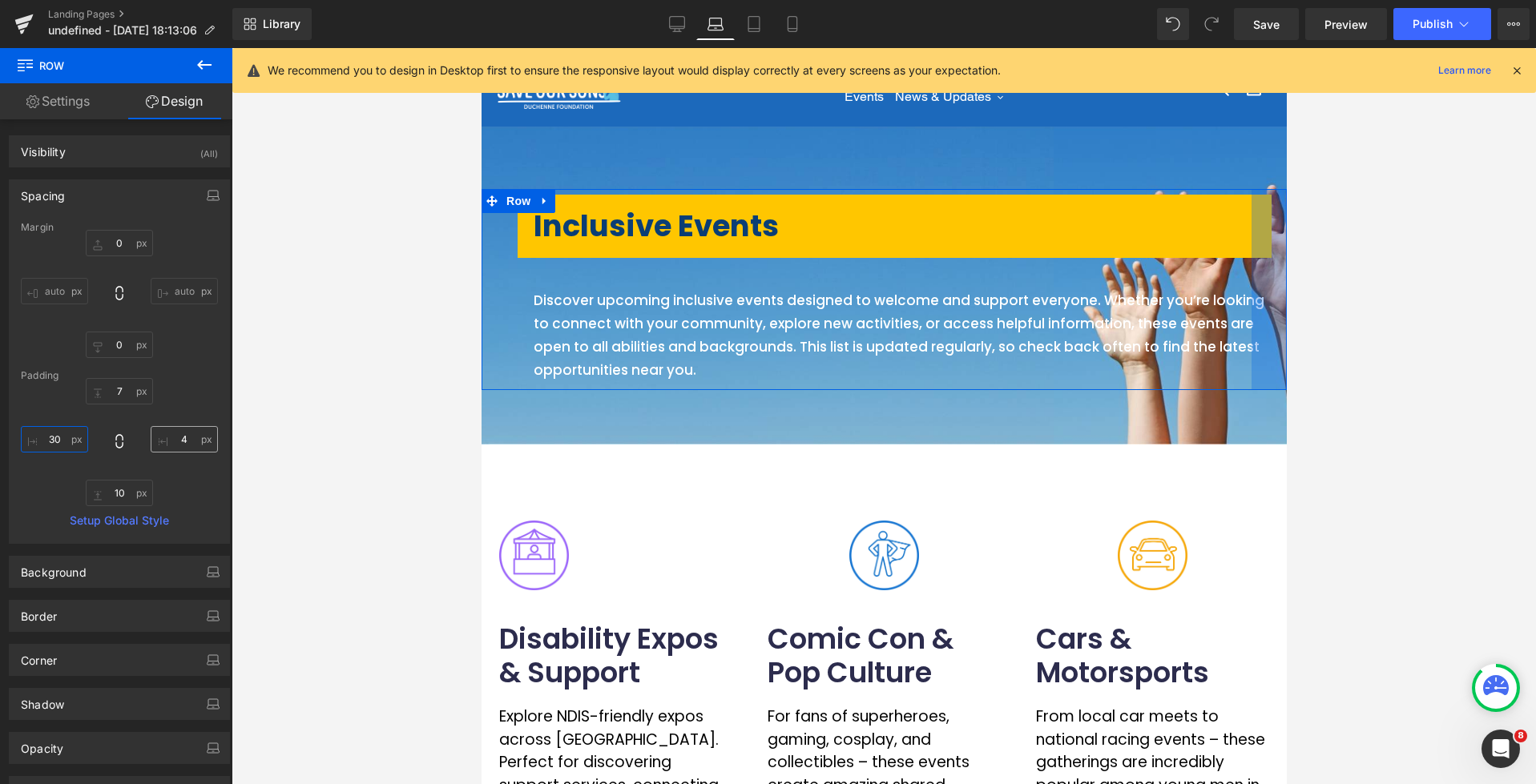
type input "30"
click at [181, 440] on input "4" at bounding box center [184, 439] width 67 height 27
type input "2"
type input "30"
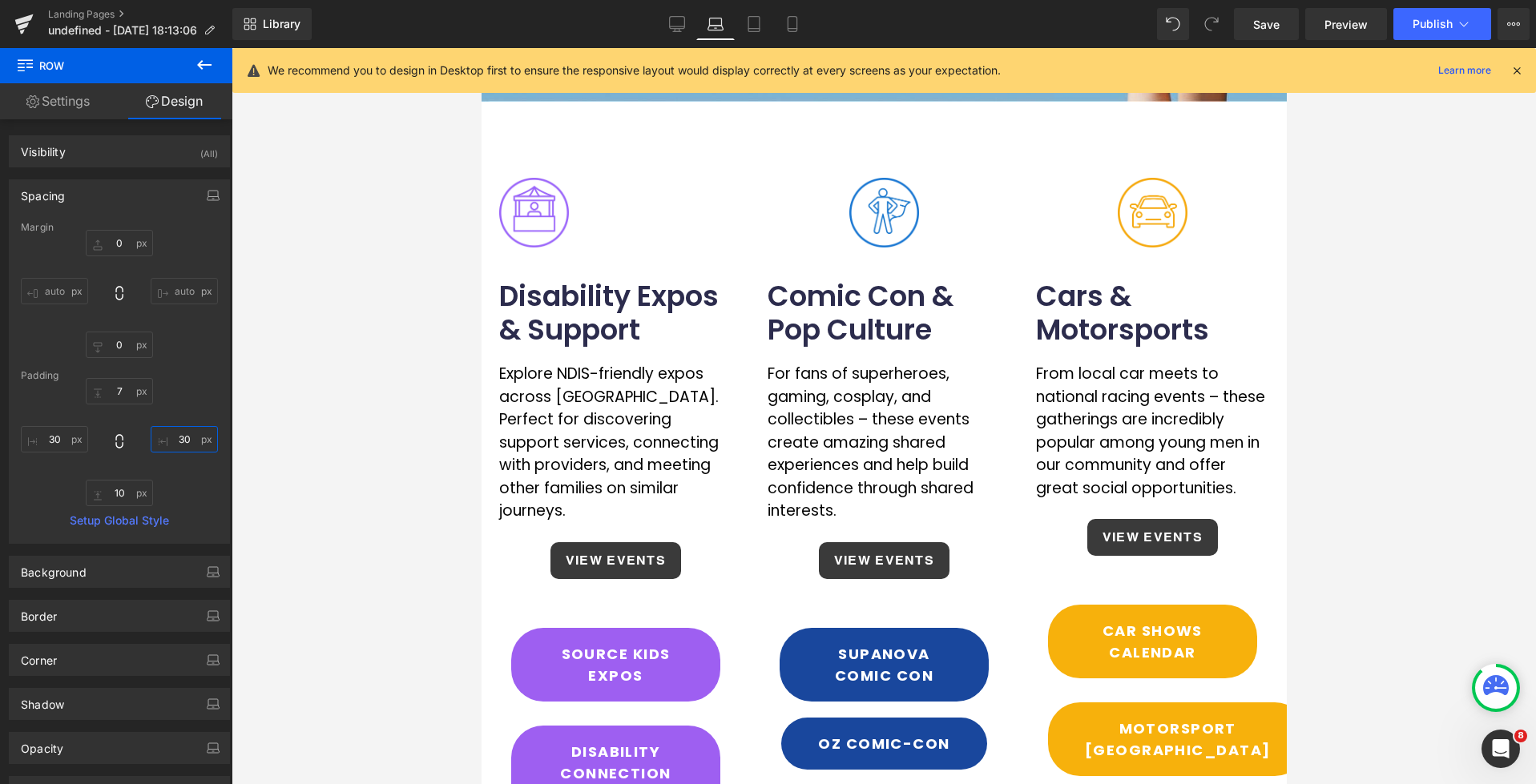
scroll to position [233, 0]
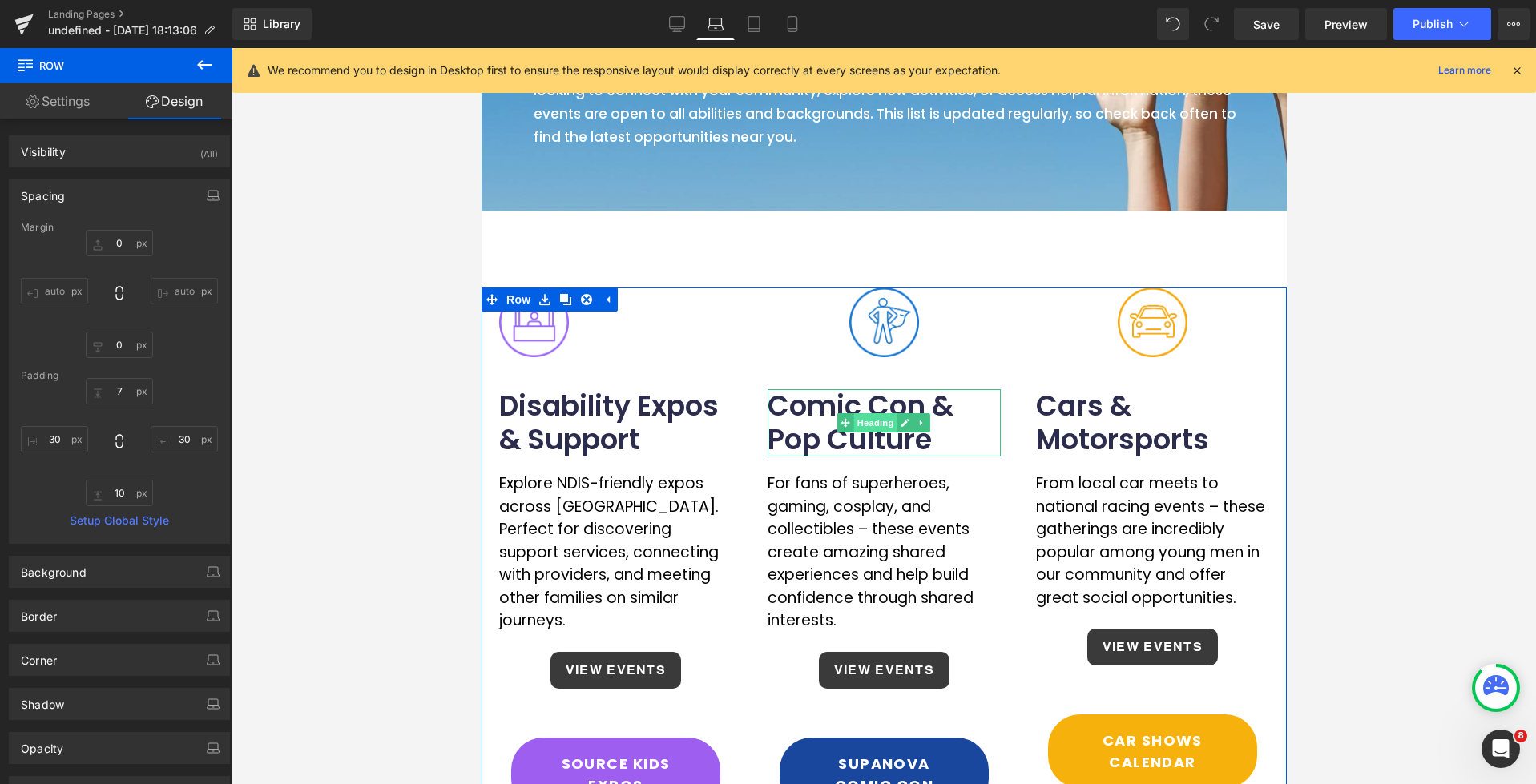
click at [873, 427] on span "Heading" at bounding box center [875, 423] width 43 height 19
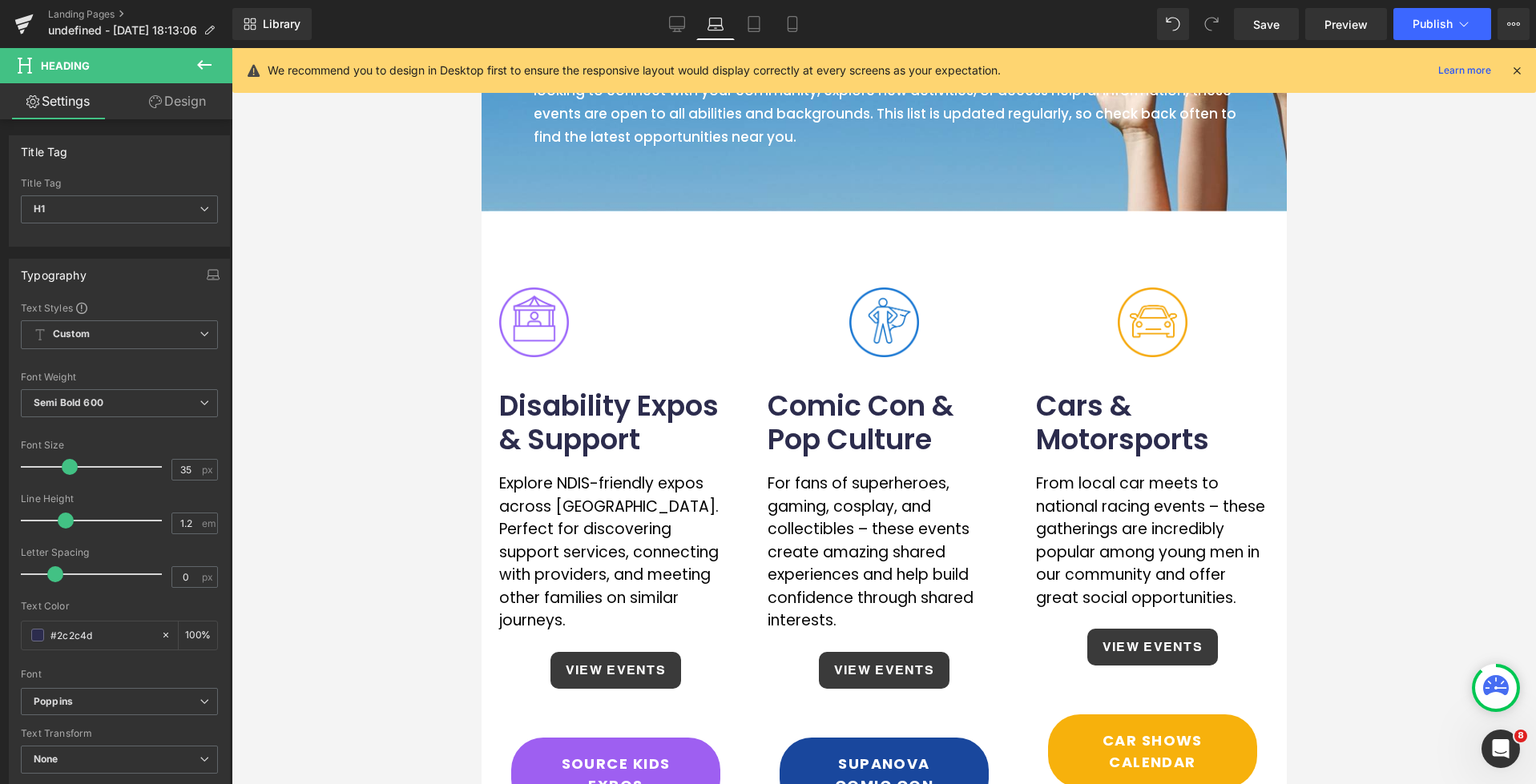
scroll to position [69, 0]
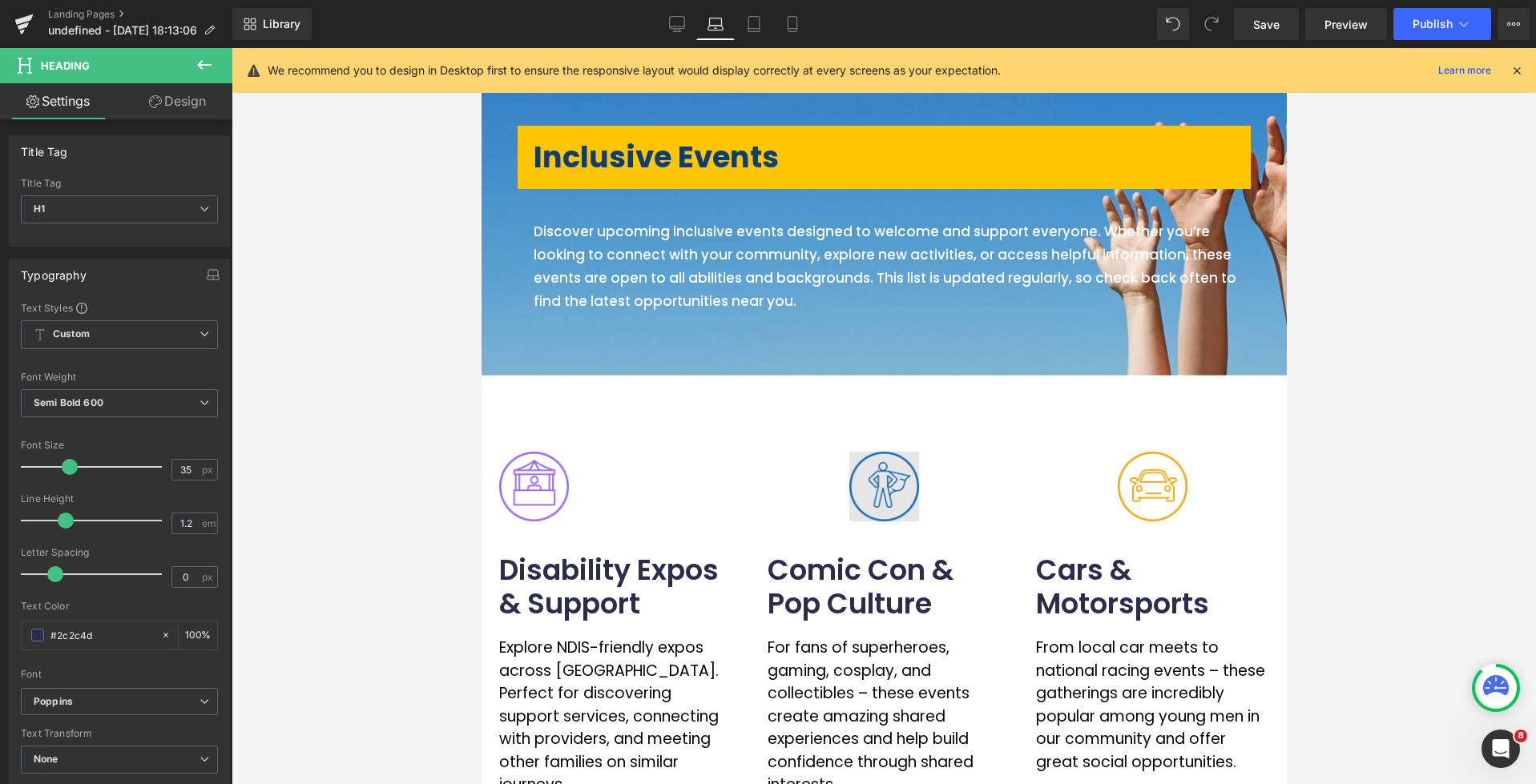
click at [875, 505] on img at bounding box center [883, 487] width 70 height 70
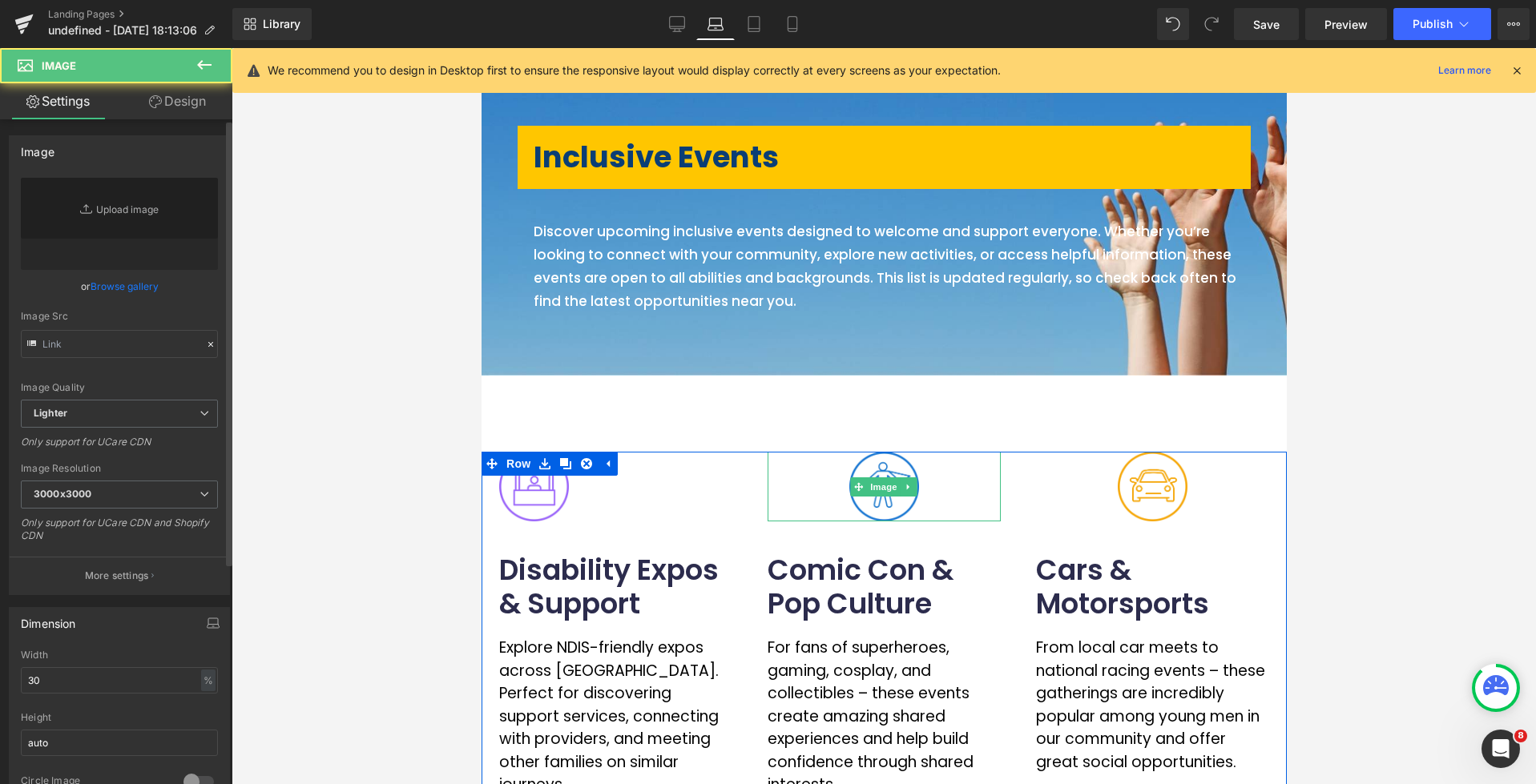
click at [49, 539] on div "Only support for UCare CDN and Shopify CDN" at bounding box center [119, 534] width 197 height 36
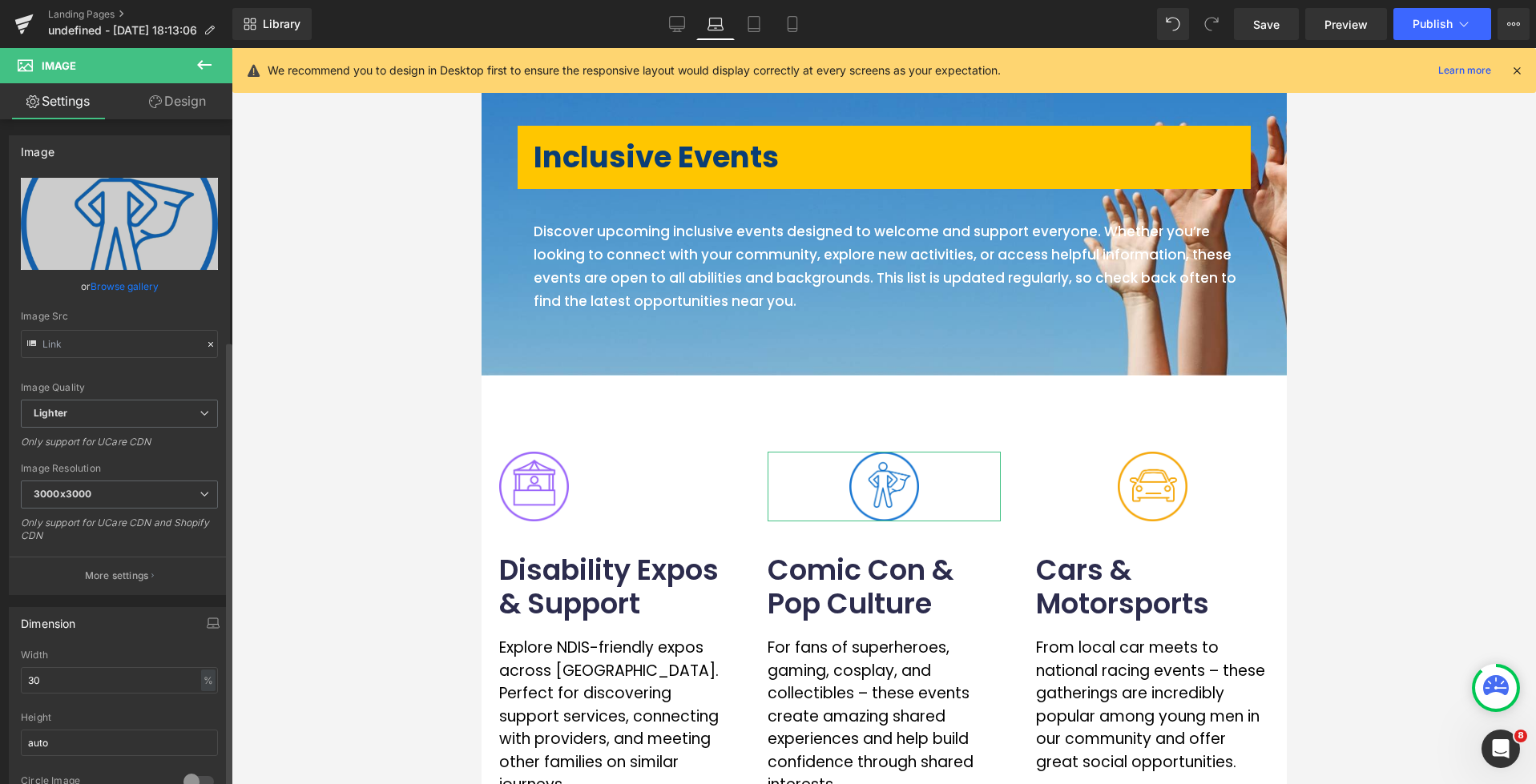
type input "[URL][DOMAIN_NAME]"
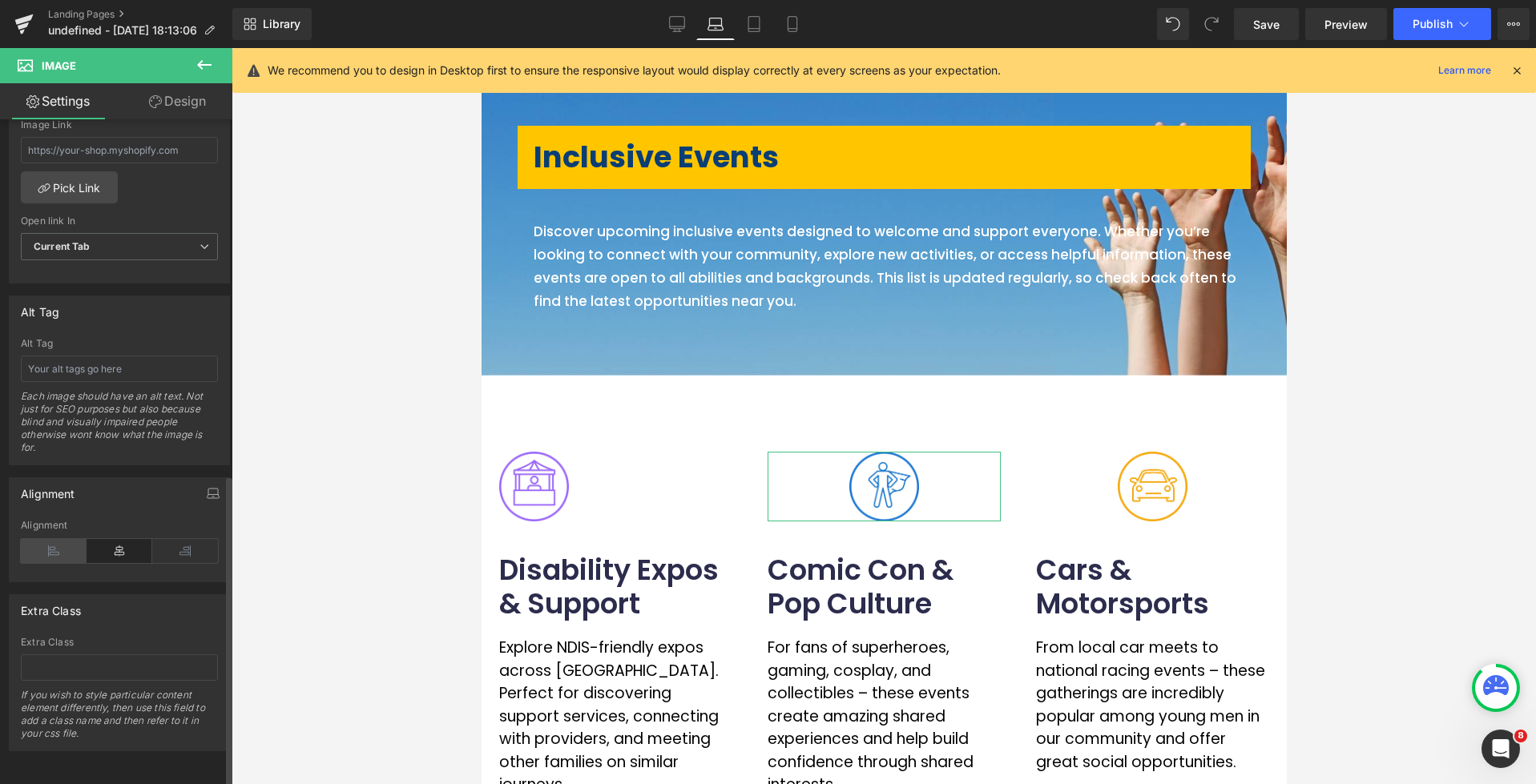
click at [59, 548] on icon at bounding box center [53, 551] width 66 height 24
click at [1140, 481] on div "Image" at bounding box center [1151, 487] width 233 height 70
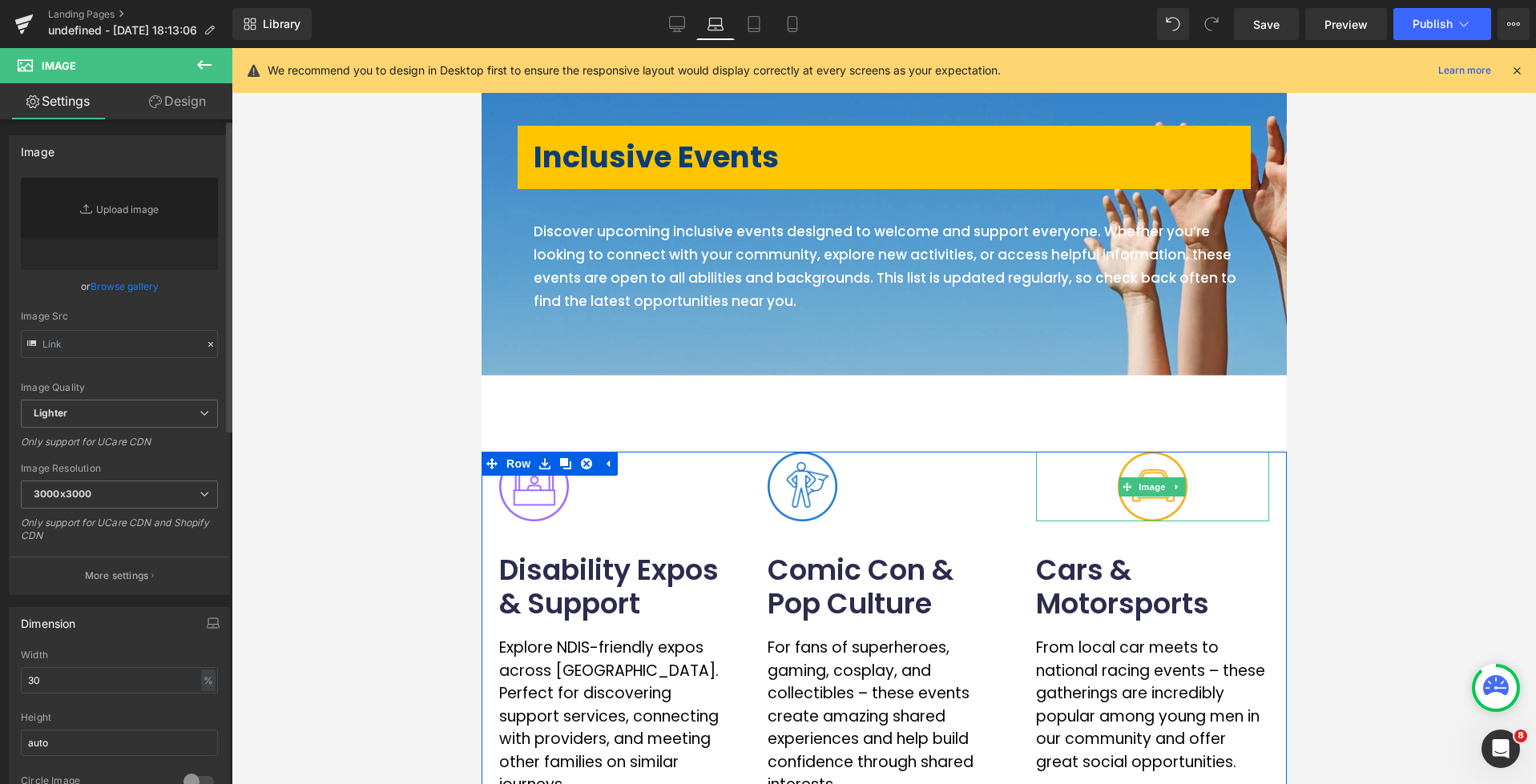
type input "[URL][DOMAIN_NAME]"
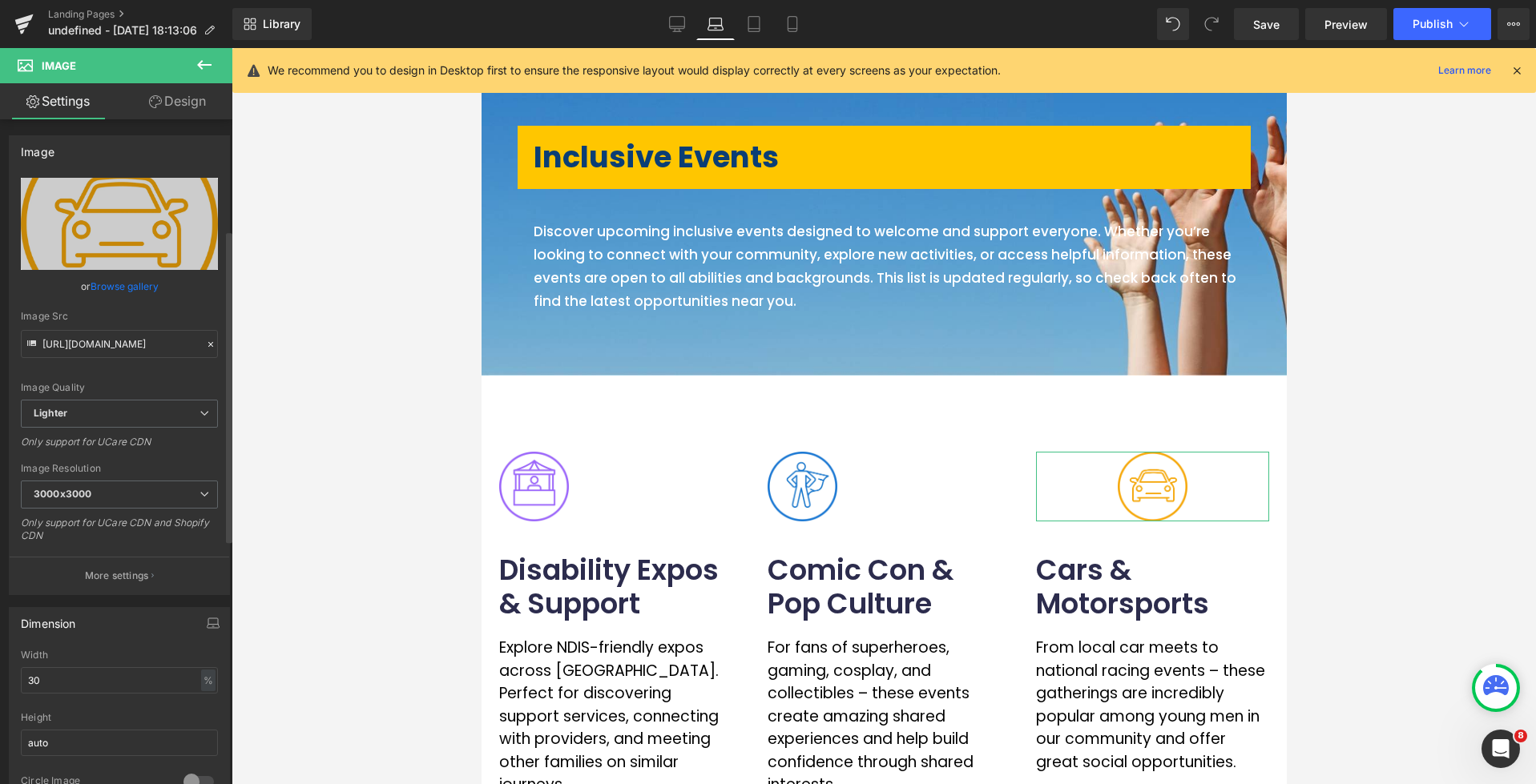
scroll to position [697, 0]
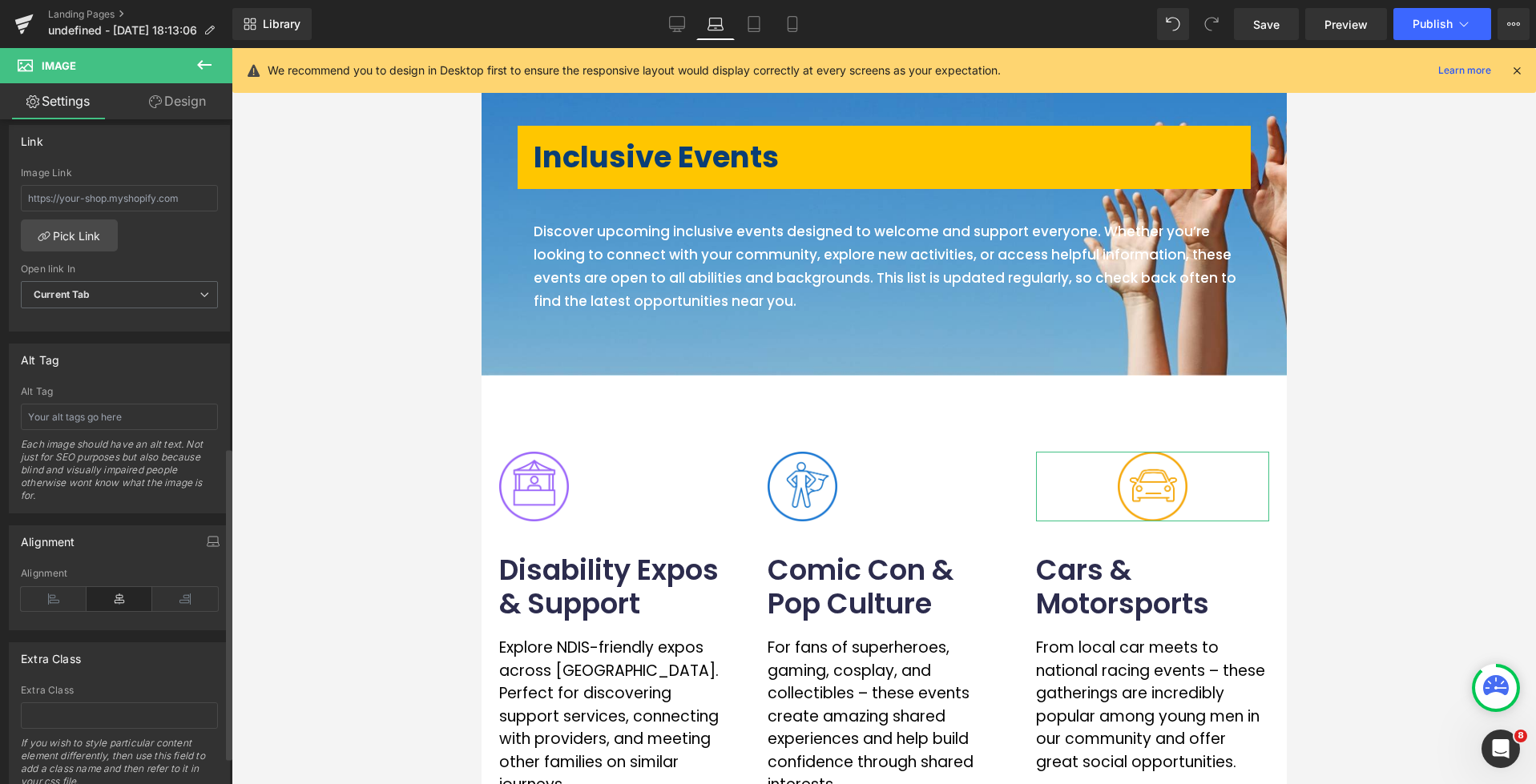
drag, startPoint x: 62, startPoint y: 601, endPoint x: 556, endPoint y: 429, distance: 523.1
click at [62, 601] on icon at bounding box center [53, 598] width 66 height 24
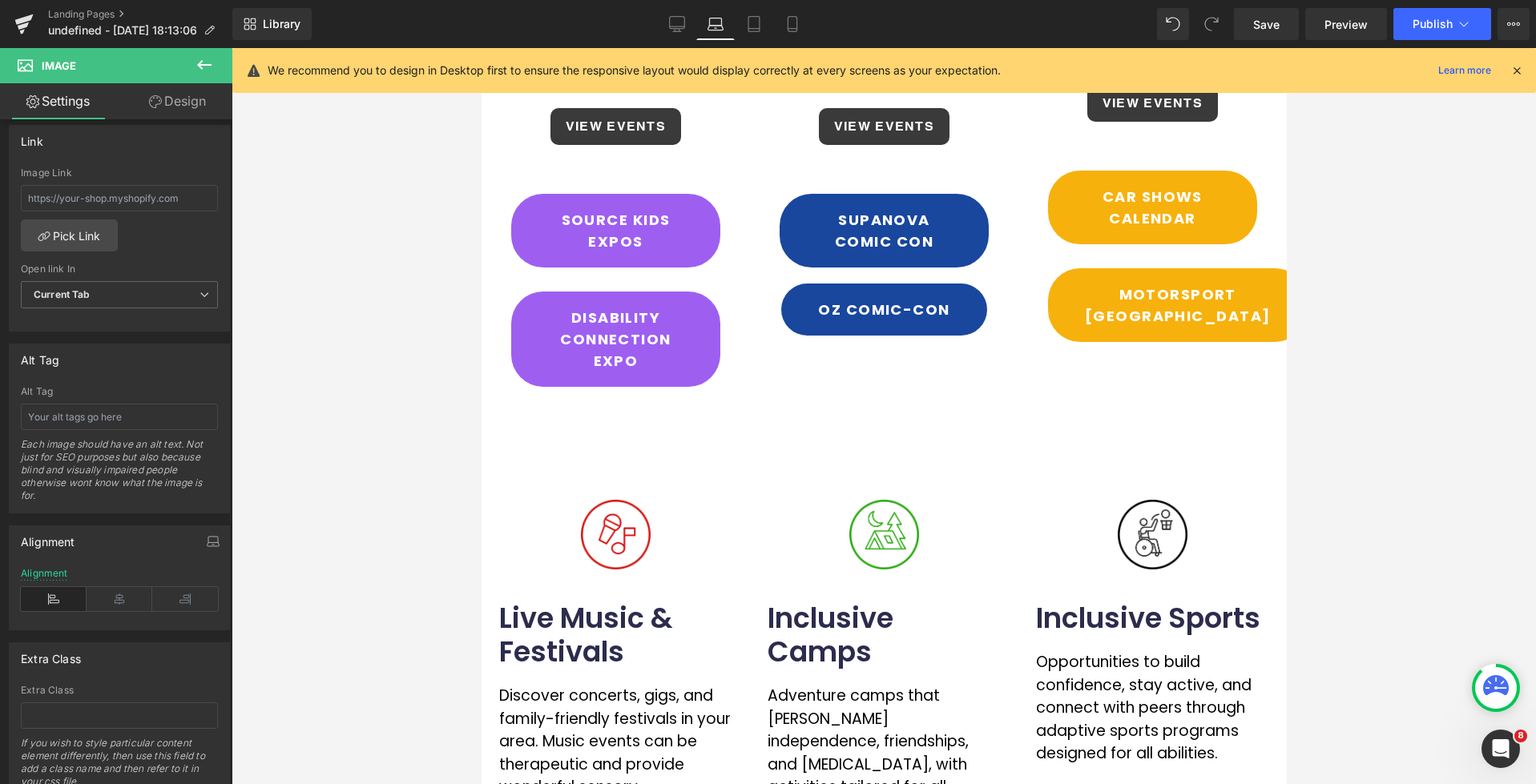
scroll to position [922, 0]
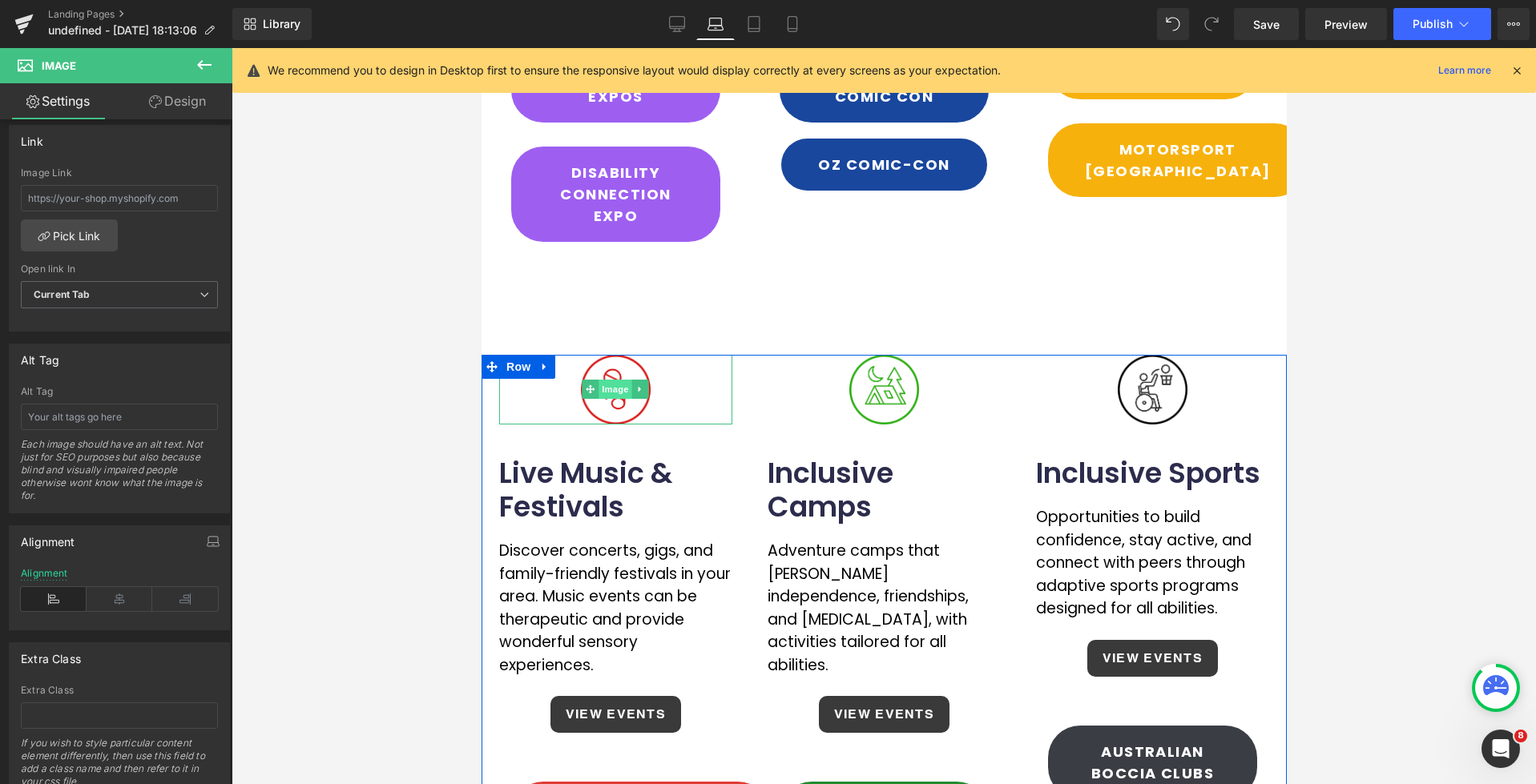
click at [604, 380] on span "Image" at bounding box center [615, 389] width 33 height 19
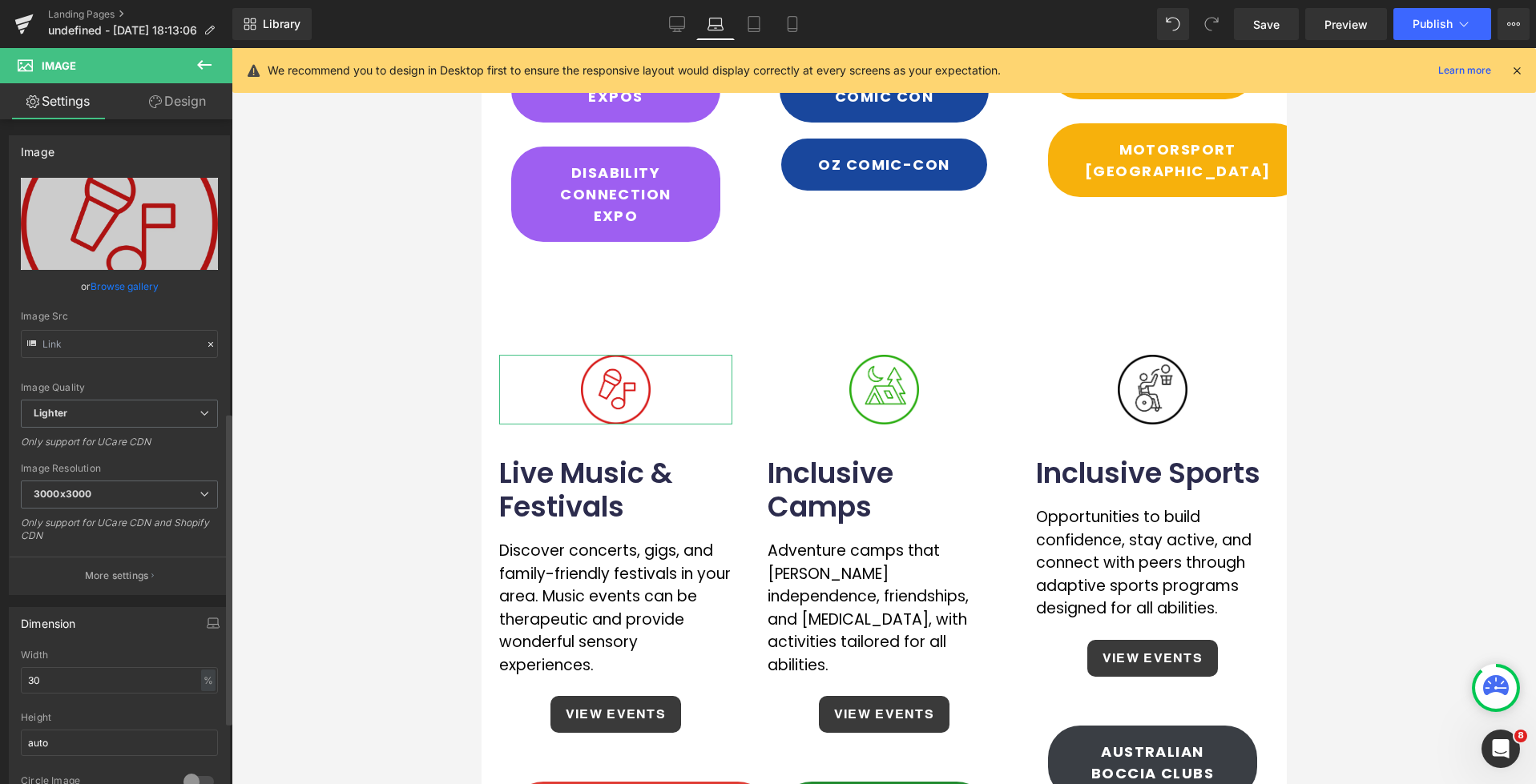
type input "[URL][DOMAIN_NAME]"
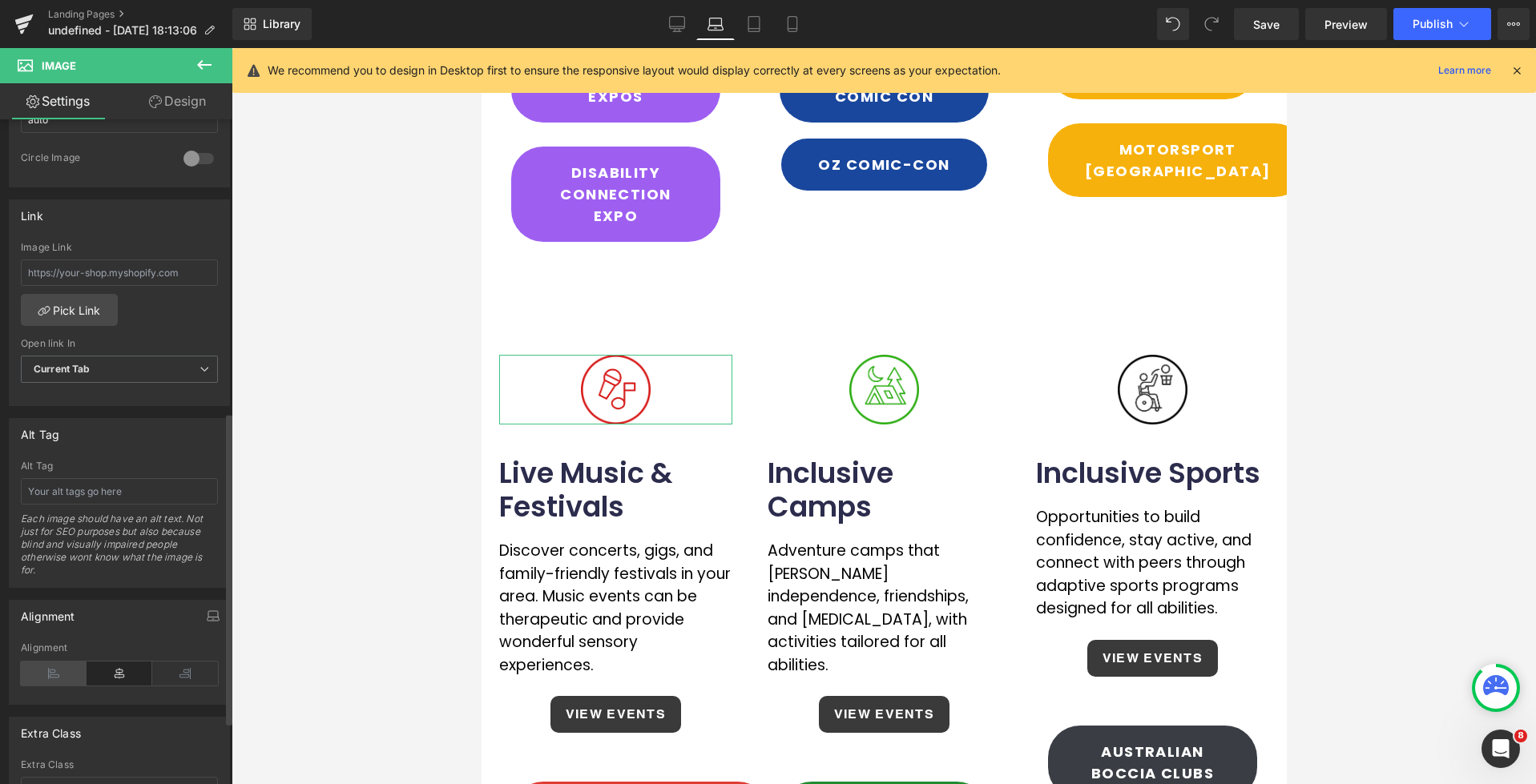
drag, startPoint x: 67, startPoint y: 677, endPoint x: 385, endPoint y: 314, distance: 482.6
click at [67, 677] on icon at bounding box center [53, 673] width 66 height 24
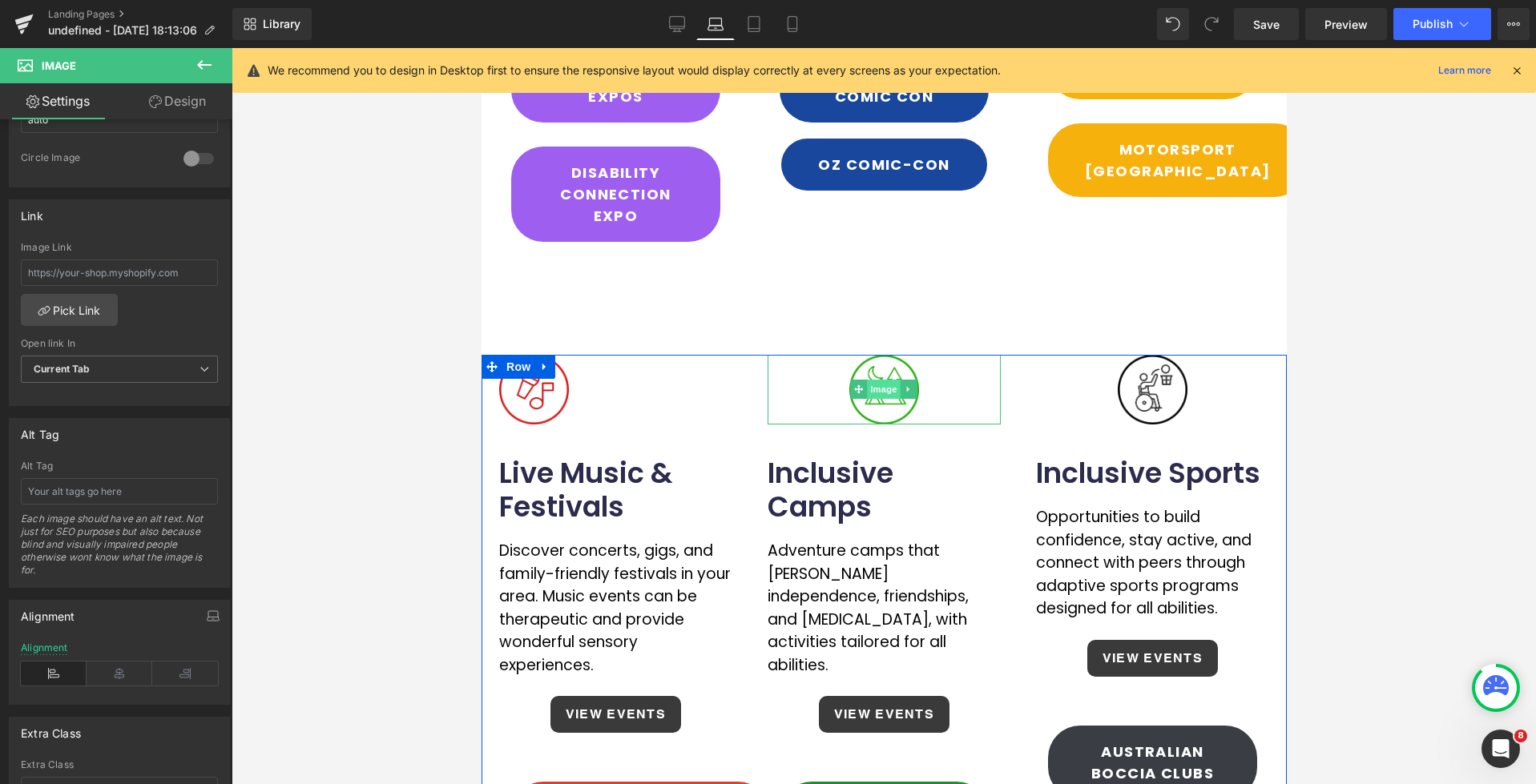
click at [879, 380] on span "Image" at bounding box center [883, 389] width 33 height 19
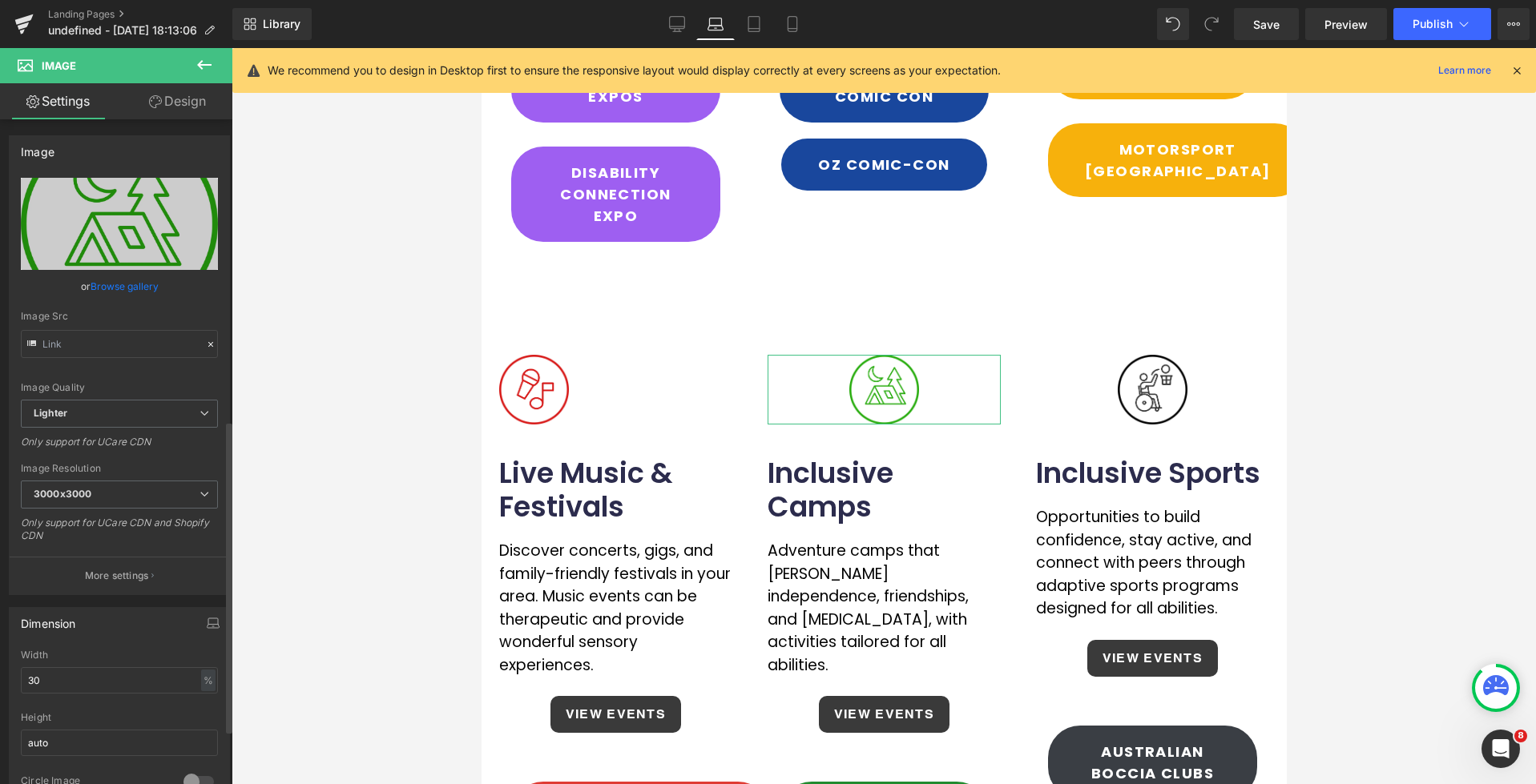
type input "[URL][DOMAIN_NAME]"
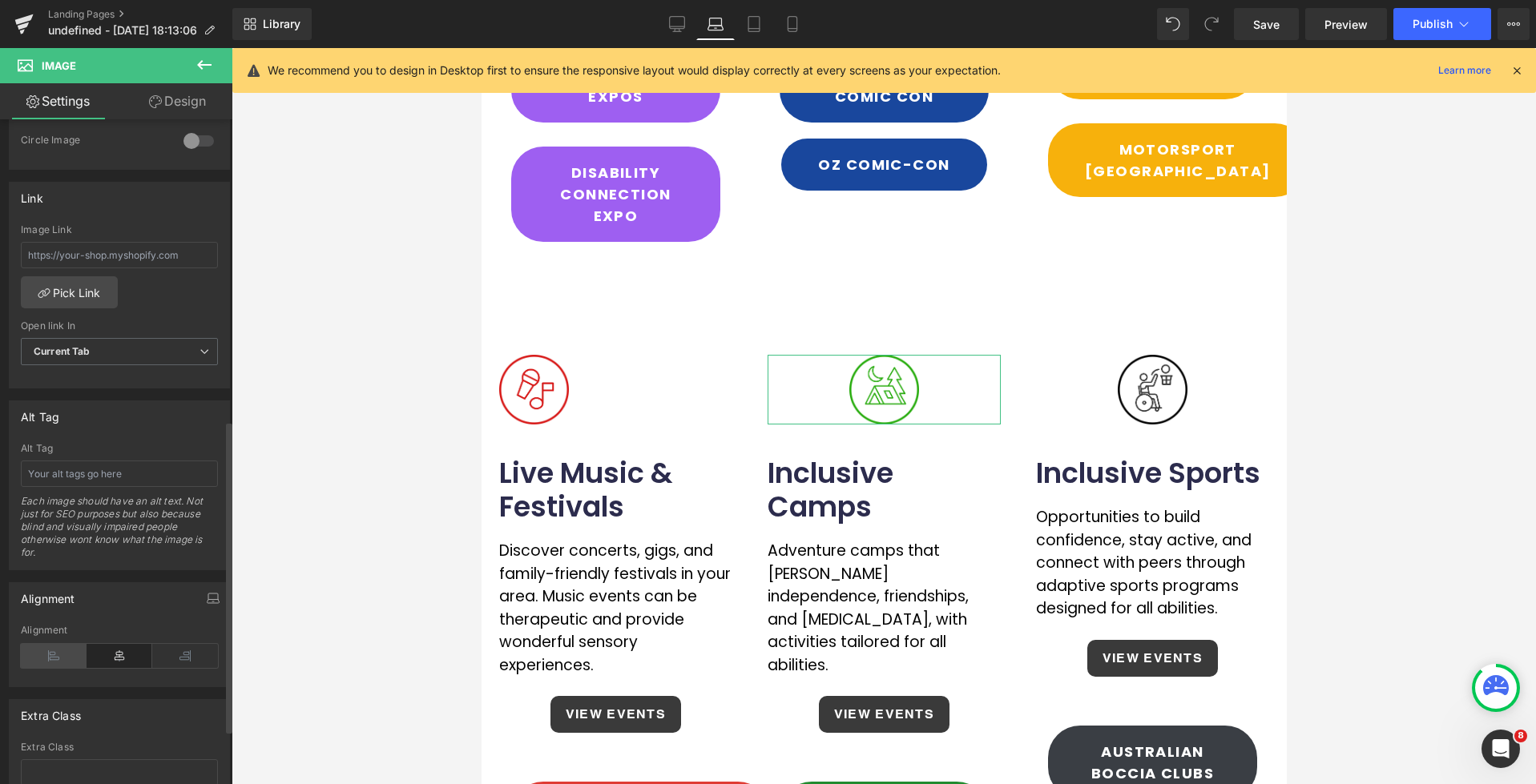
click at [57, 652] on icon at bounding box center [53, 656] width 66 height 24
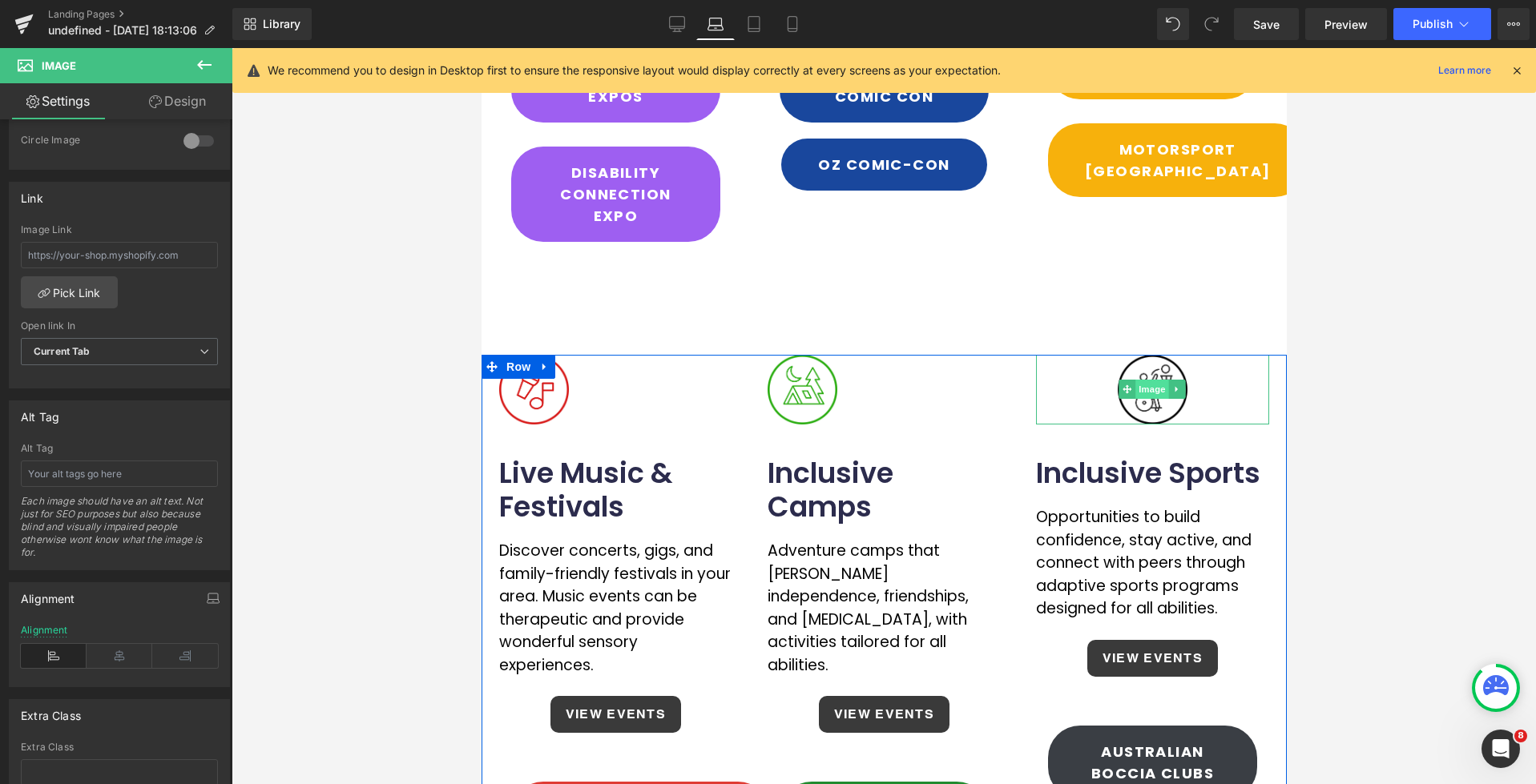
click at [1147, 380] on span "Image" at bounding box center [1152, 389] width 33 height 19
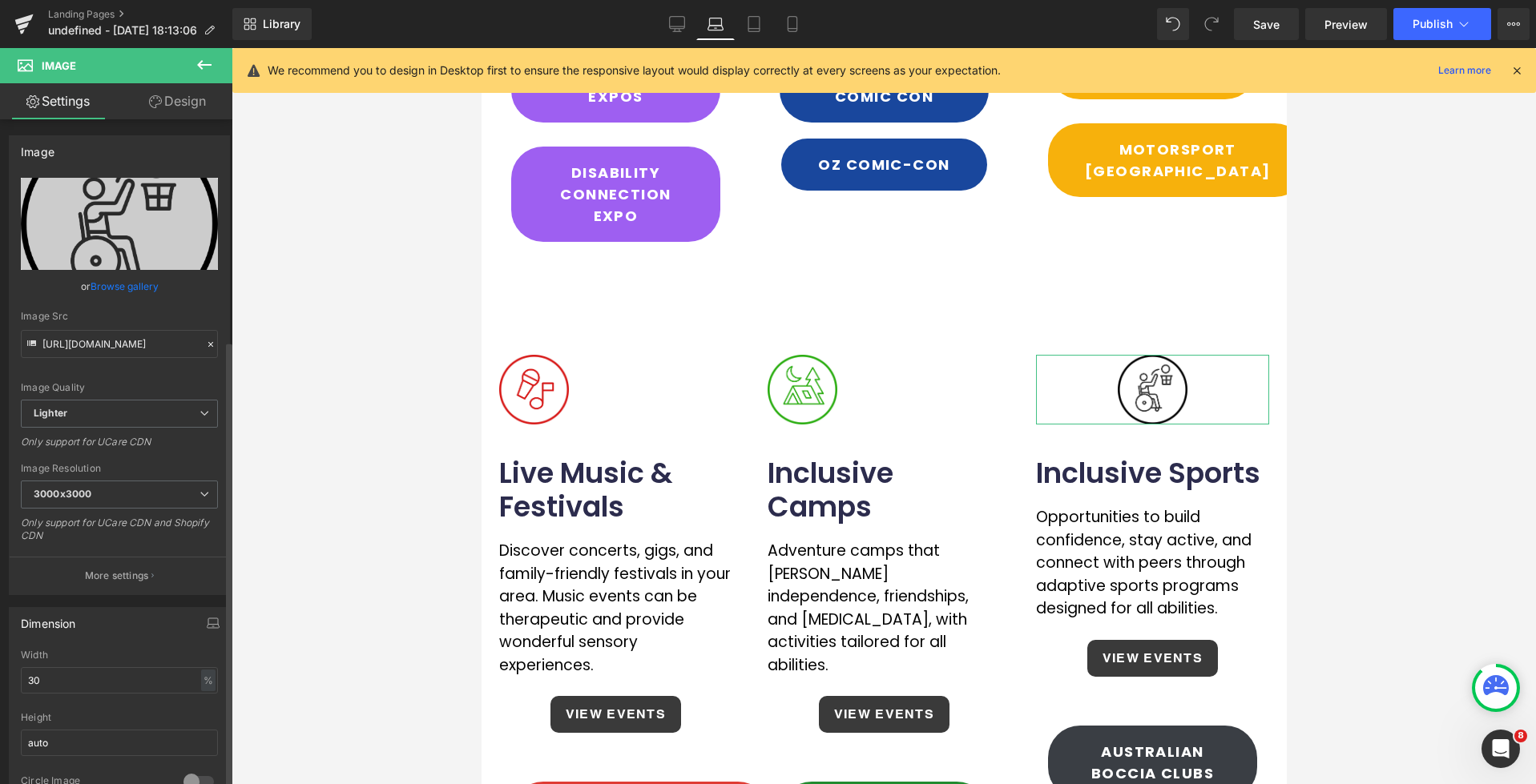
scroll to position [580, 0]
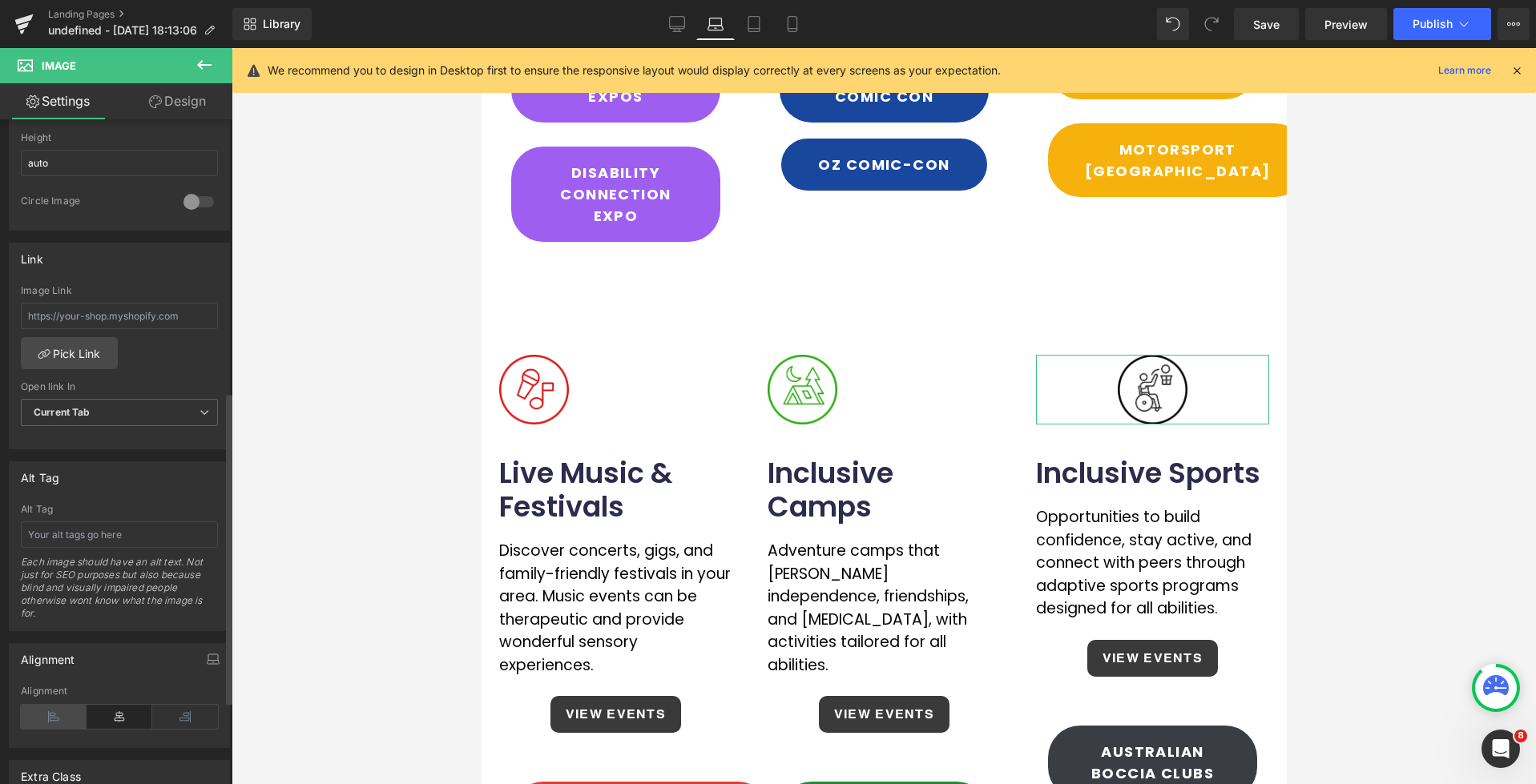
drag, startPoint x: 47, startPoint y: 722, endPoint x: 475, endPoint y: 300, distance: 601.1
click at [47, 722] on icon at bounding box center [53, 717] width 66 height 24
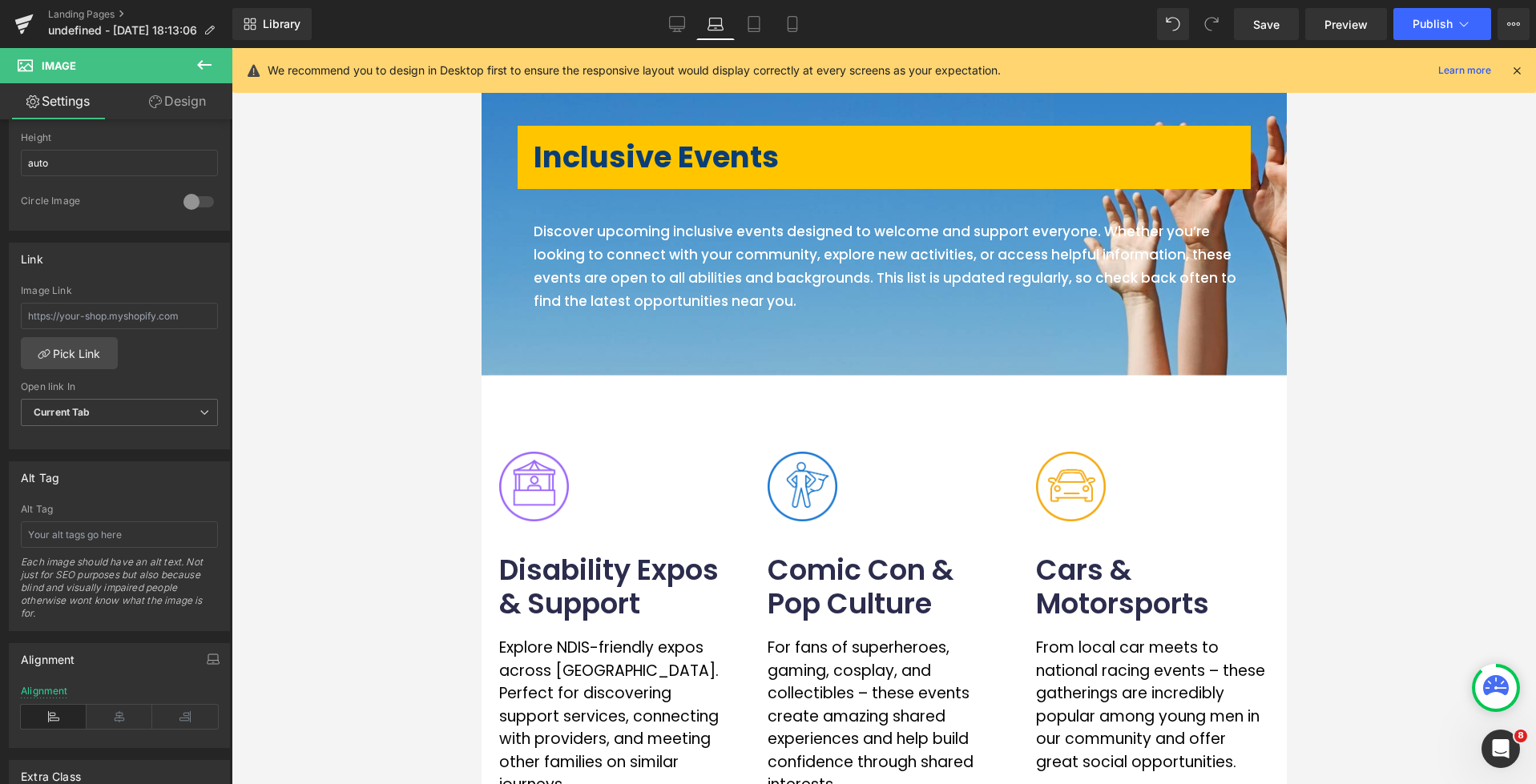
scroll to position [0, 0]
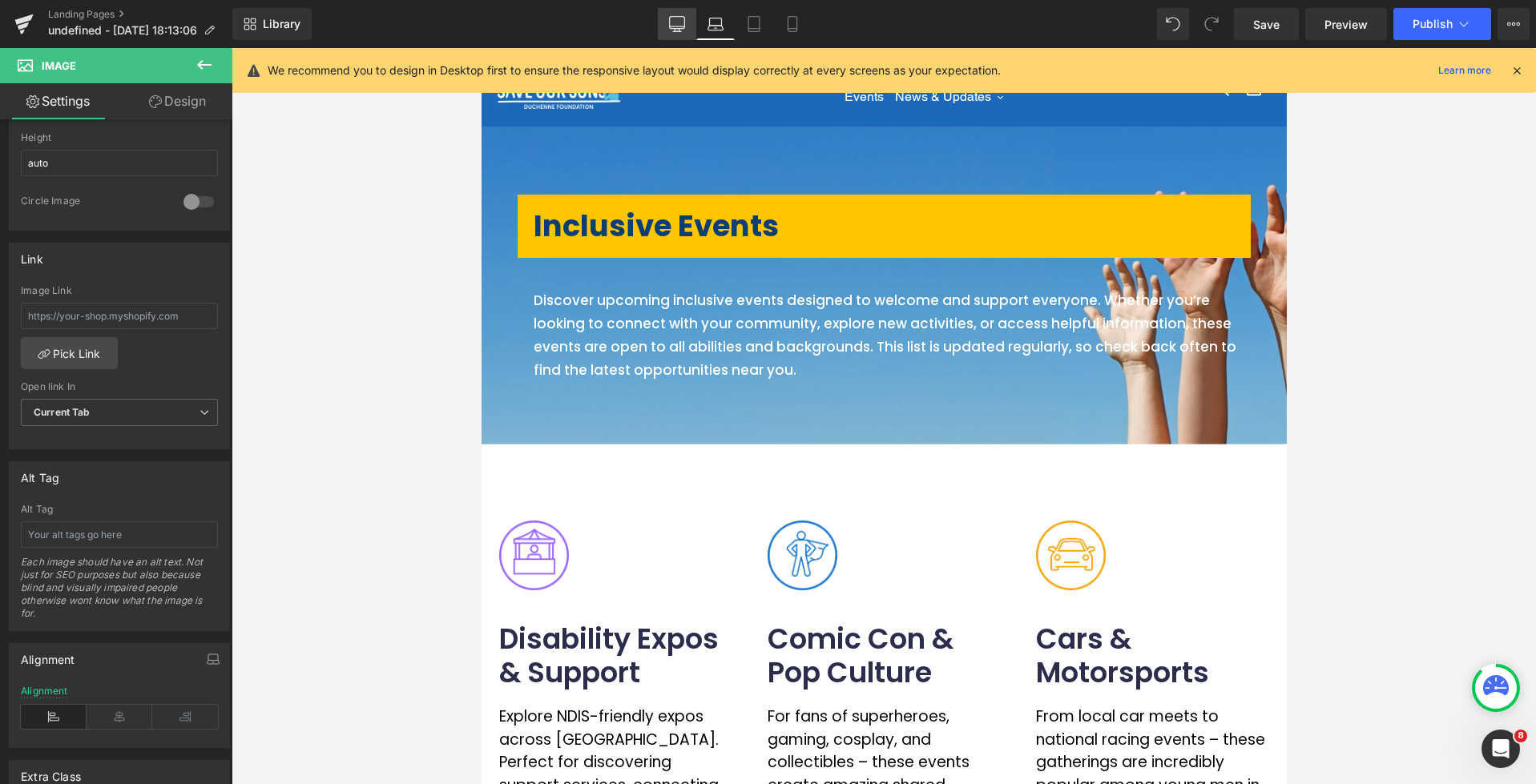
click at [677, 26] on icon at bounding box center [677, 23] width 16 height 16
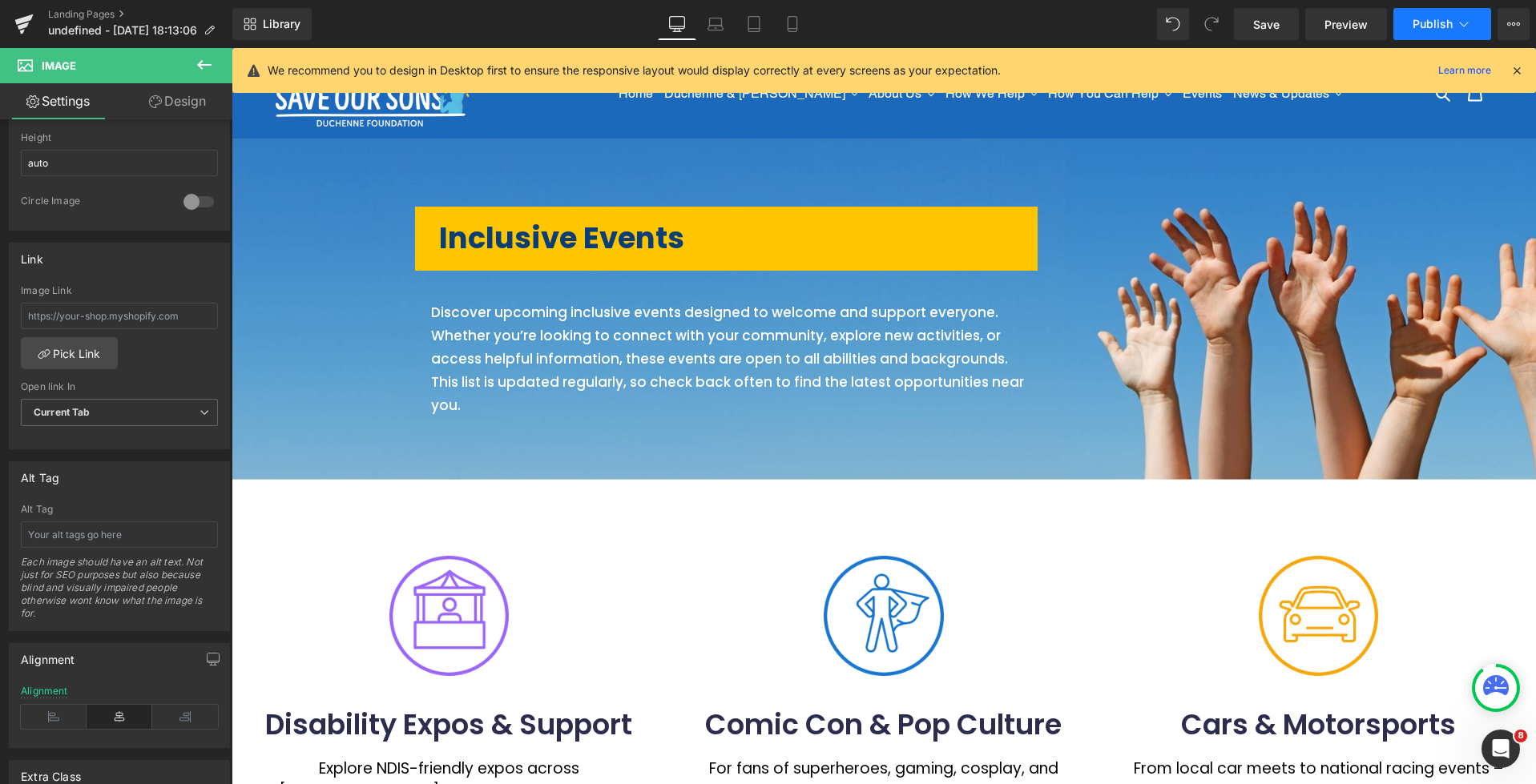
click at [1449, 28] on span "Publish" at bounding box center [1433, 23] width 40 height 12
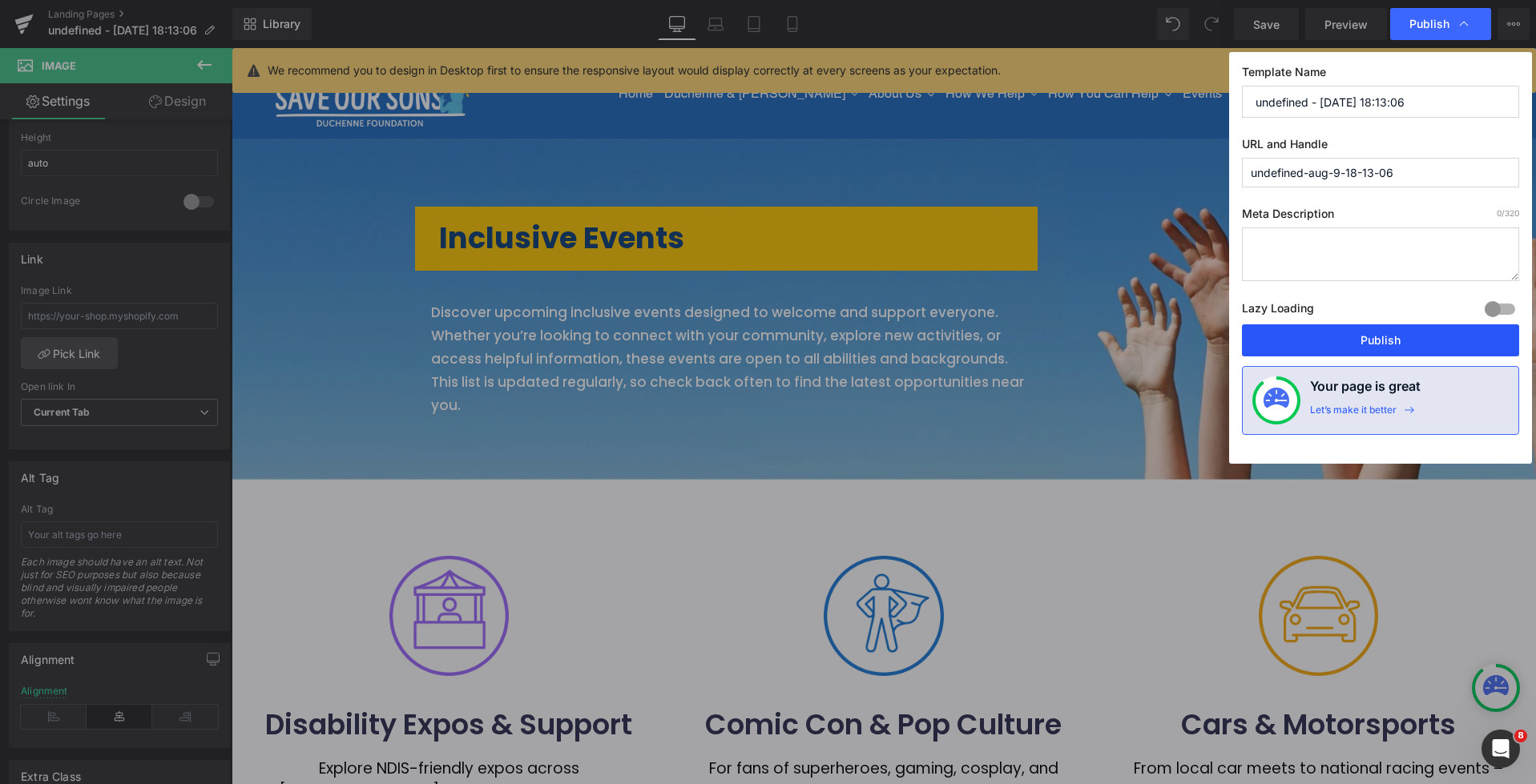
click at [1381, 330] on button "Publish" at bounding box center [1380, 340] width 277 height 32
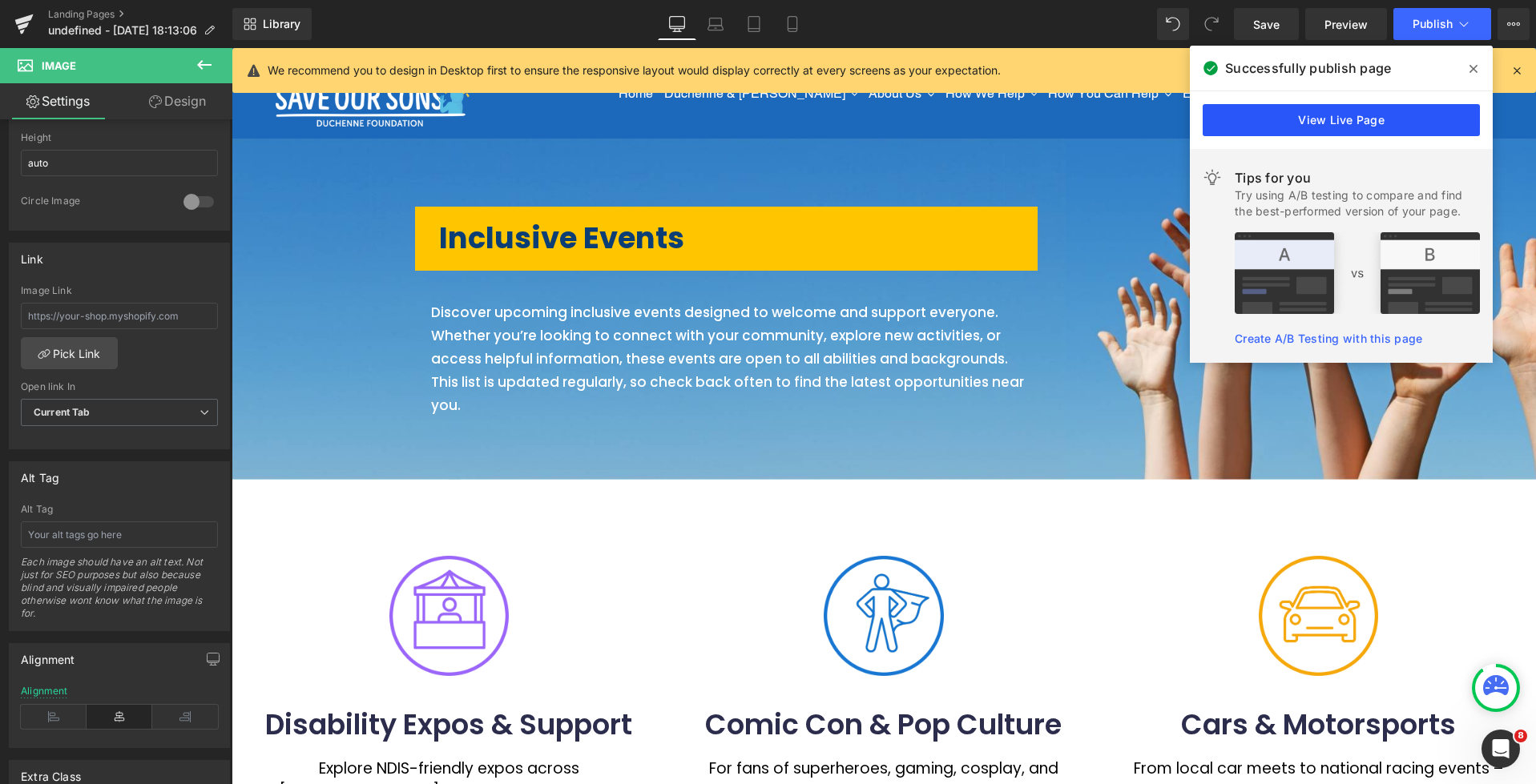
click at [1350, 114] on link "View Live Page" at bounding box center [1341, 120] width 277 height 32
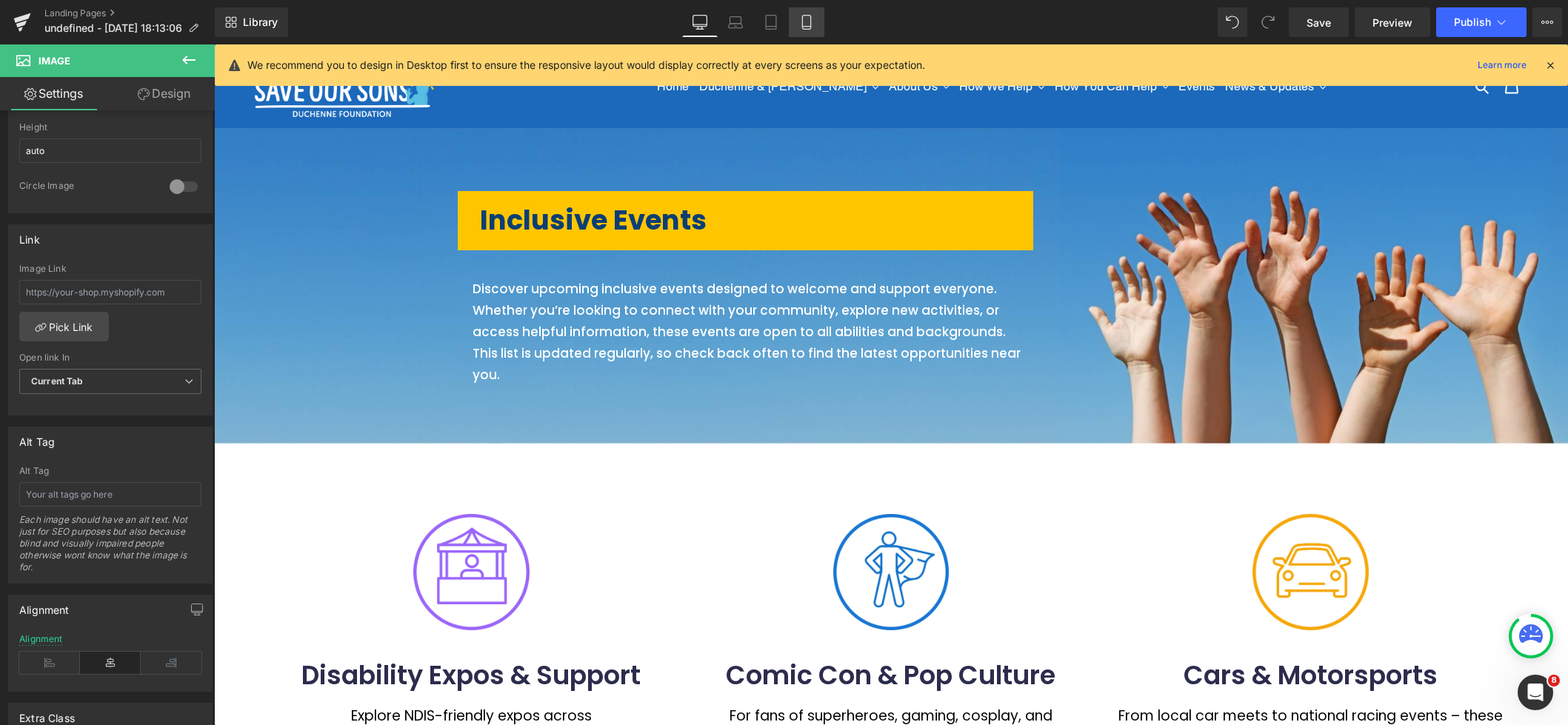
click at [806, 24] on icon at bounding box center [806, 22] width 15 height 15
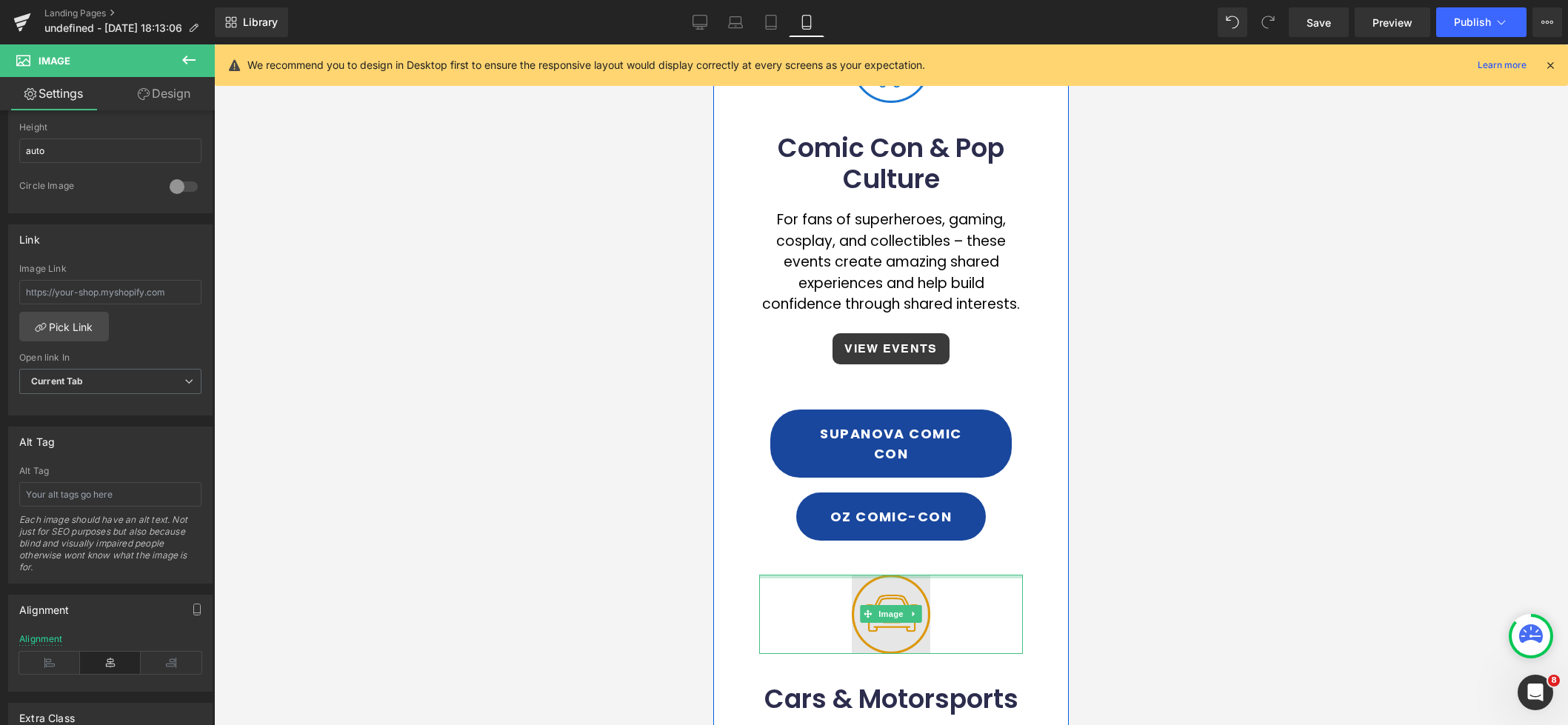
scroll to position [1024, 0]
drag, startPoint x: 879, startPoint y: 141, endPoint x: 890, endPoint y: 591, distance: 450.1
click at [890, 606] on span "Image" at bounding box center [891, 614] width 31 height 18
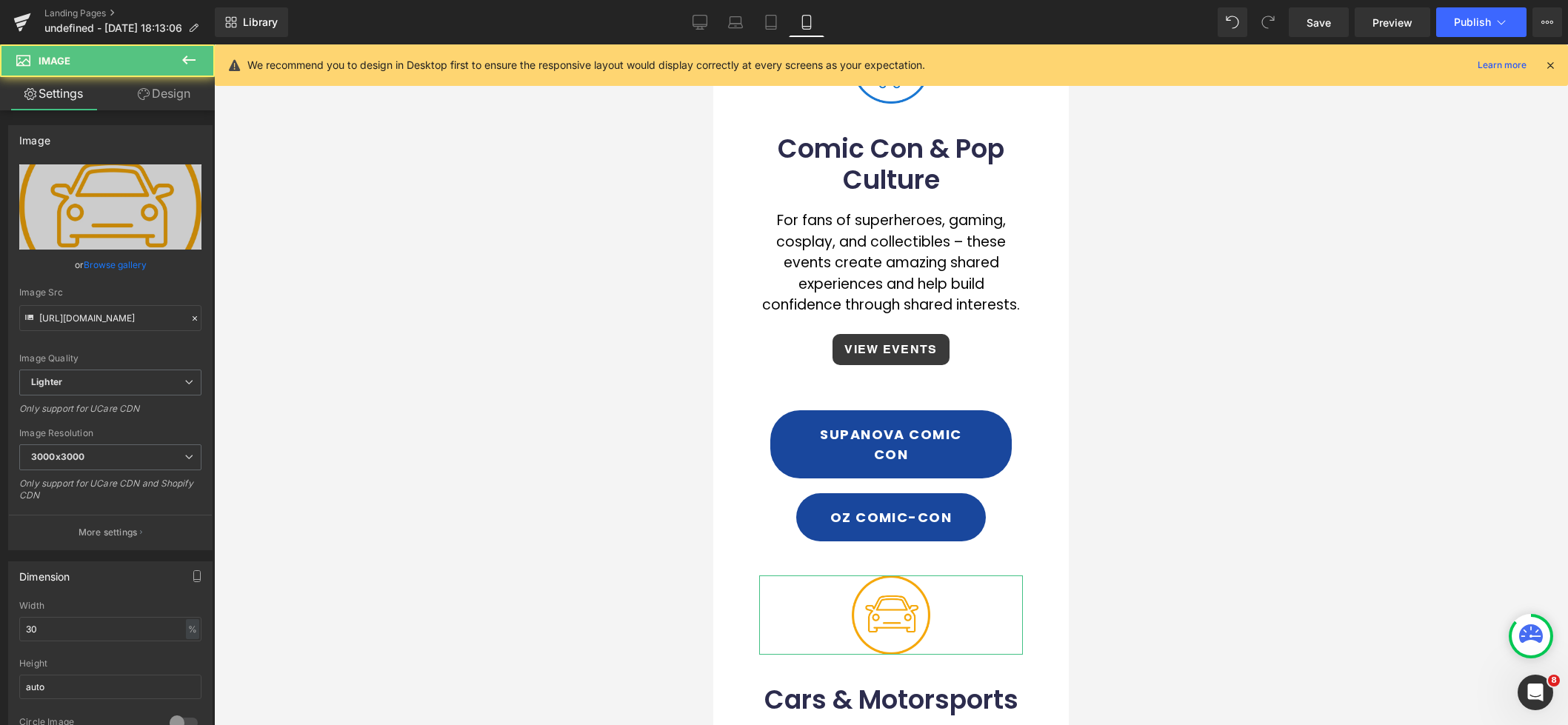
click at [166, 96] on link "Design" at bounding box center [164, 93] width 108 height 33
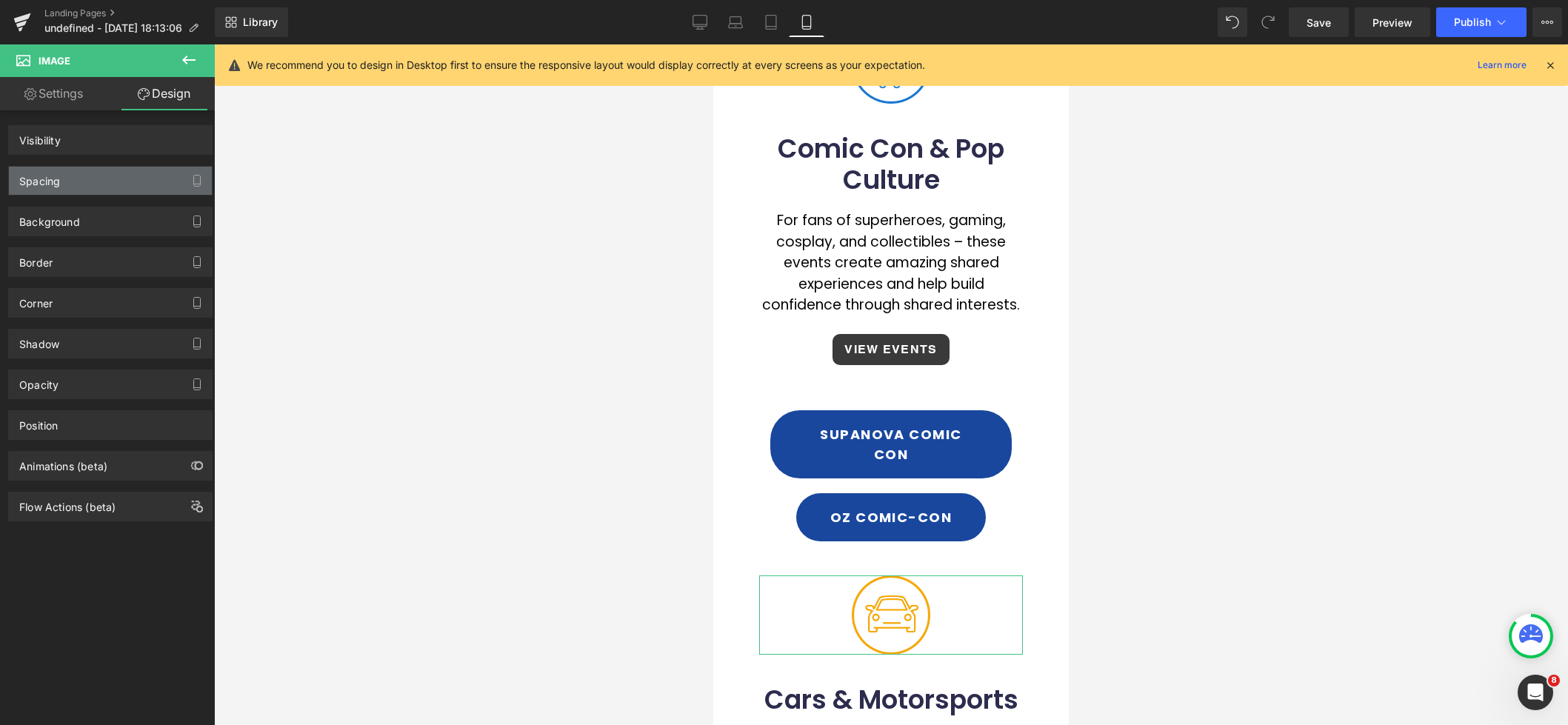
click at [90, 186] on div "Spacing" at bounding box center [111, 181] width 203 height 28
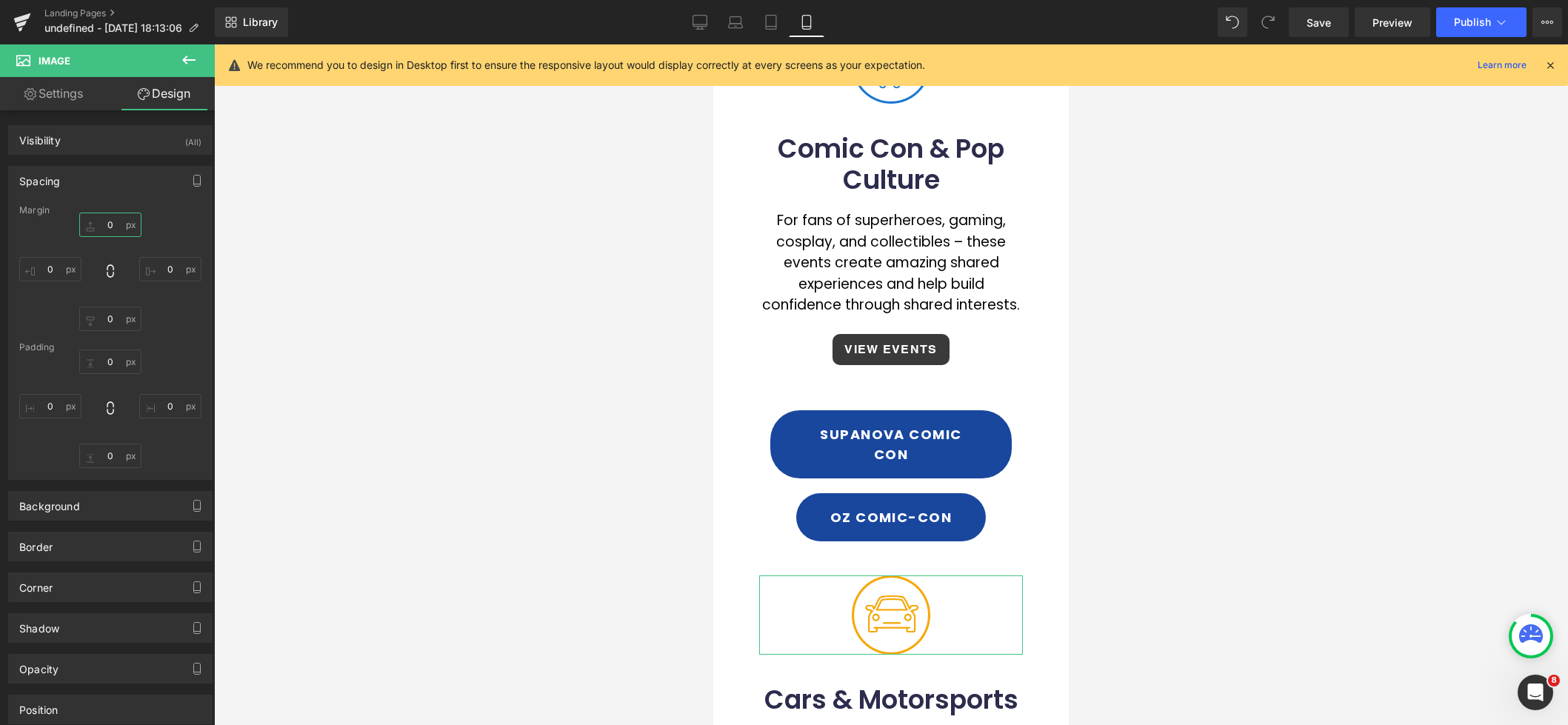
click at [105, 224] on input "text" at bounding box center [110, 225] width 62 height 25
type input "0"
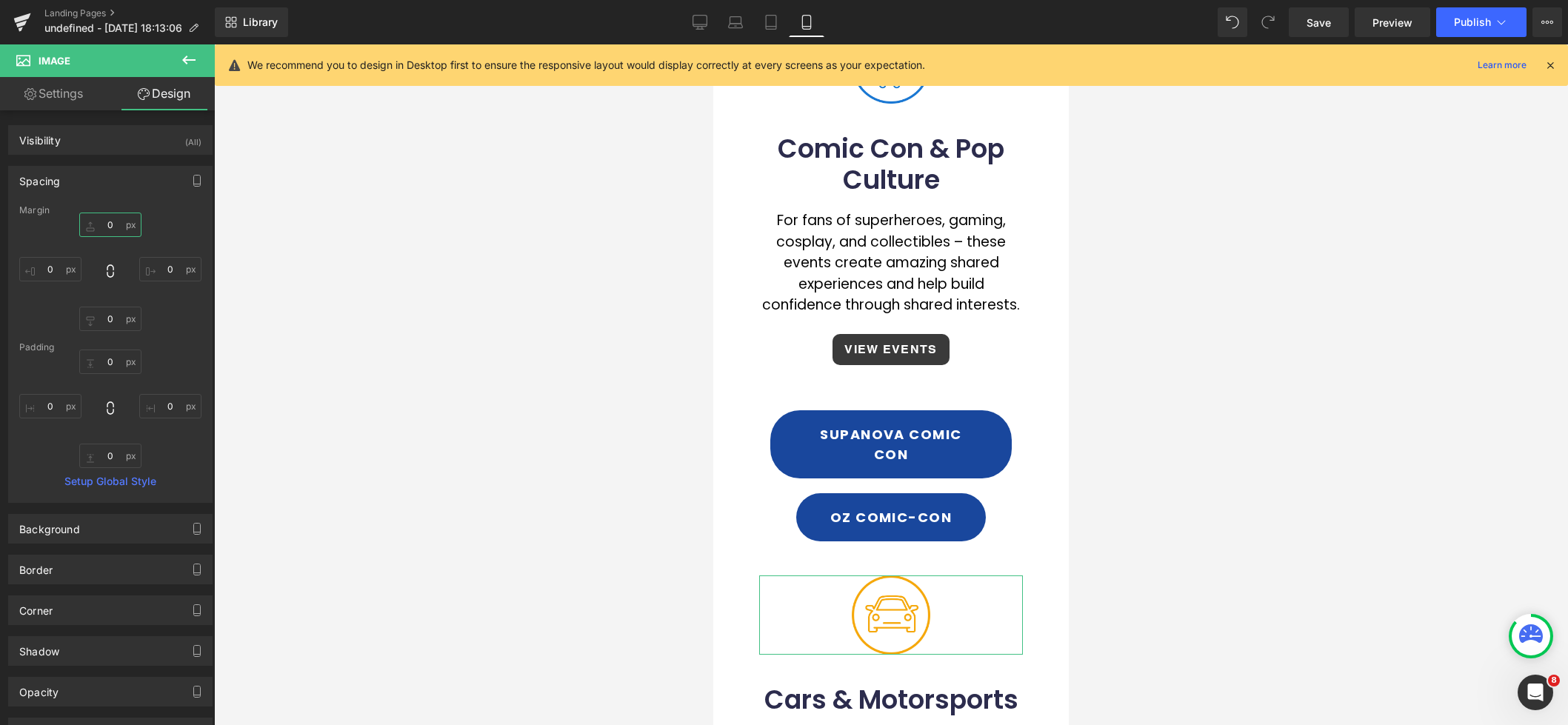
type input "0"
click at [104, 226] on input "0" at bounding box center [110, 225] width 62 height 25
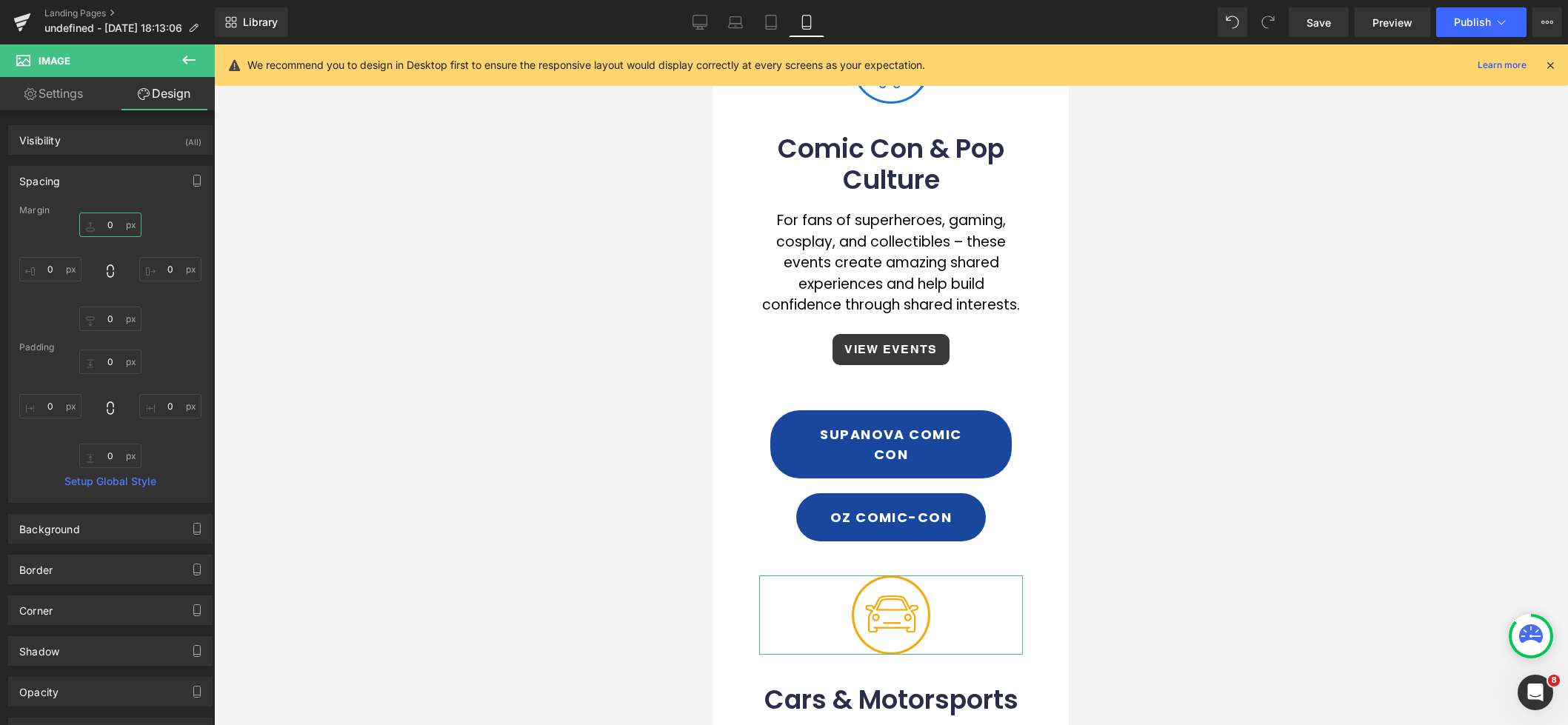
type input "20"
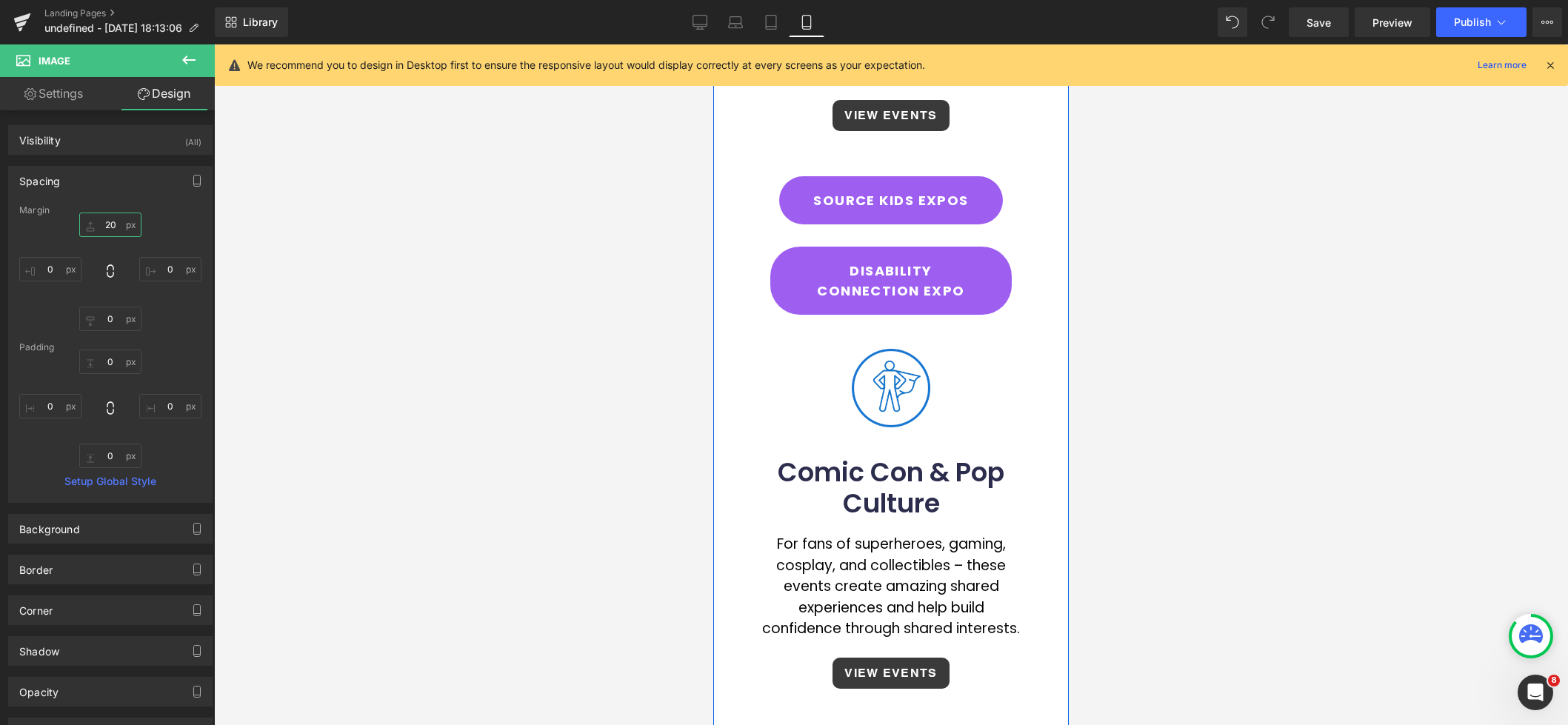
scroll to position [637, 0]
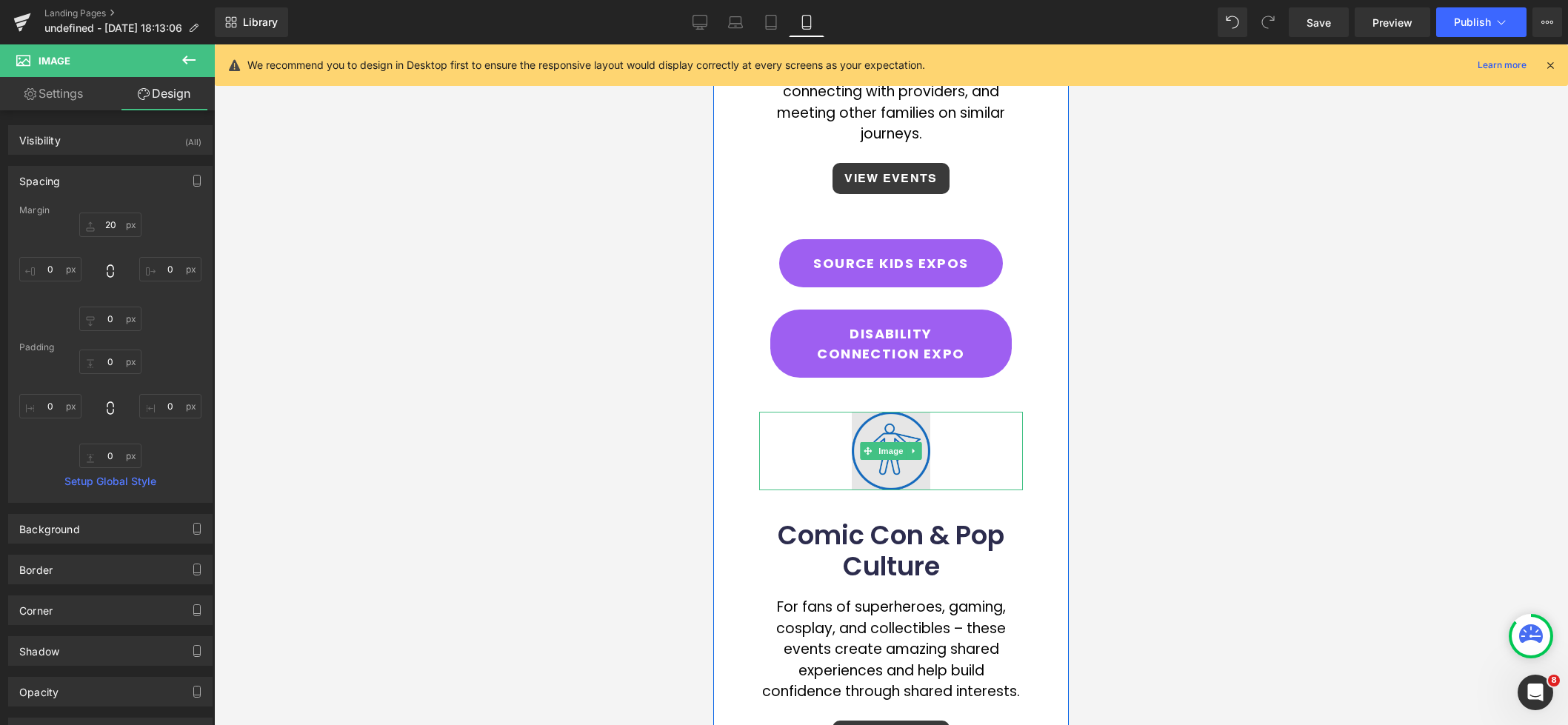
click at [887, 416] on img at bounding box center [891, 451] width 79 height 79
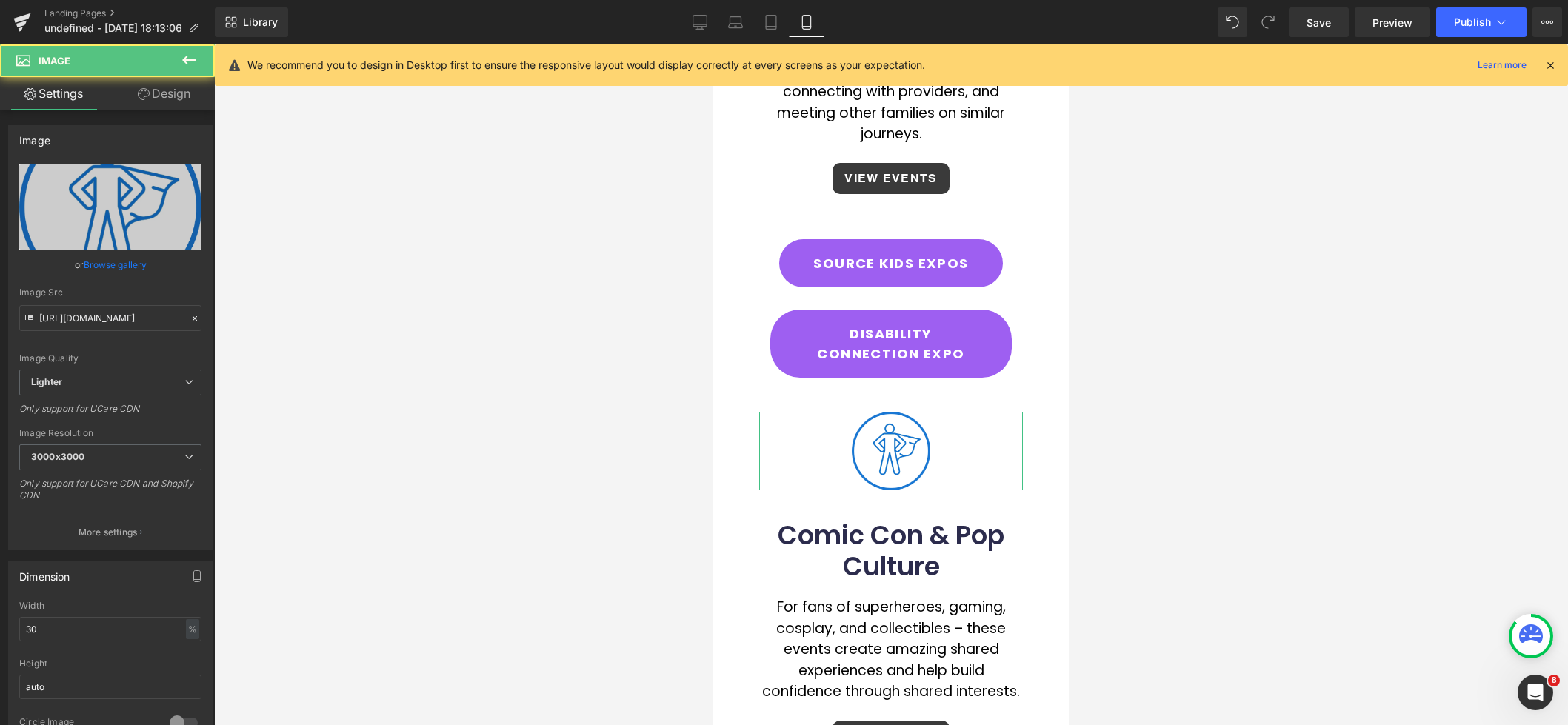
click at [175, 91] on link "Design" at bounding box center [164, 93] width 108 height 33
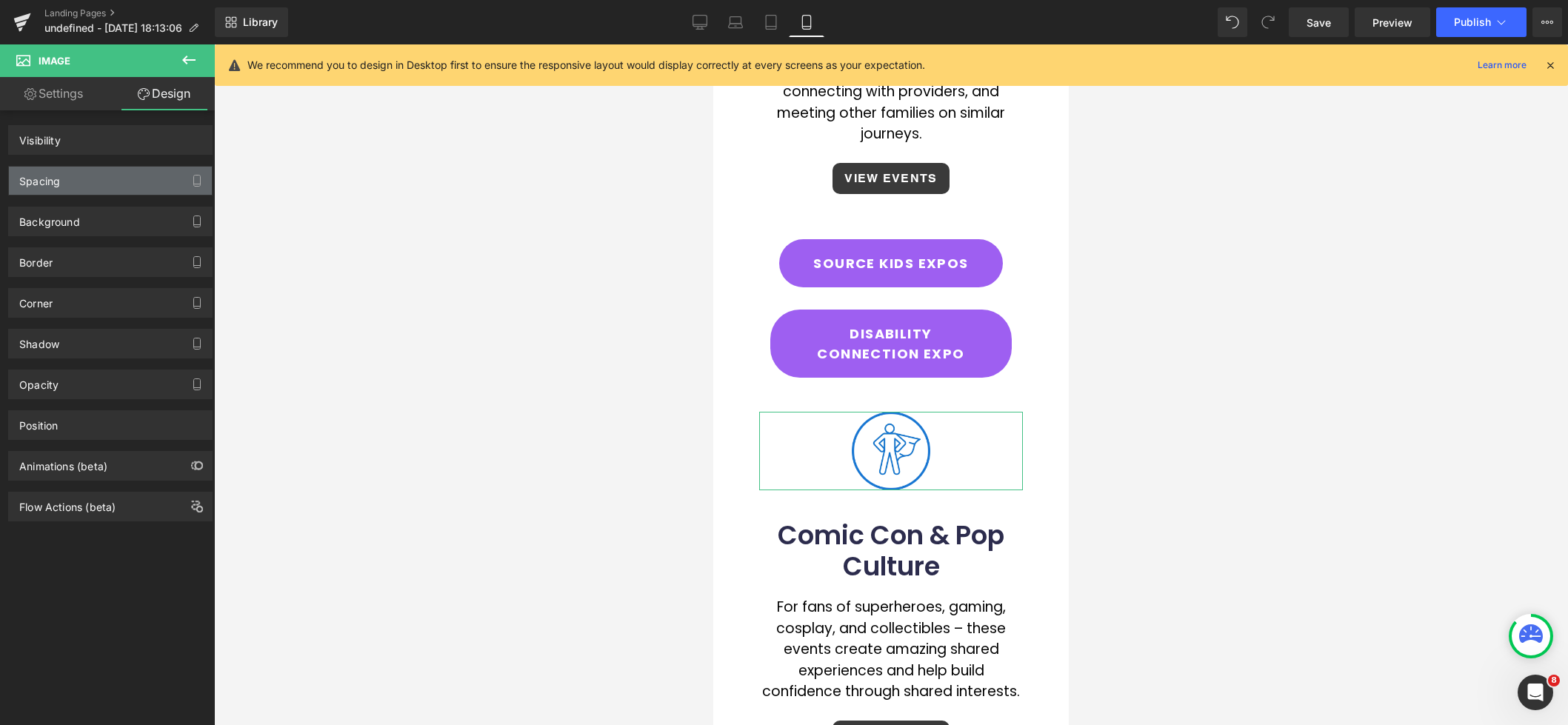
click at [102, 187] on div "Spacing" at bounding box center [111, 181] width 203 height 28
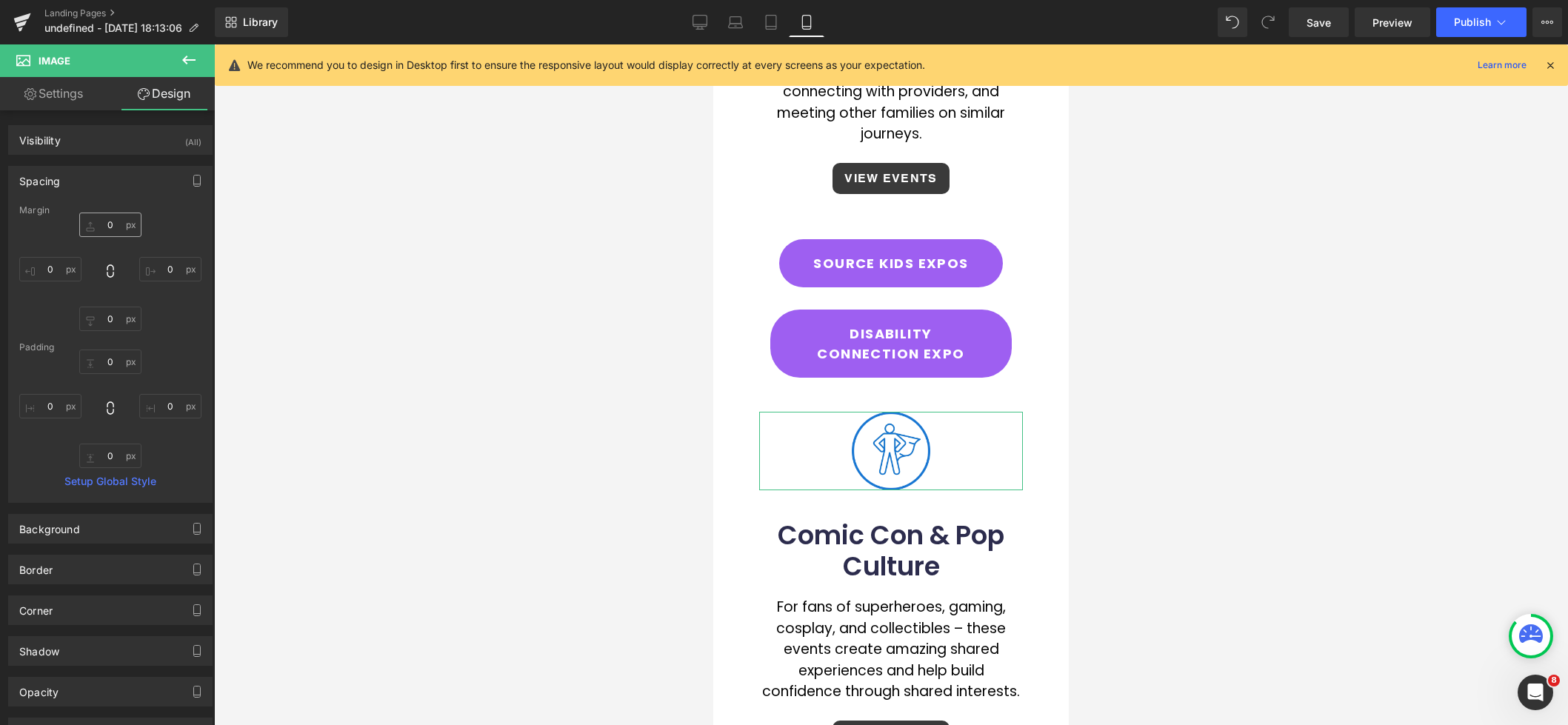
click at [105, 226] on input "0" at bounding box center [110, 225] width 62 height 25
type input "20"
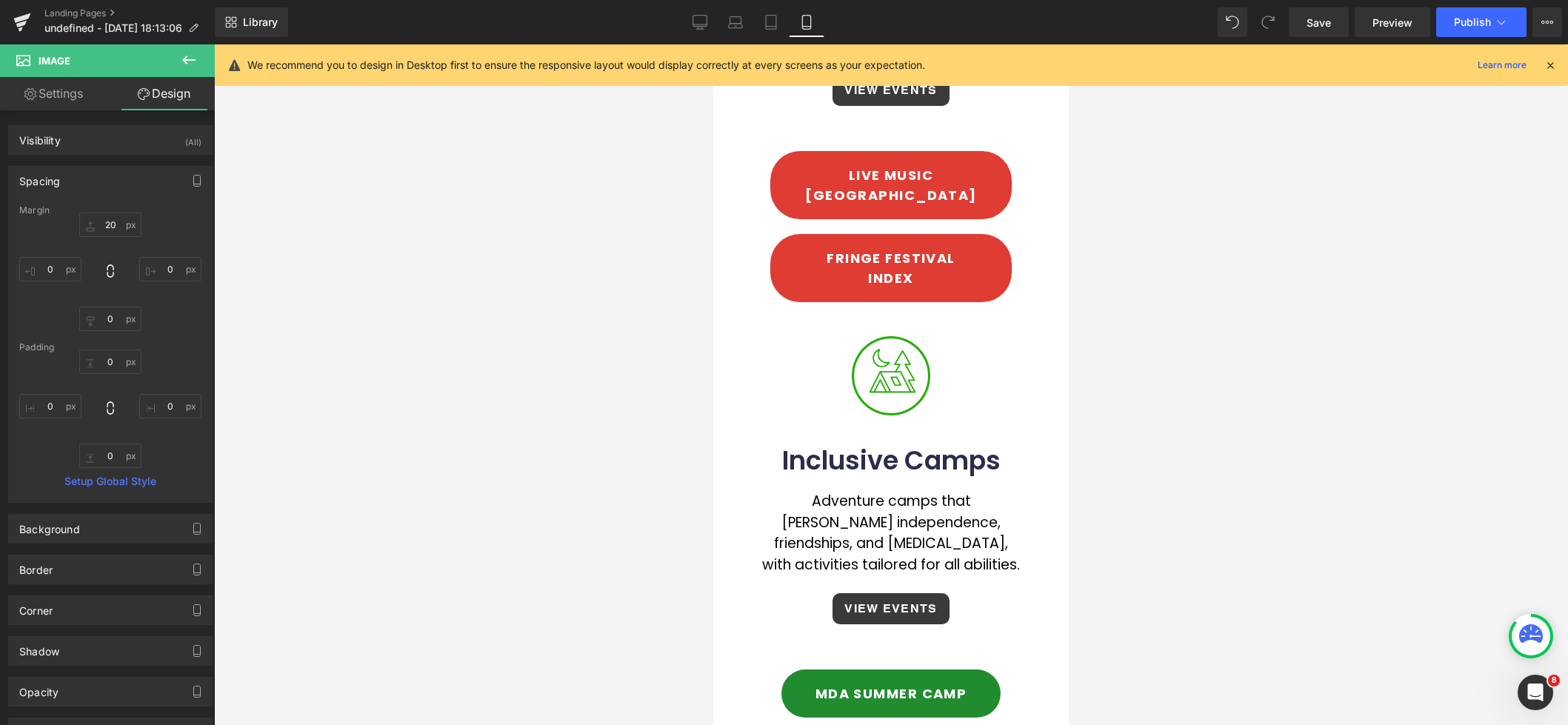
scroll to position [2435, 0]
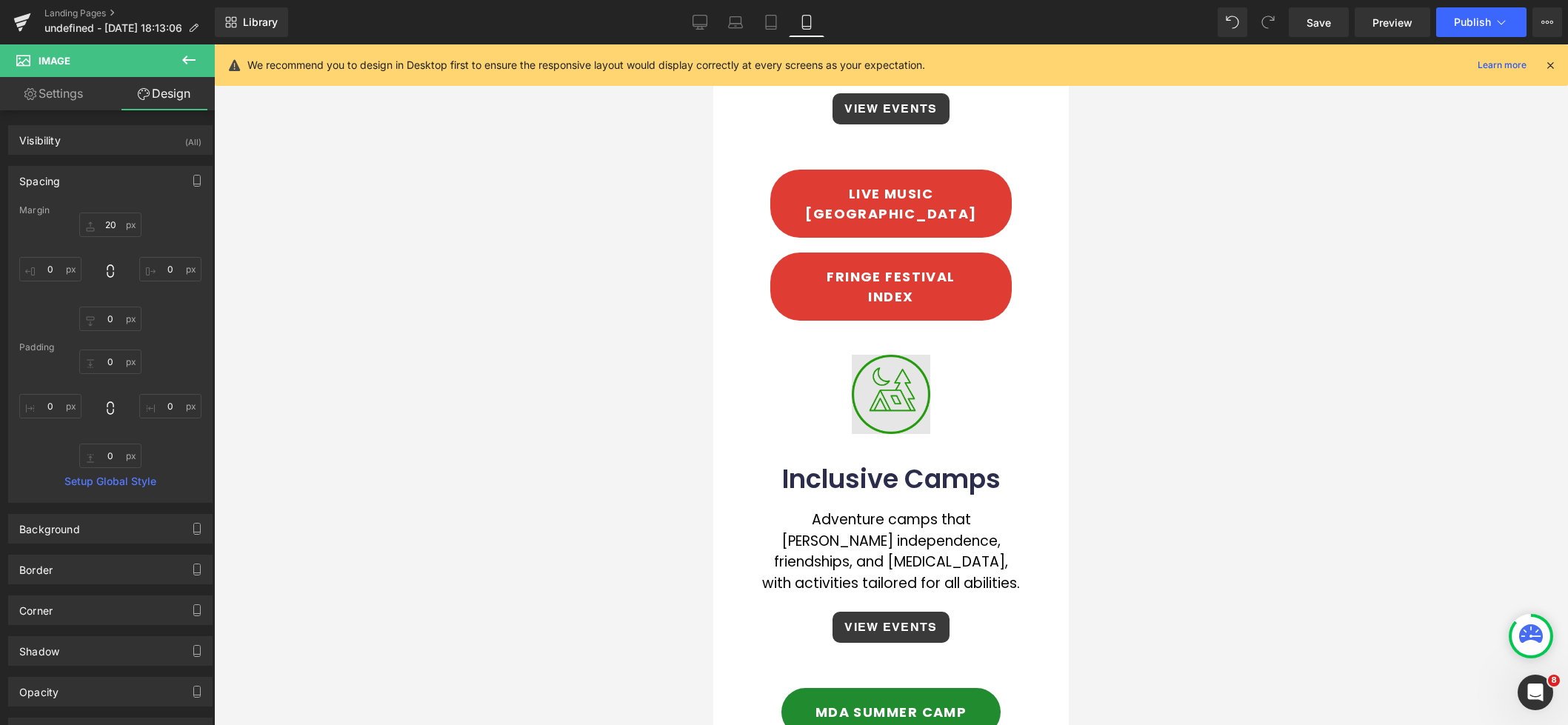
click at [888, 355] on img at bounding box center [891, 394] width 79 height 79
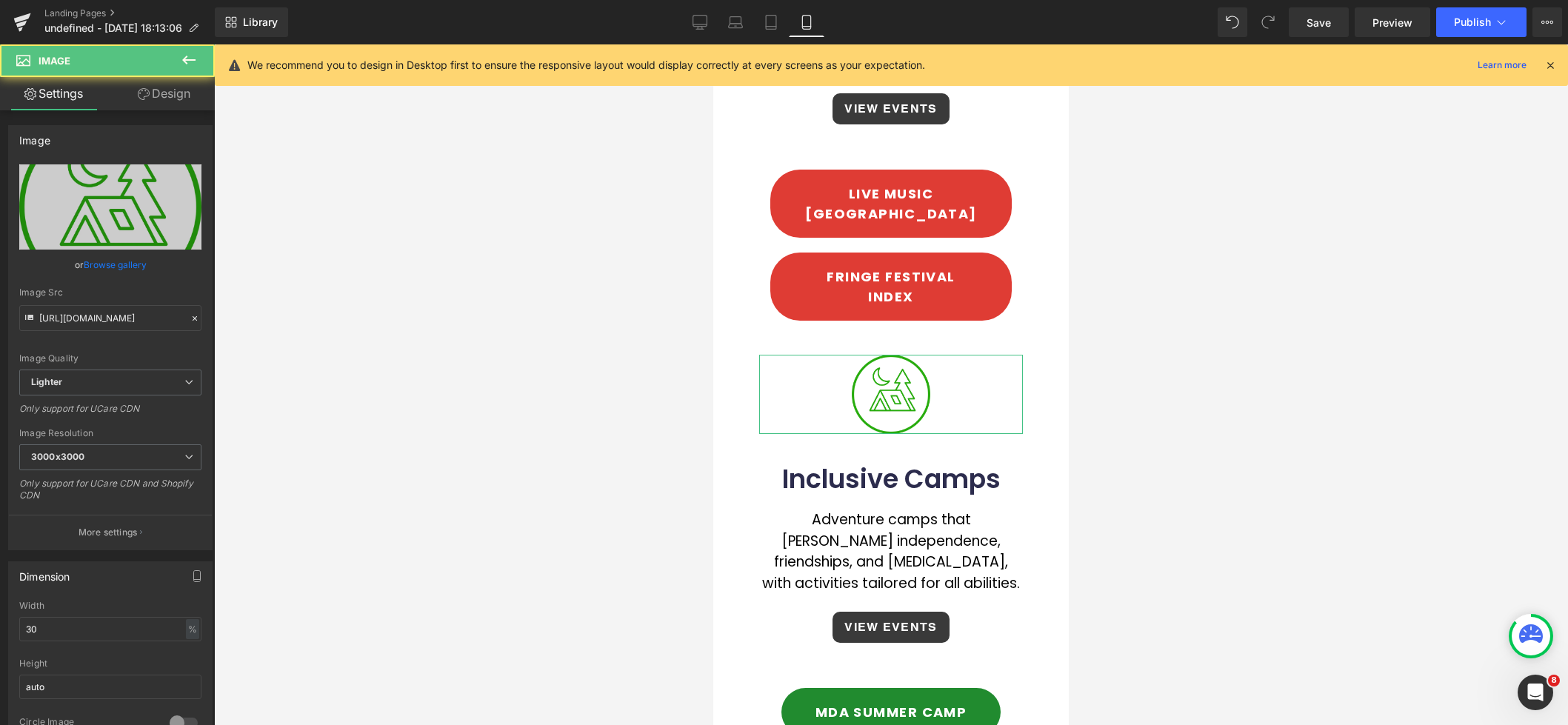
click at [162, 100] on link "Design" at bounding box center [164, 93] width 108 height 33
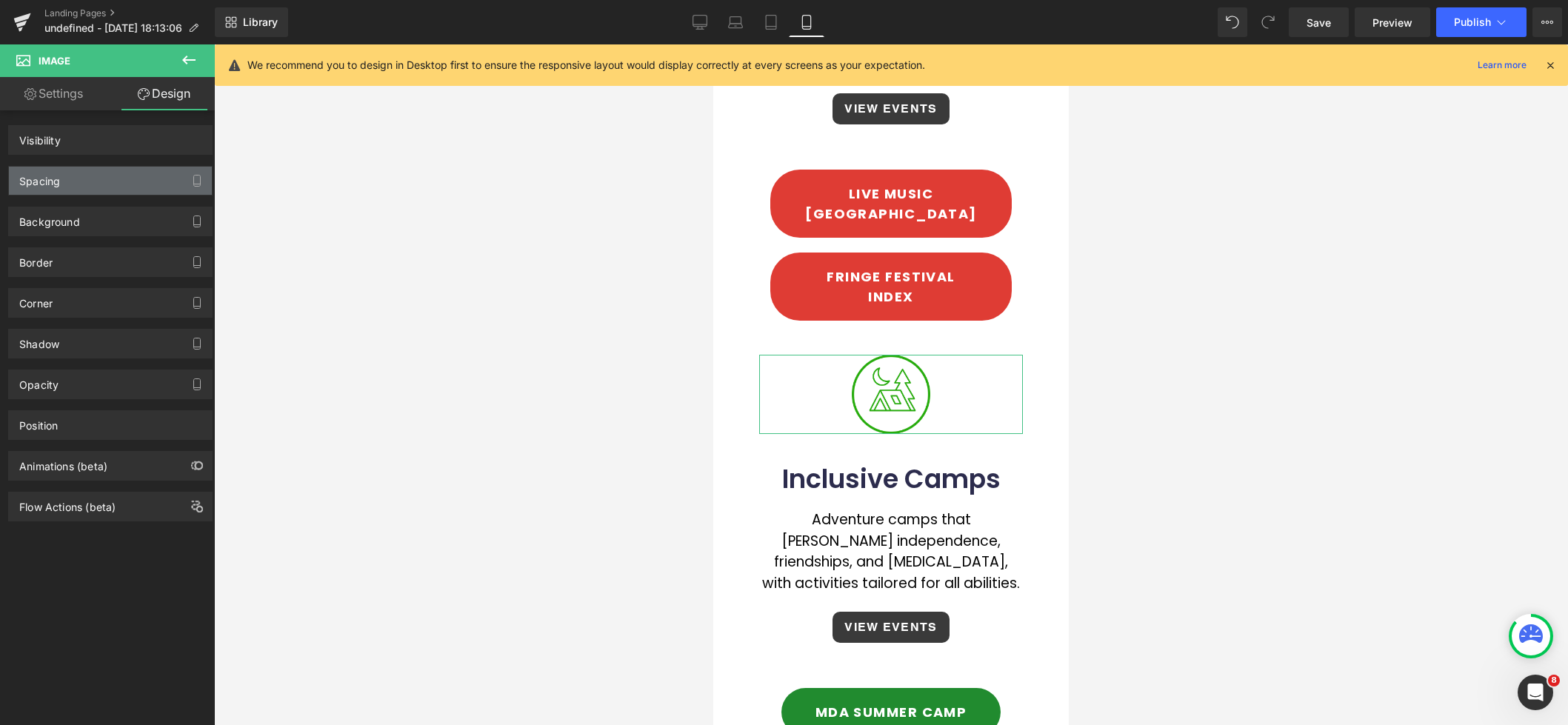
click at [101, 185] on div "Spacing" at bounding box center [111, 181] width 203 height 28
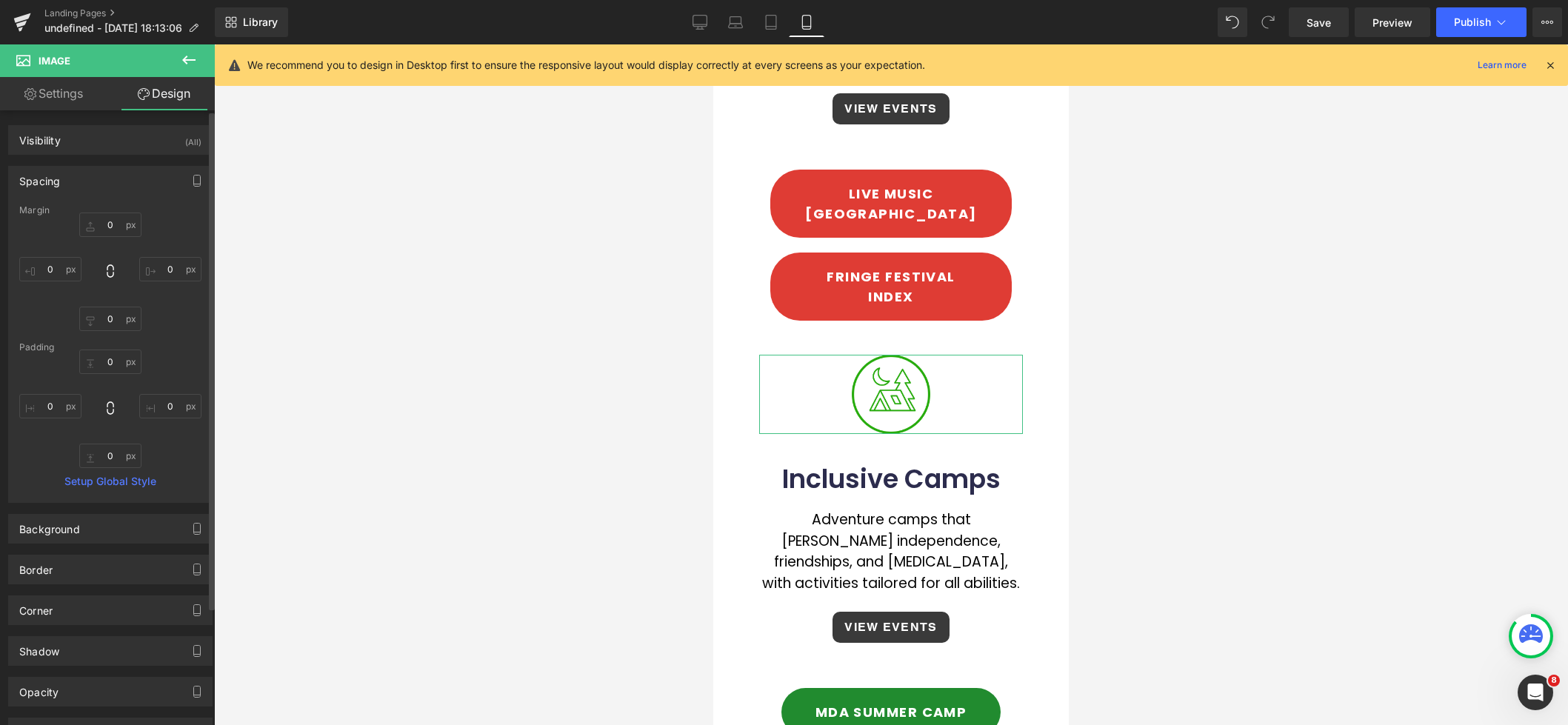
scroll to position [0, 0]
click at [107, 224] on input "0" at bounding box center [110, 225] width 62 height 25
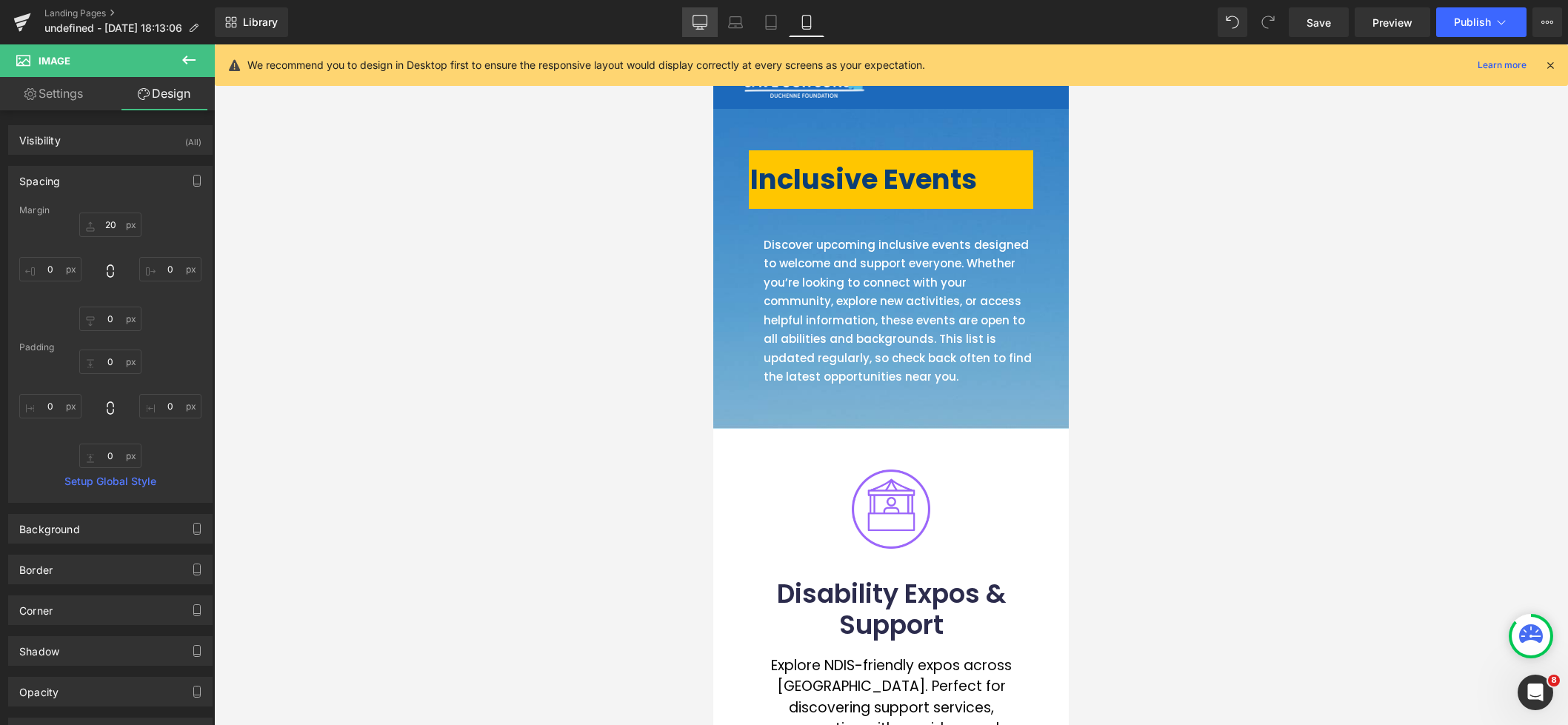
click at [690, 28] on link "Desktop" at bounding box center [700, 22] width 35 height 29
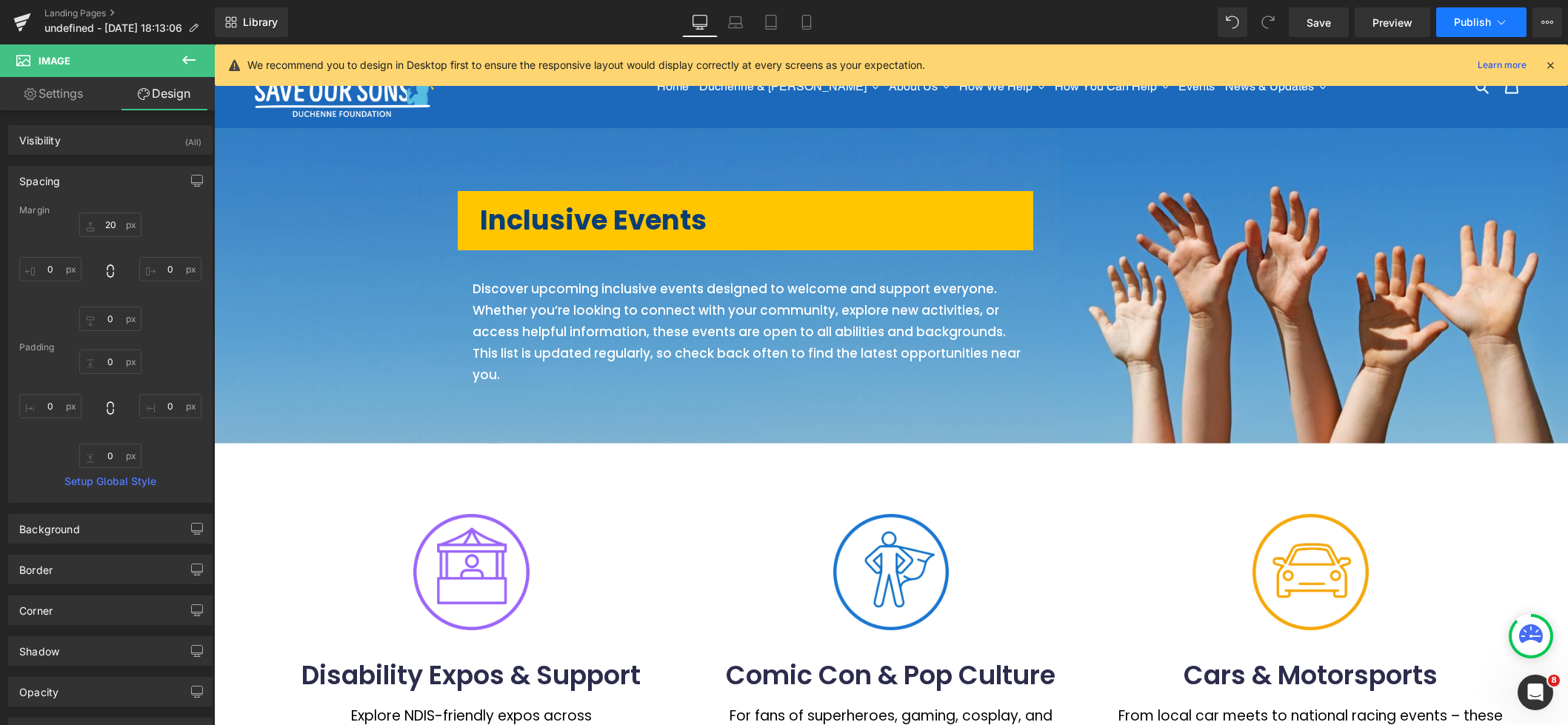
type input "0"
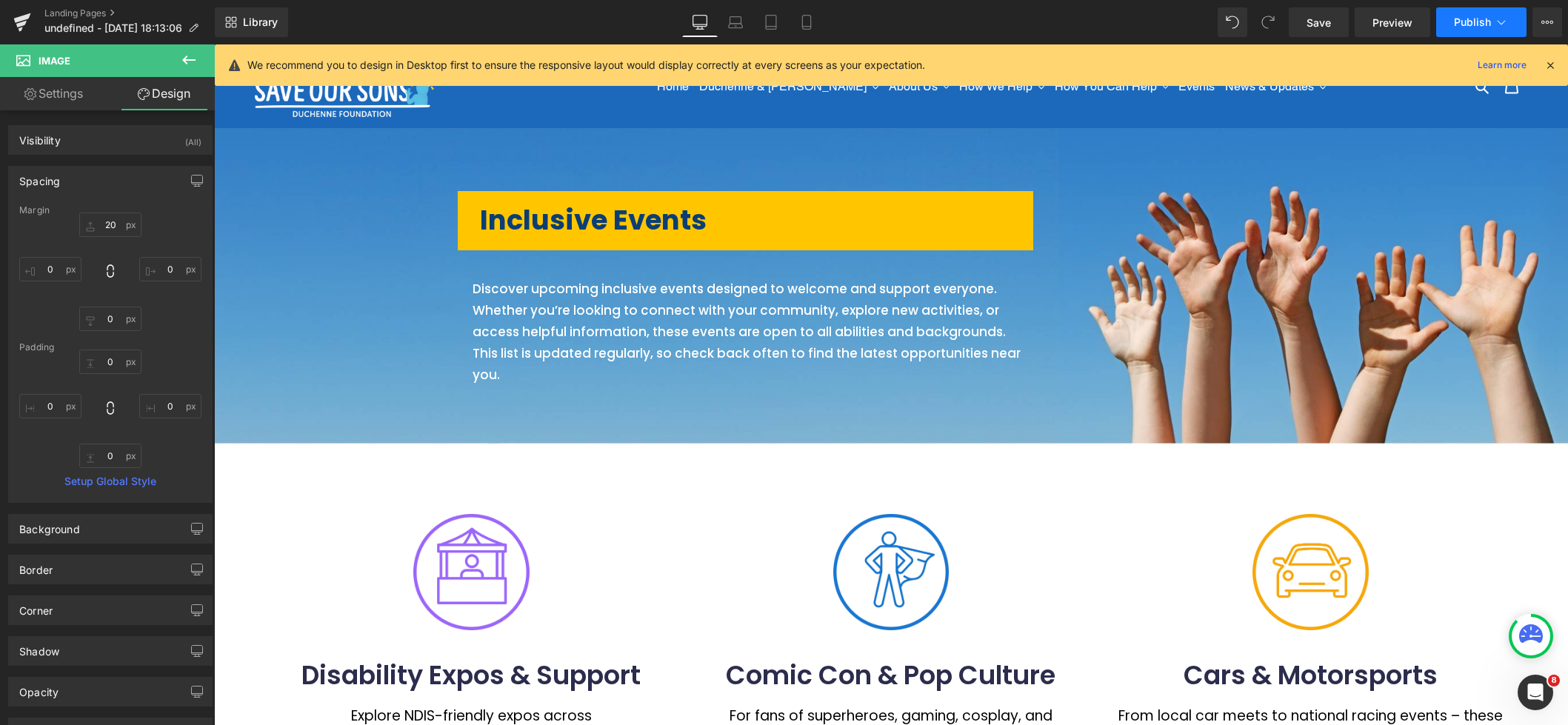
type input "0"
click at [1485, 25] on span "Publish" at bounding box center [1473, 22] width 37 height 12
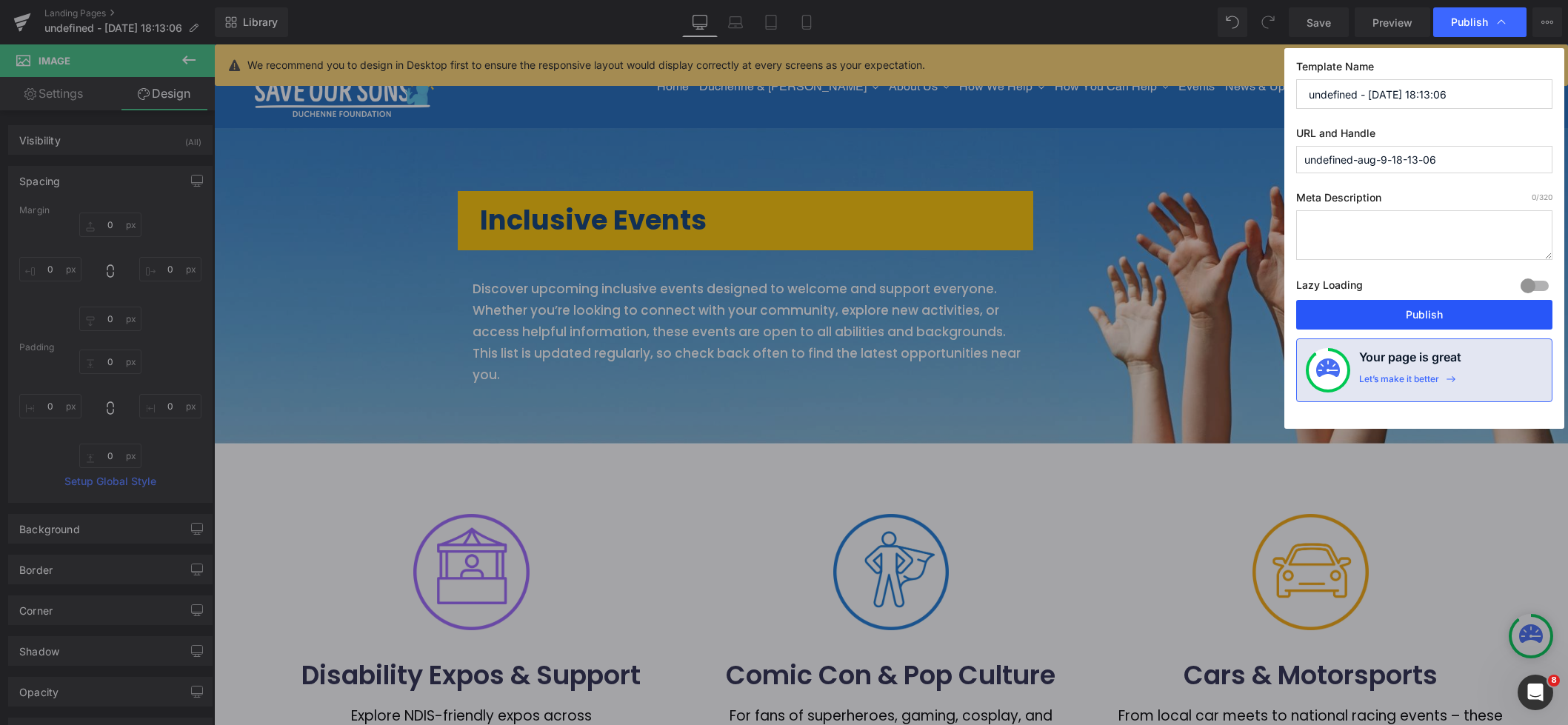
drag, startPoint x: 1459, startPoint y: 305, endPoint x: 1239, endPoint y: 236, distance: 230.6
click at [1459, 305] on button "Publish" at bounding box center [1424, 315] width 256 height 29
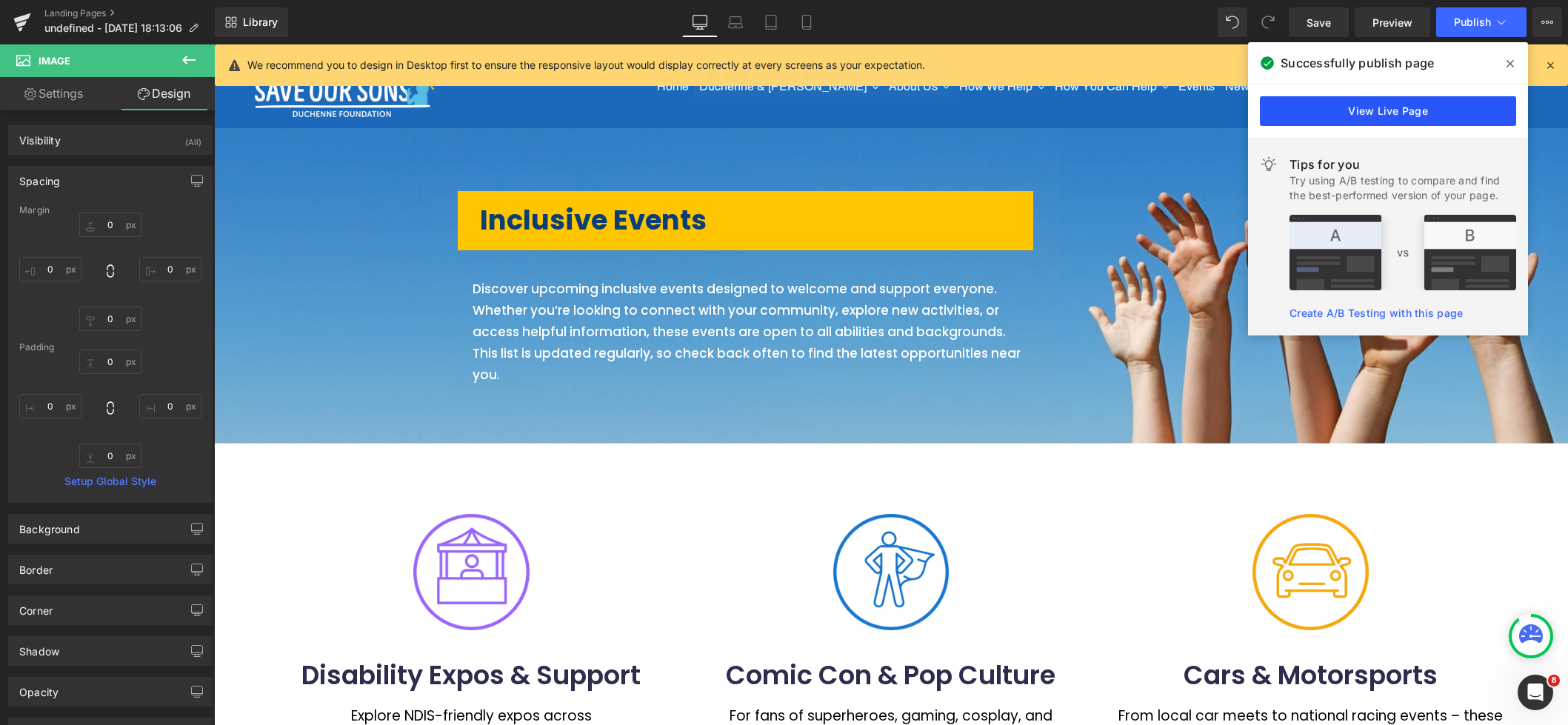
click at [1403, 117] on link "View Live Page" at bounding box center [1388, 111] width 256 height 29
click at [1384, 110] on nav "Home Duchenne & [PERSON_NAME] Duchenne & [PERSON_NAME] Diagnosis Living with Du…" at bounding box center [991, 86] width 915 height 84
click at [1346, 112] on nav "Home Duchenne & [PERSON_NAME] Duchenne & [PERSON_NAME] Diagnosis Living with Du…" at bounding box center [991, 86] width 915 height 84
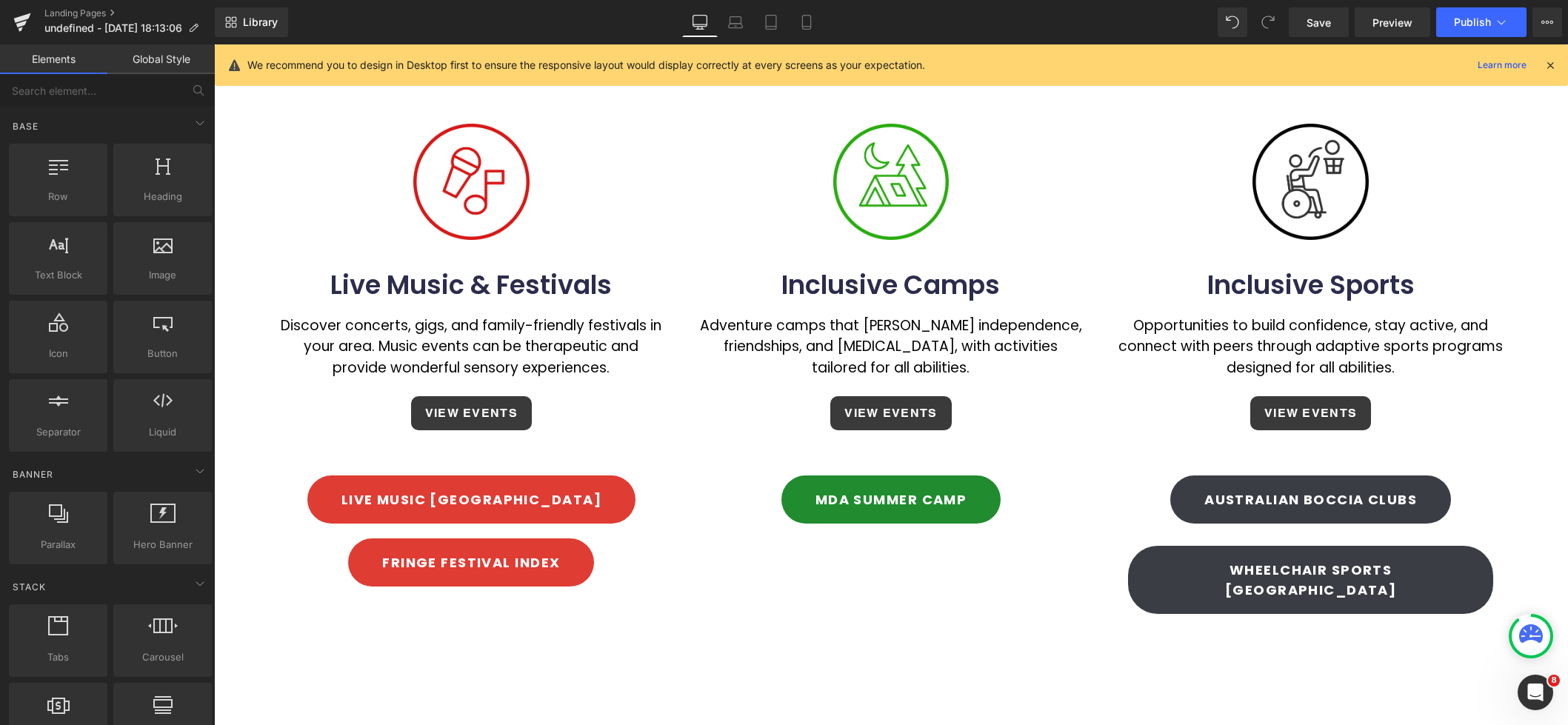
scroll to position [1074, 0]
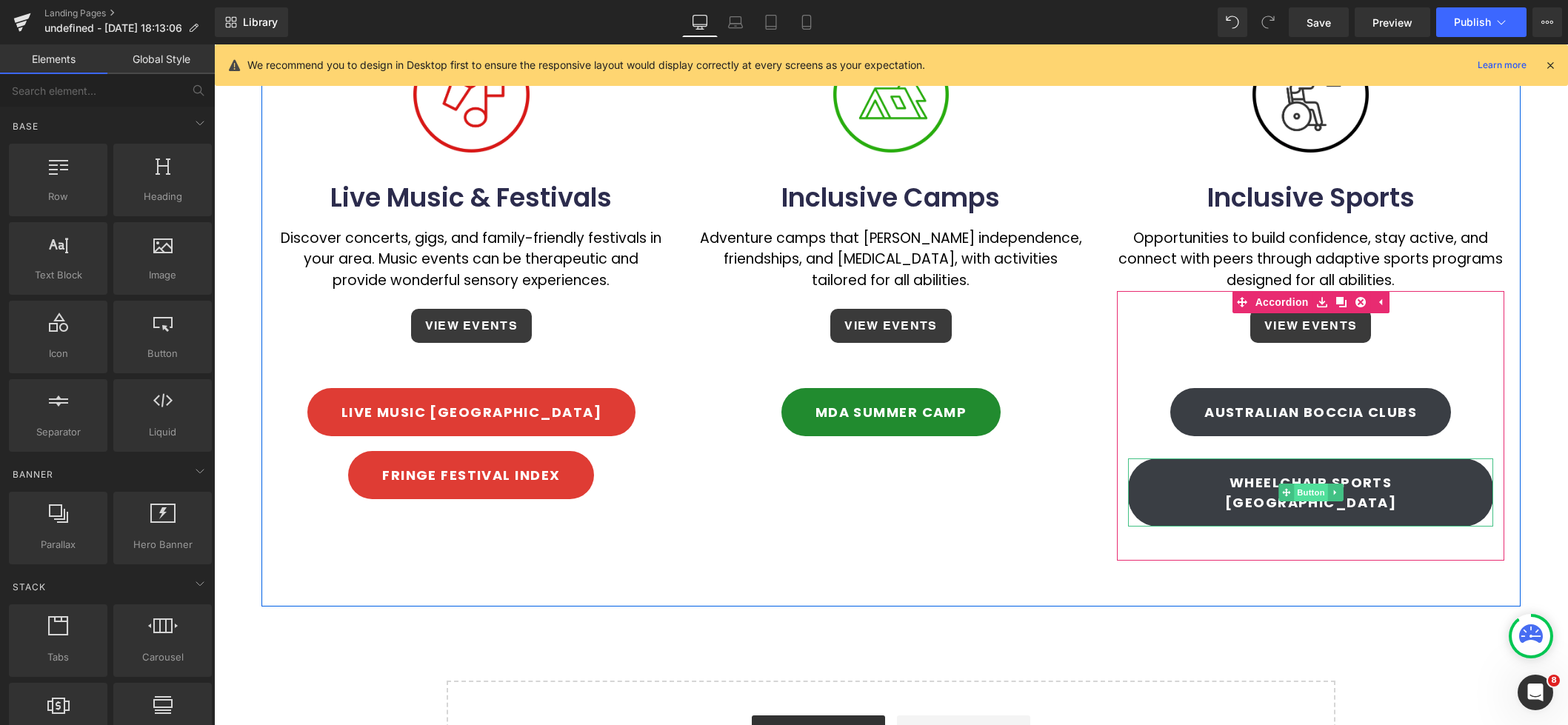
click at [1312, 483] on span "Button" at bounding box center [1311, 492] width 34 height 18
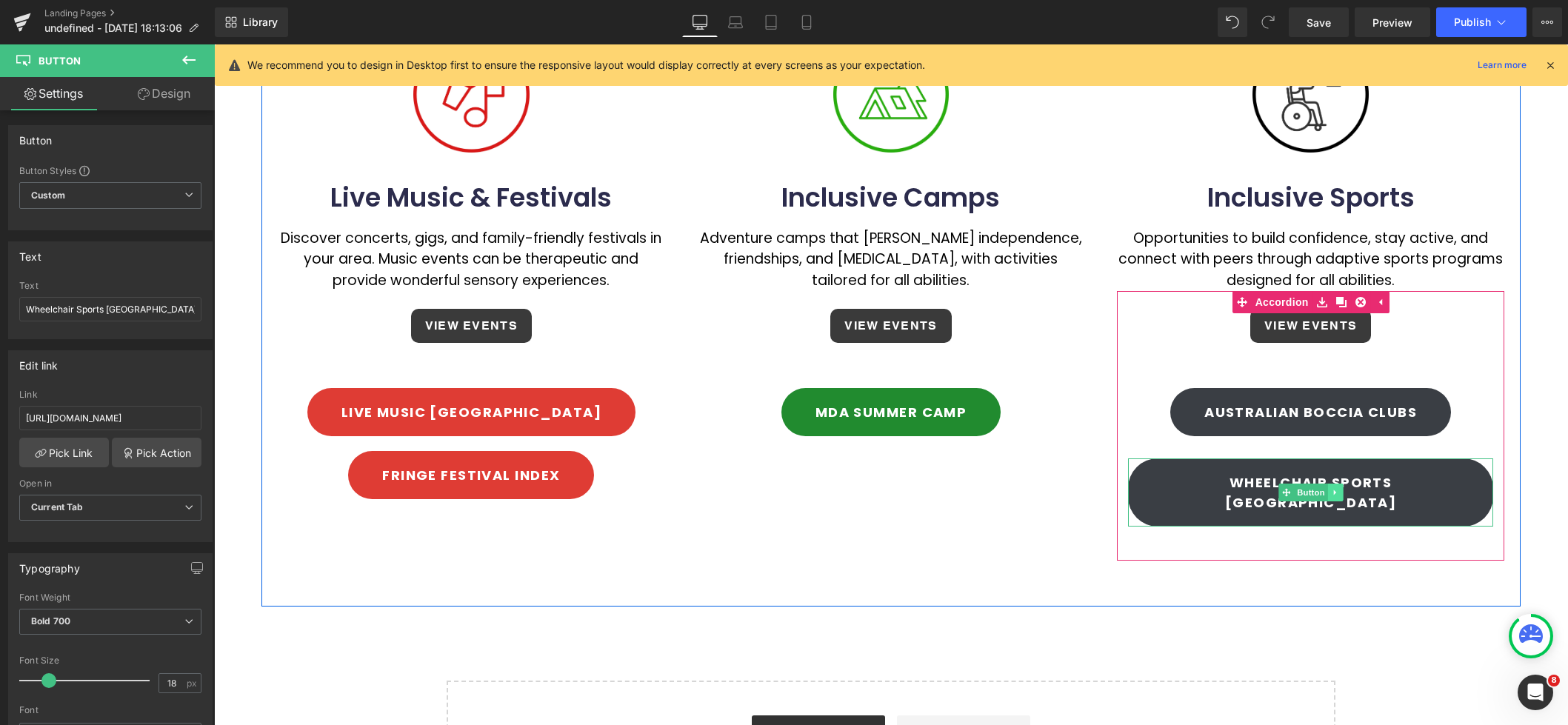
click at [1338, 488] on icon at bounding box center [1335, 493] width 8 height 9
click at [1329, 489] on icon at bounding box center [1328, 493] width 8 height 8
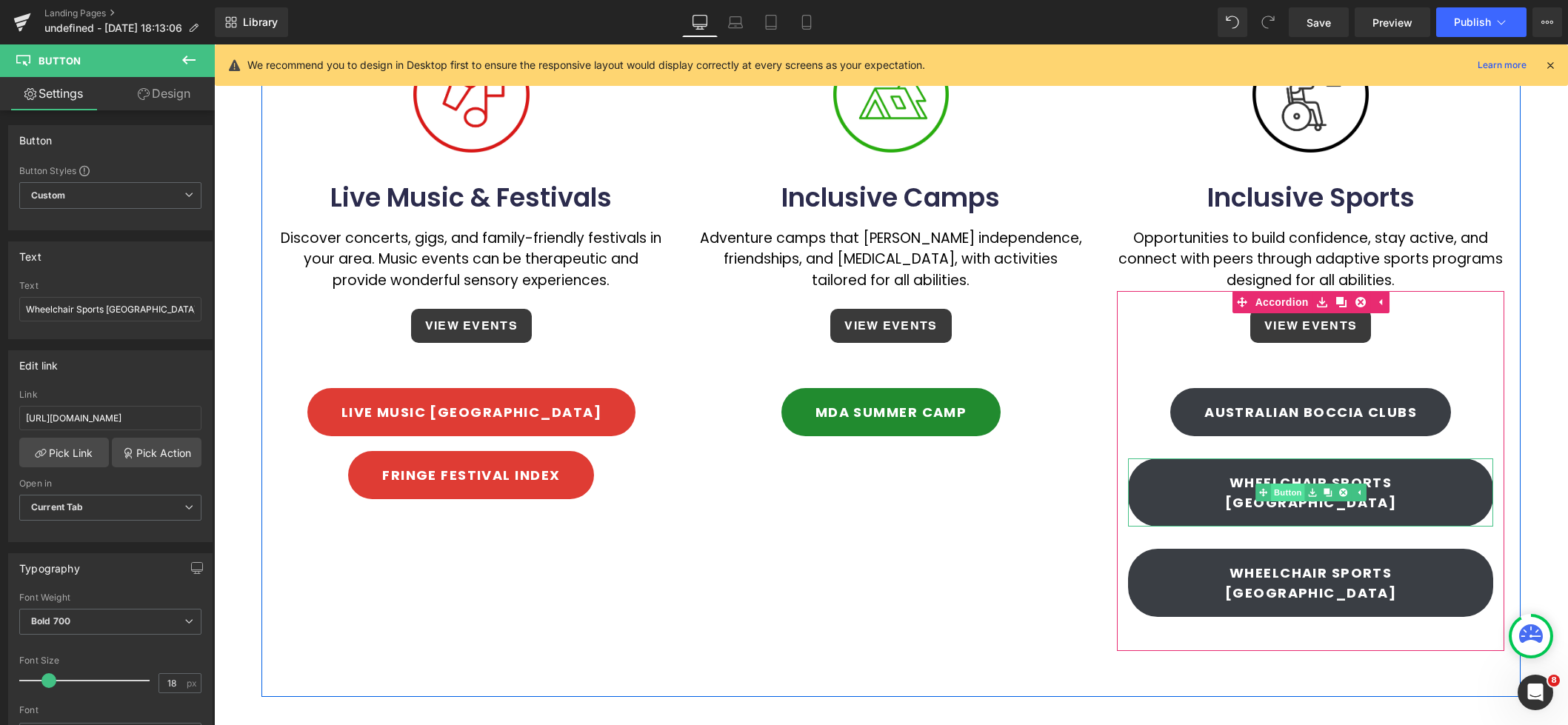
click at [1296, 483] on span "Button" at bounding box center [1288, 492] width 34 height 18
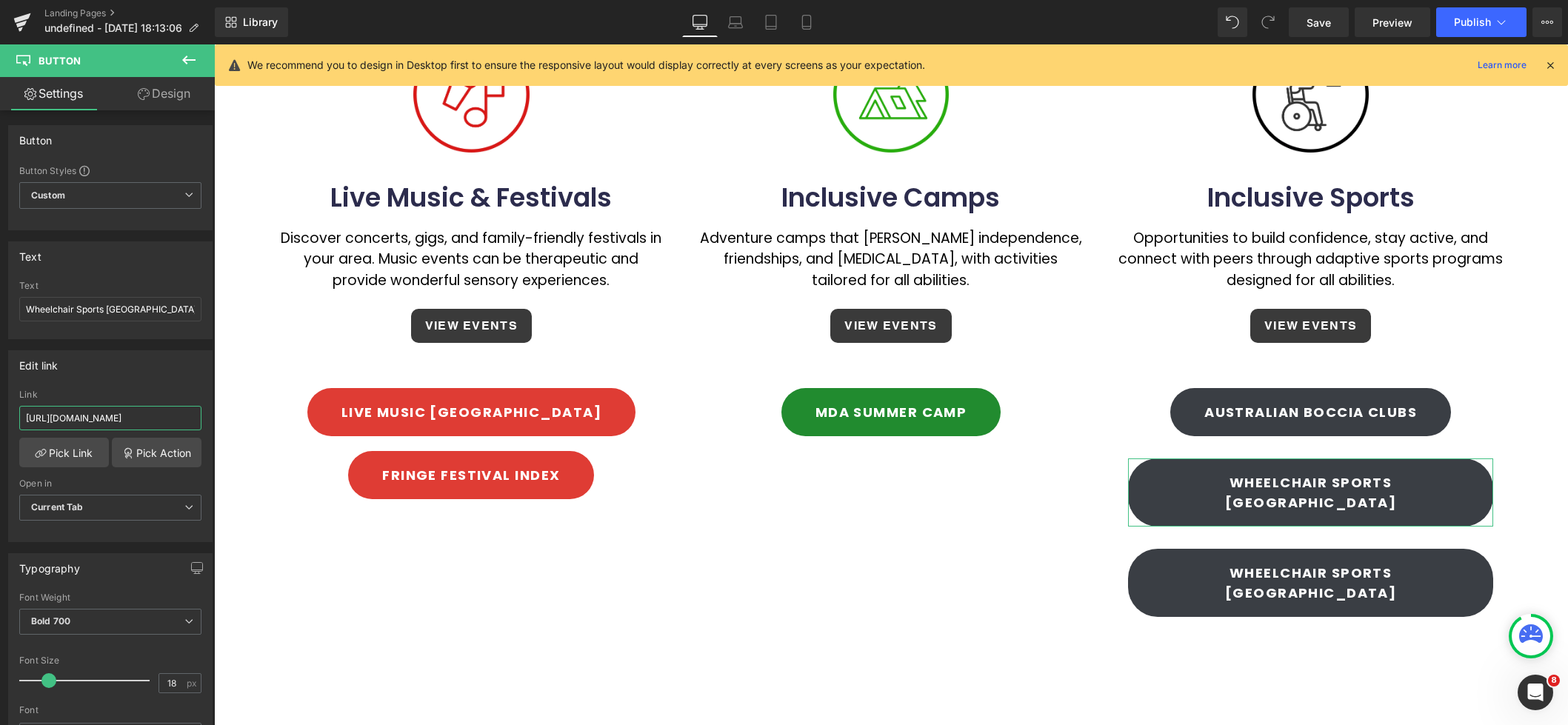
drag, startPoint x: 143, startPoint y: 415, endPoint x: -23, endPoint y: 416, distance: 166.0
click at [0, 416] on html "Button You are previewing how the will restyle your page. You can not edit Elem…" at bounding box center [784, 362] width 1568 height 725
type input "[URL][DOMAIN_NAME]"
click at [116, 394] on div "Link" at bounding box center [110, 394] width 182 height 10
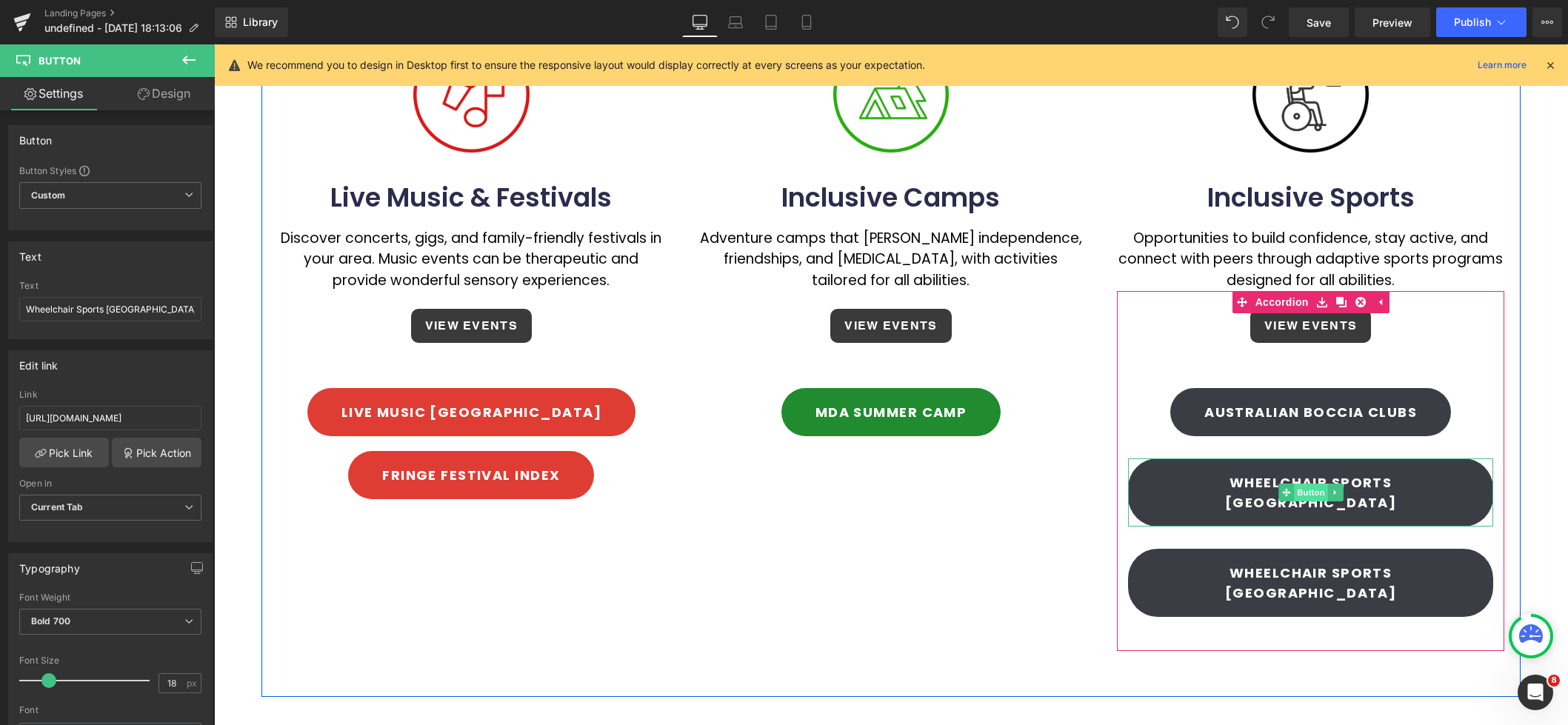
click at [1306, 483] on span "Button" at bounding box center [1311, 492] width 34 height 18
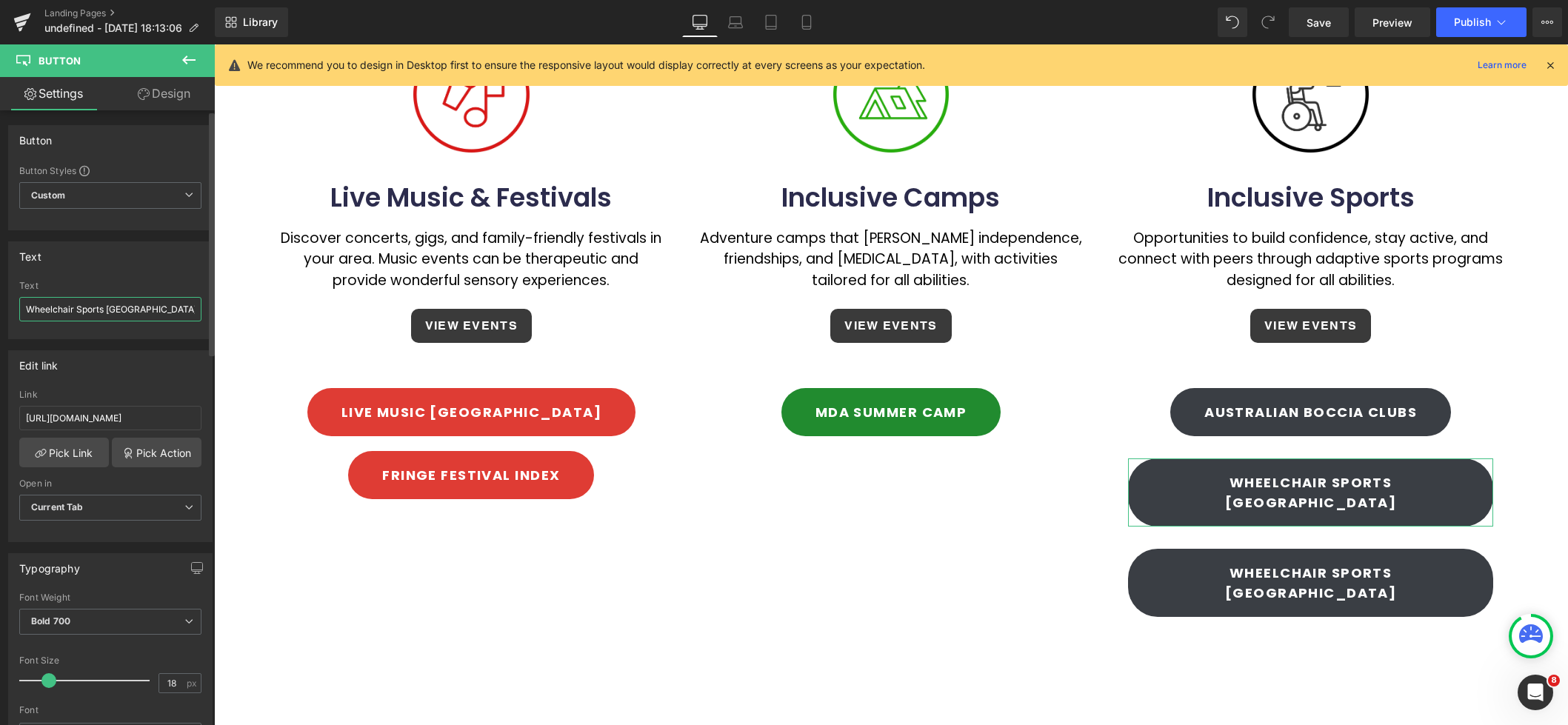
click at [28, 306] on input "Wheelchair Sports [GEOGRAPHIC_DATA]" at bounding box center [110, 309] width 182 height 25
paste input "powerchair football in [GEOGRAPHIC_DATA]"
drag, startPoint x: 31, startPoint y: 309, endPoint x: 16, endPoint y: 310, distance: 15.0
click at [16, 310] on div "powerchair football in [GEOGRAPHIC_DATA] Text powerchair football in [GEOGRAPHI…" at bounding box center [111, 309] width 203 height 58
click at [81, 309] on input "Powerchair football in [GEOGRAPHIC_DATA]" at bounding box center [110, 309] width 182 height 25
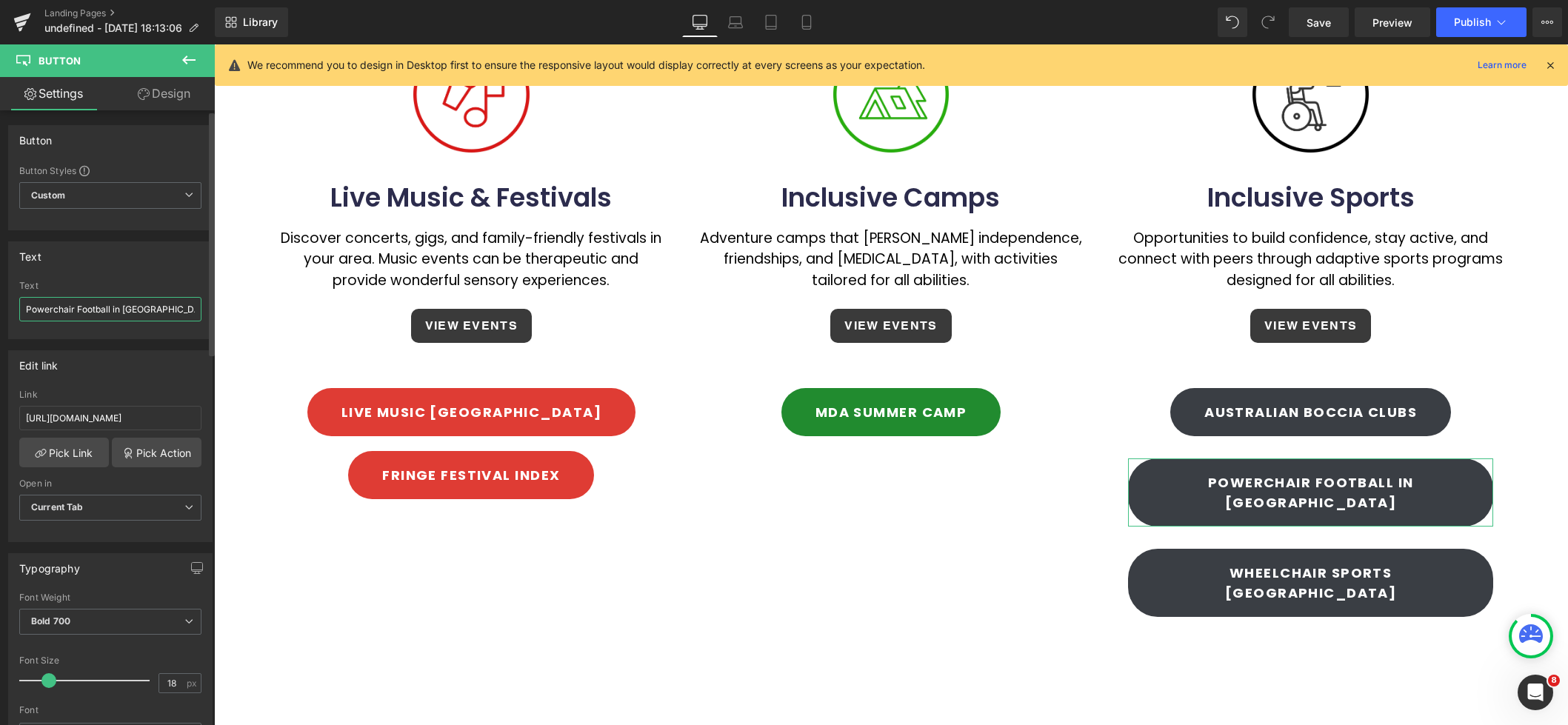
click at [122, 308] on input "Powerchair Football in [GEOGRAPHIC_DATA]" at bounding box center [110, 309] width 182 height 25
drag, startPoint x: 114, startPoint y: 310, endPoint x: 130, endPoint y: 326, distance: 22.6
click at [119, 310] on input "Powerchair Football in [GEOGRAPHIC_DATA]" at bounding box center [110, 309] width 182 height 25
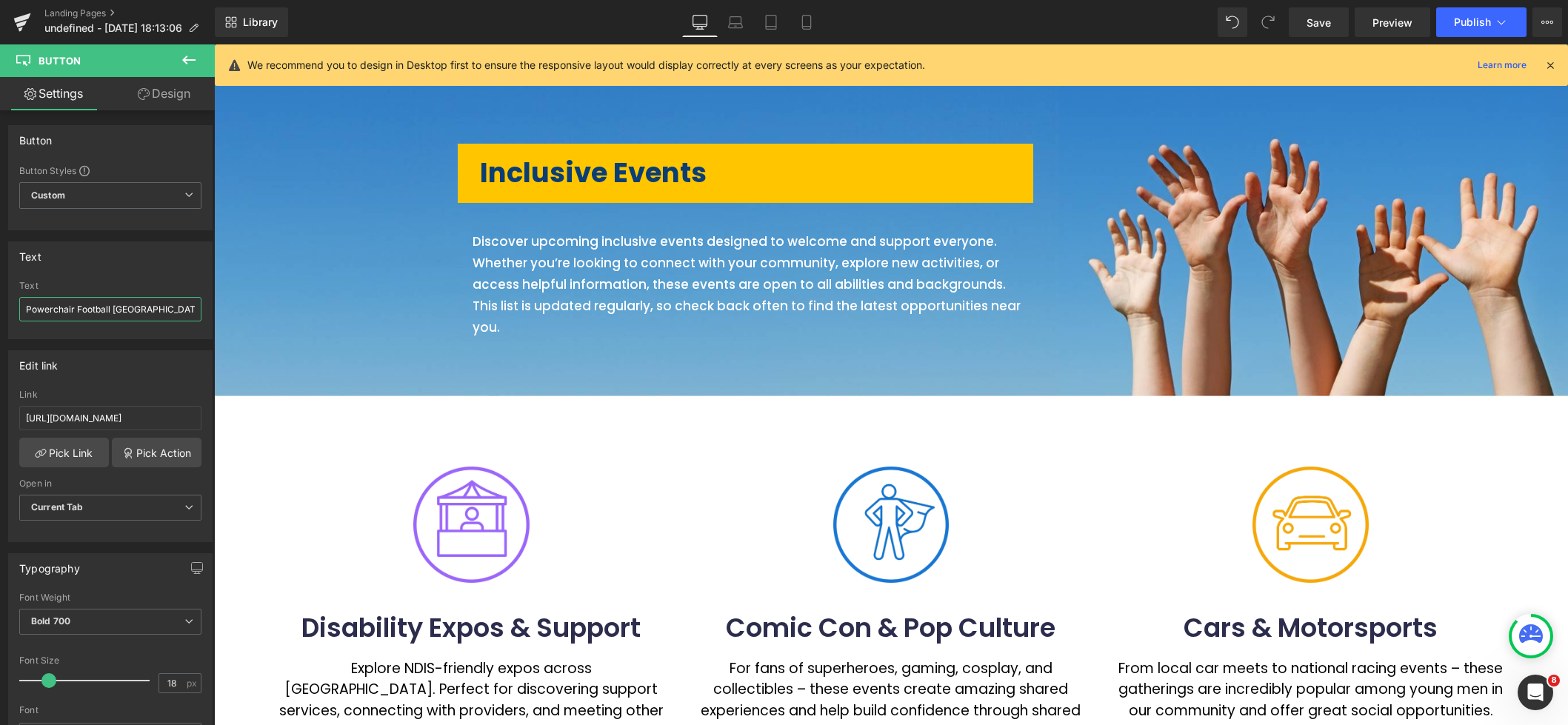
scroll to position [0, 0]
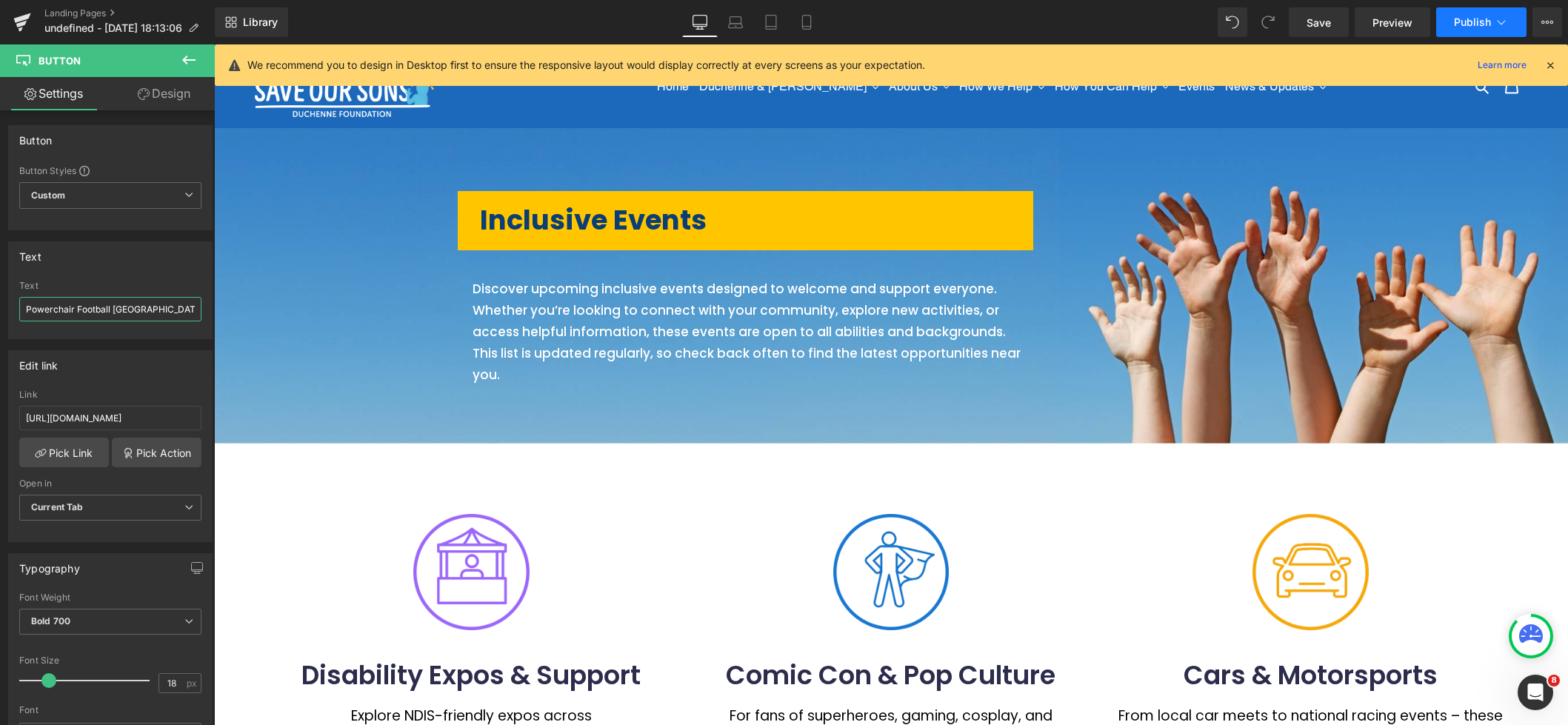
type input "Powerchair Football [GEOGRAPHIC_DATA]"
click at [1481, 27] on span "Publish" at bounding box center [1473, 22] width 37 height 12
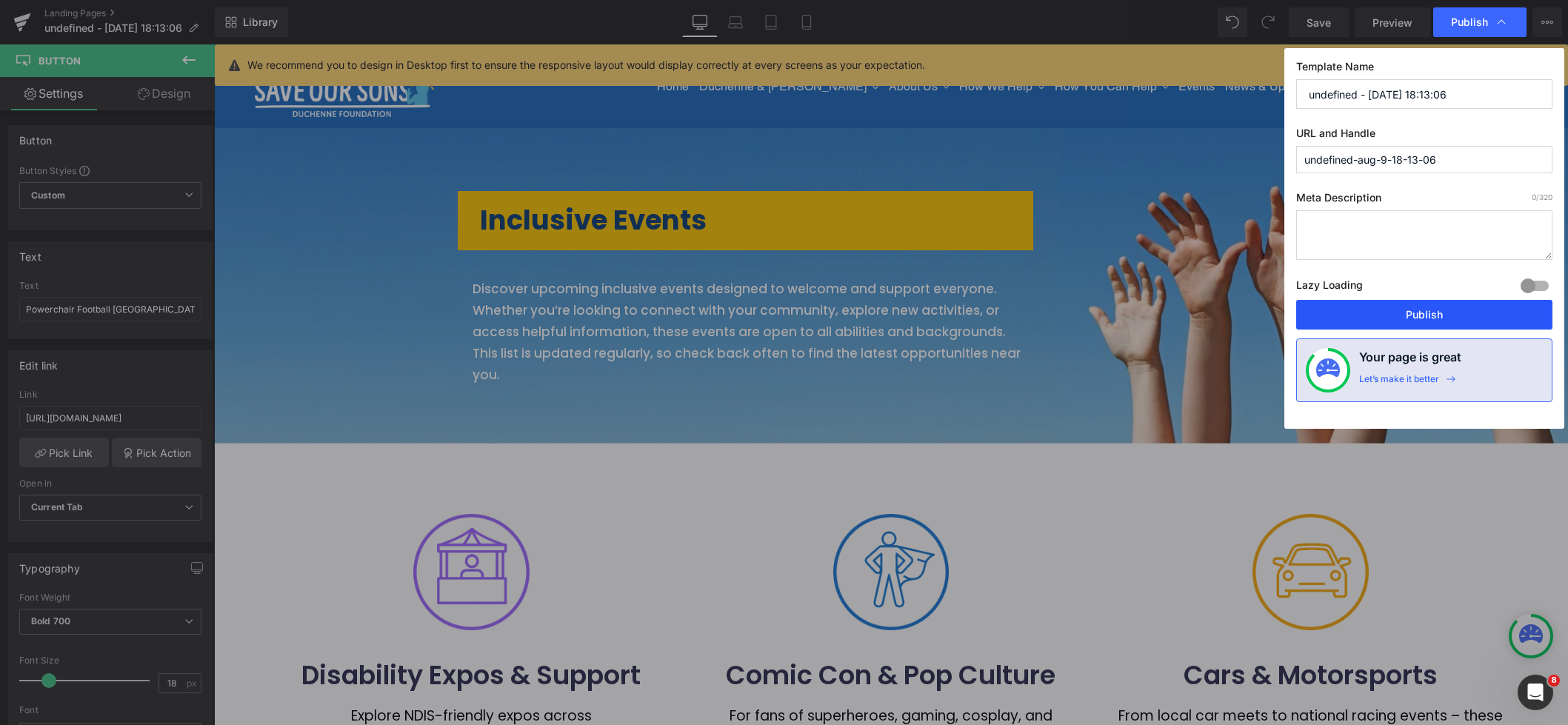
drag, startPoint x: 1462, startPoint y: 316, endPoint x: 1071, endPoint y: 269, distance: 393.8
click at [1462, 316] on button "Publish" at bounding box center [1424, 315] width 256 height 29
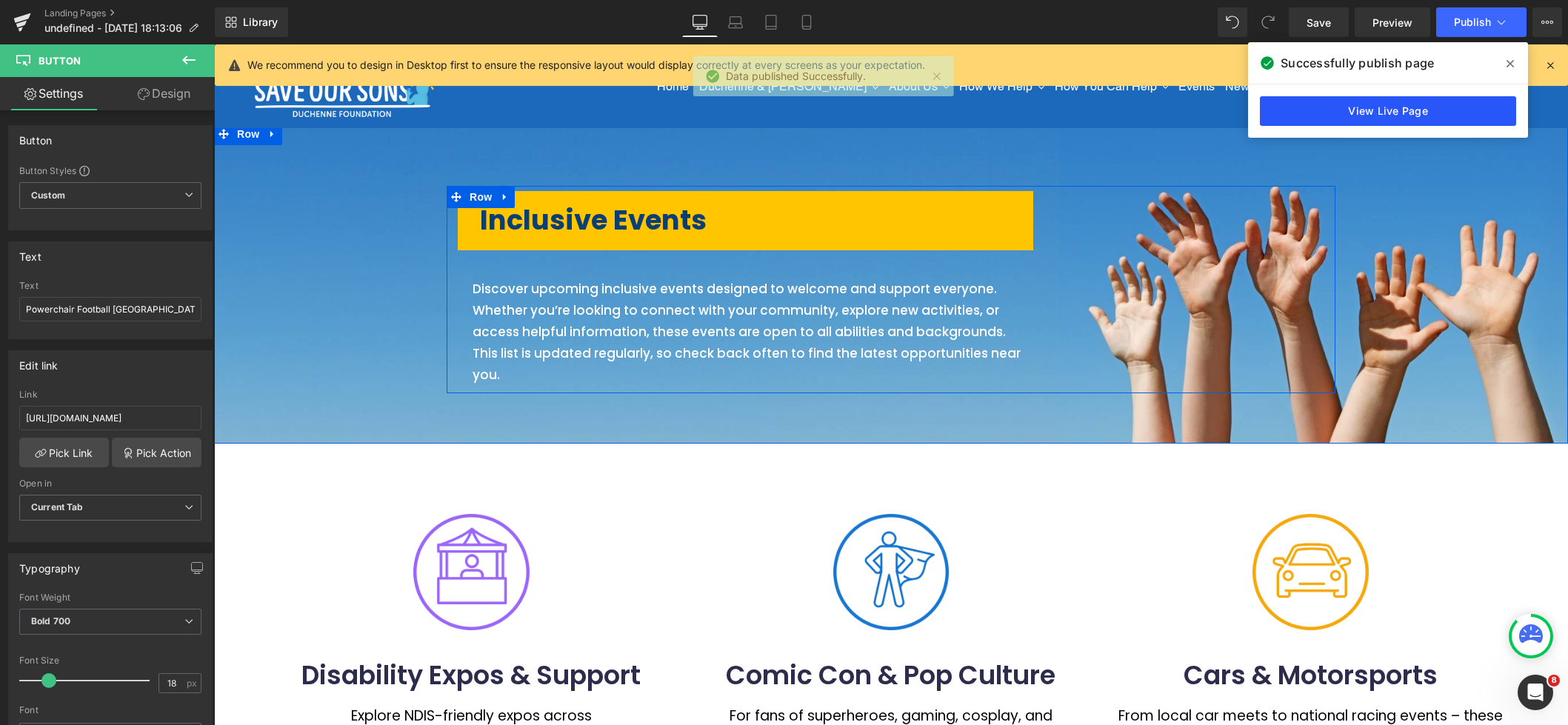
click at [1376, 109] on link "View Live Page" at bounding box center [1388, 111] width 256 height 29
click at [1310, 110] on nav "Home Duchenne & [PERSON_NAME] Duchenne & [PERSON_NAME] Diagnosis Living with Du…" at bounding box center [991, 86] width 915 height 84
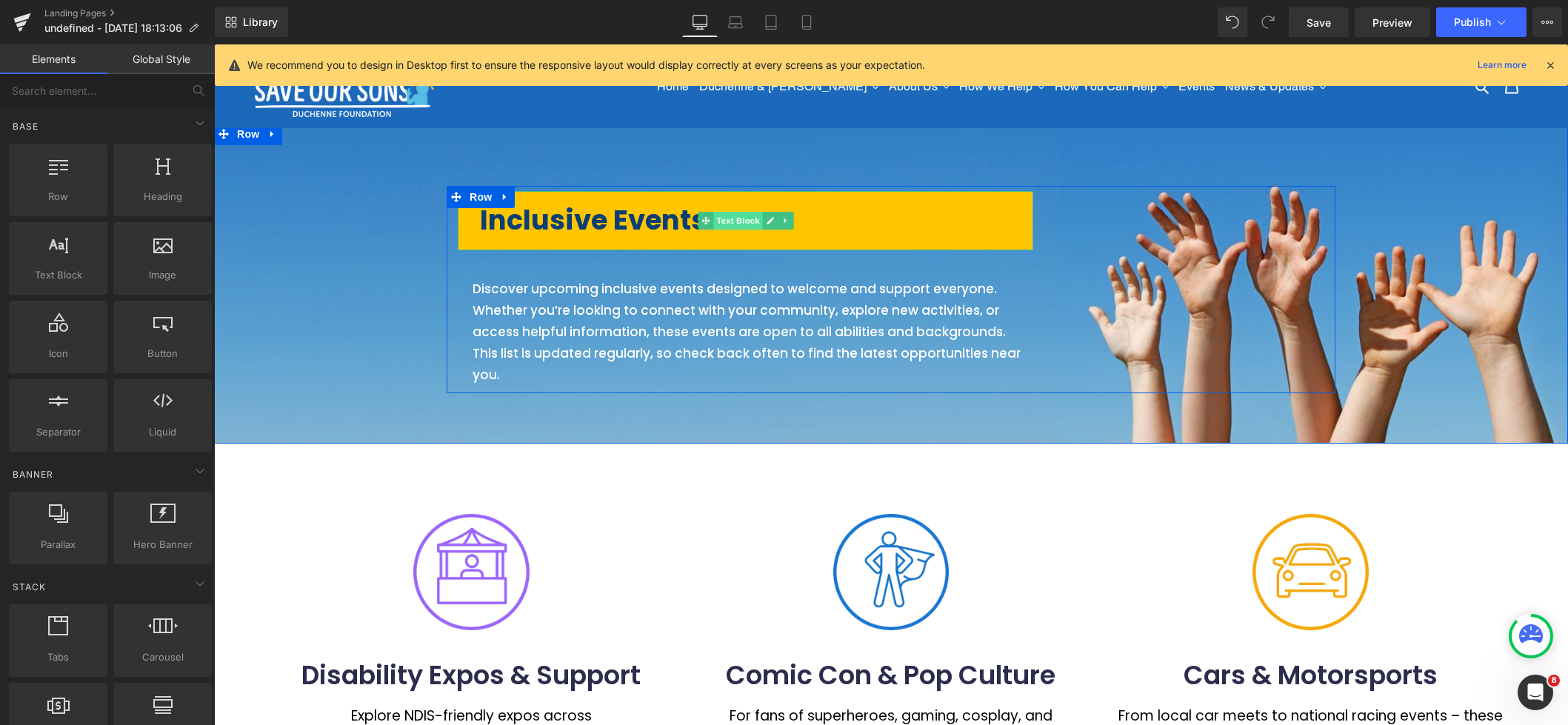
click at [719, 220] on span "Text Block" at bounding box center [738, 220] width 49 height 18
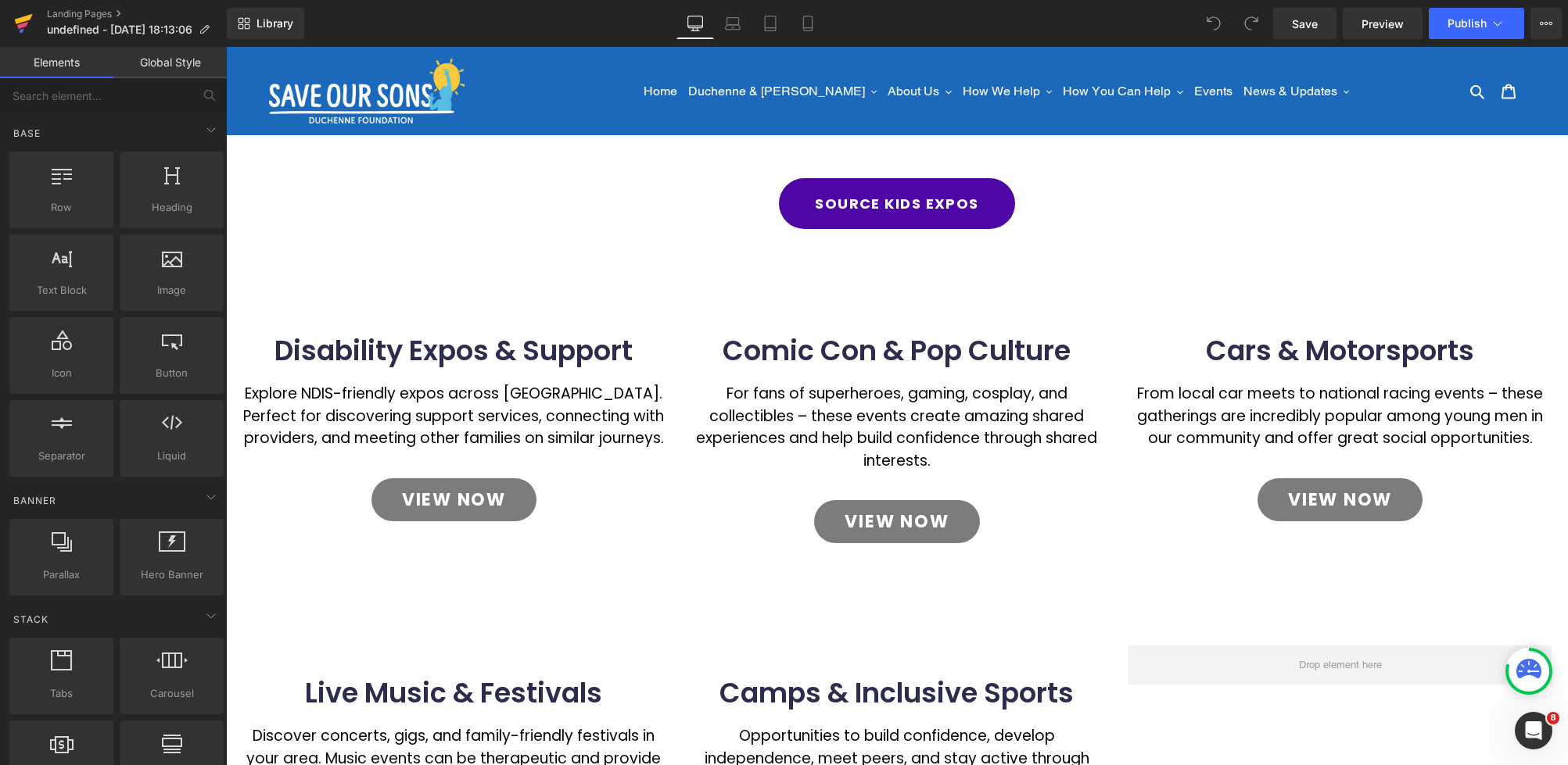
click at [21, 19] on icon at bounding box center [24, 19] width 18 height 11
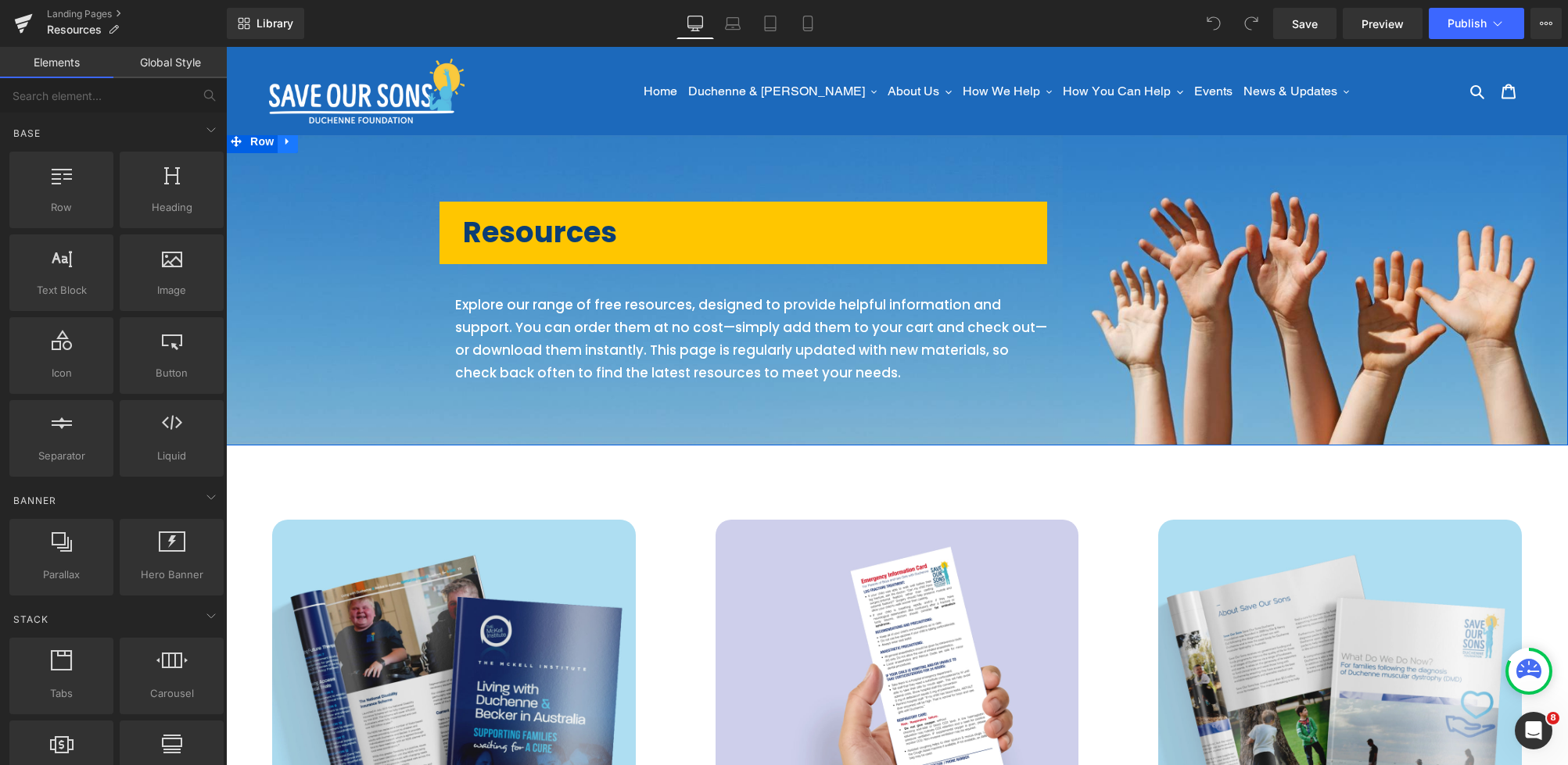
click at [289, 145] on icon at bounding box center [287, 141] width 11 height 11
click at [288, 146] on icon at bounding box center [287, 140] width 11 height 11
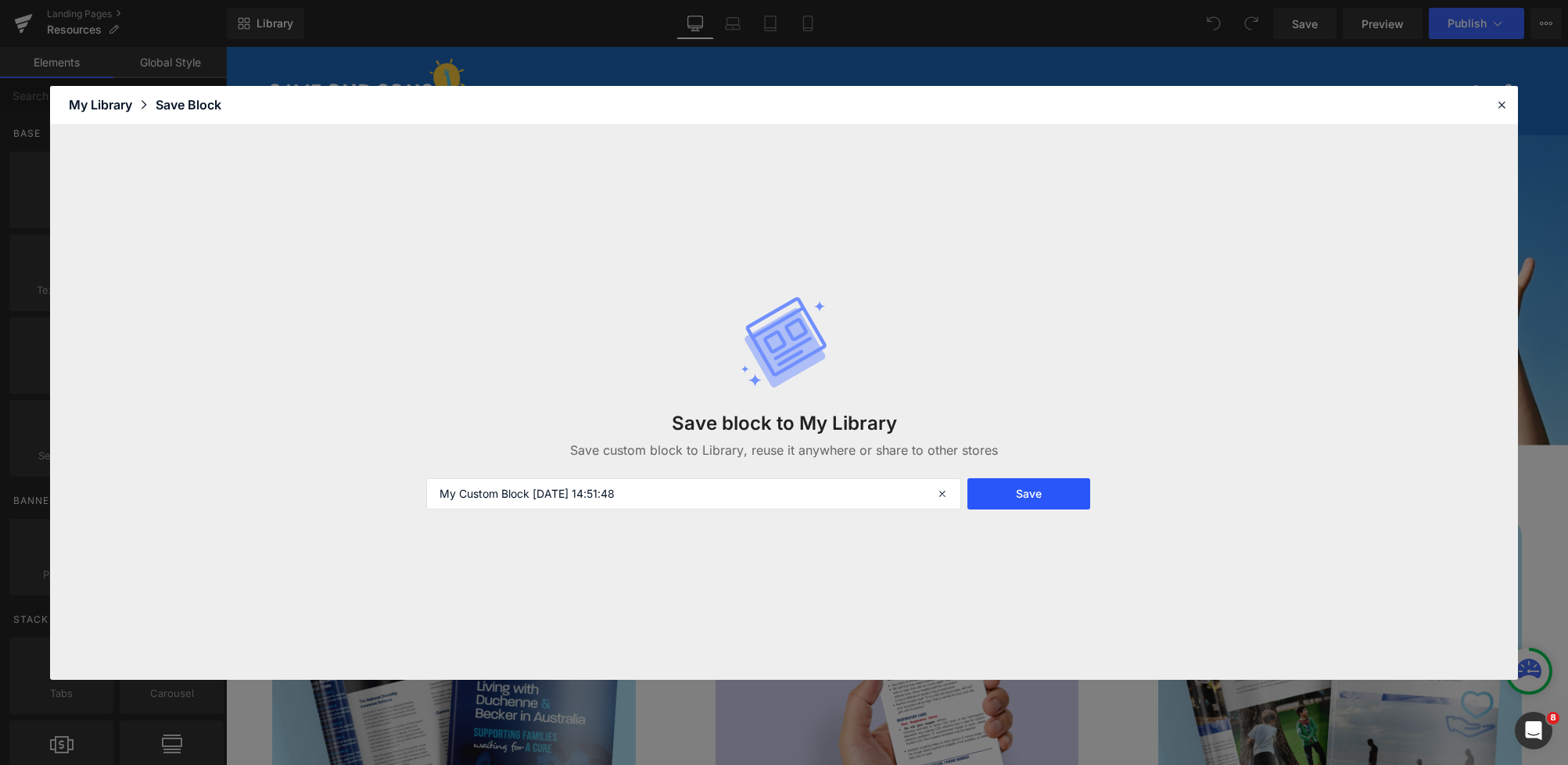
click at [995, 498] on button "Save" at bounding box center [1028, 494] width 122 height 31
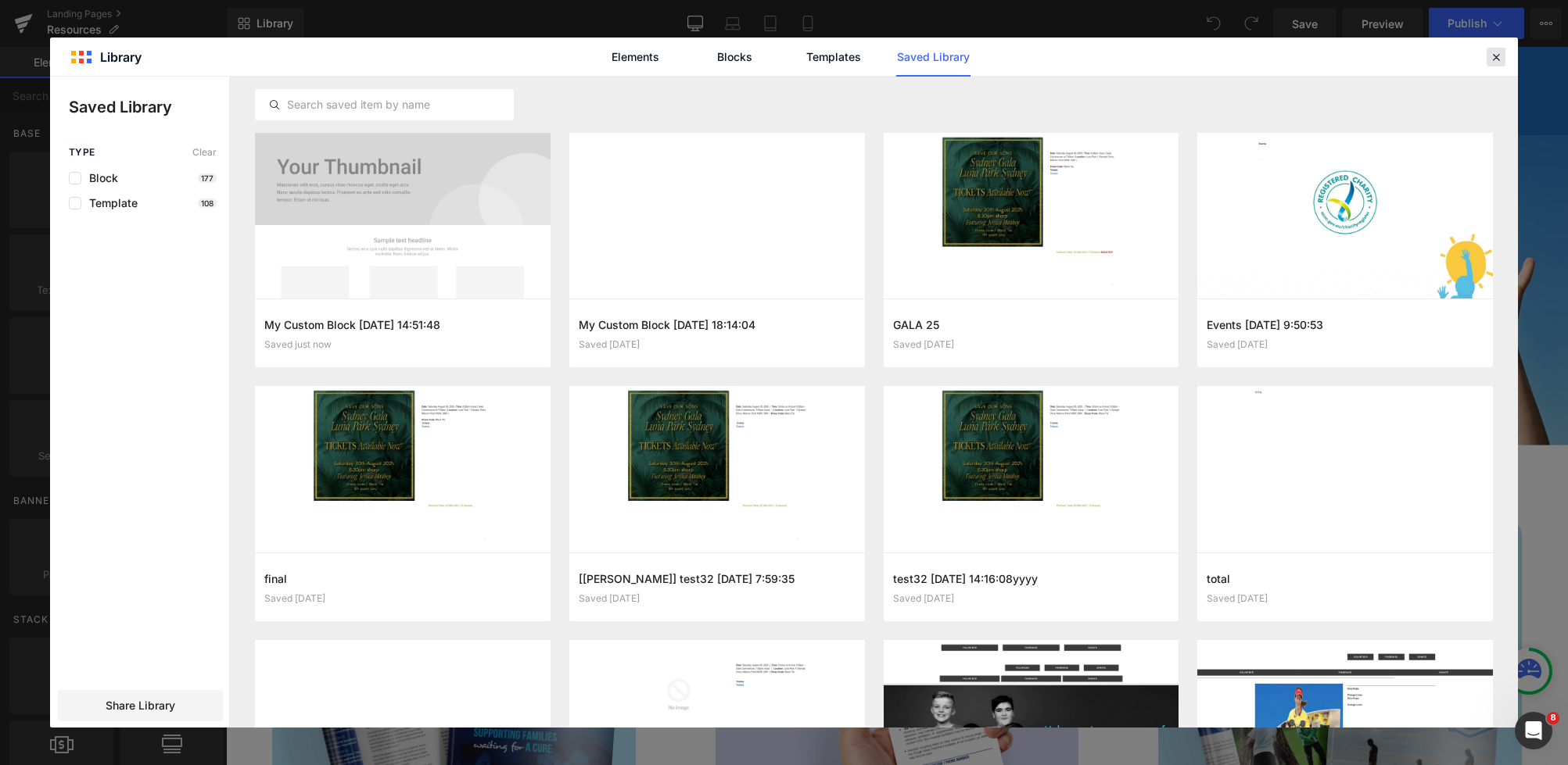
click at [1497, 53] on icon at bounding box center [1495, 57] width 14 height 14
